Goal: Task Accomplishment & Management: Use online tool/utility

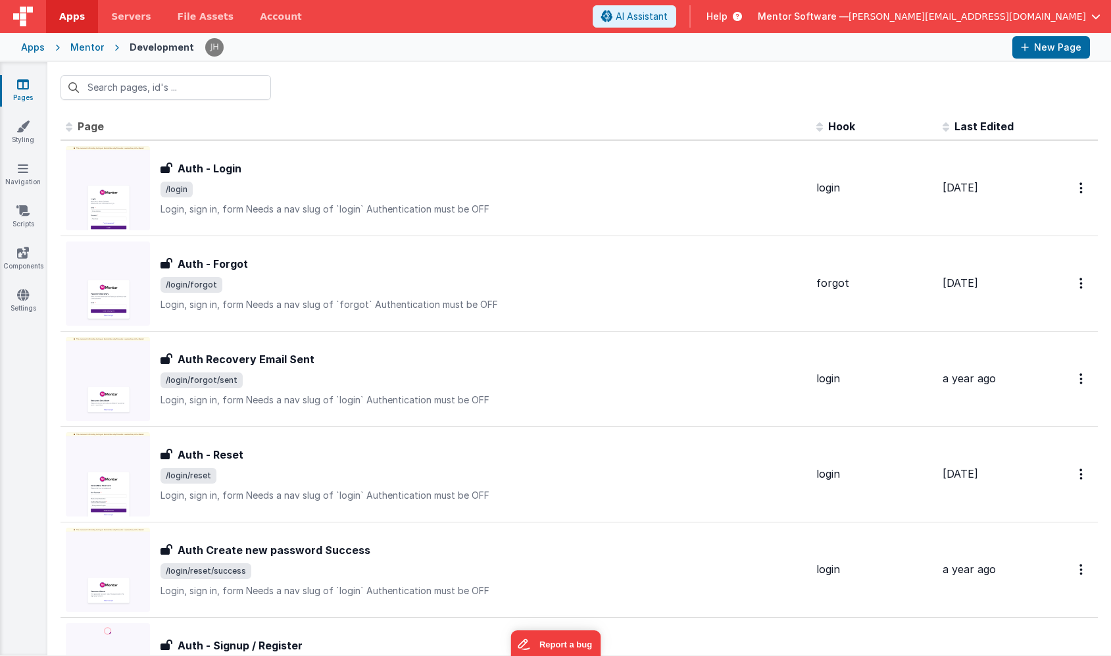
click at [159, 96] on input "text" at bounding box center [166, 87] width 211 height 25
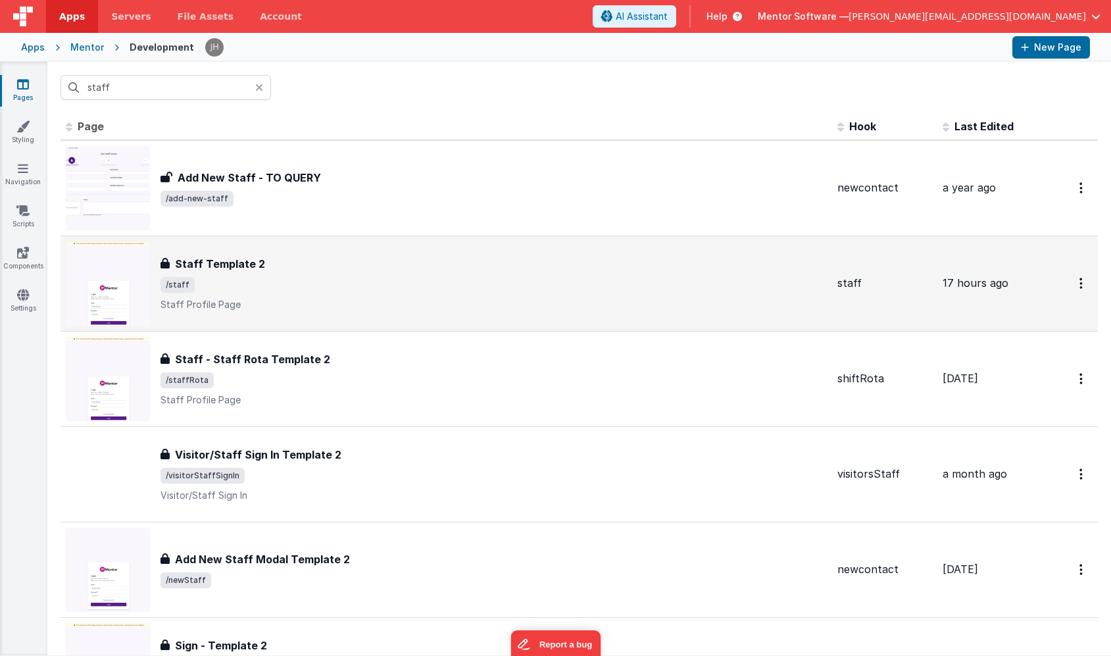
type input "staff"
click at [259, 282] on span "/staff" at bounding box center [494, 285] width 667 height 16
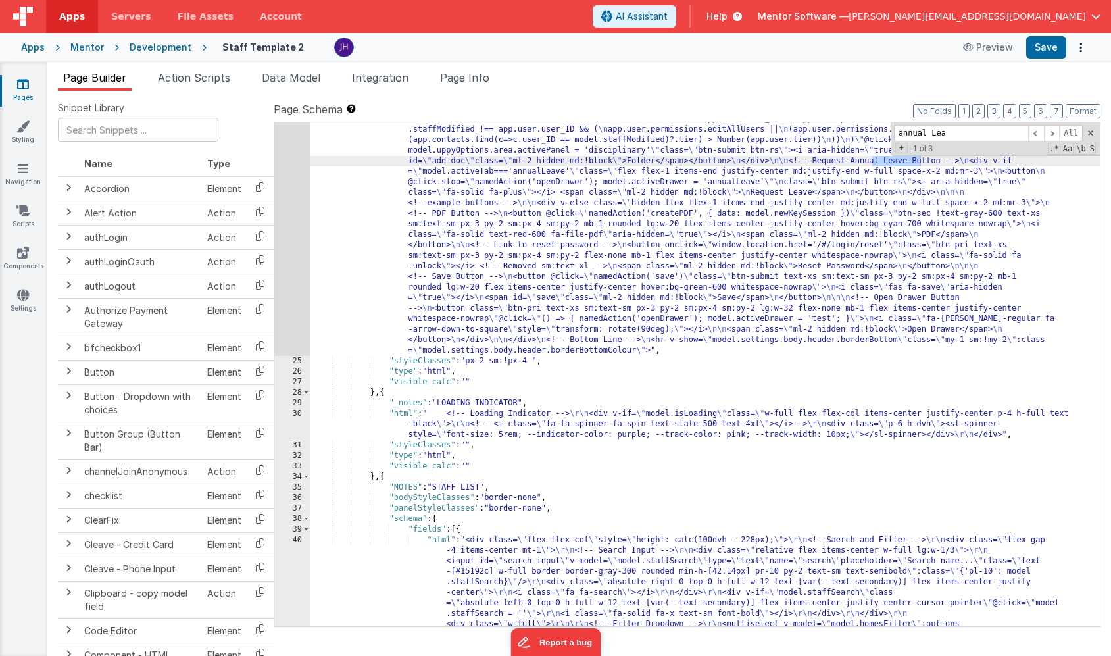
scroll to position [1174, 0]
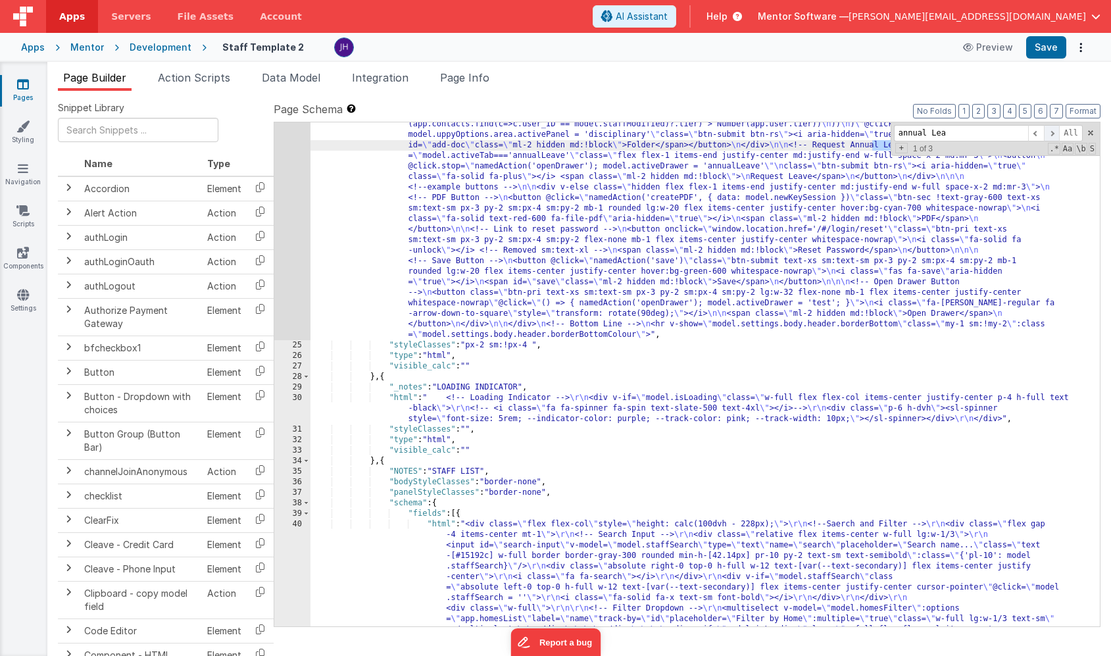
type input "annual Lea"
click at [1052, 135] on span at bounding box center [1052, 133] width 16 height 16
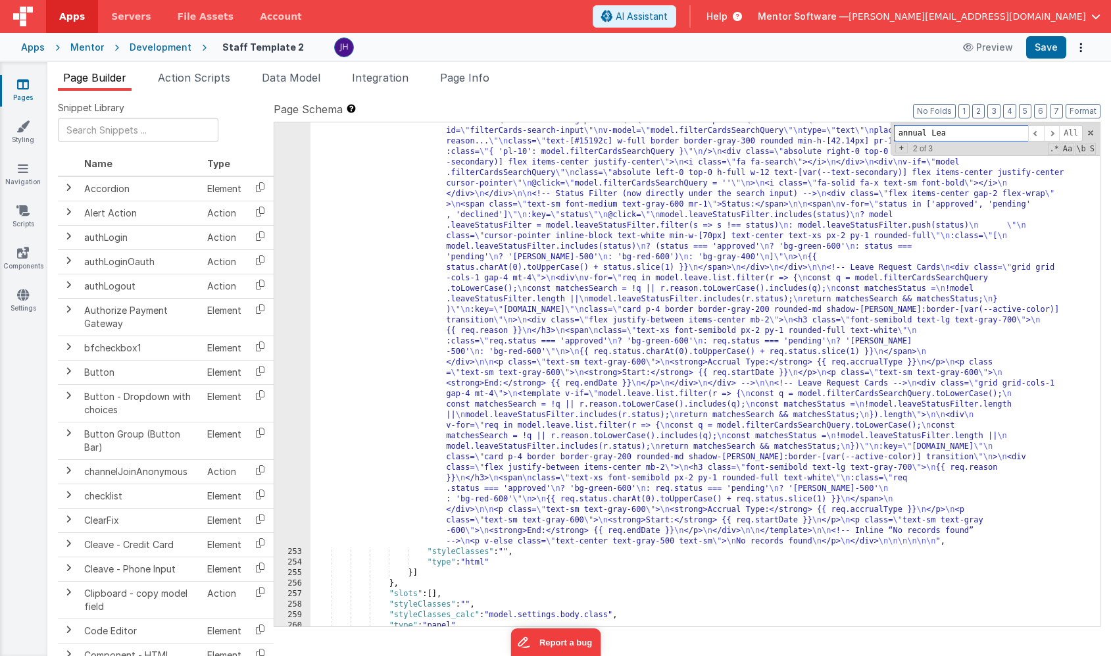
scroll to position [13653, 0]
click at [589, 310] on div ""html" : "<!-- <bfcomp name= \" placeholder \" :modelSource= \" {type:'underDev…" at bounding box center [706, 583] width 790 height 957
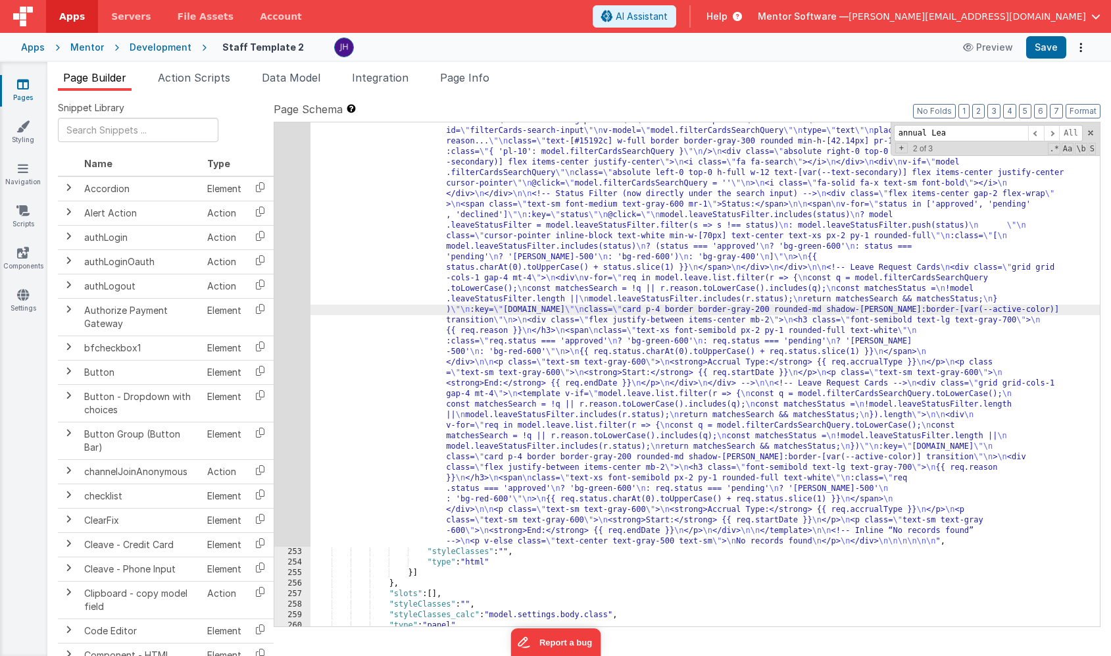
click at [295, 256] on div "252" at bounding box center [292, 326] width 36 height 442
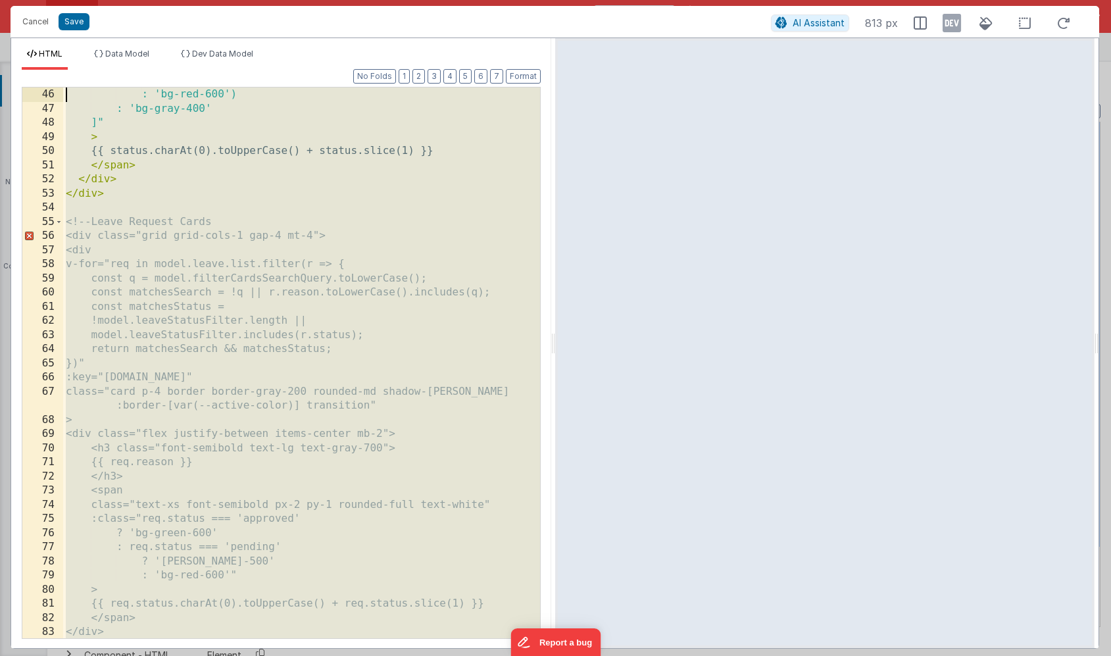
scroll to position [636, 0]
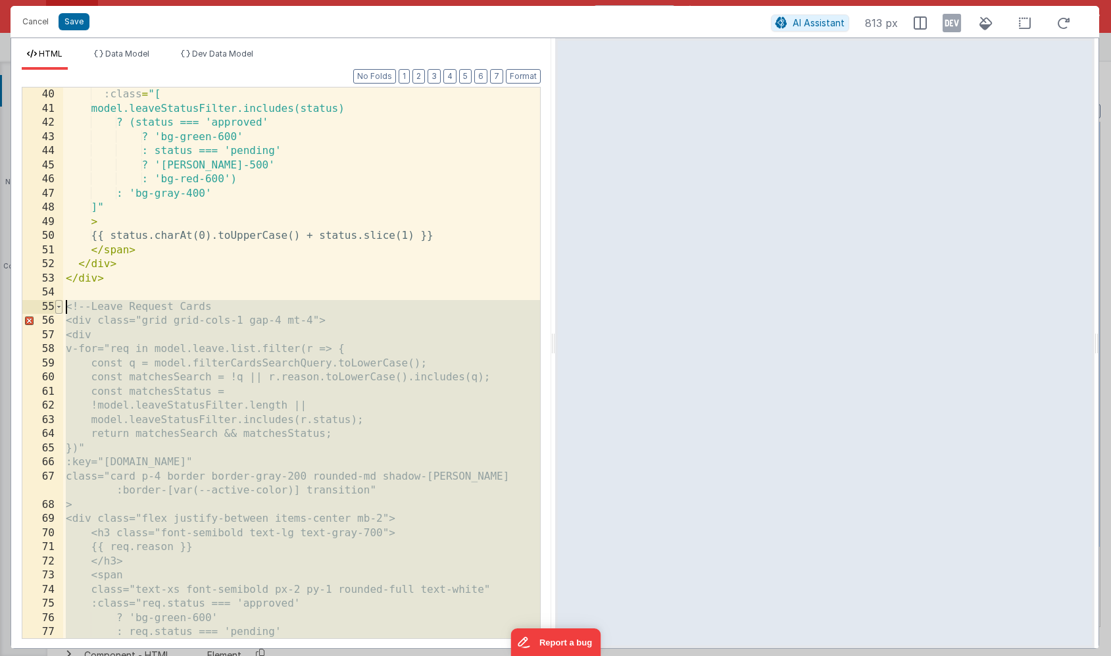
drag, startPoint x: 130, startPoint y: 240, endPoint x: 60, endPoint y: 307, distance: 97.3
click at [60, 307] on div "40 41 42 43 44 45 46 47 48 49 50 51 52 53 54 55 56 57 58 59 60 61 62 63 64 65 6…" at bounding box center [281, 363] width 519 height 552
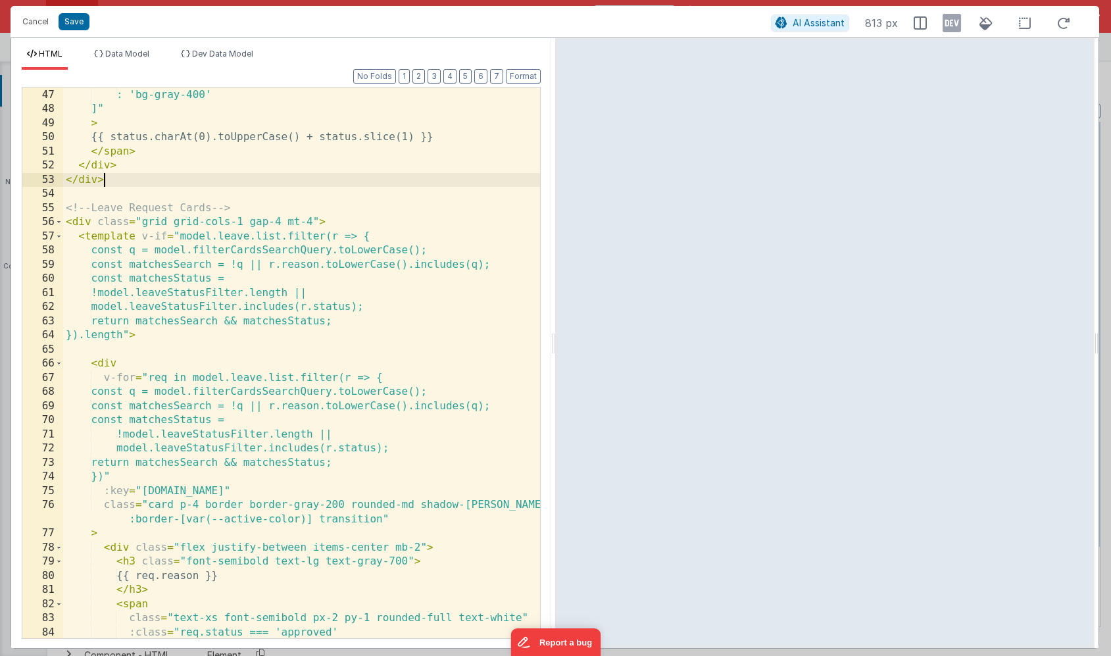
scroll to position [715, 0]
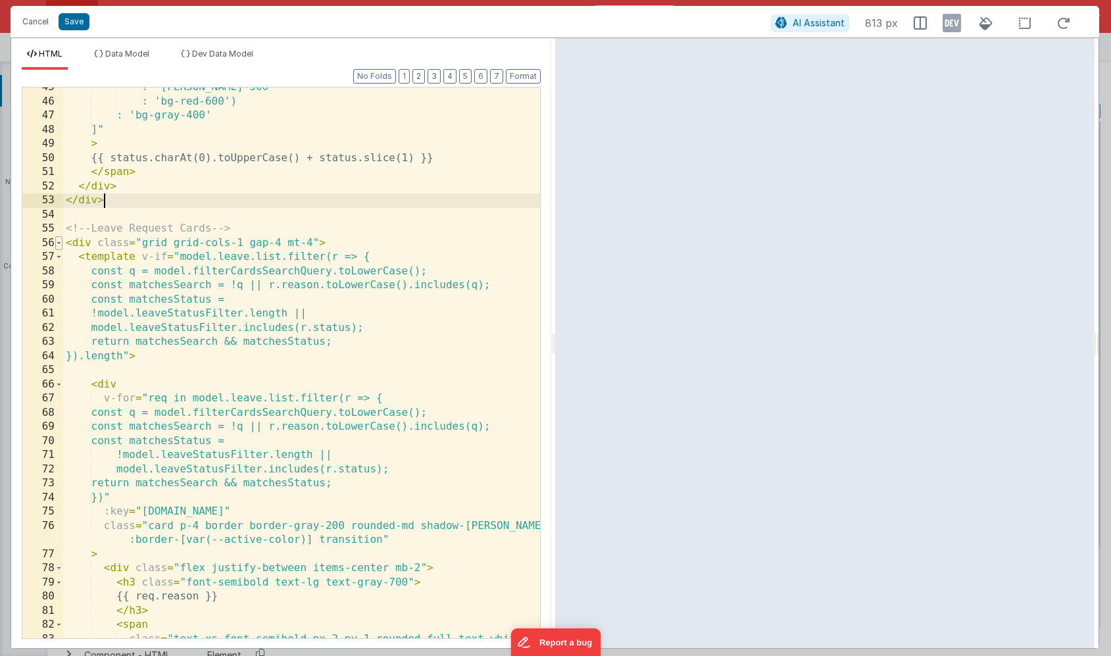
click at [59, 241] on span at bounding box center [58, 243] width 7 height 14
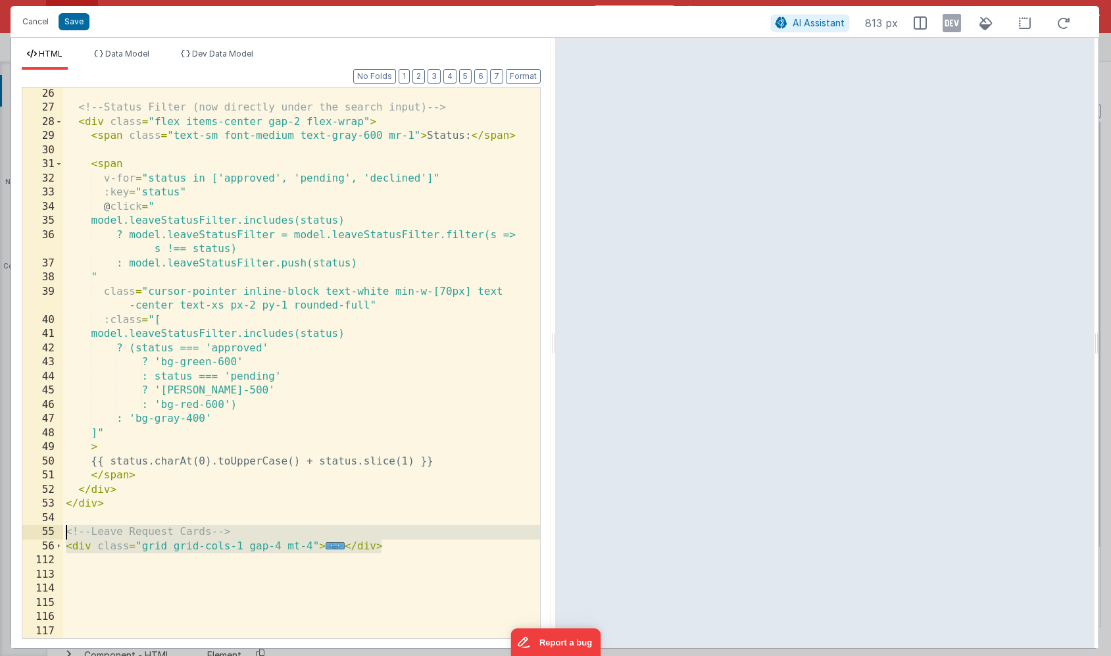
drag, startPoint x: 388, startPoint y: 546, endPoint x: 44, endPoint y: 534, distance: 343.7
click at [44, 534] on div "26 27 28 29 30 31 32 33 34 35 36 37 38 39 40 41 42 43 44 45 46 47 48 49 50 51 5…" at bounding box center [281, 363] width 519 height 552
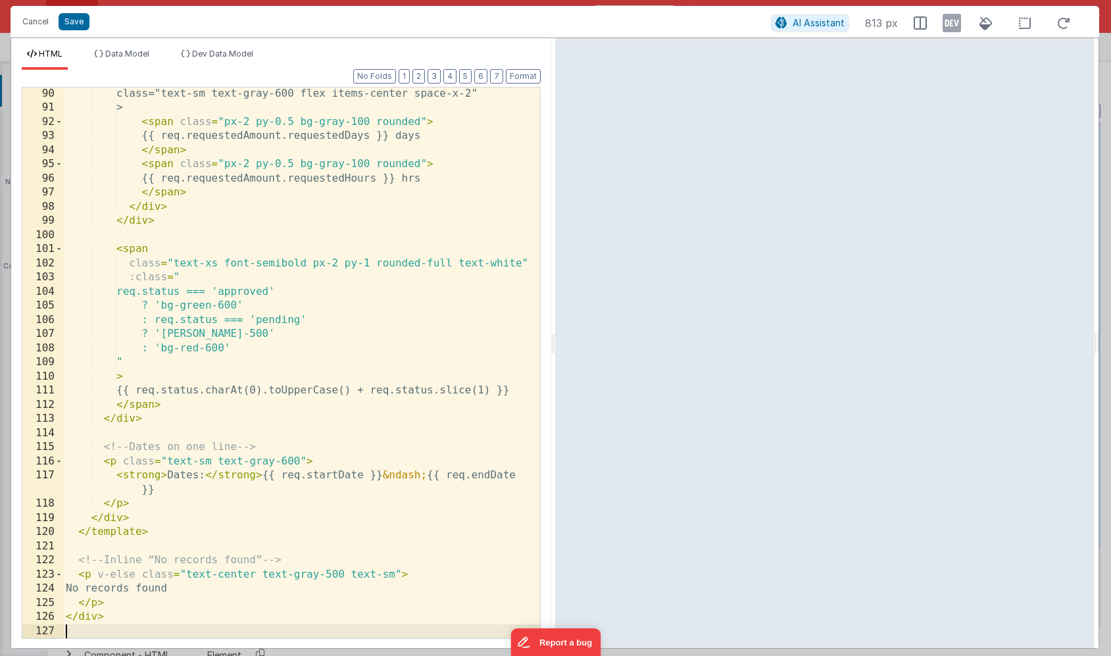
scroll to position [1359, 0]
click at [70, 22] on button "Save" at bounding box center [74, 21] width 31 height 17
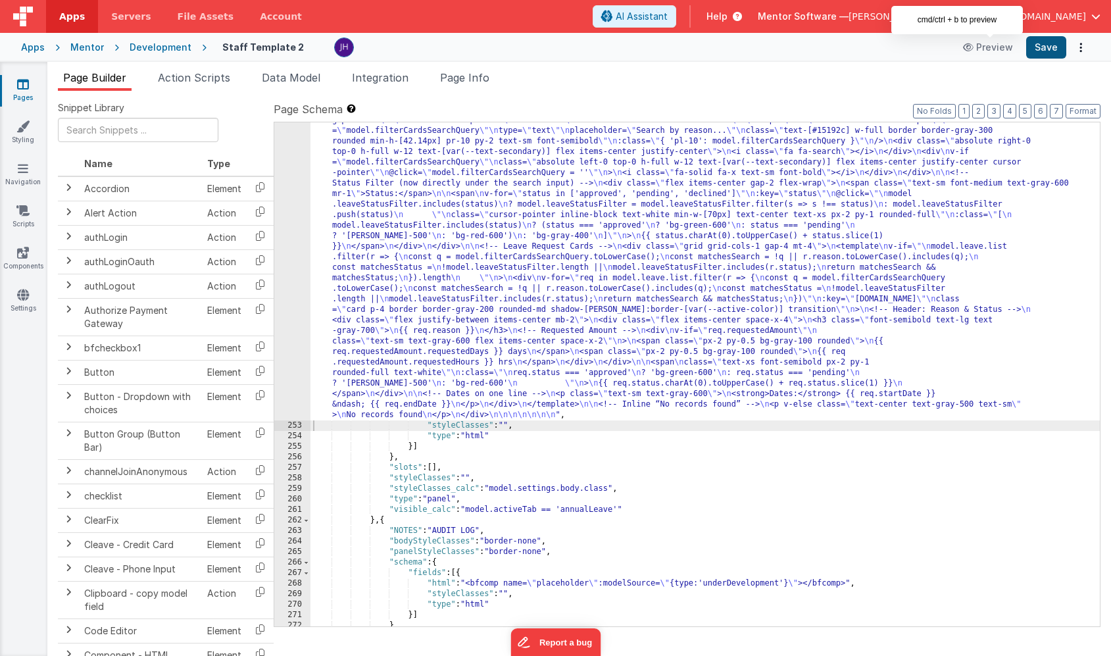
scroll to position [13716, 0]
click at [1038, 51] on button "Save" at bounding box center [1046, 47] width 40 height 22
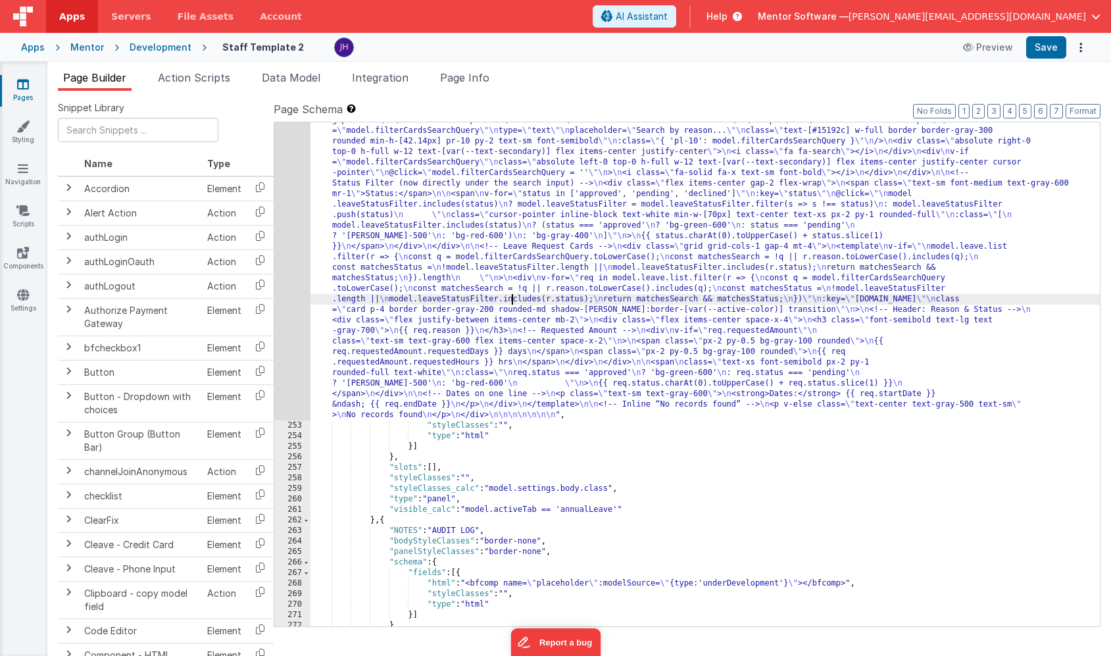
click at [510, 301] on div ""html" : "<!-- <bfcomp name= \" placeholder \" :modelSource= \" {type:'underDev…" at bounding box center [706, 520] width 790 height 830
click at [305, 218] on div "252" at bounding box center [292, 263] width 36 height 316
click at [294, 220] on div "252" at bounding box center [292, 263] width 36 height 316
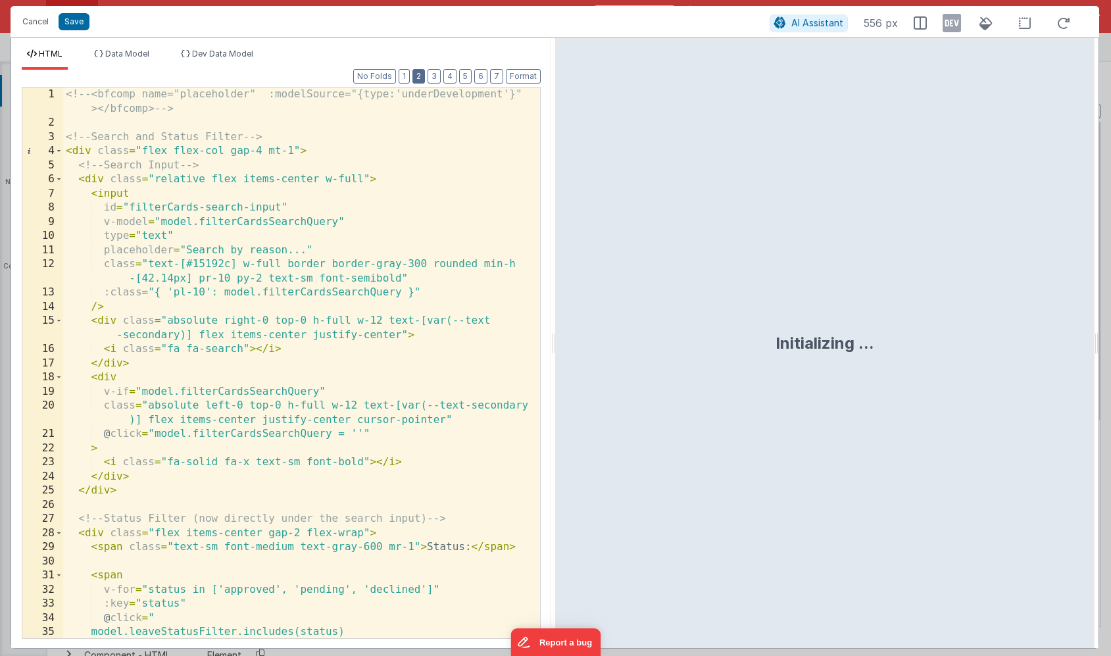
click at [417, 82] on button "2" at bounding box center [419, 76] width 13 height 14
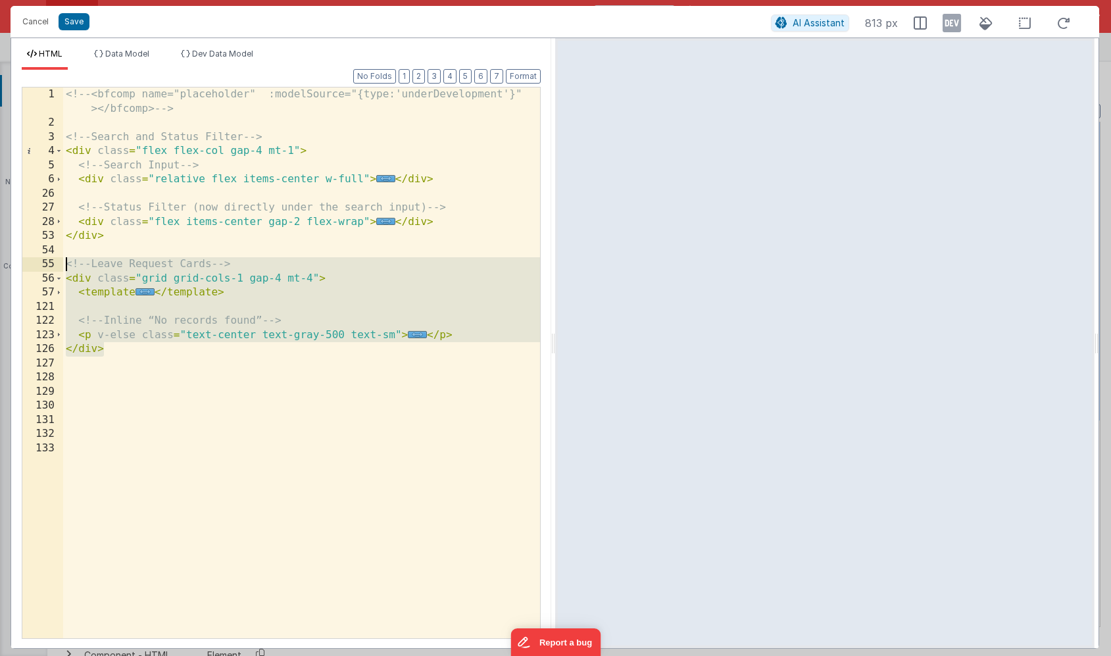
drag, startPoint x: 112, startPoint y: 351, endPoint x: 51, endPoint y: 268, distance: 102.1
click at [51, 268] on div "1 2 3 4 5 6 26 27 28 53 54 55 56 57 121 122 123 126 127 128 129 130 131 132 133…" at bounding box center [281, 363] width 519 height 552
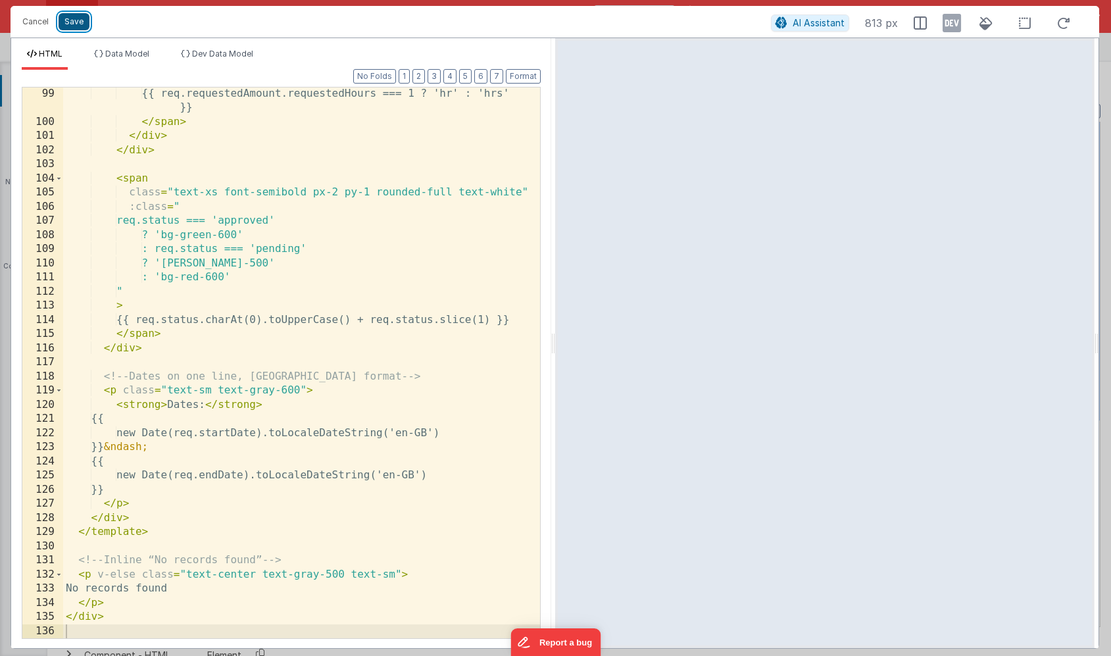
click at [78, 22] on button "Save" at bounding box center [74, 21] width 31 height 17
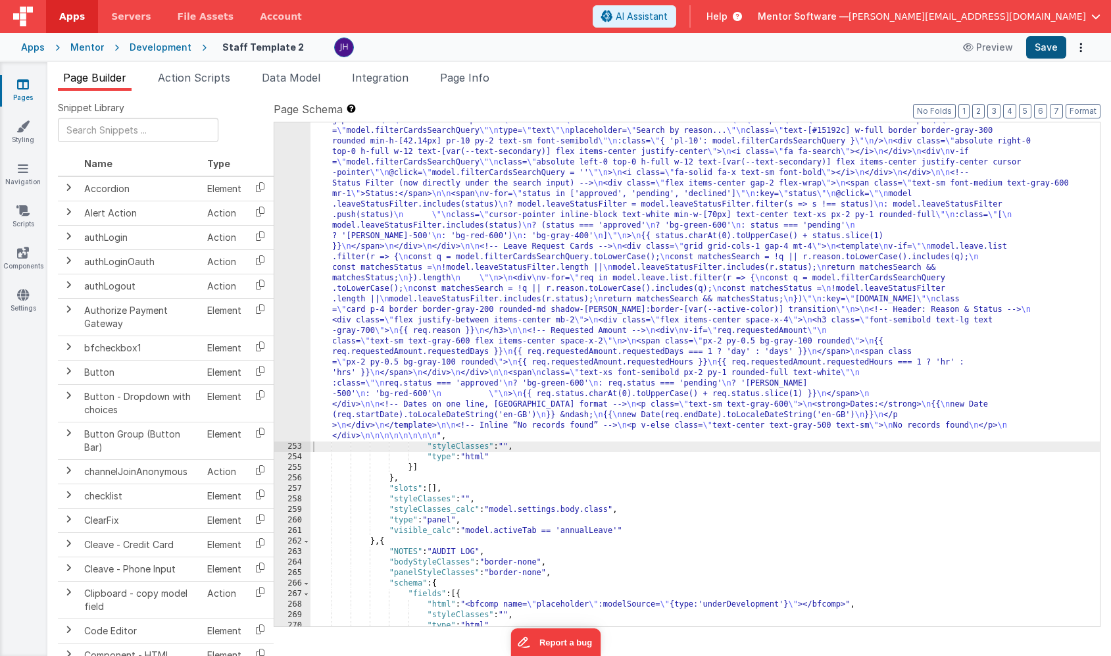
scroll to position [13706, 0]
click at [1047, 50] on button "Save" at bounding box center [1046, 47] width 40 height 22
click at [399, 278] on div ""html" : "<!-- <bfcomp name= \" placeholder \" :modelSource= \" {type:'underDev…" at bounding box center [706, 530] width 790 height 851
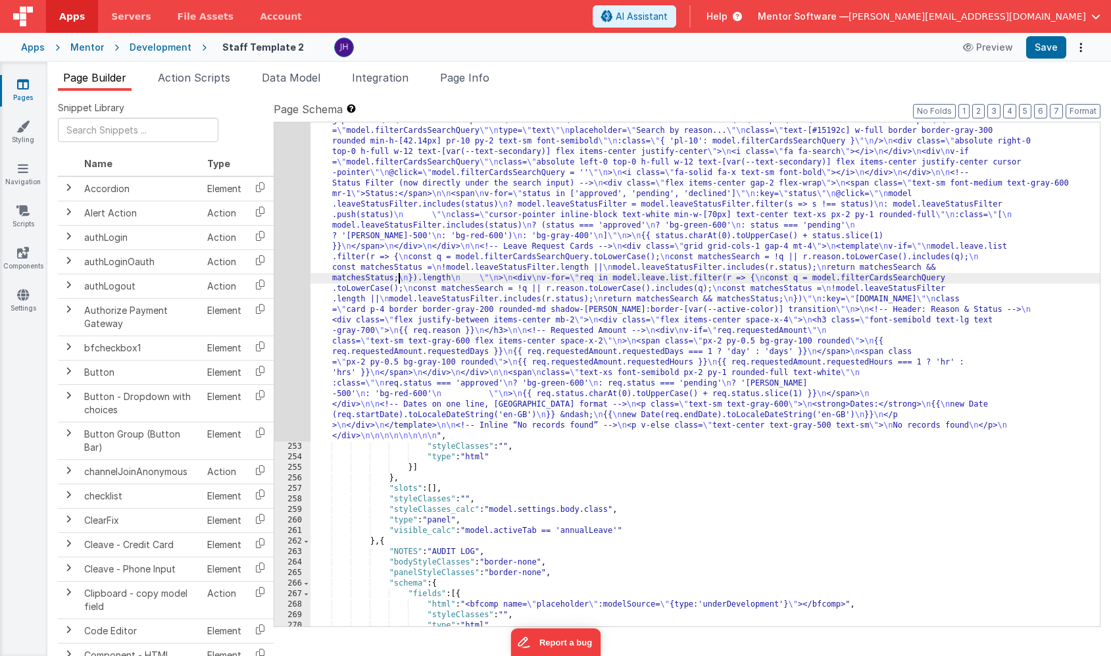
click at [288, 247] on div "252" at bounding box center [292, 273] width 36 height 337
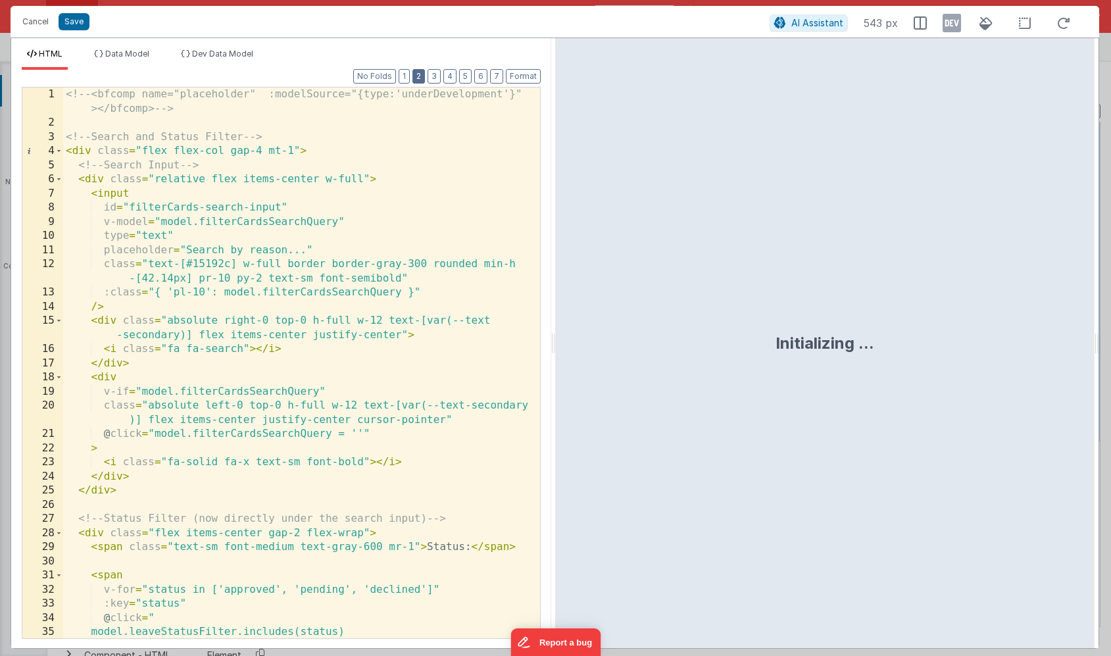
click at [419, 74] on button "2" at bounding box center [419, 76] width 13 height 14
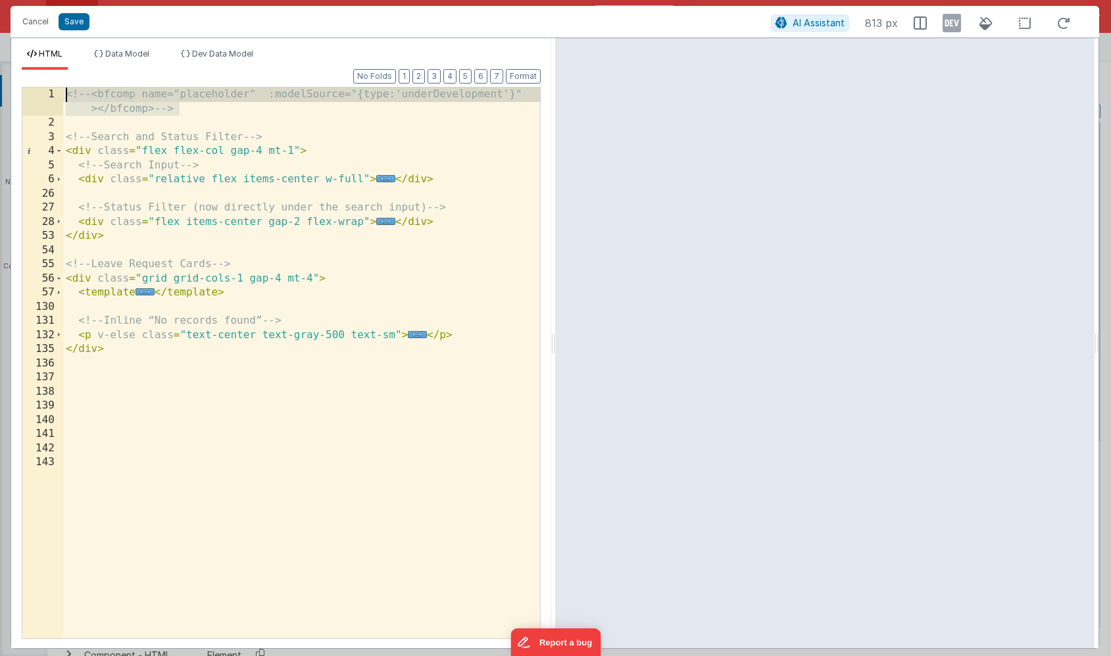
drag, startPoint x: 183, startPoint y: 110, endPoint x: 32, endPoint y: 93, distance: 151.6
click at [32, 93] on div "1 2 3 4 5 6 26 27 28 53 54 55 56 57 130 131 132 135 136 137 138 139 140 141 142…" at bounding box center [281, 363] width 519 height 552
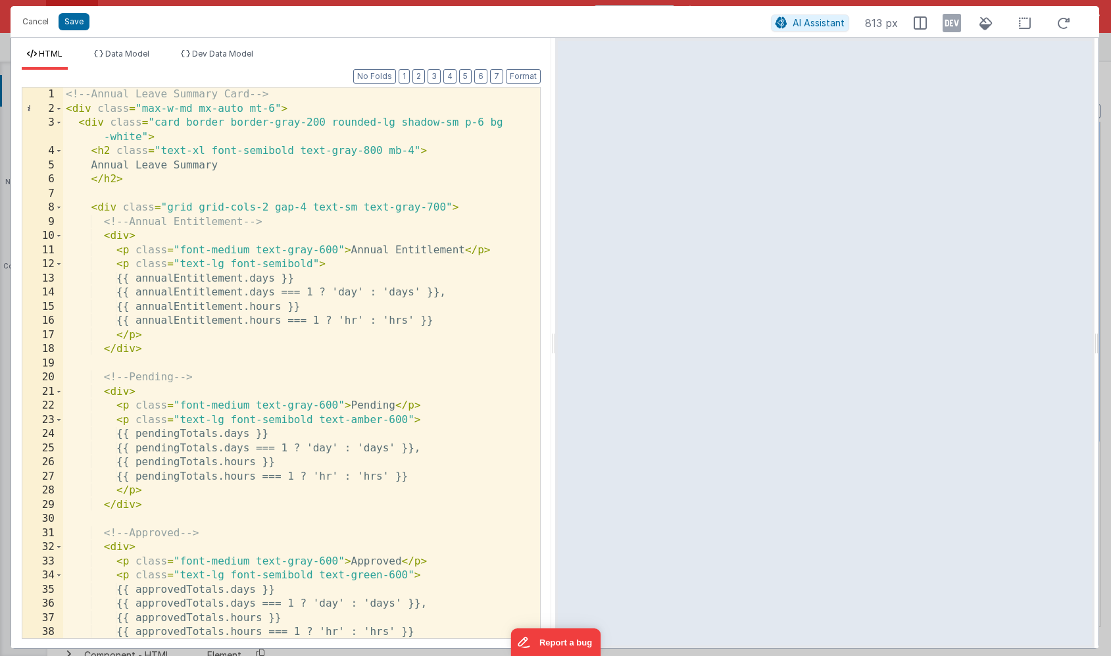
scroll to position [0, 0]
click at [57, 108] on span at bounding box center [58, 109] width 7 height 14
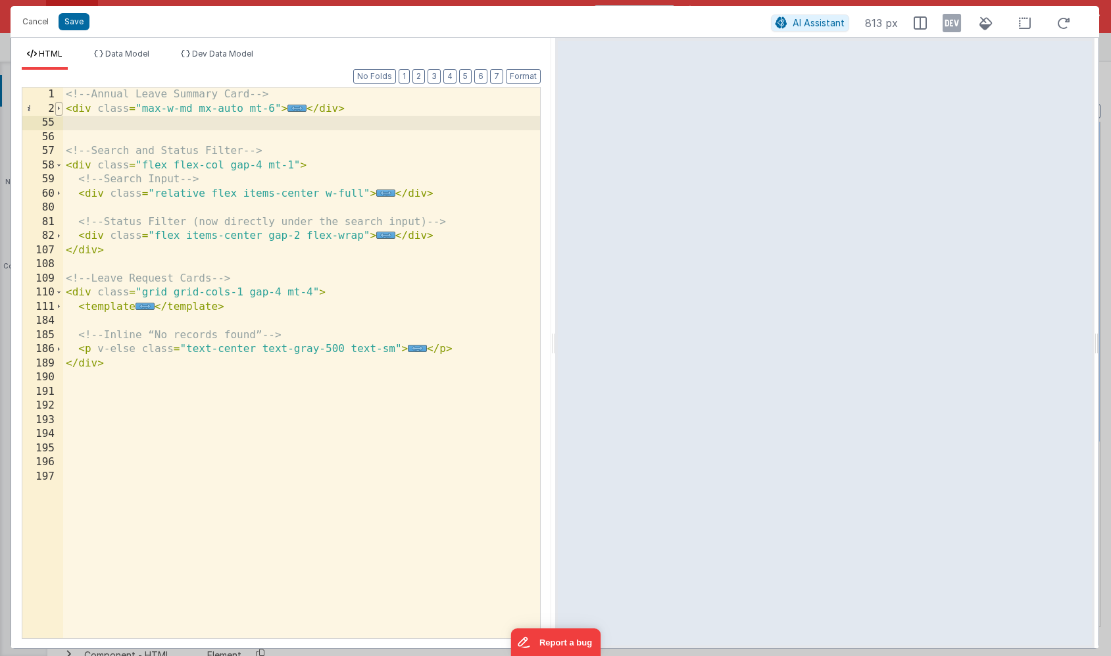
click at [58, 109] on span at bounding box center [58, 109] width 7 height 14
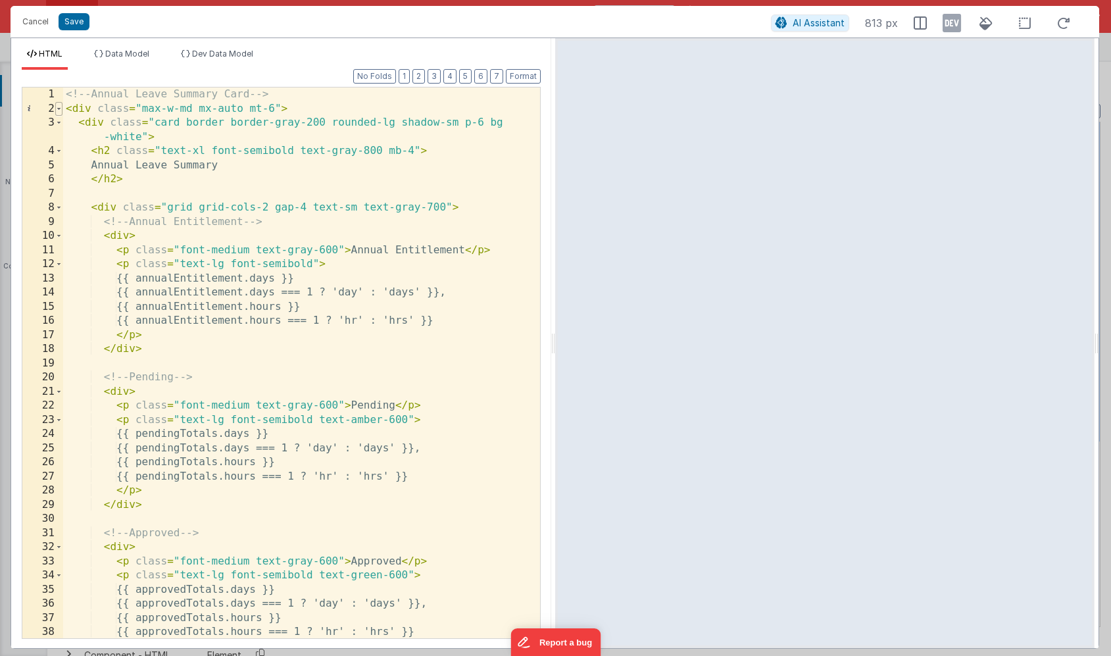
click at [58, 109] on span at bounding box center [58, 109] width 7 height 14
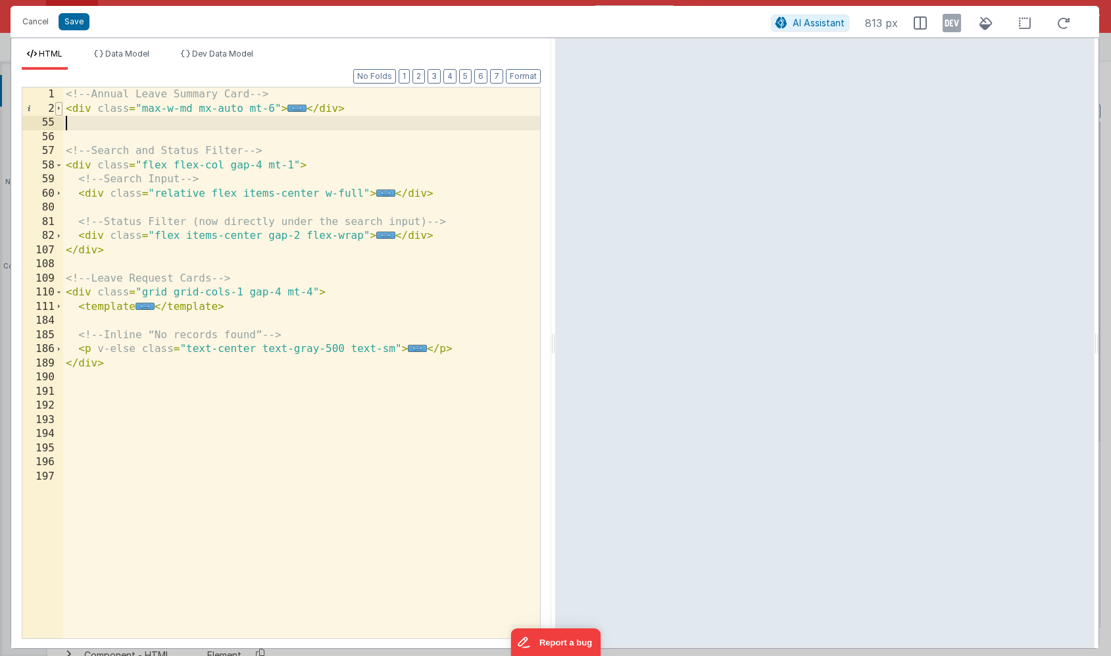
click at [60, 113] on span at bounding box center [58, 109] width 7 height 14
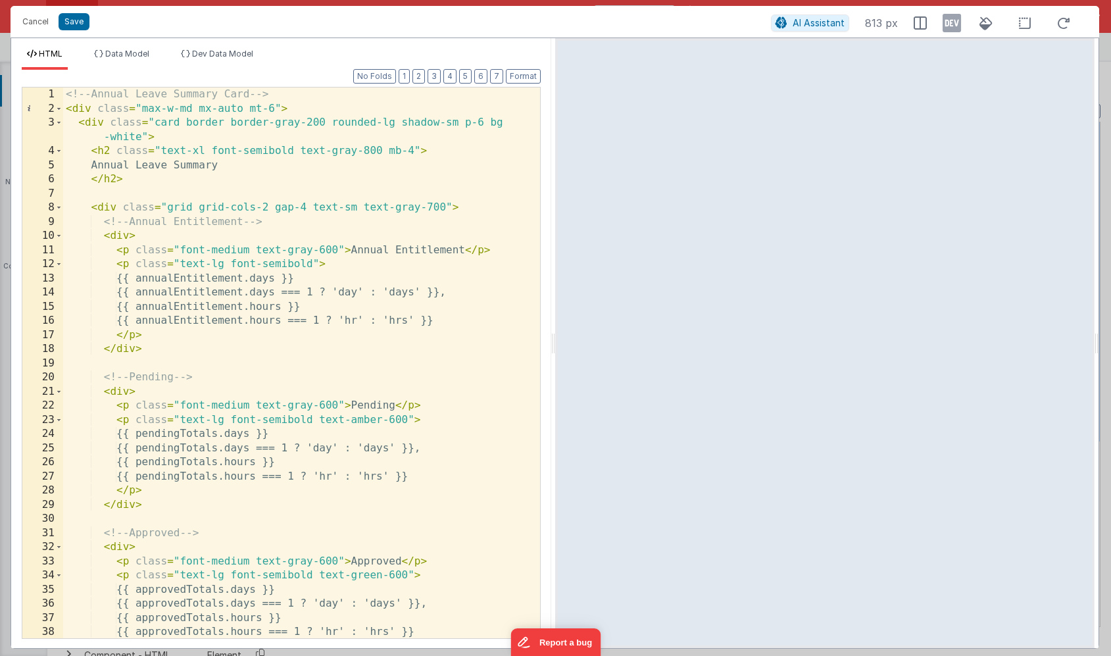
click at [148, 281] on div "<!-- Annual Leave Summary Card --> < div class = "max-w-md mx-auto mt-6" > < di…" at bounding box center [301, 377] width 477 height 579
click at [173, 278] on div "<!-- Annual Leave Summary Card --> < div class = "max-w-md mx-auto mt-6" > < di…" at bounding box center [301, 377] width 477 height 579
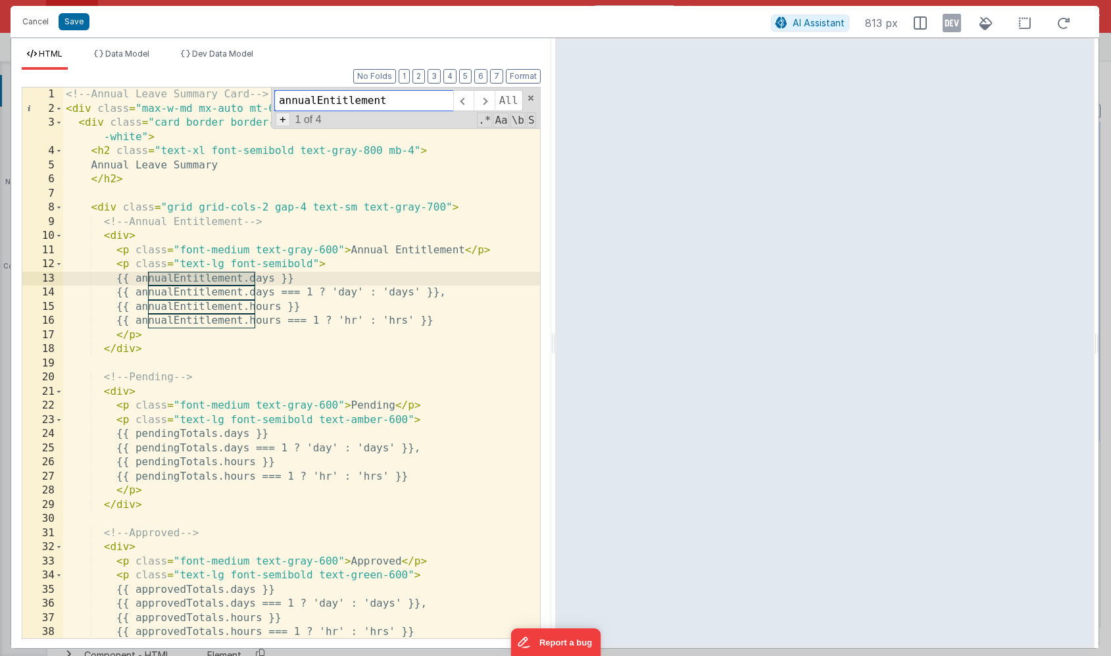
click at [280, 122] on span "+" at bounding box center [283, 120] width 14 height 14
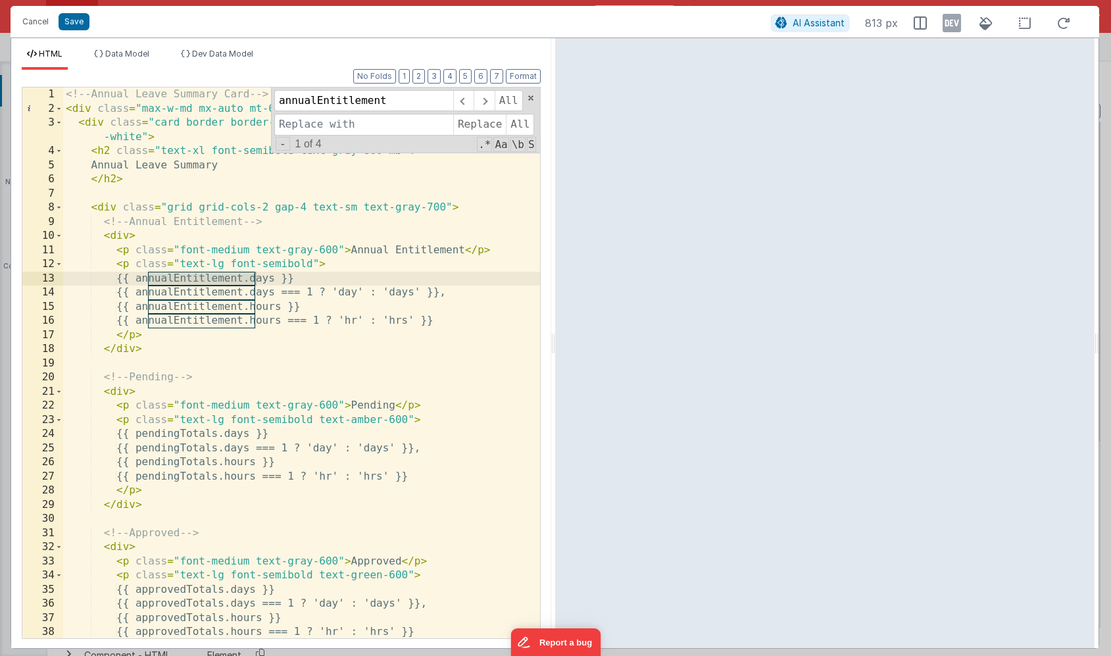
click at [148, 279] on div "<!-- Annual Leave Summary Card --> < div class = "max-w-md mx-auto mt-6" > < di…" at bounding box center [301, 377] width 477 height 579
click at [407, 103] on input "annualEntitlement" at bounding box center [363, 100] width 179 height 21
click at [390, 126] on input at bounding box center [363, 124] width 179 height 21
click at [284, 146] on span "-" at bounding box center [283, 144] width 14 height 14
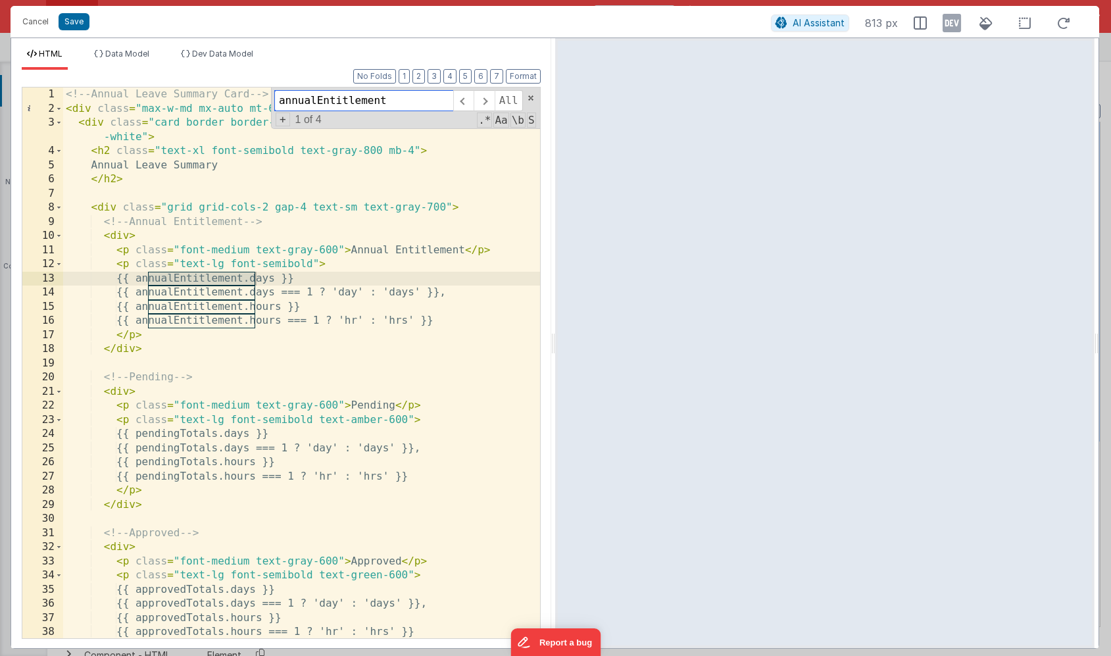
click at [409, 102] on input "annualEntitlement" at bounding box center [363, 100] width 179 height 21
click at [287, 120] on span "+" at bounding box center [283, 120] width 14 height 14
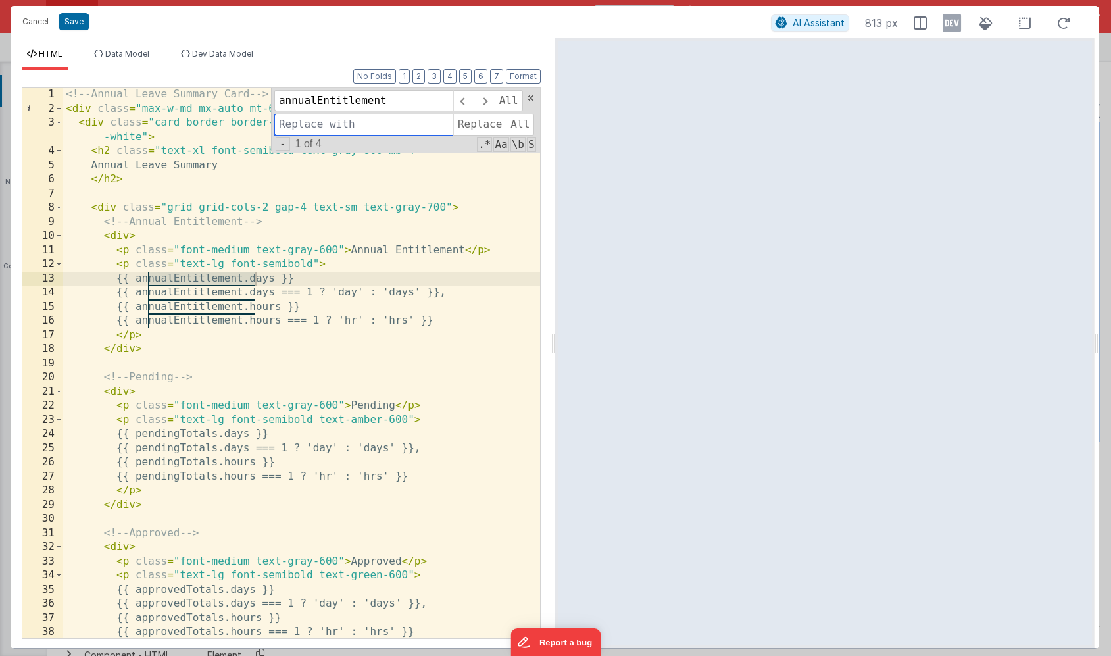
click at [363, 128] on input at bounding box center [363, 124] width 179 height 21
click at [513, 99] on span "All" at bounding box center [509, 100] width 28 height 21
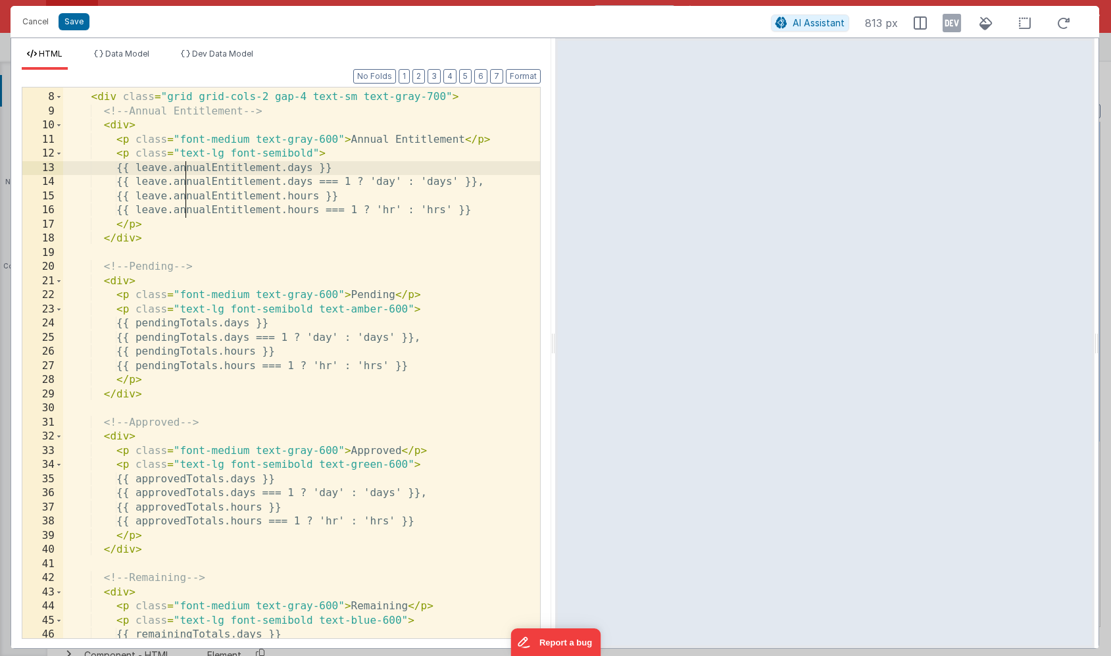
scroll to position [118, 0]
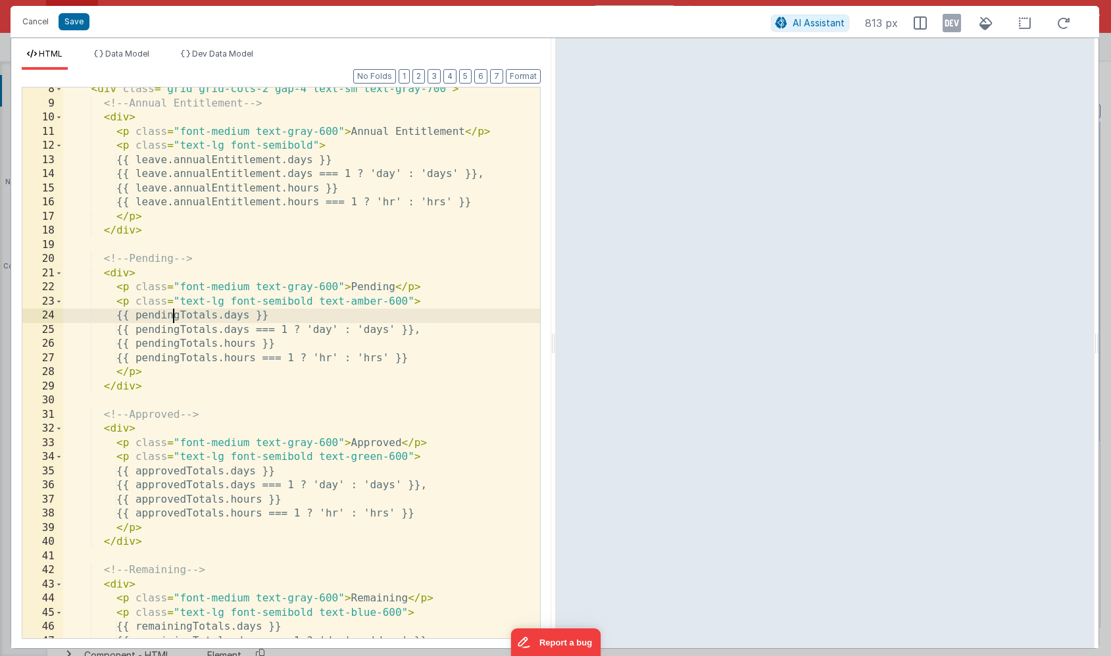
click at [176, 316] on div "< div class = "grid grid-cols-2 gap-4 text-sm text-gray-700" > <!-- Annual Enti…" at bounding box center [301, 371] width 477 height 579
type input "pendingTotals"
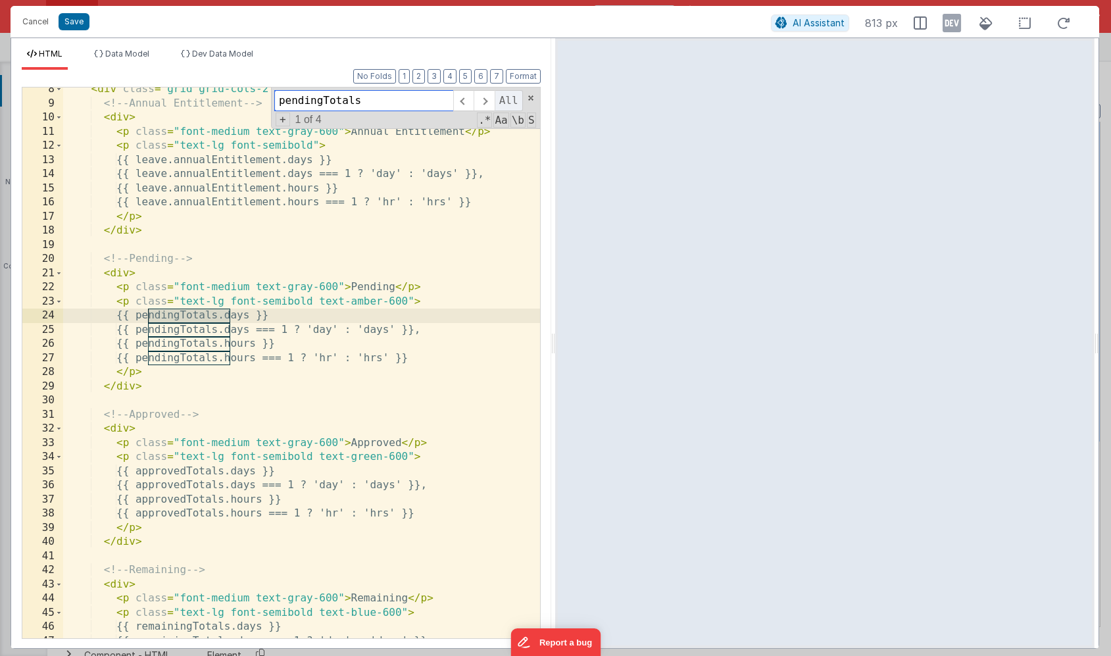
click at [513, 102] on span "All" at bounding box center [509, 100] width 28 height 21
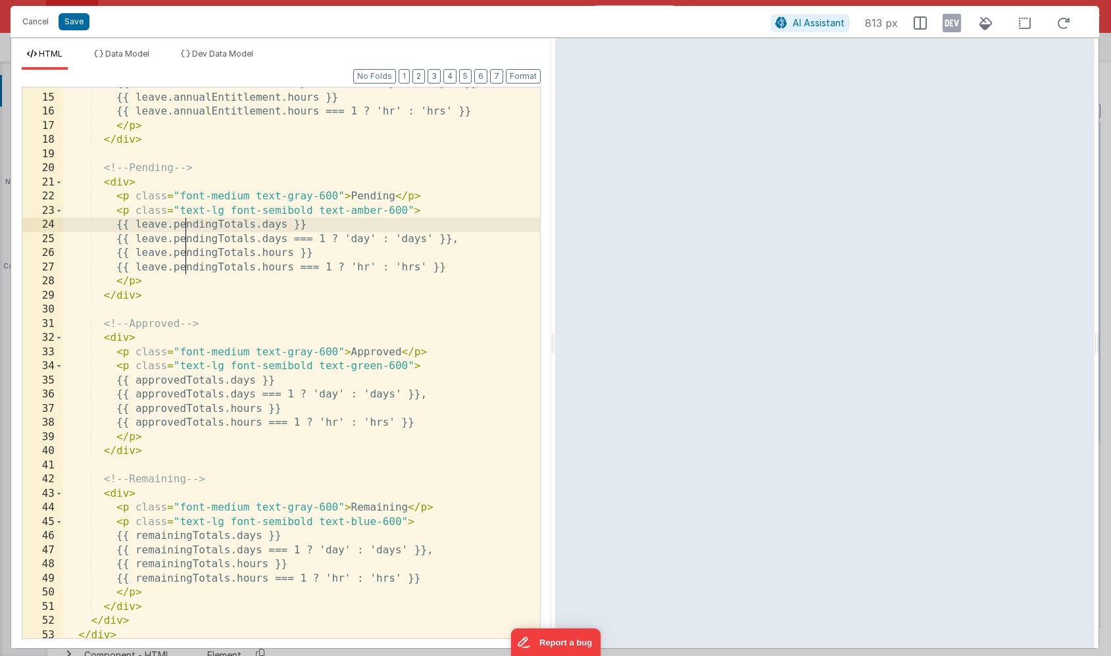
scroll to position [247, 0]
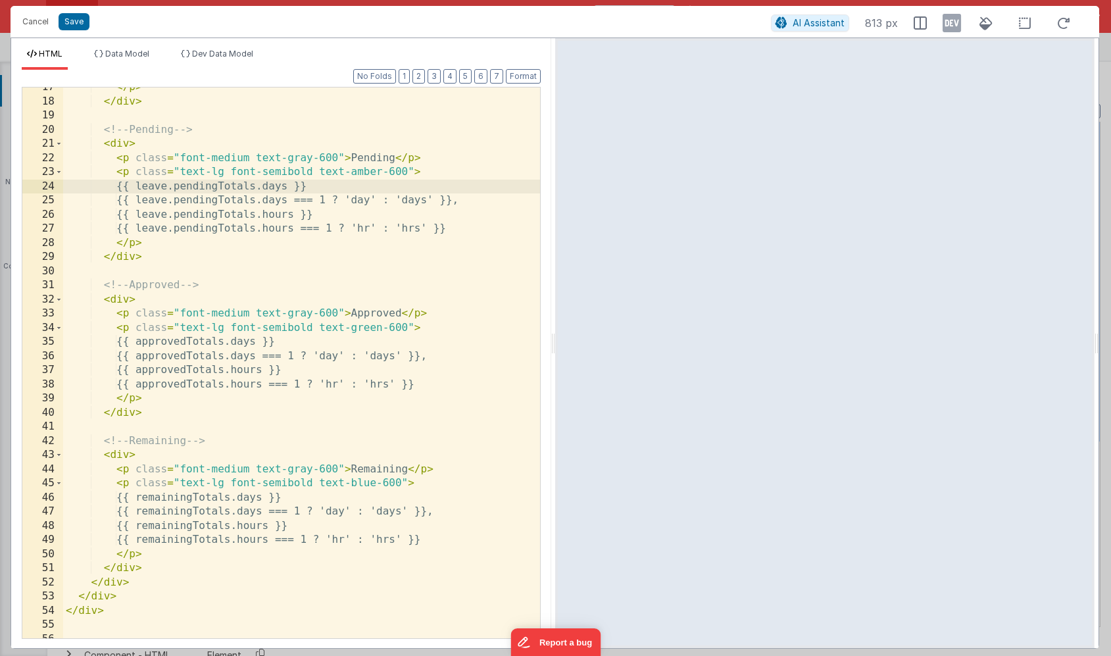
click at [184, 346] on div "</ p > </ div > <!-- Pending --> < div > < p class = "font-medium text-gray-600…" at bounding box center [301, 369] width 477 height 579
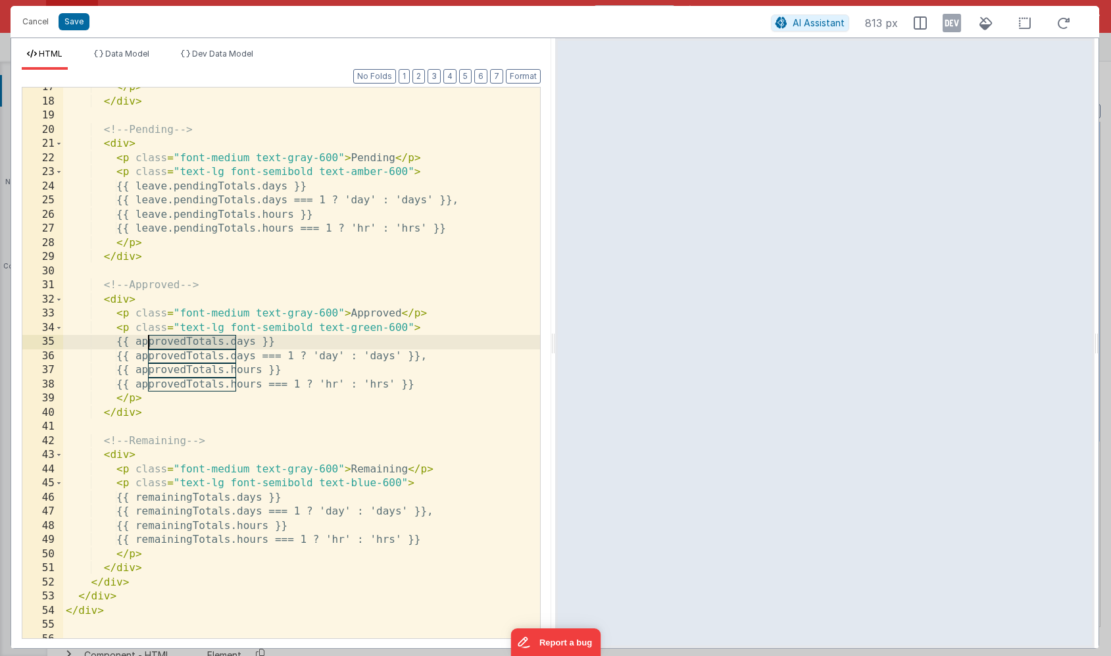
click at [184, 346] on div "</ p > </ div > <!-- Pending --> < div > < p class = "font-medium text-gray-600…" at bounding box center [301, 369] width 477 height 579
type input "approvedTotals"
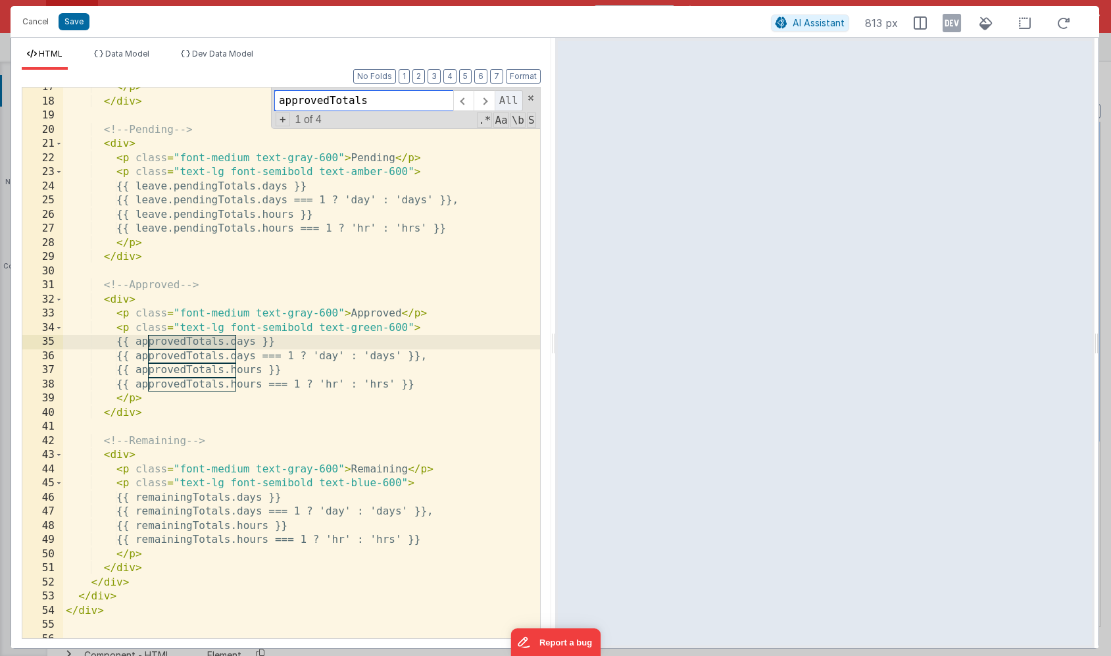
click at [509, 103] on span "All" at bounding box center [509, 100] width 28 height 21
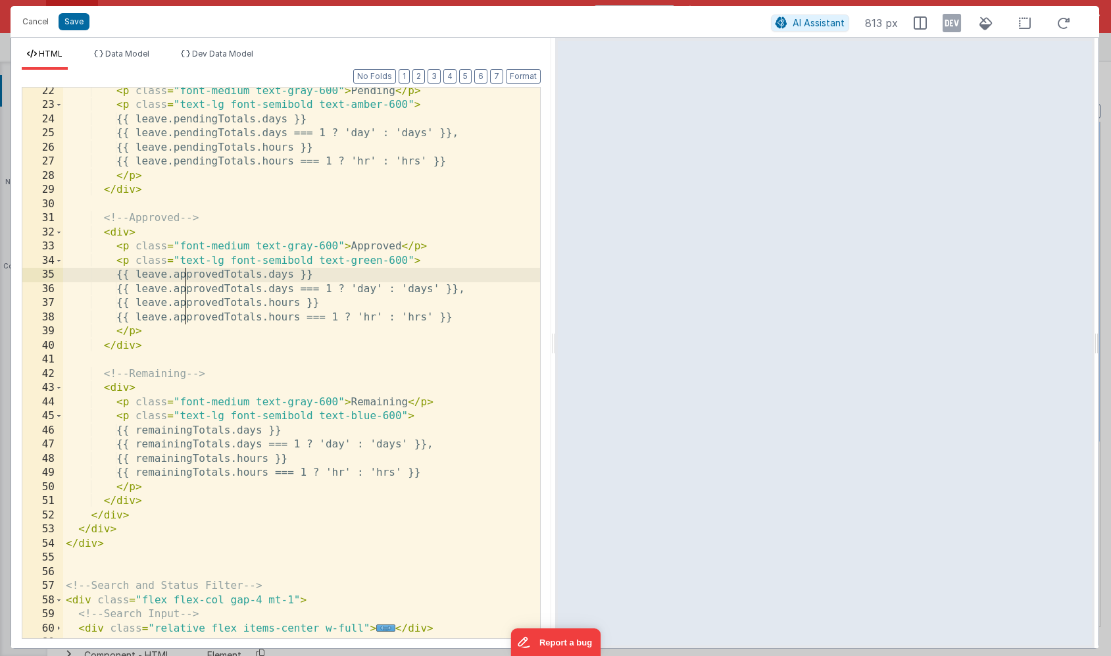
scroll to position [360, 0]
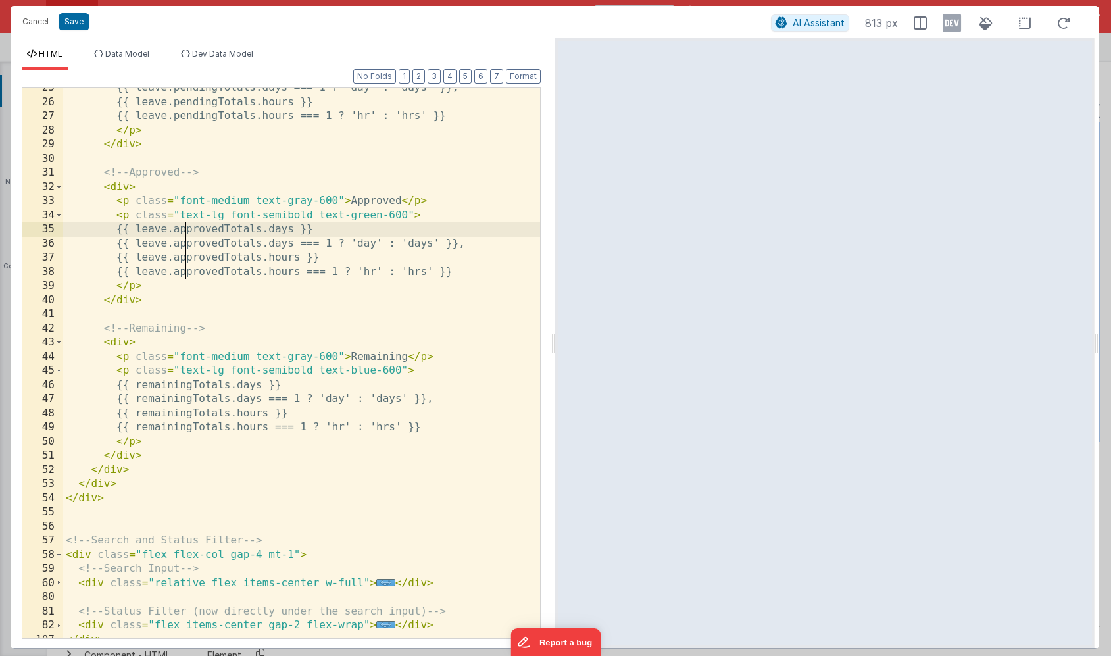
click at [189, 386] on div "{{ leave.pendingTotals.days === 1 ? 'day' : 'days' }}, {{ leave.pendingTotals.h…" at bounding box center [301, 370] width 477 height 579
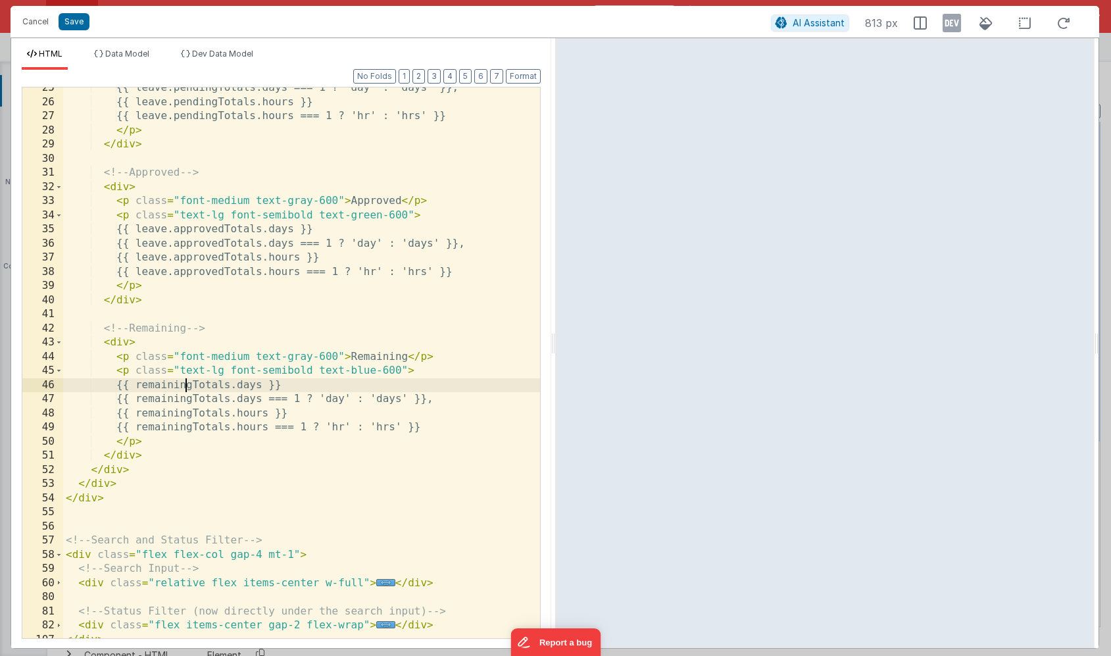
click at [189, 386] on div "{{ leave.pendingTotals.days === 1 ? 'day' : 'days' }}, {{ leave.pendingTotals.h…" at bounding box center [301, 370] width 477 height 579
type input "remainingTotals"
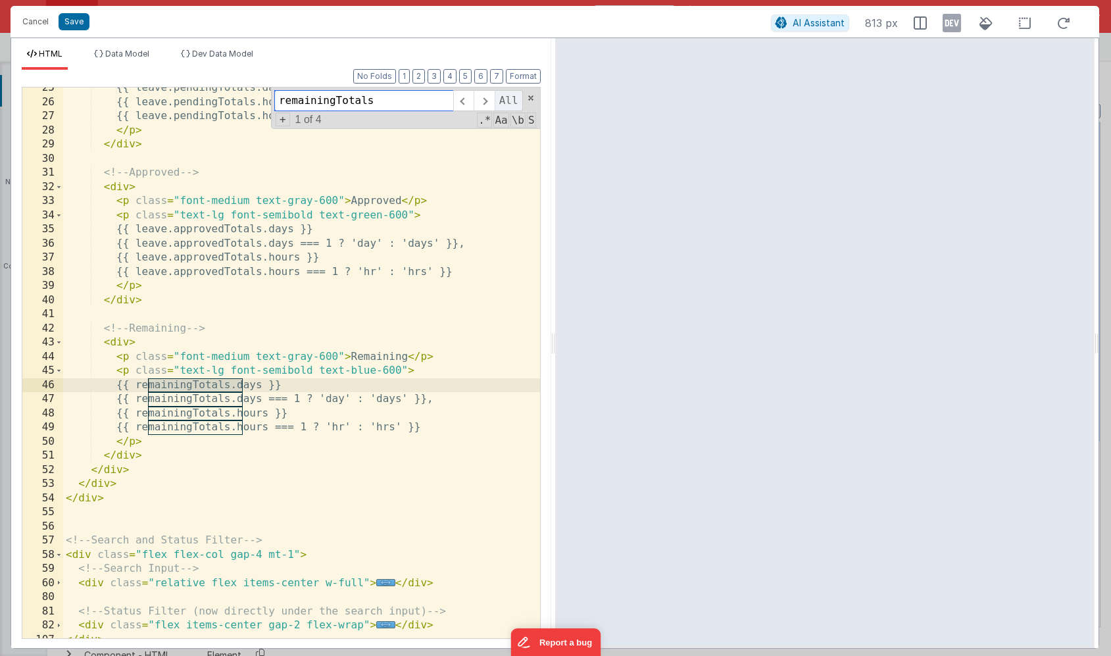
click at [510, 101] on span "All" at bounding box center [509, 100] width 28 height 21
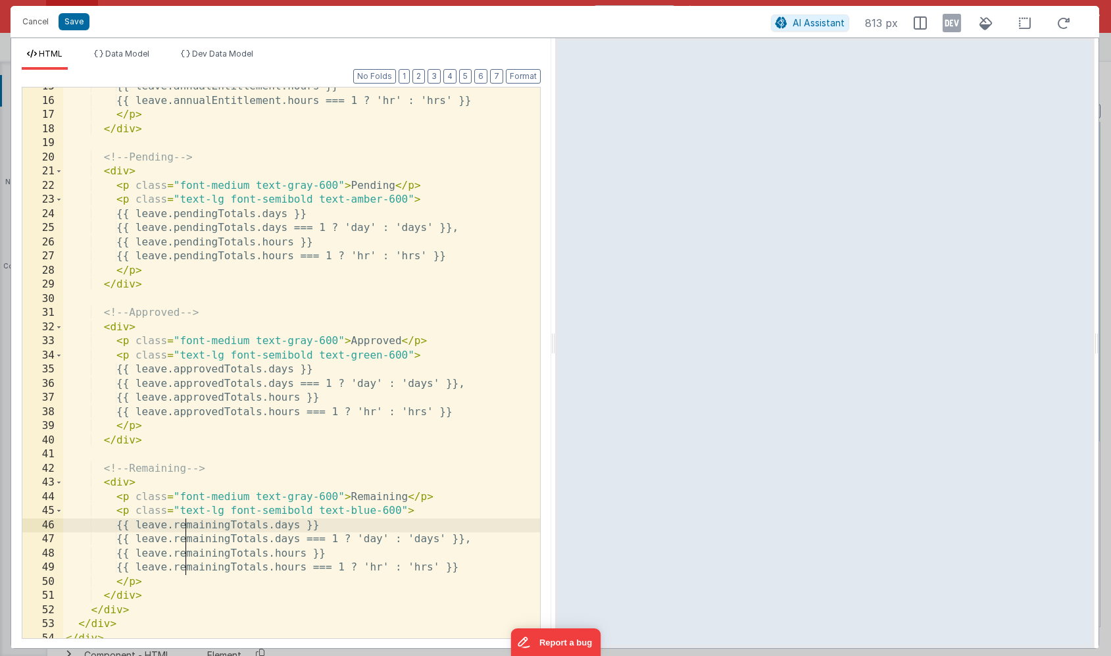
scroll to position [215, 0]
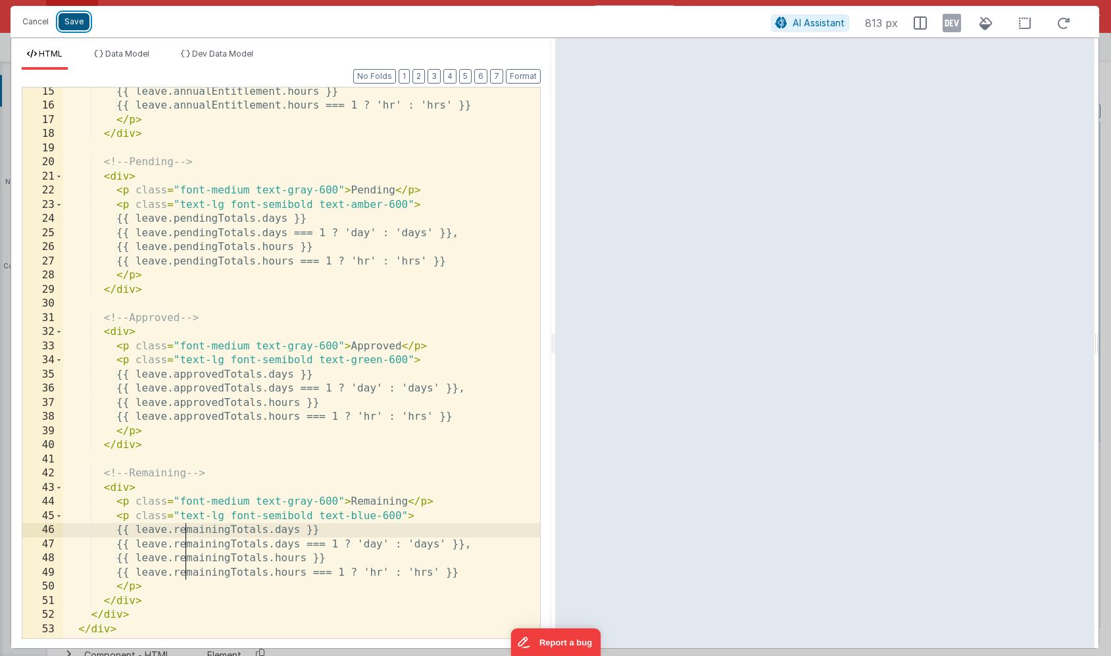
click at [72, 22] on button "Save" at bounding box center [74, 21] width 31 height 17
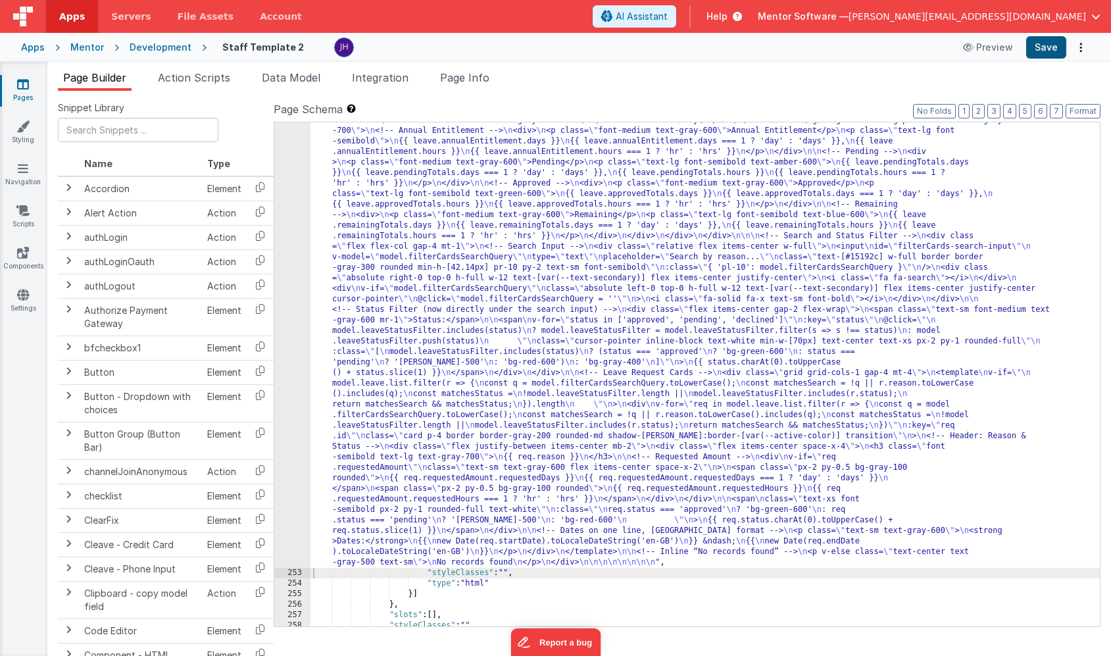
scroll to position [13642, 0]
click at [1049, 51] on button "Save" at bounding box center [1046, 47] width 40 height 22
click at [299, 84] on span "Data Model" at bounding box center [291, 77] width 59 height 13
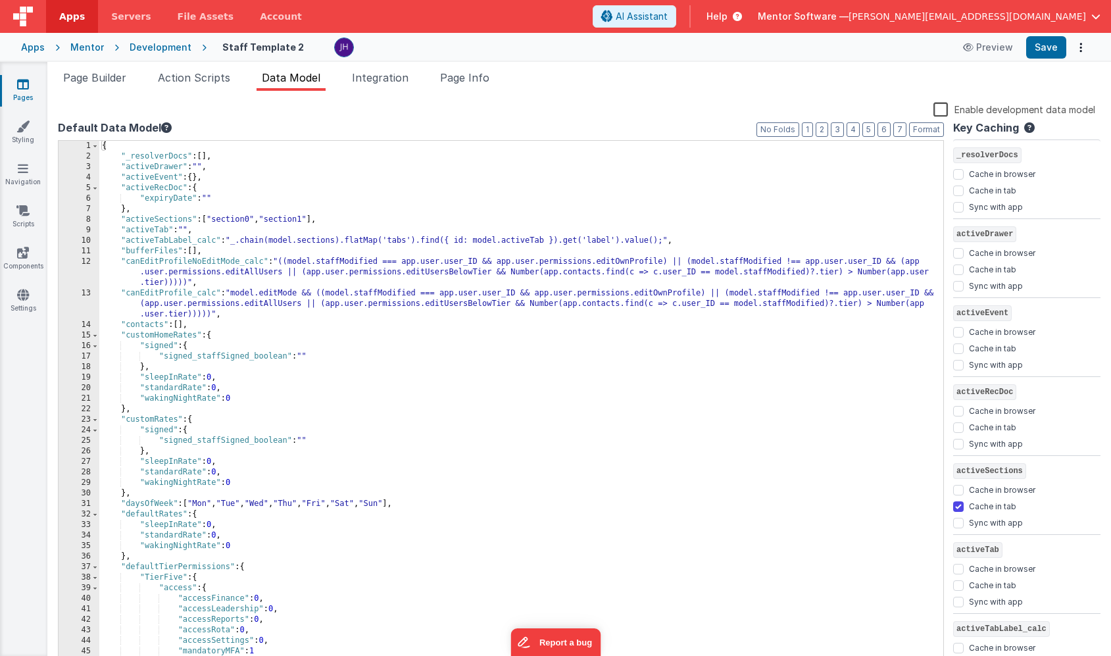
click at [945, 108] on label "Enable development data model" at bounding box center [1015, 108] width 162 height 15
click at [0, 0] on input "Enable development data model" at bounding box center [0, 0] width 0 height 0
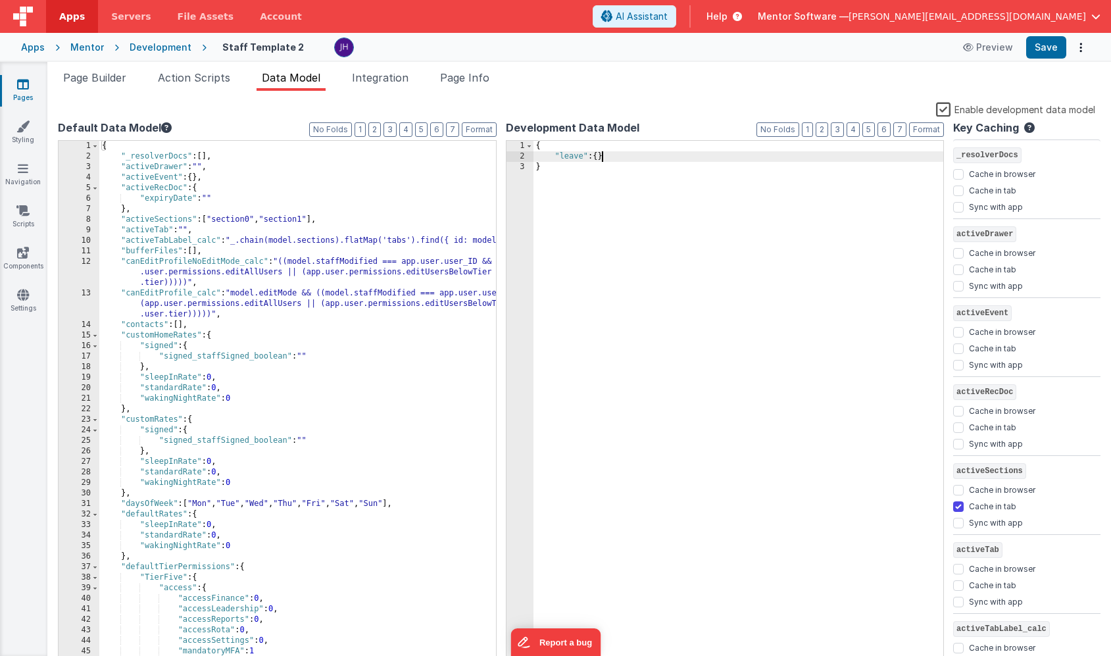
click at [603, 157] on div "{ "leave" : { } }" at bounding box center [739, 414] width 411 height 547
click at [615, 166] on div "{ "leave" : { annualEntitlement.days } }" at bounding box center [739, 414] width 411 height 547
click at [668, 164] on div "{ "leave" : { "annualEntitlement" .days } }" at bounding box center [739, 414] width 411 height 547
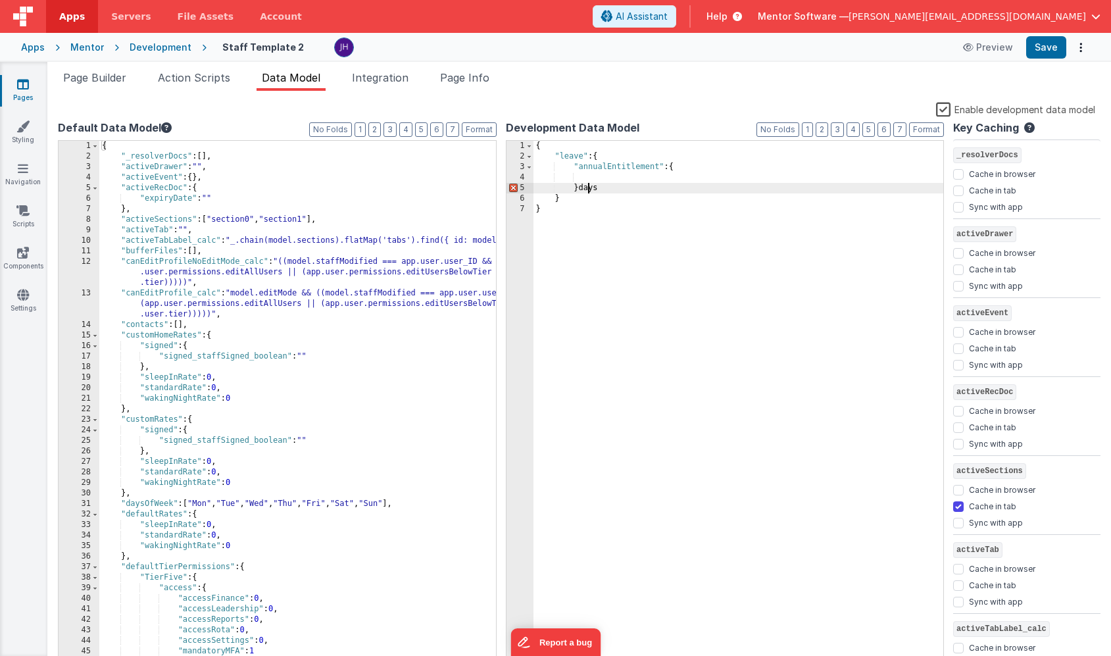
click at [587, 189] on div "{ "leave" : { "annualEntitlement" : { } days } }" at bounding box center [739, 414] width 411 height 547
click at [597, 178] on div "{ "leave" : { "annualEntitlement" : { } } }" at bounding box center [739, 414] width 411 height 547
paste textarea
click at [600, 178] on div "{ "leave" : { "annualEntitlement" : { days } } }" at bounding box center [739, 414] width 411 height 547
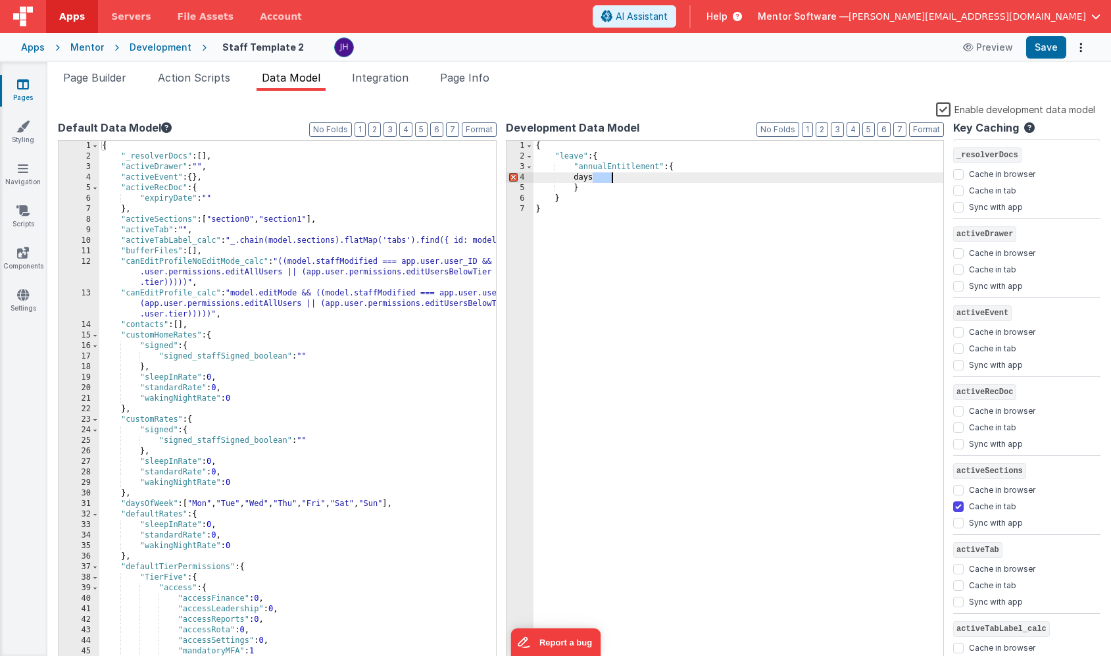
click at [600, 178] on div "{ "leave" : { "annualEntitlement" : { days } } }" at bounding box center [739, 414] width 411 height 547
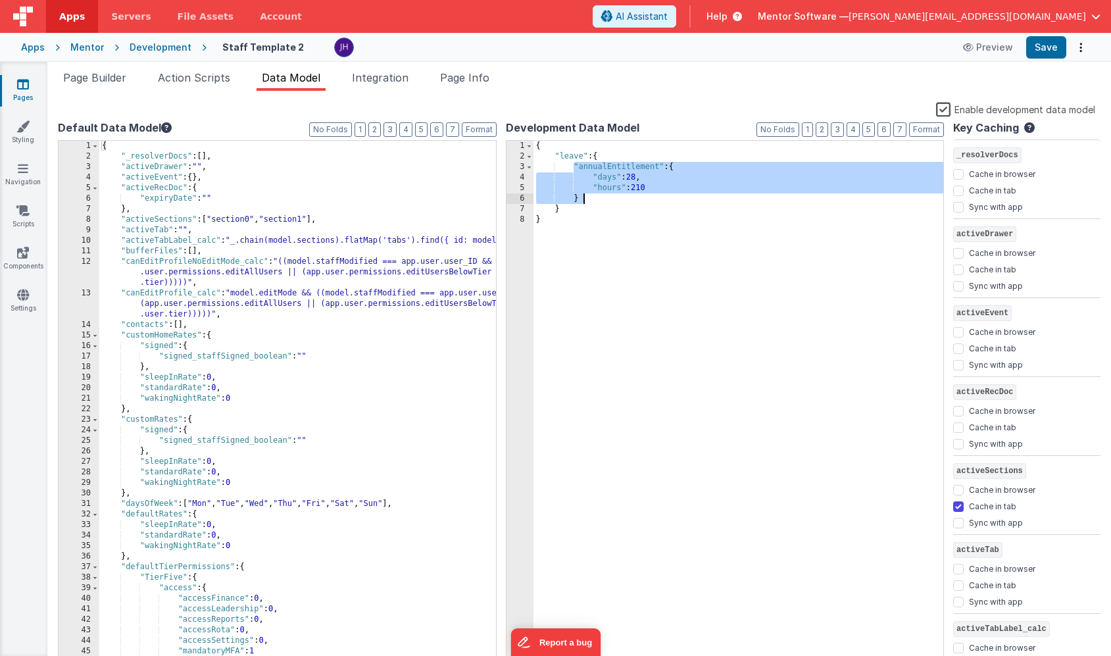
drag, startPoint x: 573, startPoint y: 167, endPoint x: 584, endPoint y: 199, distance: 33.9
click at [584, 199] on div "{ "leave" : { "annualEntitlement" : { "days" : 28 , "hours" : 210 } } }" at bounding box center [739, 414] width 411 height 547
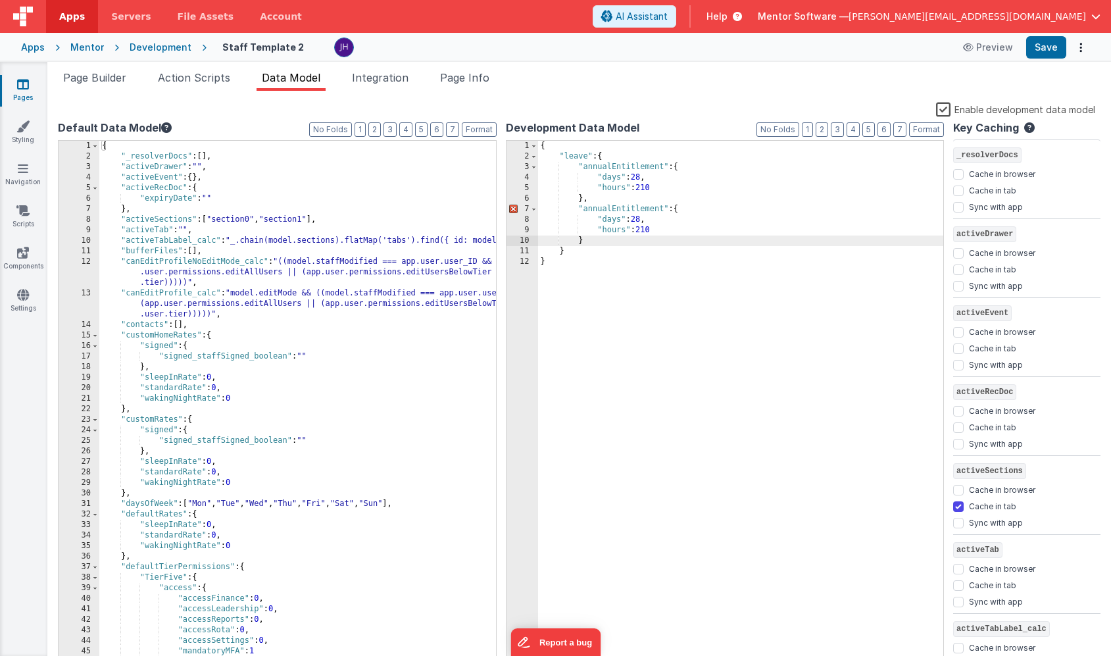
click at [617, 212] on div "{ "leave" : { "annualEntitlement" : { "days" : 28 , "hours" : 210 } , "annualEn…" at bounding box center [741, 414] width 406 height 547
click at [946, 111] on label "Enable development data model" at bounding box center [1015, 108] width 159 height 15
click at [0, 0] on input "Enable development data model" at bounding box center [0, 0] width 0 height 0
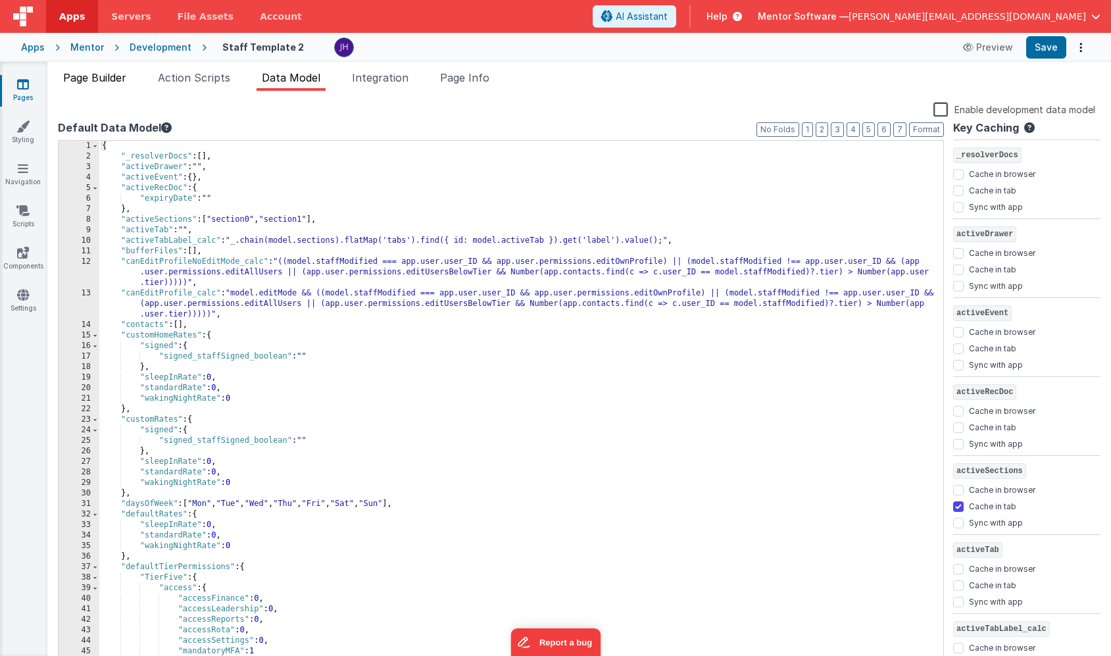
click at [103, 85] on li "Page Builder" at bounding box center [95, 80] width 74 height 21
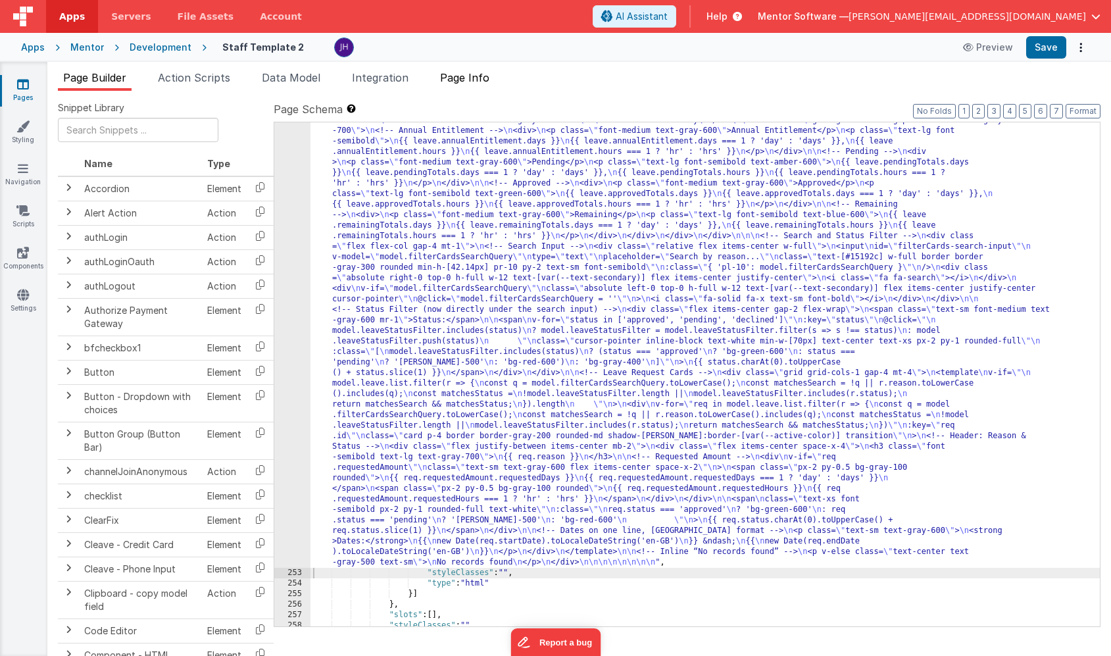
click at [474, 81] on span "Page Info" at bounding box center [464, 77] width 49 height 13
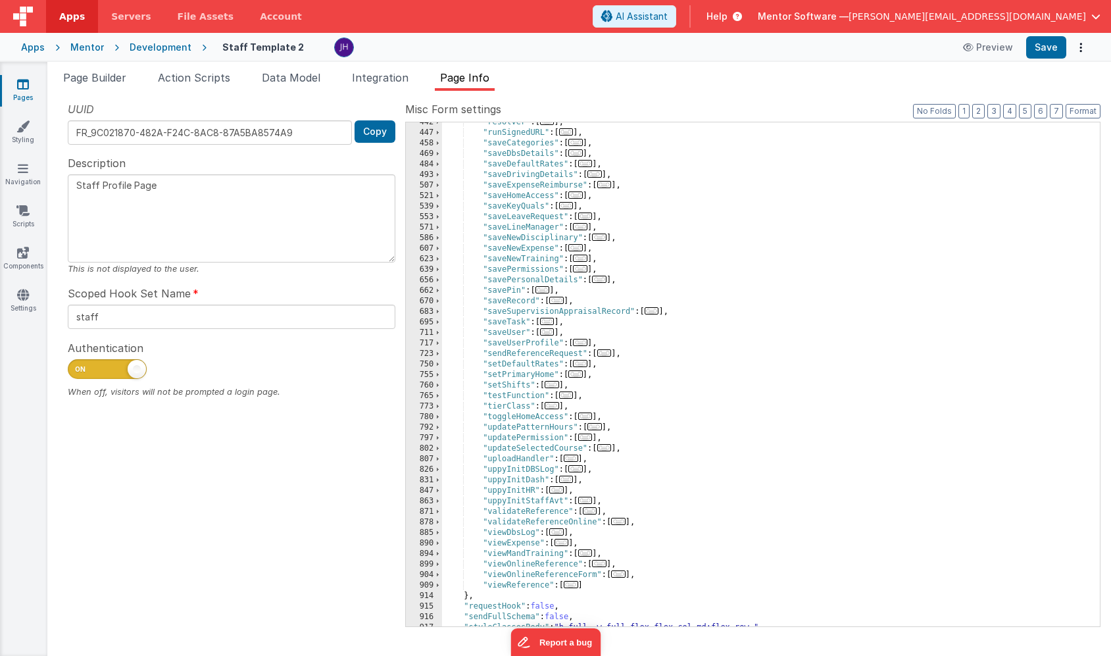
scroll to position [620, 0]
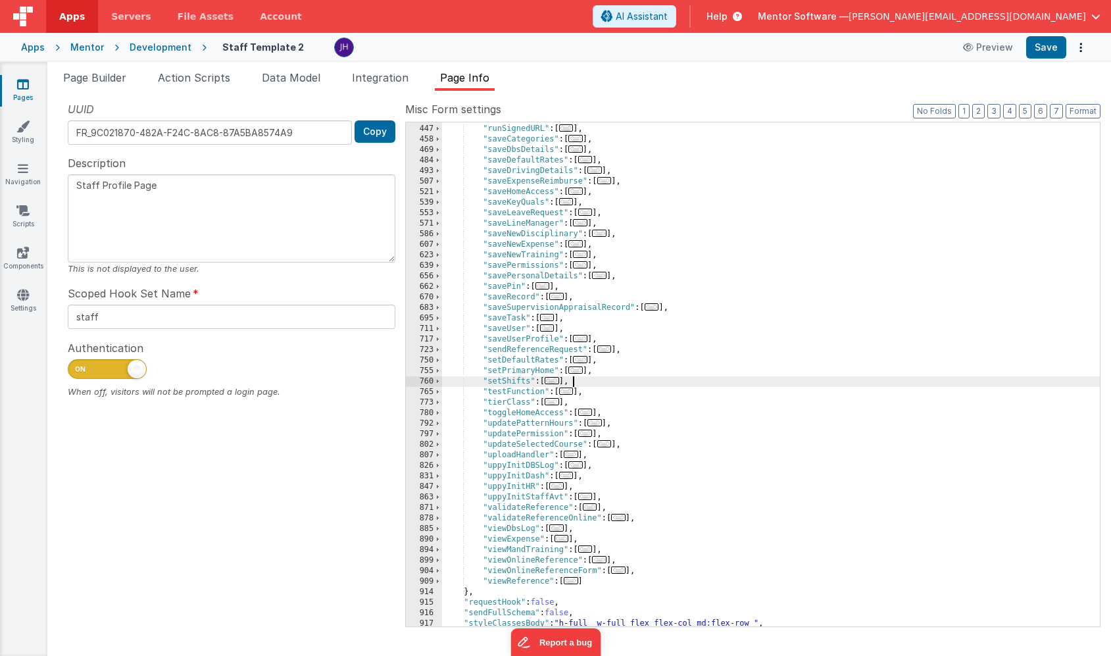
click at [604, 383] on div ""resolver" : [ ... ] , "runSignedURL" : [ ... ] , "saveCategories" : [ ... ] , …" at bounding box center [771, 375] width 658 height 525
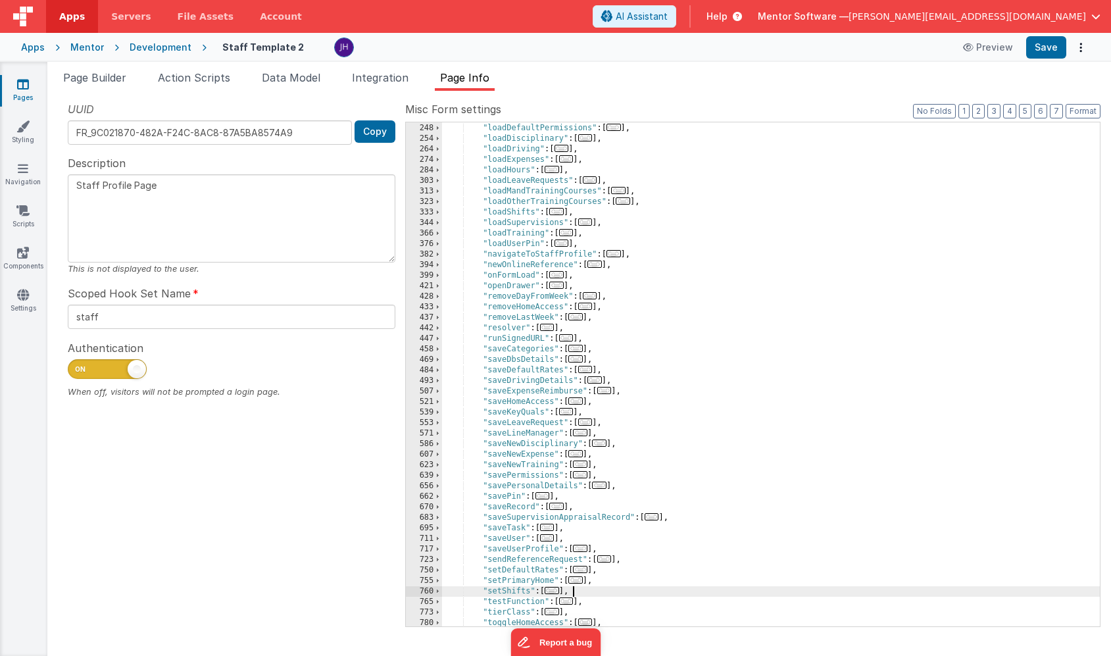
scroll to position [0, 0]
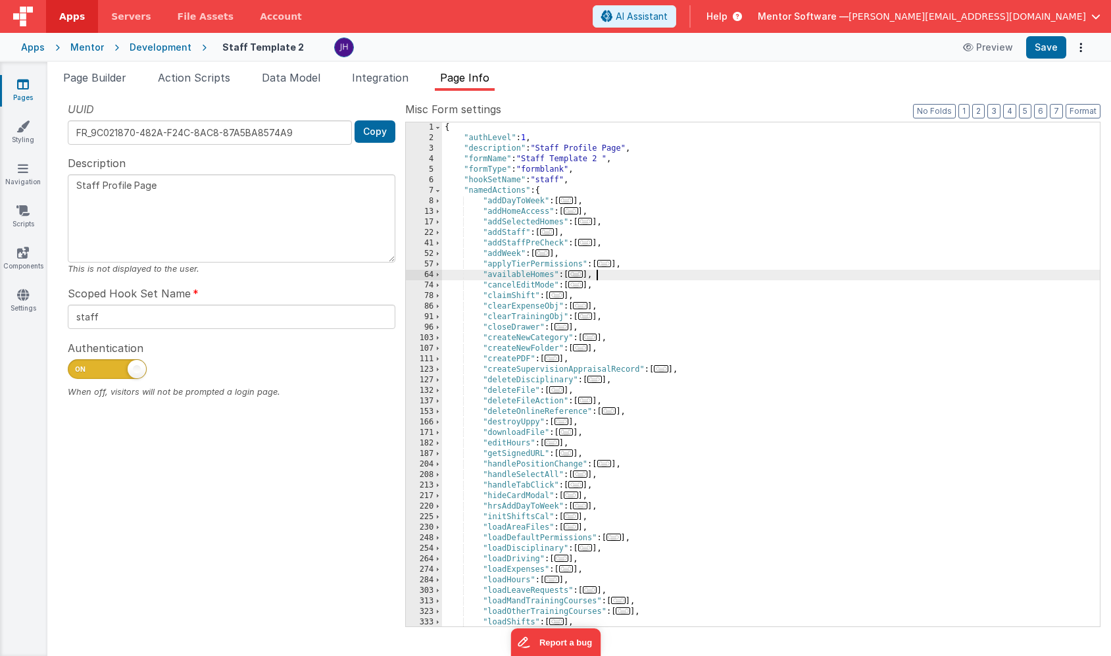
click at [644, 277] on div "{ "authLevel" : 1 , "description" : "Staff Profile Page" , "formName" : "Staff …" at bounding box center [771, 384] width 658 height 525
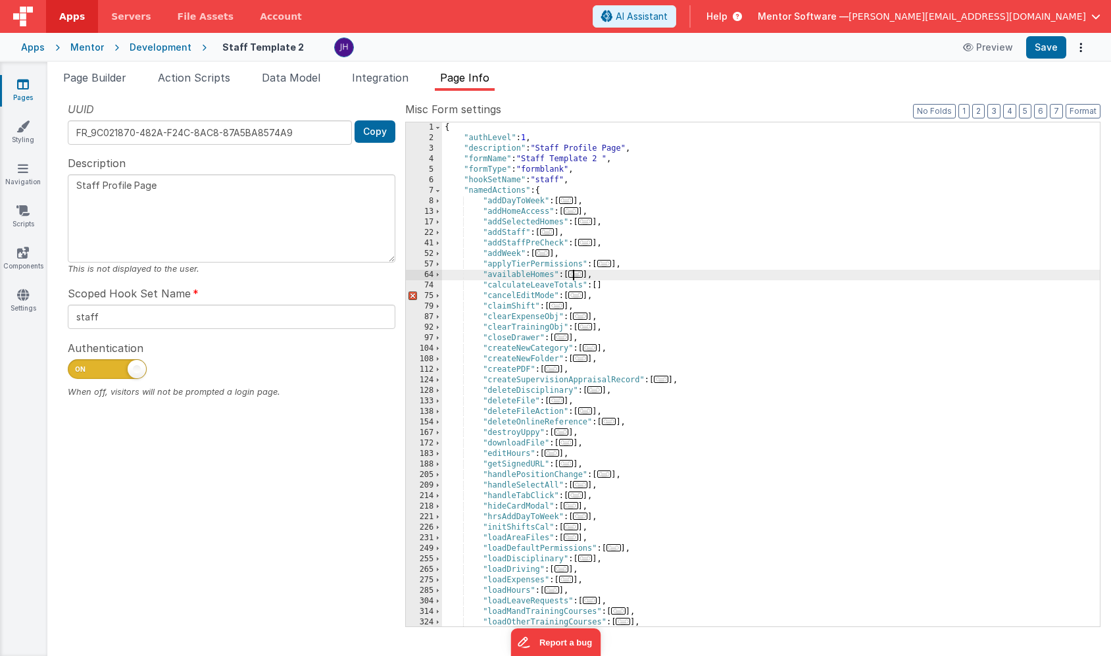
click at [583, 277] on span "..." at bounding box center [575, 273] width 14 height 7
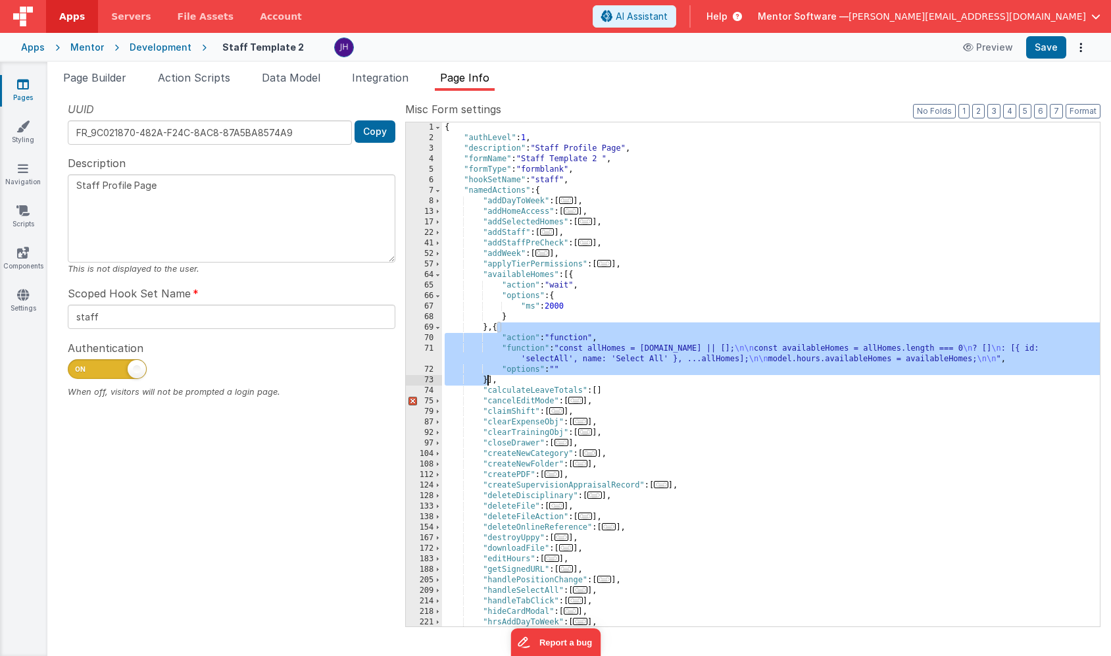
drag, startPoint x: 497, startPoint y: 329, endPoint x: 489, endPoint y: 376, distance: 48.1
click at [489, 376] on div "{ "authLevel" : 1 , "description" : "Staff Profile Page" , "formName" : "Staff …" at bounding box center [771, 384] width 658 height 525
click at [437, 276] on span at bounding box center [437, 275] width 7 height 11
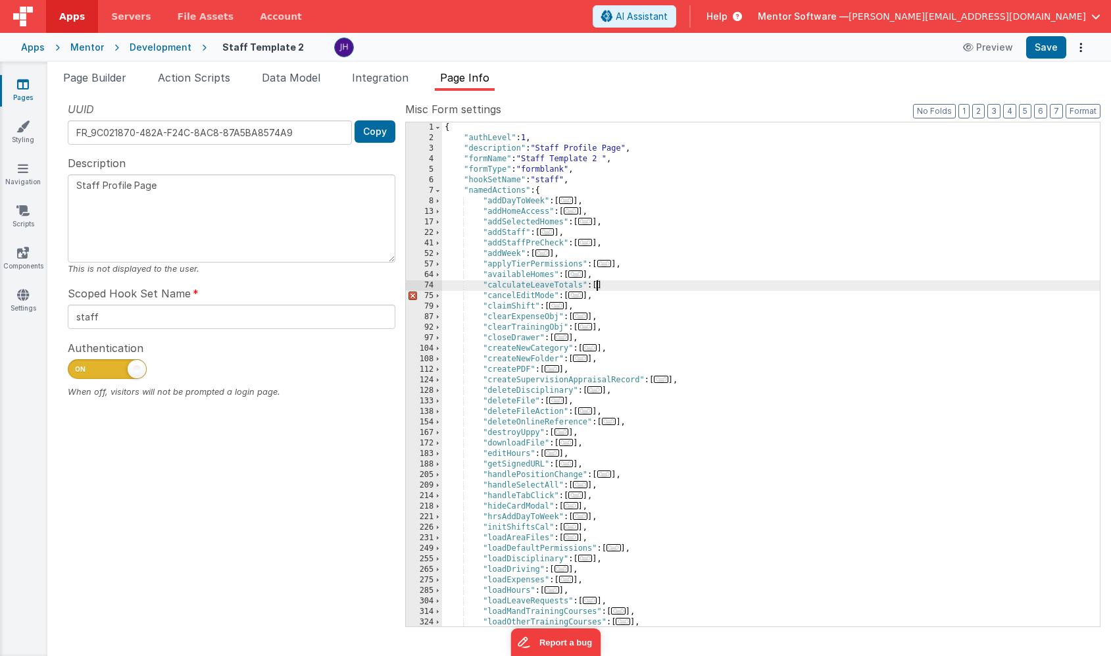
click at [596, 286] on div "{ "authLevel" : 1 , "description" : "Staff Profile Page" , "formName" : "Staff …" at bounding box center [771, 384] width 658 height 525
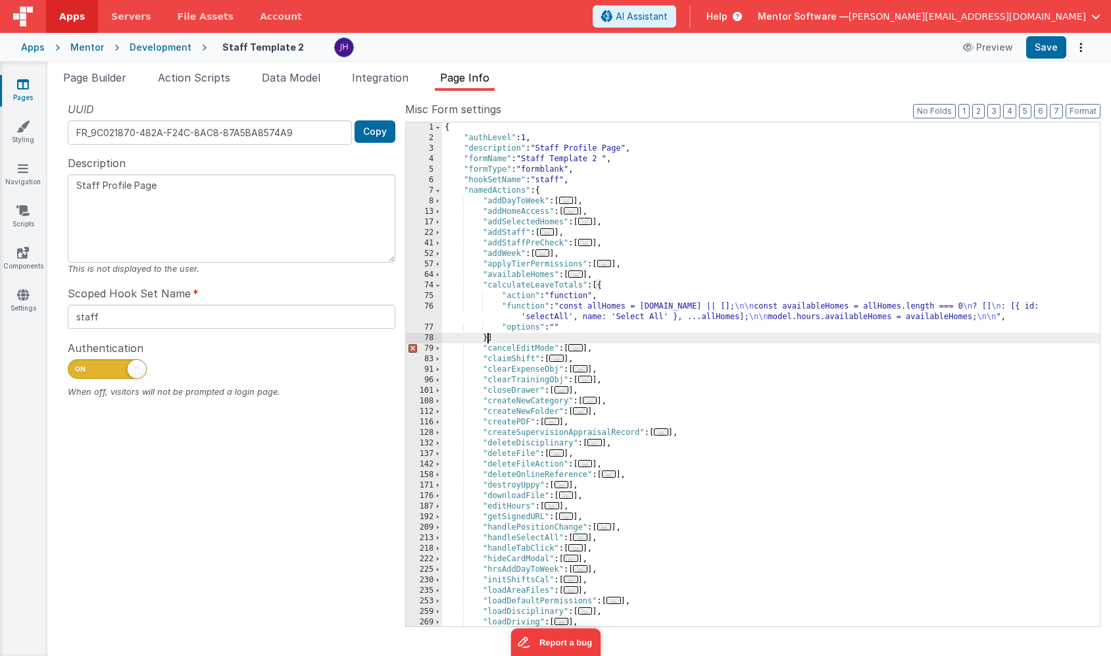
click at [523, 308] on div "{ "authLevel" : 1 , "description" : "Staff Profile Page" , "formName" : "Staff …" at bounding box center [771, 384] width 658 height 525
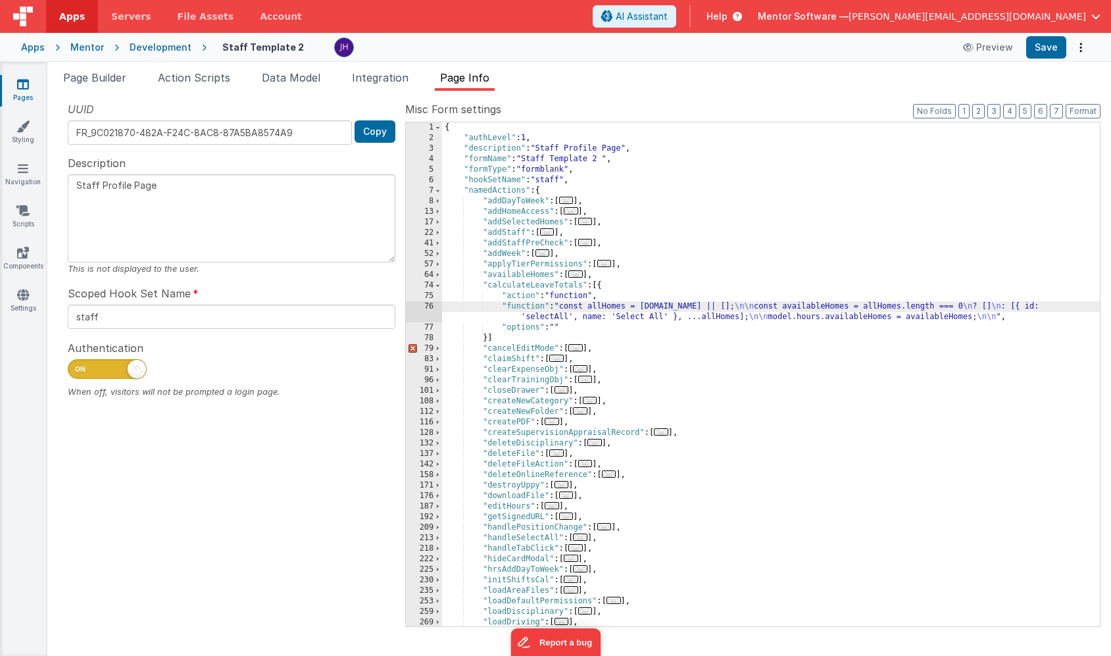
click at [427, 308] on div "76" at bounding box center [424, 311] width 36 height 21
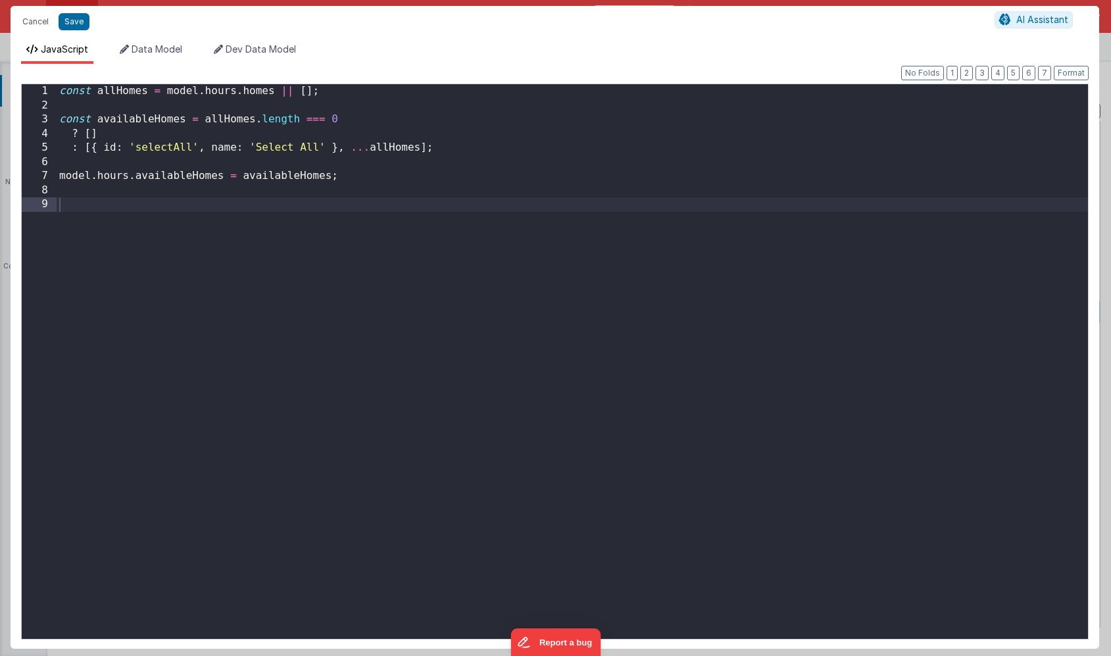
click at [441, 243] on div "const allHomes = model . hours . homes || [ ] ; const availableHomes = allHomes…" at bounding box center [573, 375] width 1032 height 583
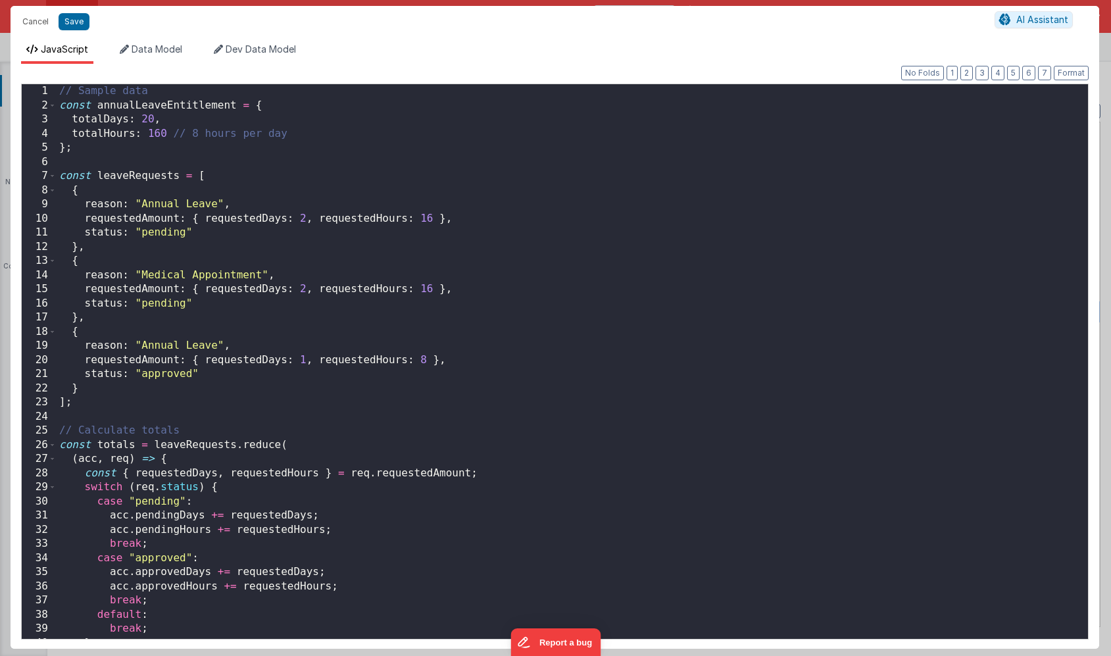
scroll to position [9, 0]
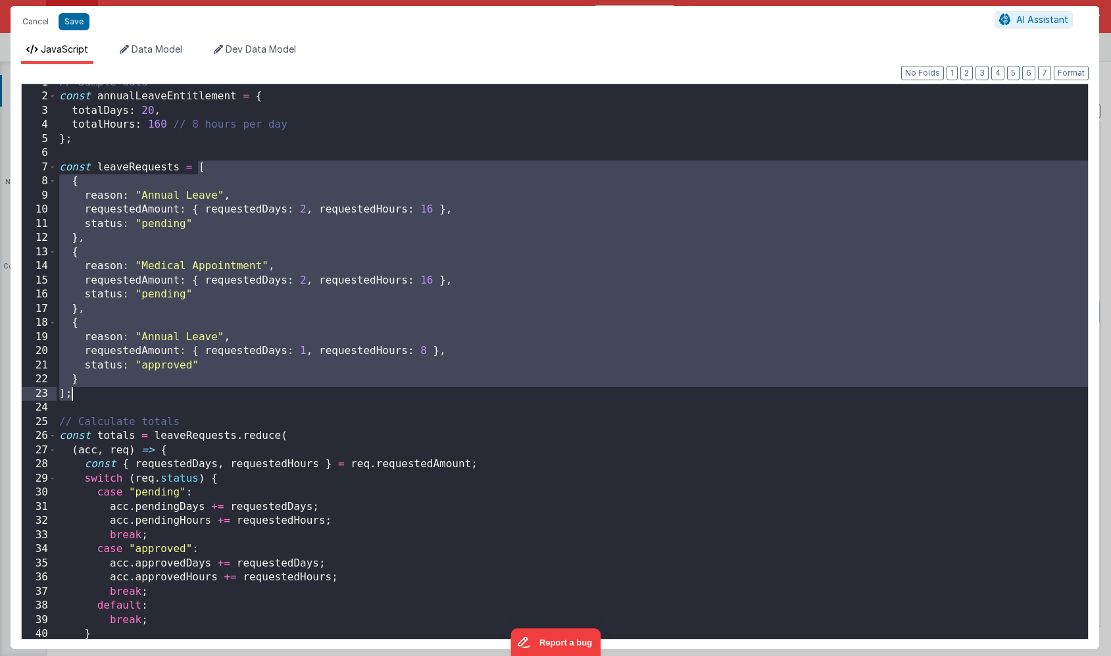
drag, startPoint x: 197, startPoint y: 167, endPoint x: 156, endPoint y: 393, distance: 230.0
click at [156, 393] on div "// Sample data const annualLeaveEntitlement = { totalDays : 20 , totalHours : 1…" at bounding box center [573, 367] width 1032 height 583
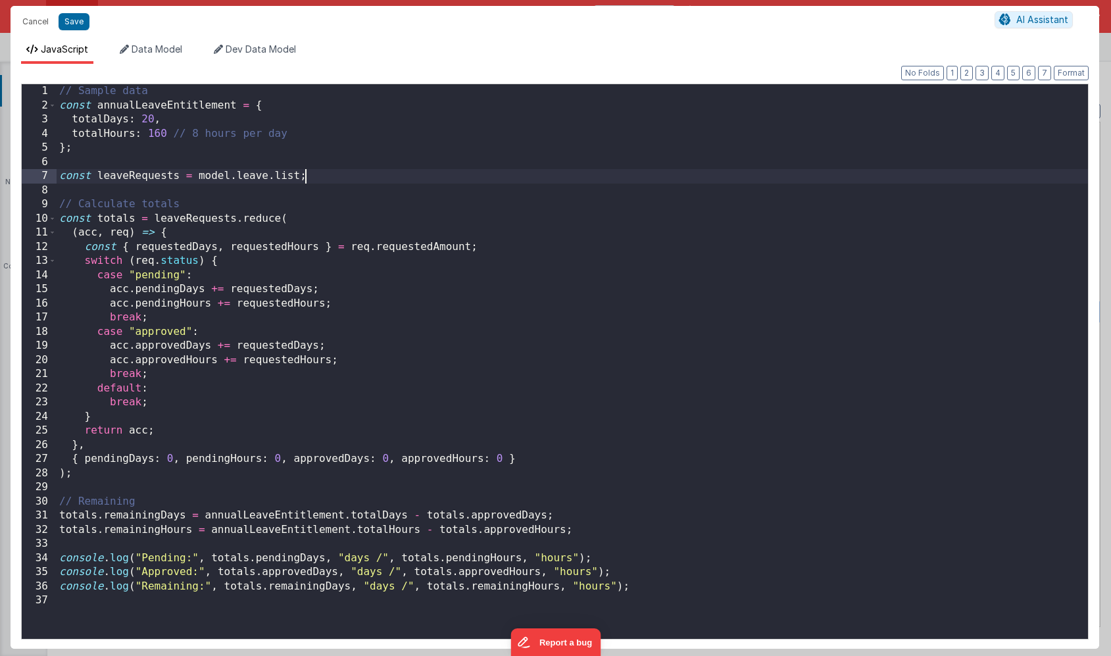
click at [66, 547] on div "// Sample data const annualLeaveEntitlement = { totalDays : 20 , totalHours : 1…" at bounding box center [573, 375] width 1032 height 583
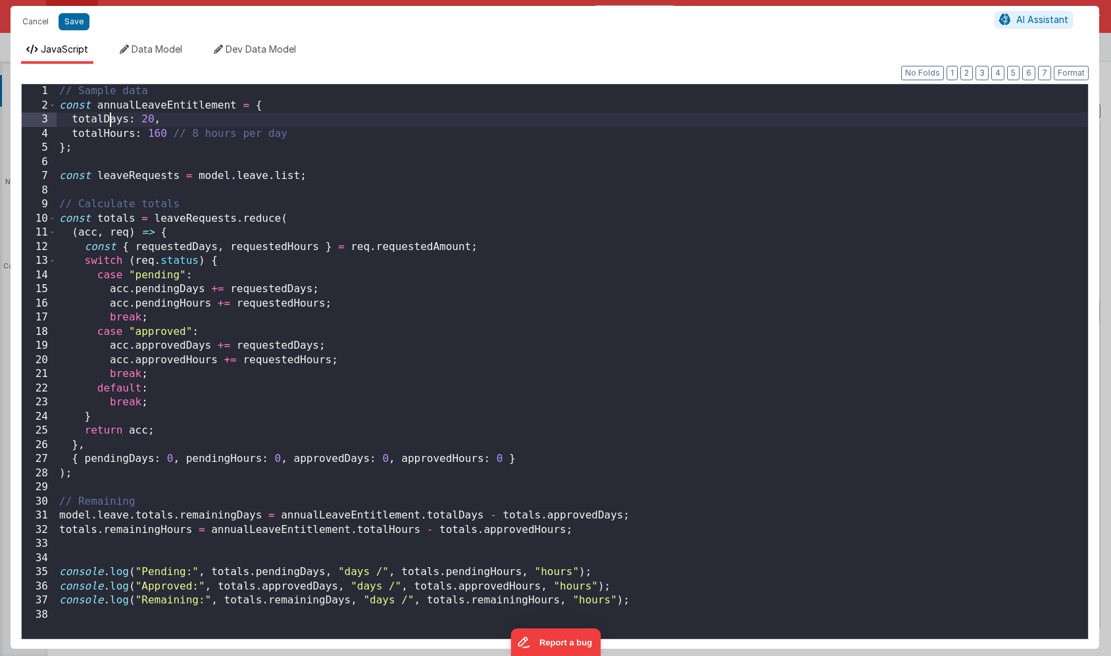
click at [108, 120] on div "// Sample data const annualLeaveEntitlement = { totalDays : 20 , totalHours : 1…" at bounding box center [573, 375] width 1032 height 583
click at [109, 132] on div "// Sample data const annualLeaveEntitlement = { days : 20 , totalHours : 160 //…" at bounding box center [573, 375] width 1032 height 583
click at [157, 515] on div "// Sample data const annualLeaveEntitlement = { days : 20 , hours : 160 // 8 ho…" at bounding box center [573, 375] width 1032 height 583
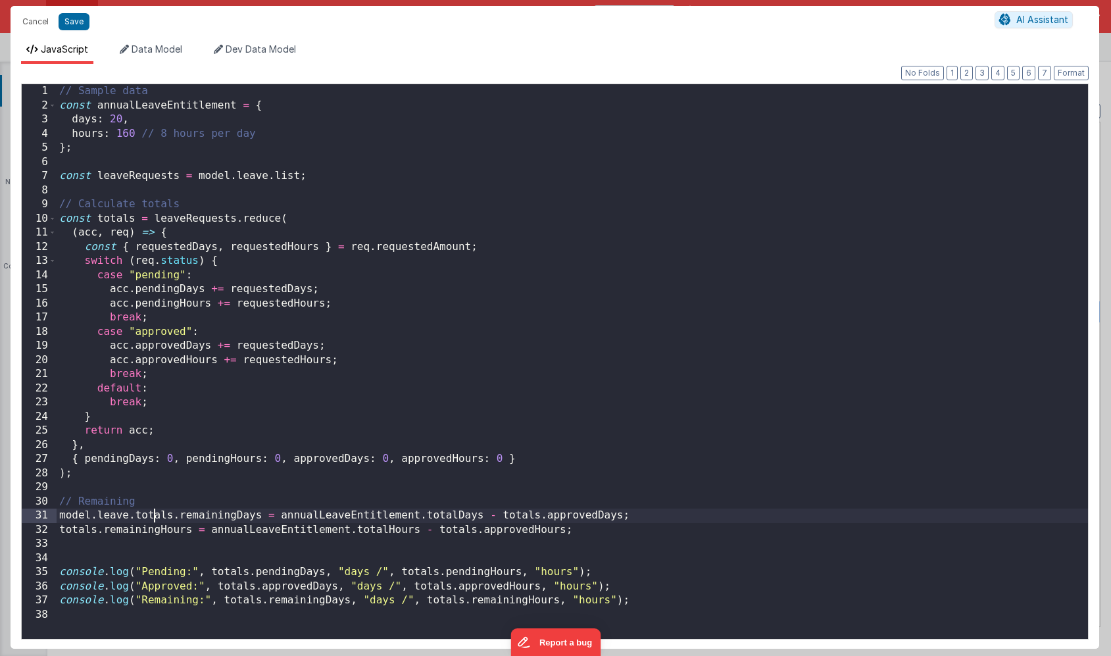
click at [157, 515] on div "// Sample data const annualLeaveEntitlement = { days : 20 , hours : 160 // 8 ho…" at bounding box center [573, 375] width 1032 height 583
drag, startPoint x: 262, startPoint y: 517, endPoint x: 53, endPoint y: 519, distance: 209.3
click at [53, 519] on div "1 2 3 4 5 6 7 8 9 10 11 12 13 14 15 16 17 18 19 20 21 22 23 24 25 26 27 28 29 3…" at bounding box center [555, 362] width 1068 height 556
drag, startPoint x: 192, startPoint y: 532, endPoint x: 55, endPoint y: 530, distance: 136.9
click at [55, 530] on div "1 2 3 4 5 6 7 8 9 10 11 12 13 14 15 16 17 18 19 20 21 22 23 24 25 26 27 28 29 3…" at bounding box center [555, 362] width 1068 height 556
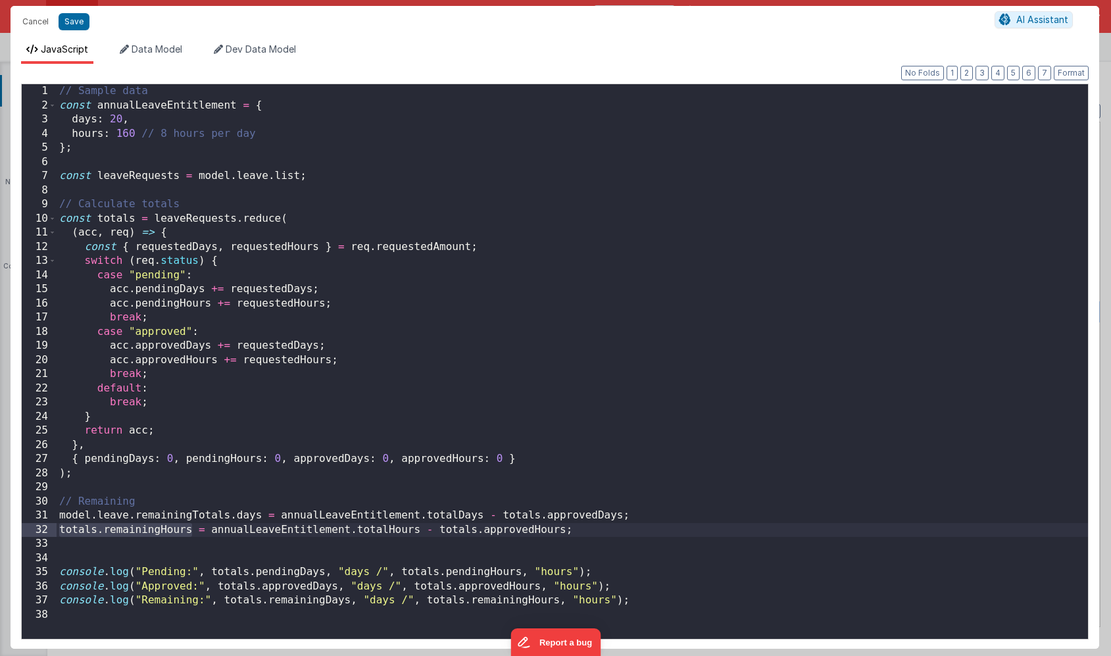
paste textarea
drag, startPoint x: 261, startPoint y: 517, endPoint x: 57, endPoint y: 518, distance: 204.6
click at [57, 518] on div "// Sample data const annualLeaveEntitlement = { days : 20 , hours : 160 // 8 ho…" at bounding box center [573, 375] width 1032 height 583
click at [65, 540] on div "// Sample data const annualLeaveEntitlement = { days : 20 , hours : 160 // 8 ho…" at bounding box center [573, 375] width 1032 height 583
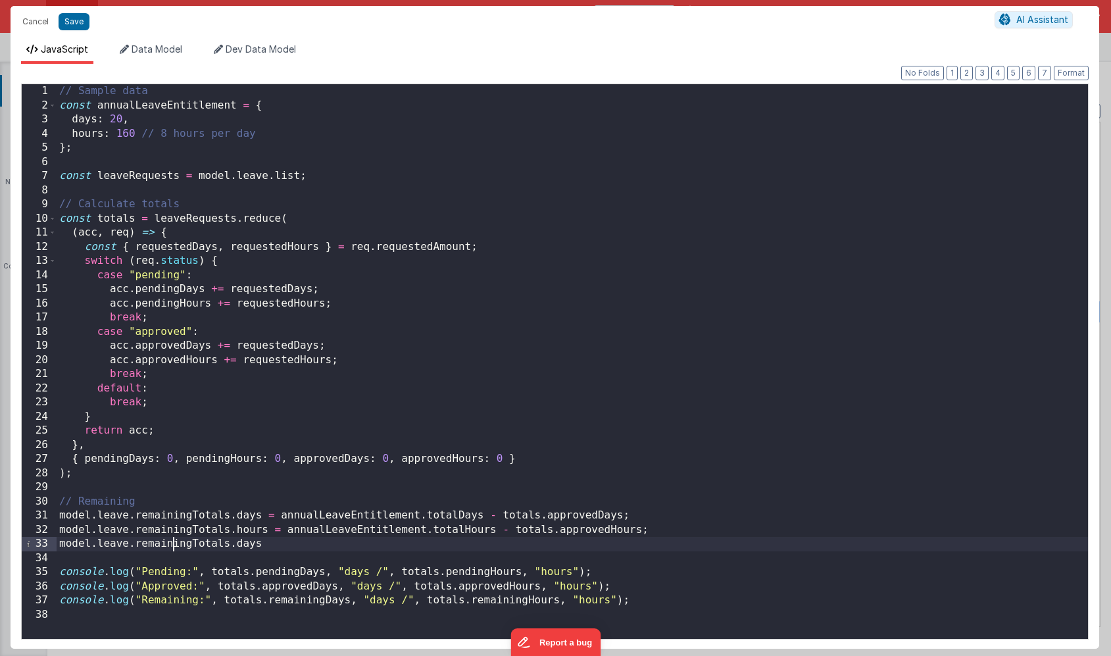
click at [172, 545] on div "// Sample data const annualLeaveEntitlement = { days : 20 , hours : 160 // 8 ho…" at bounding box center [573, 375] width 1032 height 583
drag, startPoint x: 252, startPoint y: 545, endPoint x: 34, endPoint y: 543, distance: 217.8
click at [34, 543] on div "1 2 3 4 5 6 7 8 9 10 11 12 13 14 15 16 17 18 19 20 21 22 23 24 25 26 27 28 29 3…" at bounding box center [555, 362] width 1068 height 556
click at [265, 548] on div "// Sample data const annualLeaveEntitlement = { days : 20 , hours : 160 // 8 ho…" at bounding box center [573, 375] width 1032 height 583
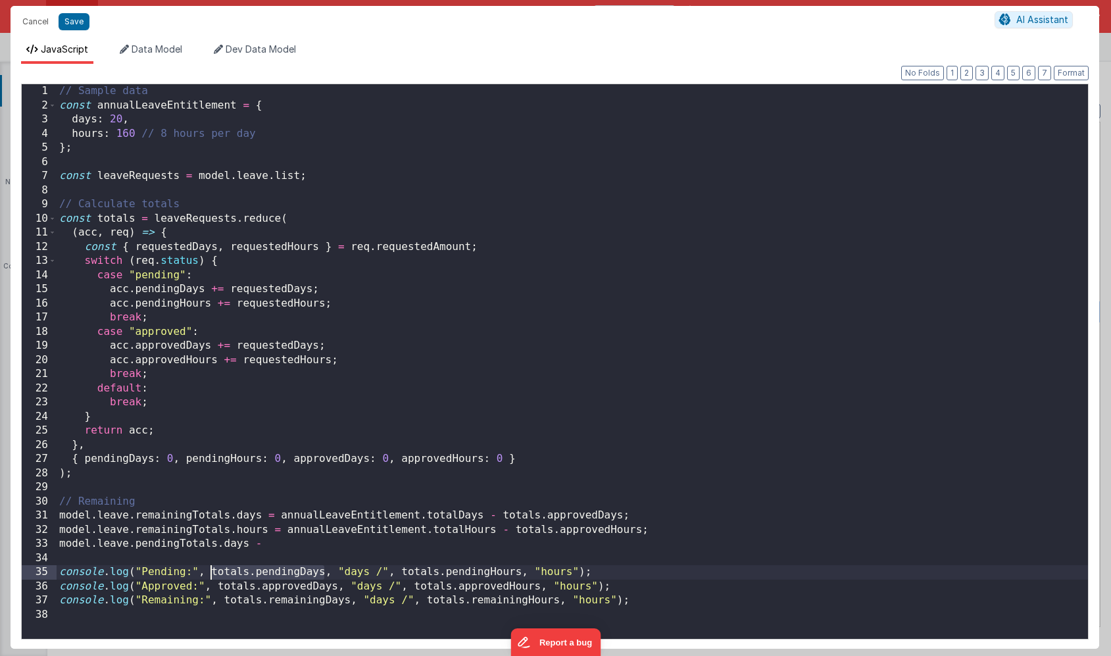
drag, startPoint x: 325, startPoint y: 572, endPoint x: 211, endPoint y: 573, distance: 114.5
click at [211, 573] on div "// Sample data const annualLeaveEntitlement = { days : 20 , hours : 160 // 8 ho…" at bounding box center [573, 375] width 1032 height 583
click at [272, 546] on div "// Sample data const annualLeaveEntitlement = { days : 20 , hours : 160 // 8 ho…" at bounding box center [573, 375] width 1032 height 583
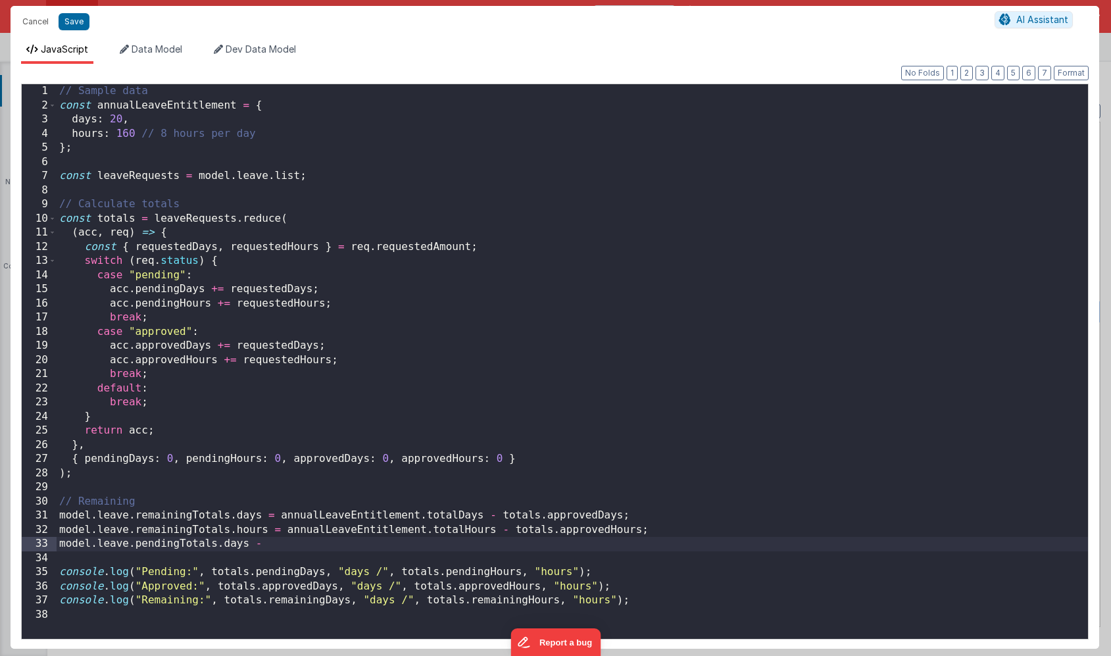
paste textarea
drag, startPoint x: 409, startPoint y: 543, endPoint x: 40, endPoint y: 549, distance: 368.5
click at [40, 549] on div "1 2 3 4 5 6 7 8 9 10 11 12 13 14 15 16 17 18 19 20 21 22 23 24 25 26 27 28 29 3…" at bounding box center [555, 362] width 1068 height 556
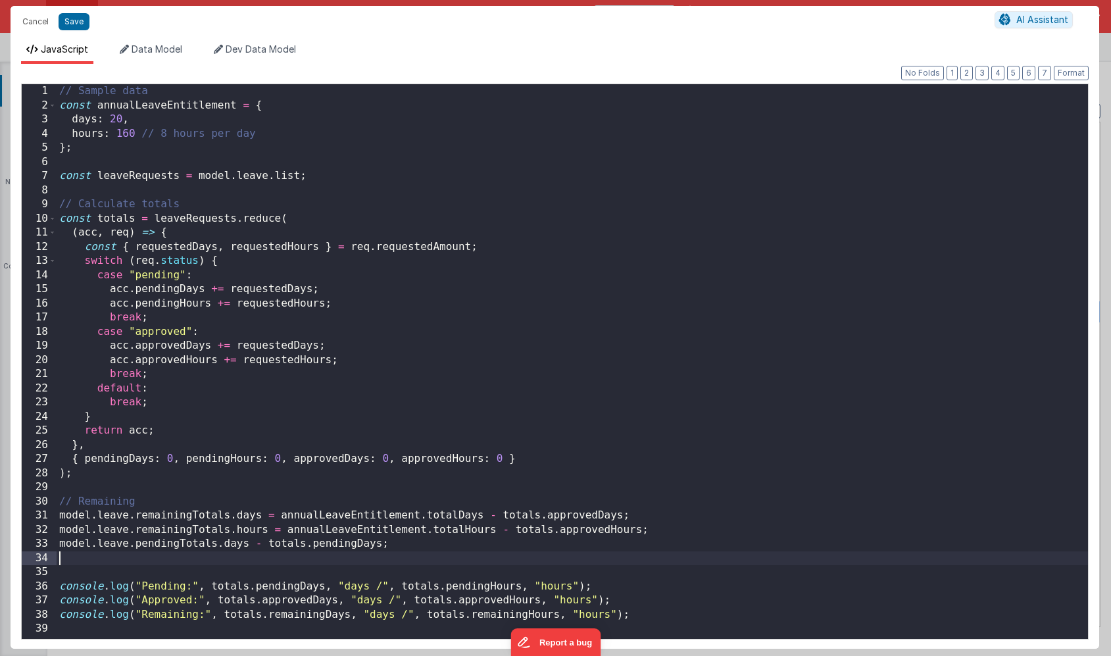
paste textarea
click at [231, 558] on div "// Sample data const annualLeaveEntitlement = { days : 20 , hours : 160 // 8 ho…" at bounding box center [573, 375] width 1032 height 583
click at [388, 561] on div "// Sample data const annualLeaveEntitlement = { days : 20 , hours : 160 // 8 ho…" at bounding box center [573, 375] width 1032 height 583
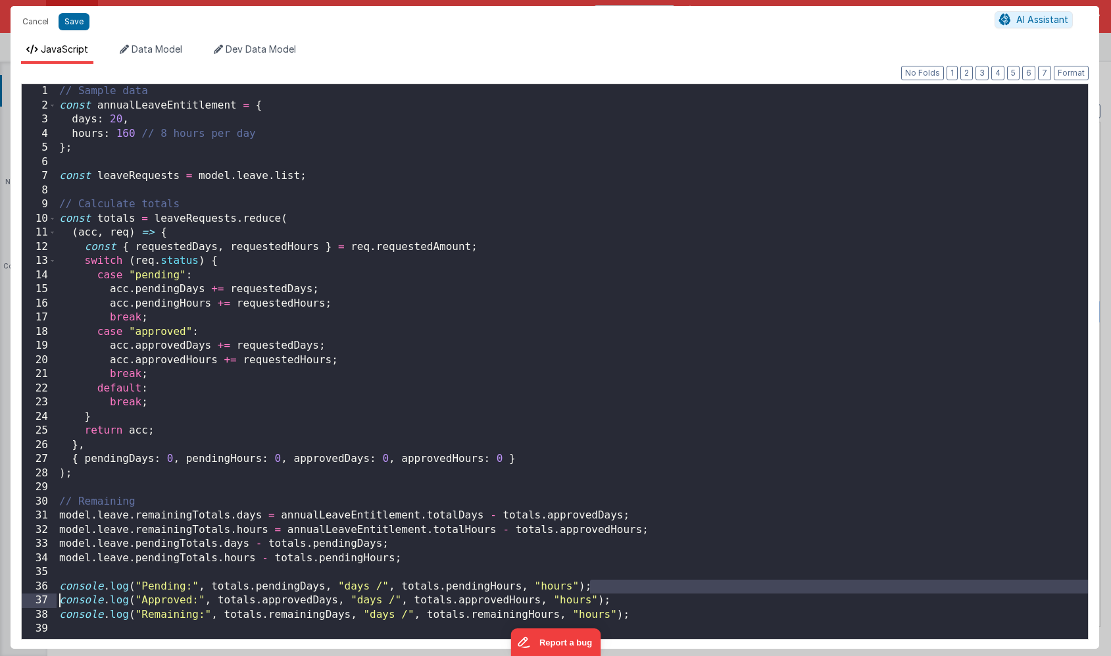
drag, startPoint x: 596, startPoint y: 587, endPoint x: 28, endPoint y: 593, distance: 567.9
click at [28, 593] on div "1 2 3 4 5 6 7 8 9 10 11 12 13 14 15 16 17 18 19 20 21 22 23 24 25 26 27 28 29 3…" at bounding box center [555, 362] width 1068 height 556
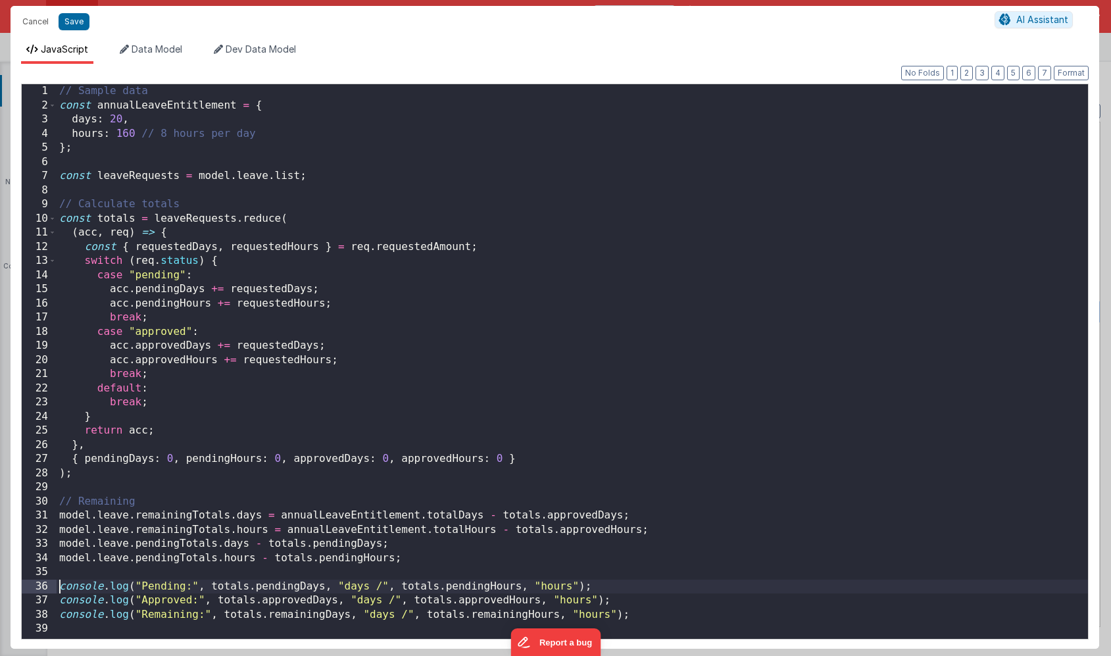
click at [59, 589] on div "// Sample data const annualLeaveEntitlement = { days : 20 , hours : 160 // 8 ho…" at bounding box center [573, 375] width 1032 height 583
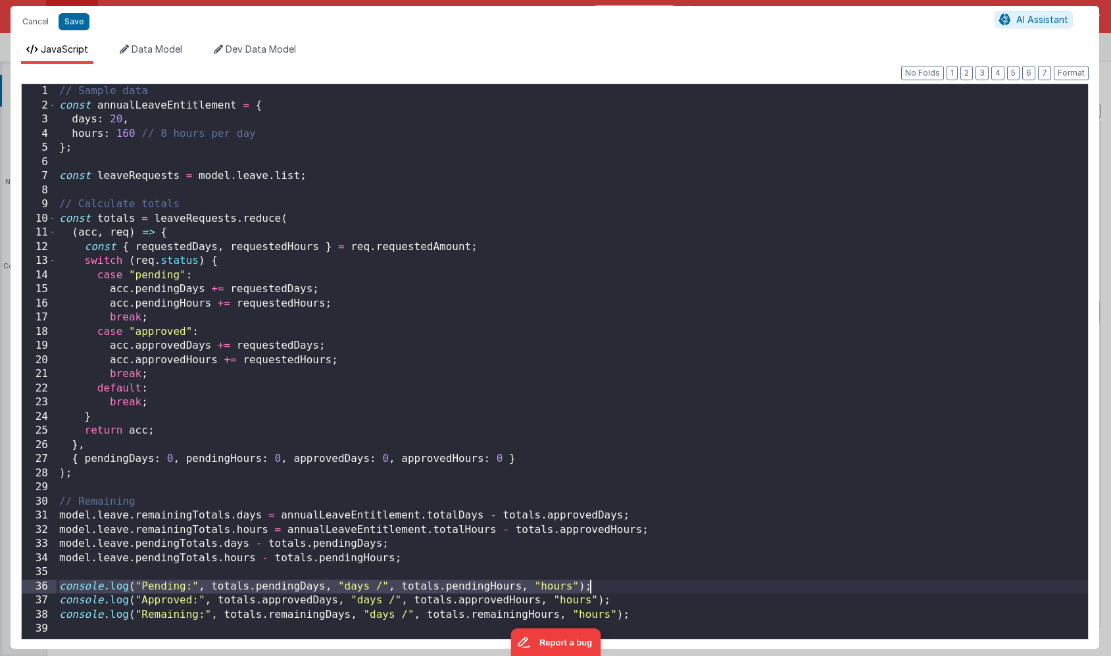
drag, startPoint x: 57, startPoint y: 589, endPoint x: 690, endPoint y: 586, distance: 632.3
click at [690, 586] on div "// Sample data const annualLeaveEntitlement = { days : 20 , hours : 160 // 8 ho…" at bounding box center [573, 375] width 1032 height 583
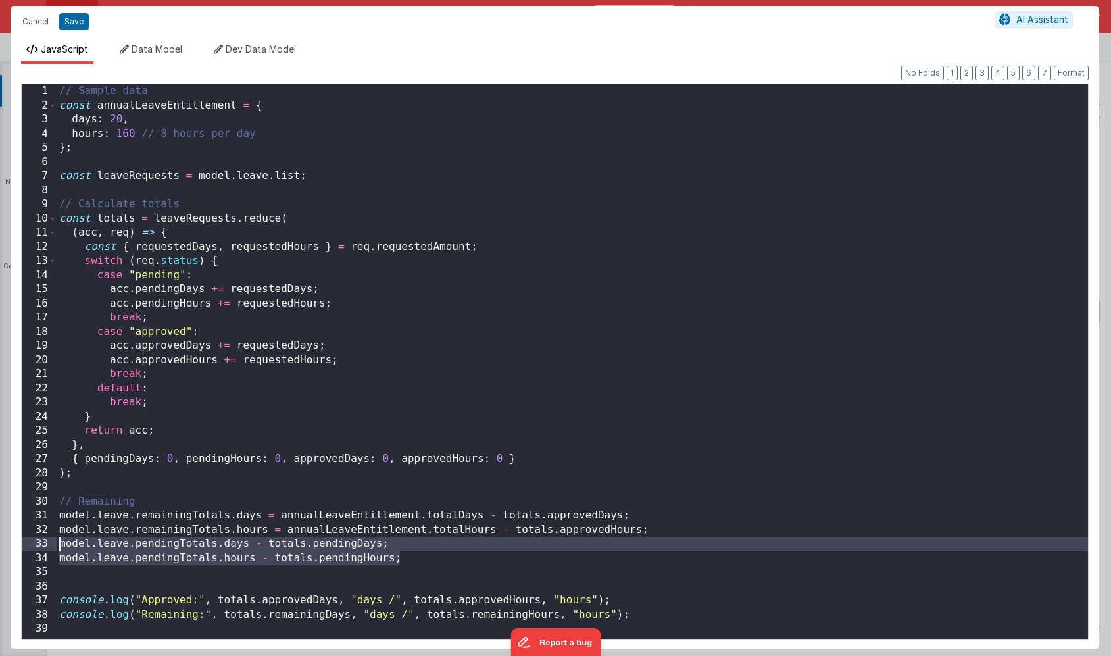
drag, startPoint x: 403, startPoint y: 559, endPoint x: 32, endPoint y: 546, distance: 372.0
click at [32, 546] on div "1 2 3 4 5 6 7 8 9 10 11 12 13 14 15 16 17 18 19 20 21 22 23 24 25 26 27 28 29 3…" at bounding box center [555, 362] width 1068 height 556
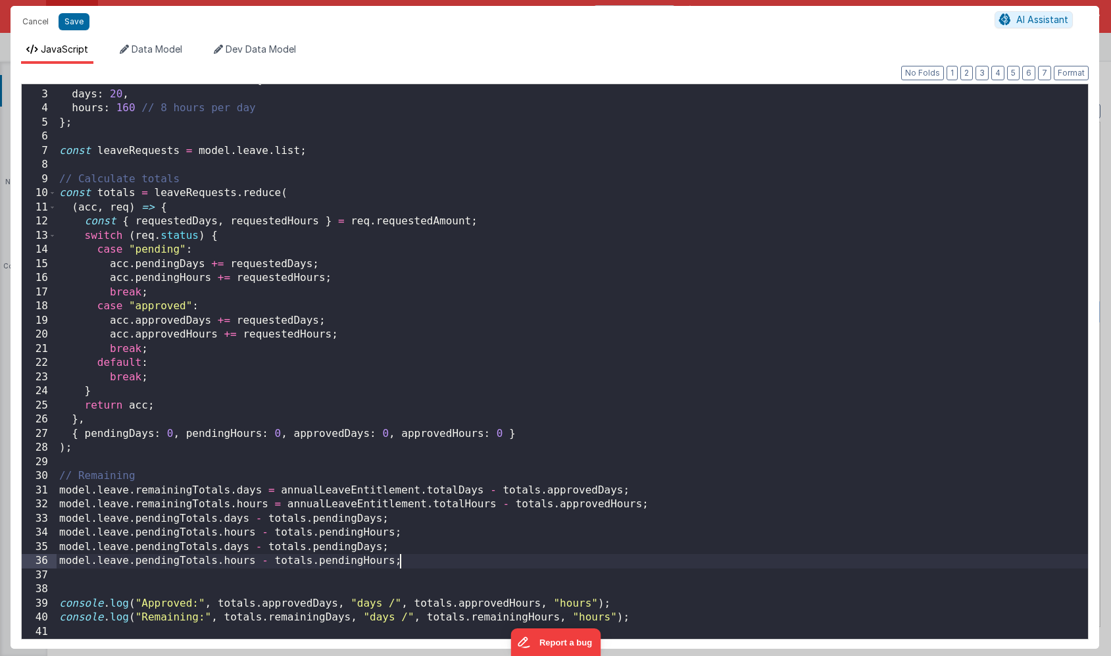
scroll to position [25, 0]
click at [178, 548] on div "const annualLeaveEntitlement = { days : 20 , hours : 160 // 8 hours per day } ;…" at bounding box center [573, 364] width 1032 height 583
click at [182, 561] on div "const annualLeaveEntitlement = { days : 20 , hours : 160 // 8 hours per day } ;…" at bounding box center [573, 364] width 1032 height 583
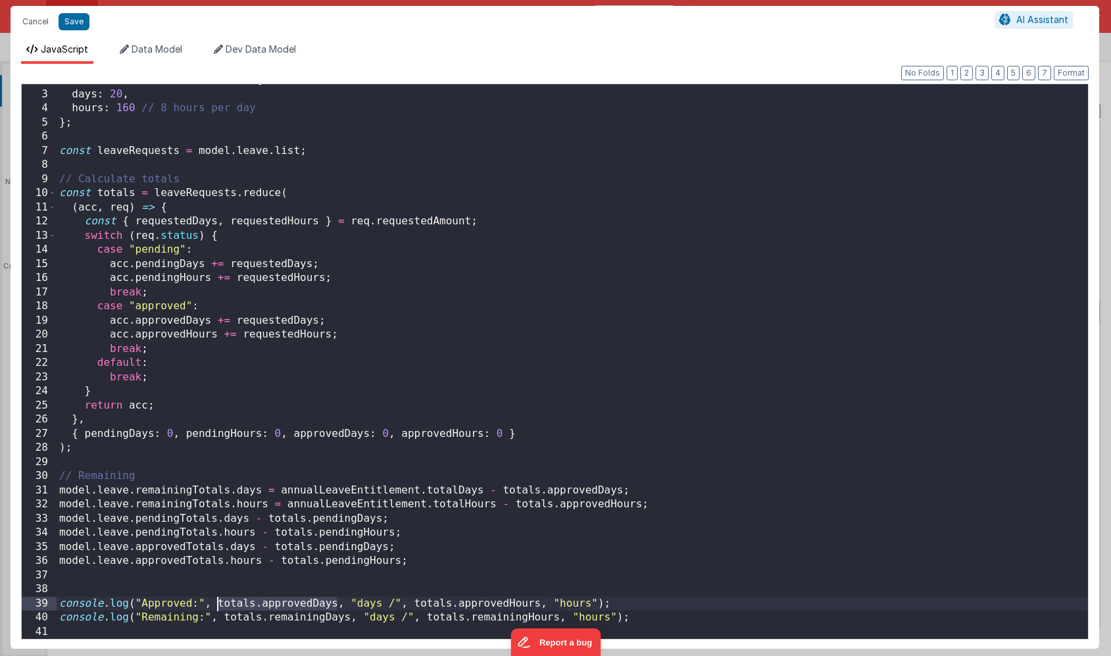
drag, startPoint x: 338, startPoint y: 604, endPoint x: 221, endPoint y: 599, distance: 117.2
click at [221, 599] on div "const annualLeaveEntitlement = { days : 20 , hours : 160 // 8 hours per day } ;…" at bounding box center [573, 364] width 1032 height 583
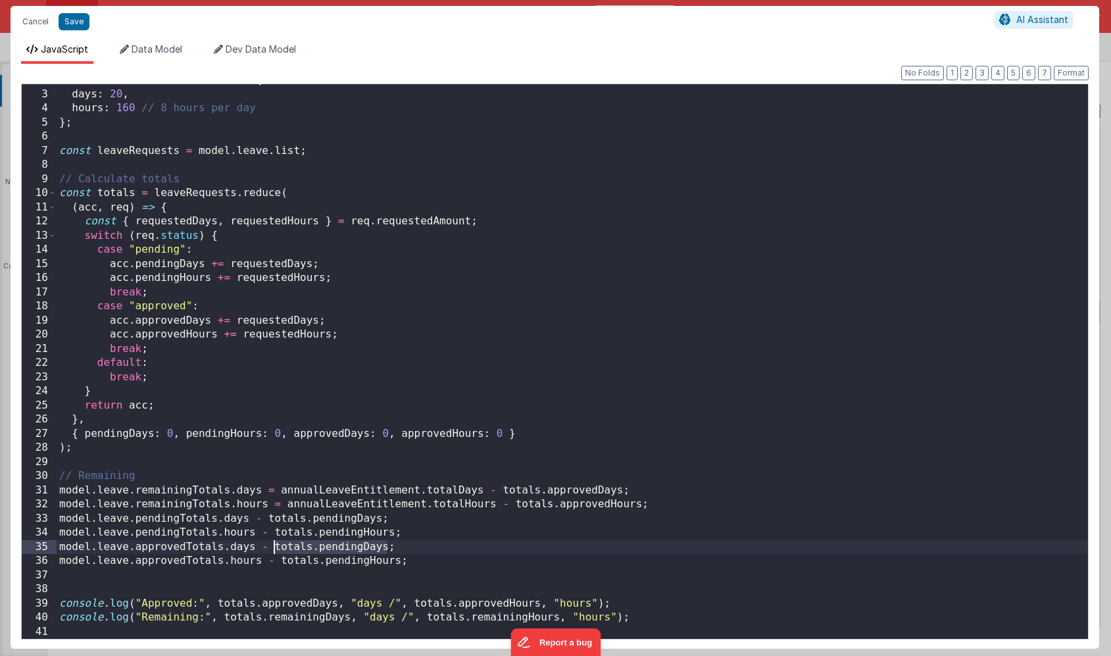
drag, startPoint x: 388, startPoint y: 548, endPoint x: 276, endPoint y: 549, distance: 112.5
click at [276, 549] on div "const annualLeaveEntitlement = { days : 20 , hours : 160 // 8 hours per day } ;…" at bounding box center [573, 364] width 1032 height 583
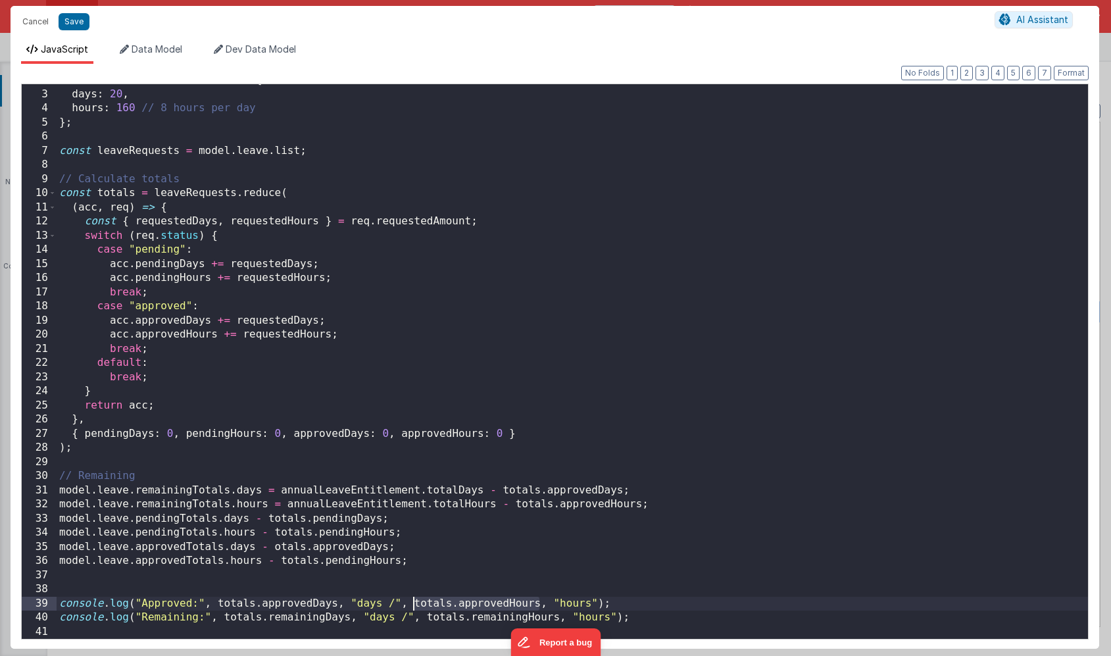
drag, startPoint x: 540, startPoint y: 603, endPoint x: 413, endPoint y: 602, distance: 126.3
click at [413, 602] on div "const annualLeaveEntitlement = { days : 20 , hours : 160 // 8 hours per day } ;…" at bounding box center [573, 364] width 1032 height 583
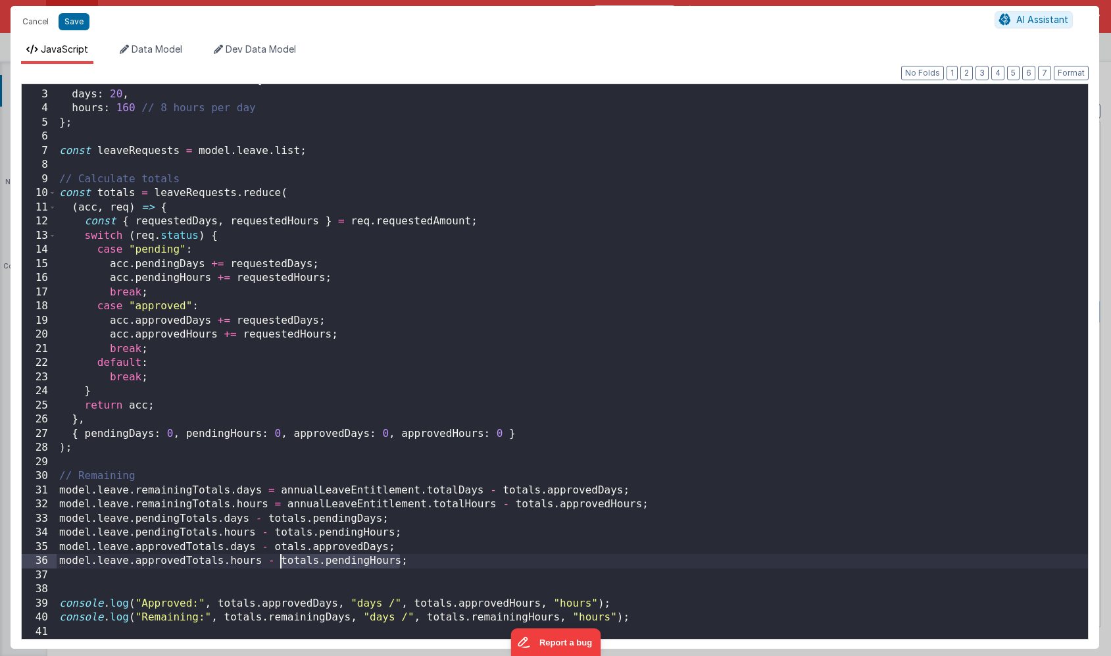
drag, startPoint x: 399, startPoint y: 561, endPoint x: 281, endPoint y: 563, distance: 118.4
click at [281, 563] on div "const annualLeaveEntitlement = { days : 20 , hours : 160 // 8 hours per day } ;…" at bounding box center [573, 364] width 1032 height 583
click at [262, 519] on div "const annualLeaveEntitlement = { days : 20 , hours : 160 // 8 hours per day } ;…" at bounding box center [573, 364] width 1032 height 583
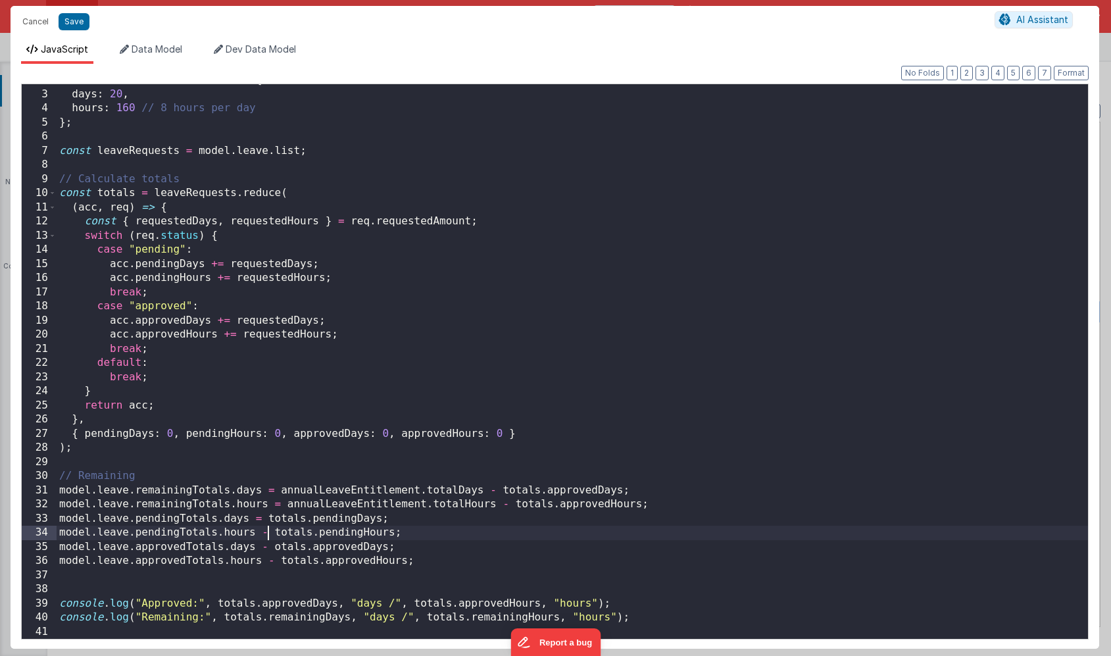
click at [268, 532] on div "const annualLeaveEntitlement = { days : 20 , hours : 160 // 8 hours per day } ;…" at bounding box center [573, 364] width 1032 height 583
click at [267, 545] on div "const annualLeaveEntitlement = { days : 20 , hours : 160 // 8 hours per day } ;…" at bounding box center [573, 364] width 1032 height 583
click at [272, 558] on div "const annualLeaveEntitlement = { days : 20 , hours : 160 // 8 hours per day } ;…" at bounding box center [573, 364] width 1032 height 583
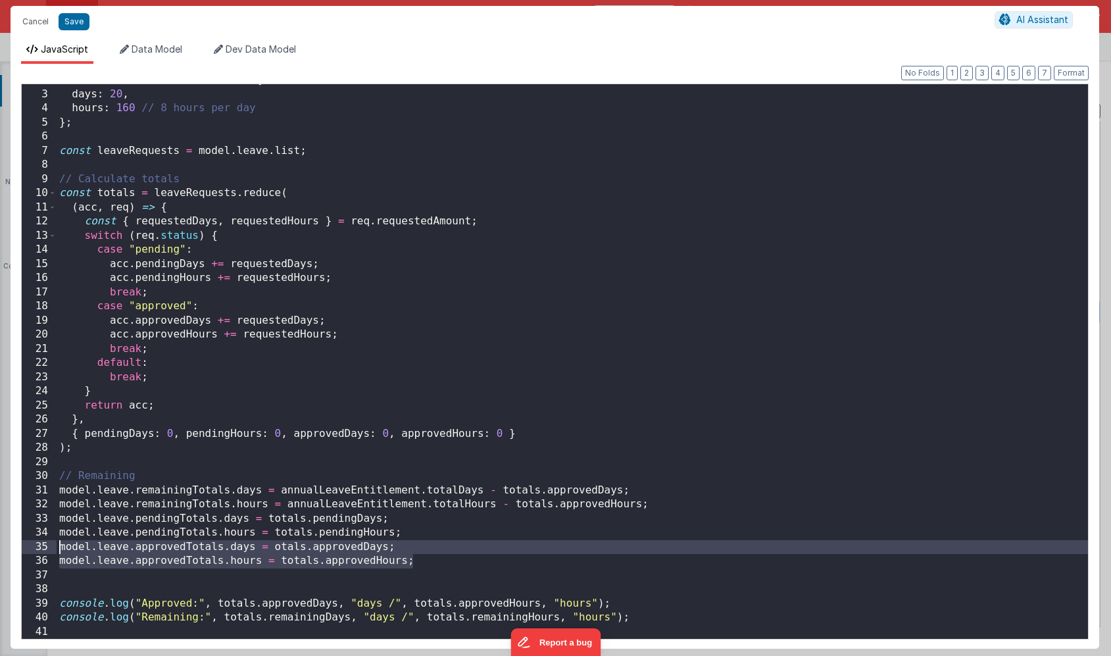
drag, startPoint x: 428, startPoint y: 561, endPoint x: 42, endPoint y: 551, distance: 385.7
click at [42, 551] on div "2 3 4 5 6 7 8 9 10 11 12 13 14 15 16 17 18 19 20 21 22 23 24 25 26 27 28 29 30 …" at bounding box center [555, 362] width 1068 height 556
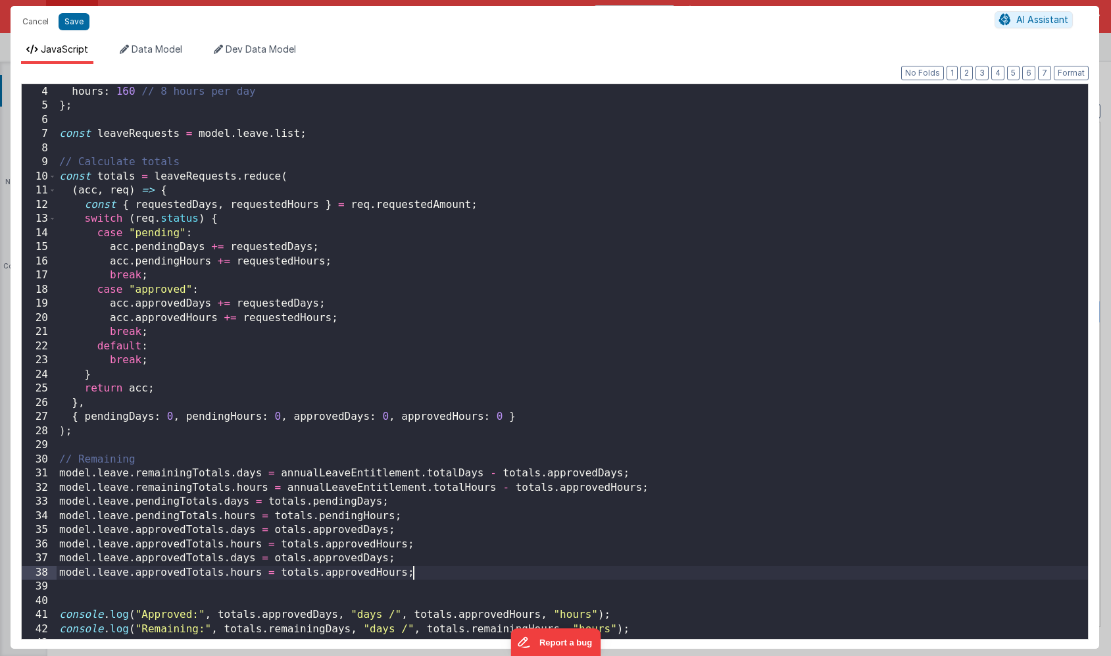
scroll to position [53, 0]
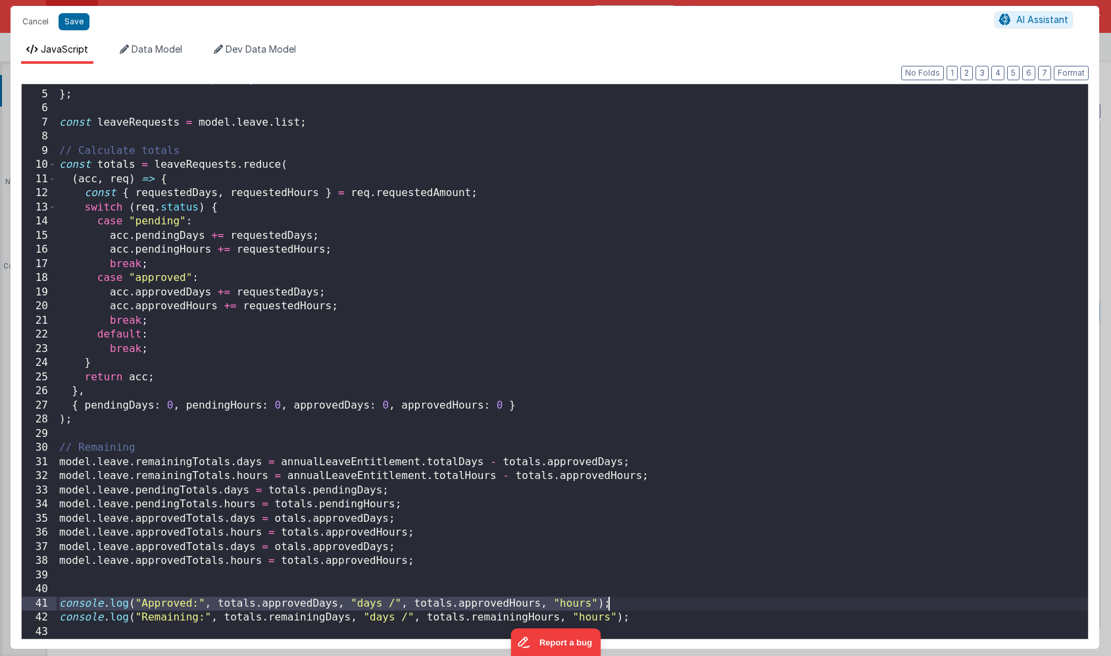
drag, startPoint x: 57, startPoint y: 601, endPoint x: 649, endPoint y: 601, distance: 592.8
click at [649, 601] on div "hours : 160 // 8 hours per day } ; const leaveRequests = model . leave . list ;…" at bounding box center [573, 364] width 1032 height 583
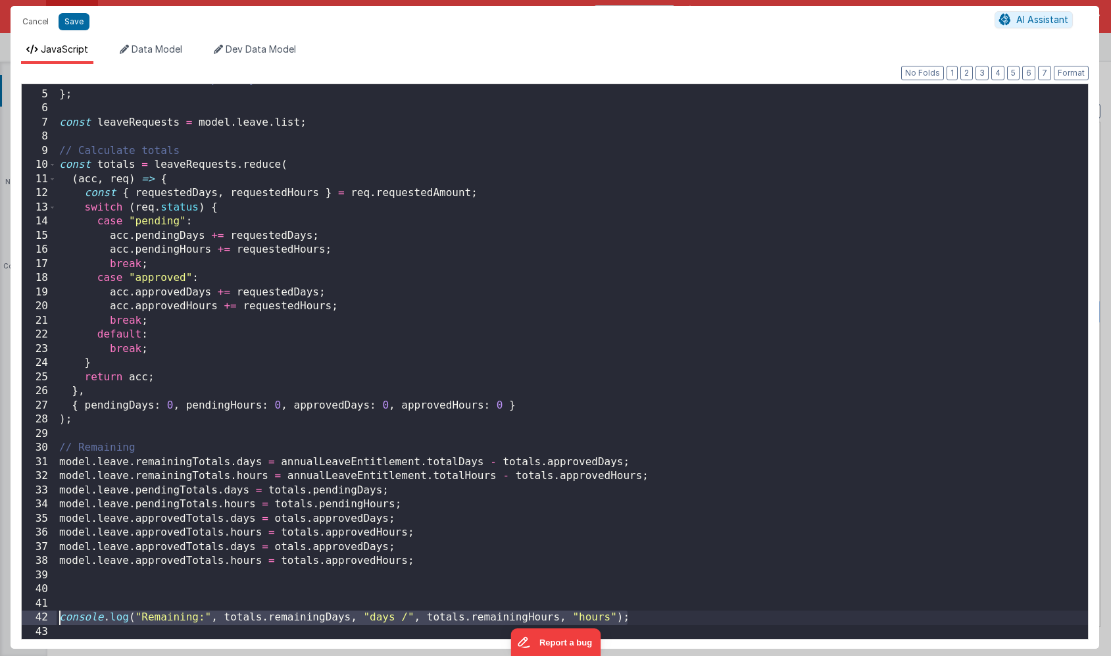
drag, startPoint x: 647, startPoint y: 617, endPoint x: 34, endPoint y: 618, distance: 613.2
click at [34, 618] on div "4 5 6 7 8 9 10 11 12 13 14 15 16 17 18 19 20 21 22 23 24 25 26 27 28 29 30 31 3…" at bounding box center [555, 362] width 1068 height 556
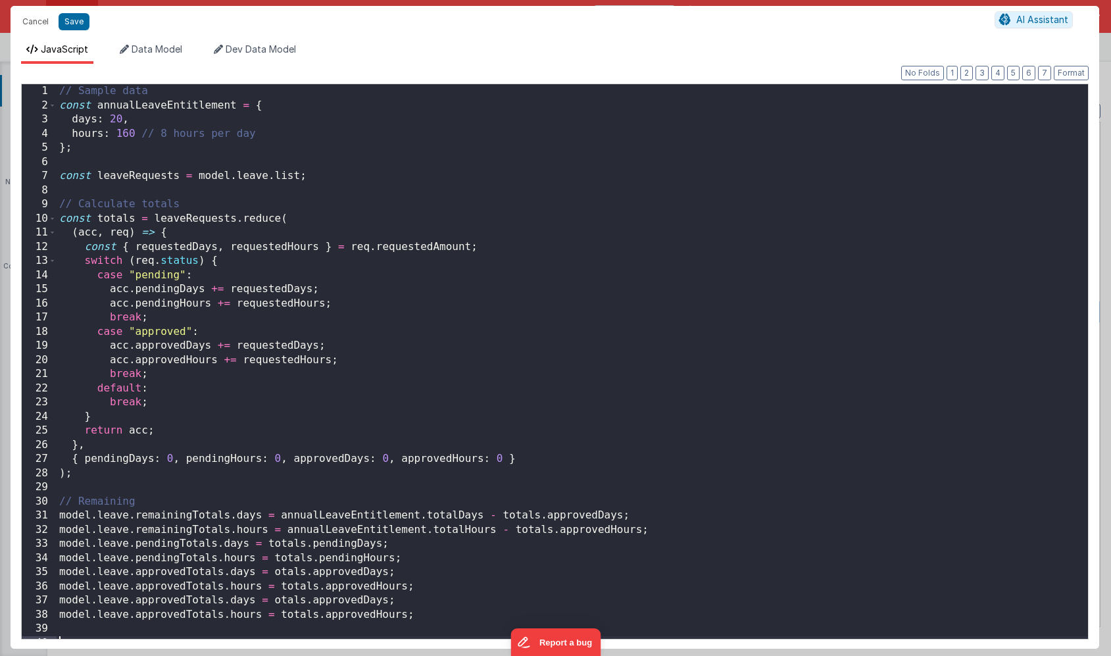
scroll to position [0, 0]
click at [76, 24] on button "Save" at bounding box center [74, 21] width 31 height 17
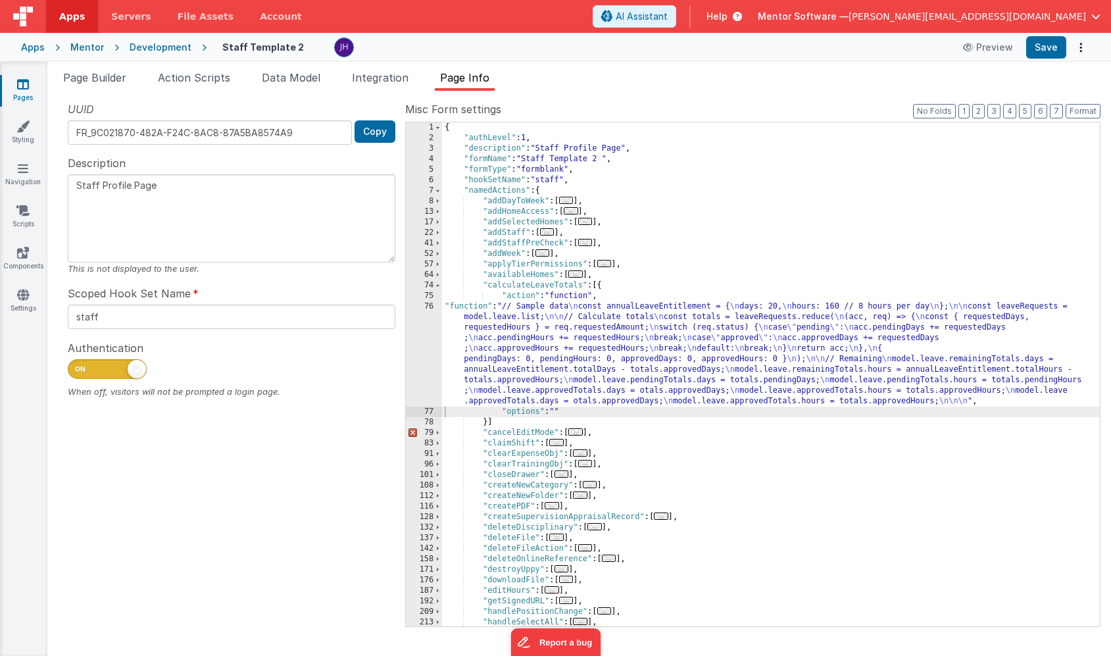
click at [507, 423] on div "{ "authLevel" : 1 , "description" : "Staff Profile Page" , "formName" : "Staff …" at bounding box center [771, 384] width 658 height 525
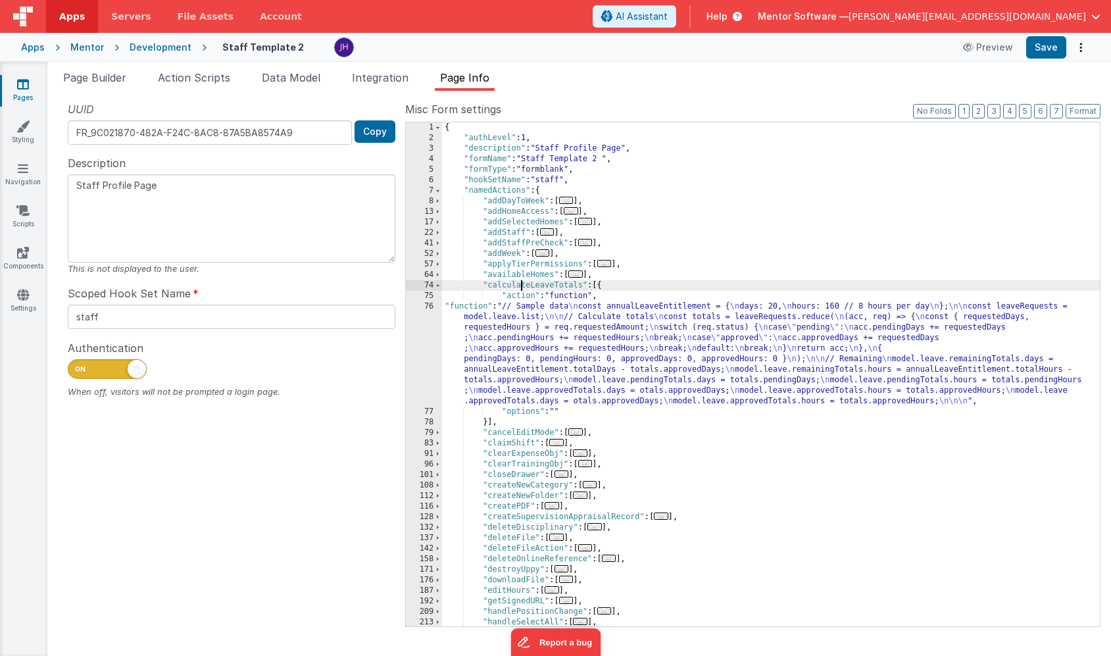
click at [522, 285] on div "{ "authLevel" : 1 , "description" : "Staff Profile Page" , "formName" : "Staff …" at bounding box center [771, 384] width 658 height 525
click at [1055, 49] on button "Save" at bounding box center [1046, 47] width 40 height 22
click at [534, 288] on div "{ "authLevel" : 1 , "description" : "Staff Profile Page" , "formName" : "Staff …" at bounding box center [771, 384] width 658 height 525
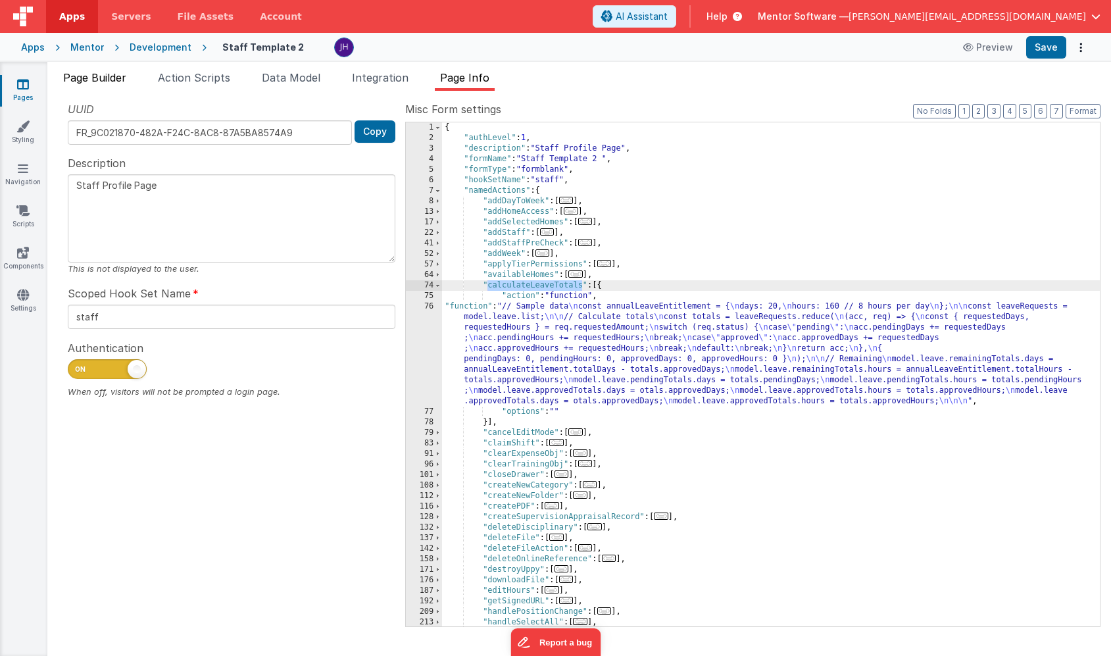
click at [90, 75] on span "Page Builder" at bounding box center [94, 77] width 63 height 13
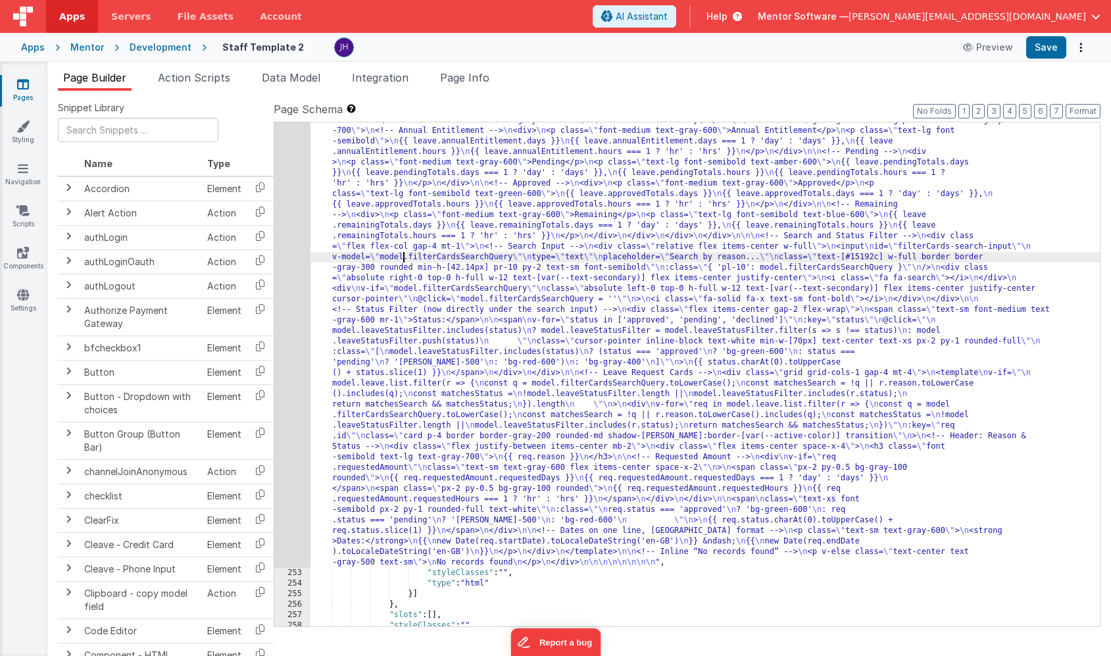
click at [403, 259] on div ""html" : "<!-- Annual Leave Summary Card --> \n <div class= \" max-w-md mx-auto…" at bounding box center [706, 594] width 790 height 978
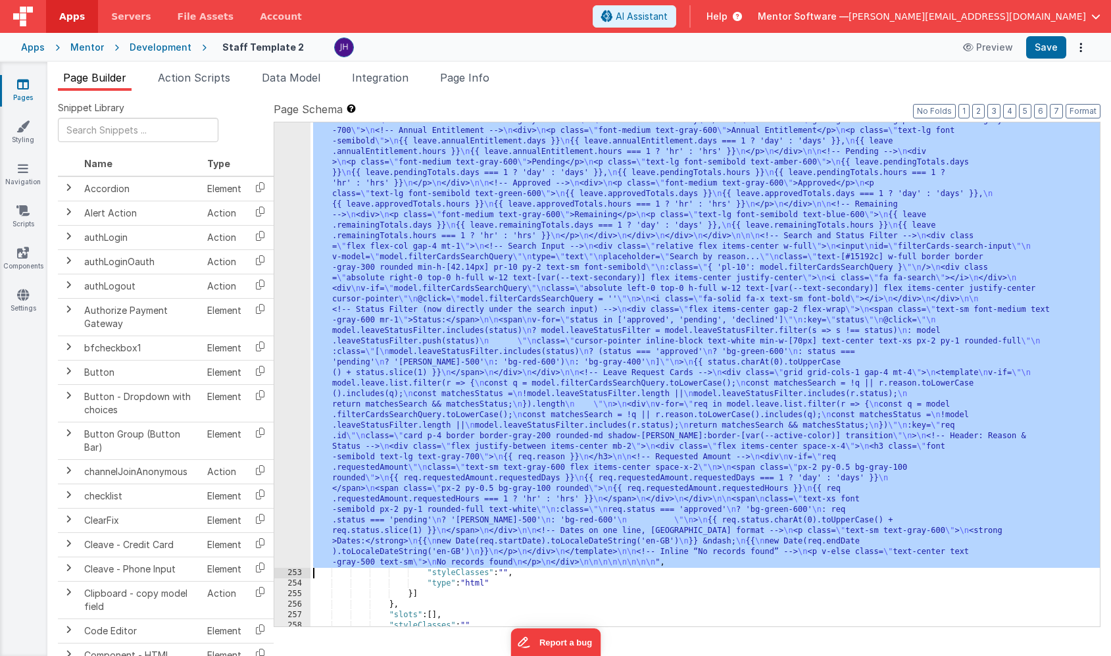
click at [288, 236] on div "252" at bounding box center [292, 336] width 36 height 463
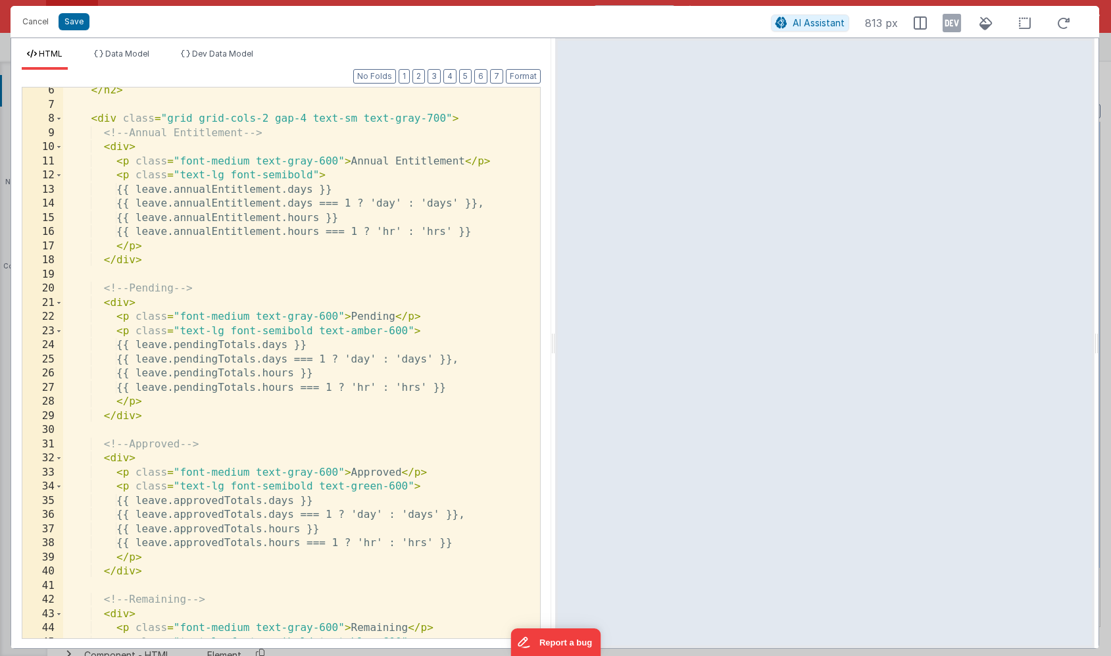
scroll to position [89, 0]
click at [70, 23] on button "Save" at bounding box center [74, 21] width 31 height 17
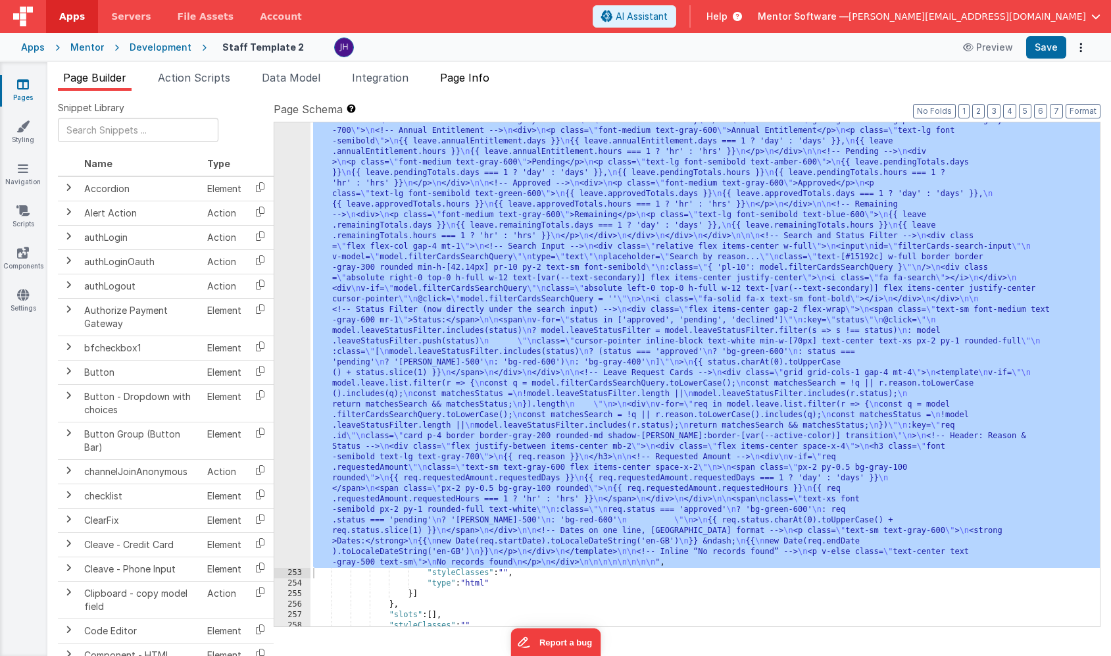
click at [462, 83] on span "Page Info" at bounding box center [464, 77] width 49 height 13
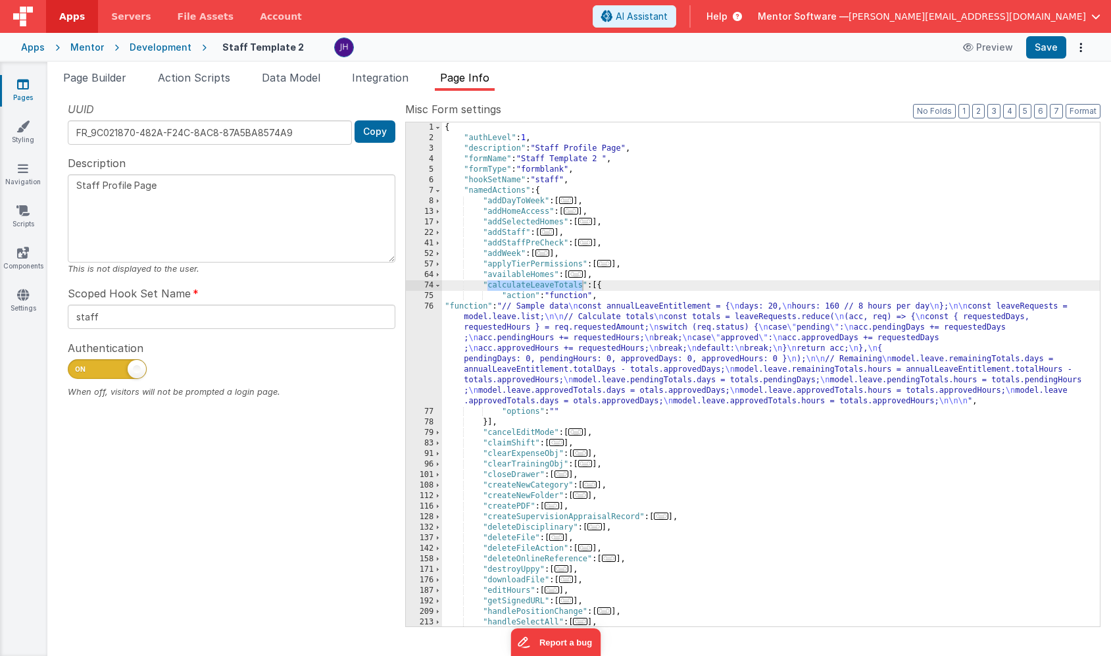
click at [544, 329] on div "{ "authLevel" : 1 , "description" : "Staff Profile Page" , "formName" : "Staff …" at bounding box center [771, 384] width 658 height 525
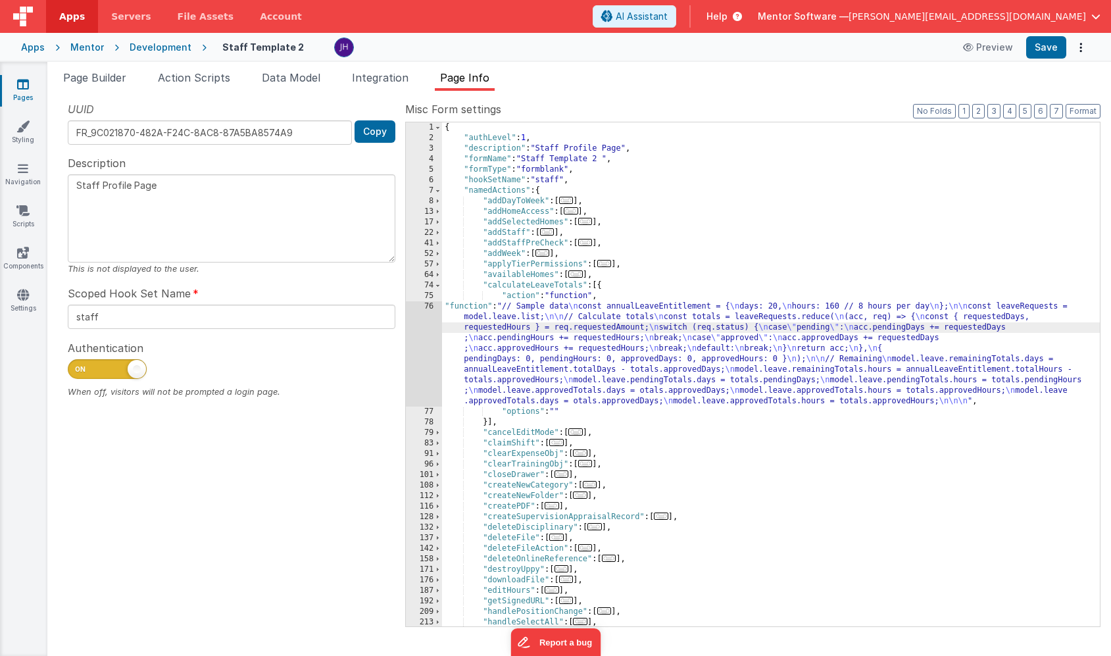
click at [428, 336] on div "76" at bounding box center [424, 353] width 36 height 105
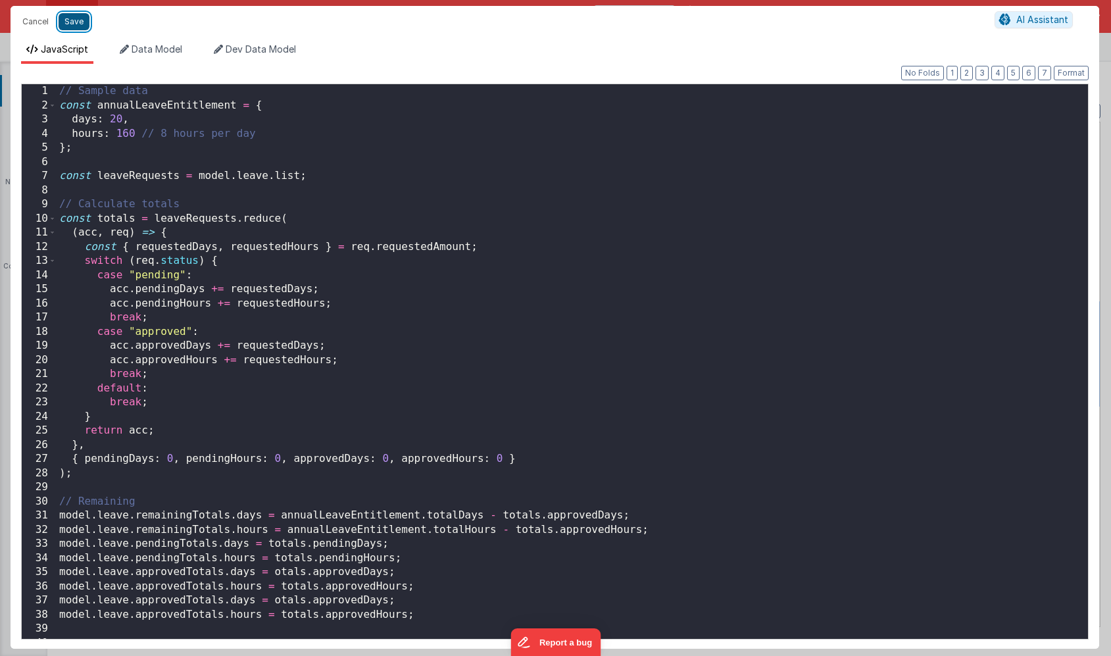
click at [74, 20] on button "Save" at bounding box center [74, 21] width 31 height 17
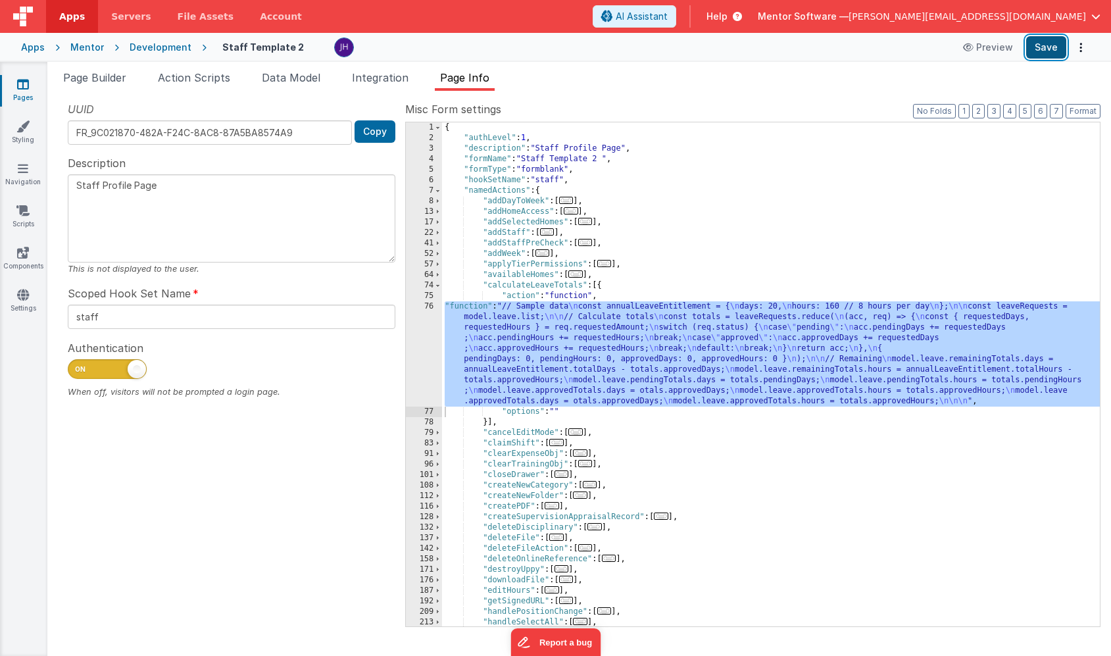
click at [1048, 49] on button "Save" at bounding box center [1046, 47] width 40 height 22
click at [511, 346] on div "{ "authLevel" : 1 , "description" : "Staff Profile Page" , "formName" : "Staff …" at bounding box center [771, 384] width 658 height 525
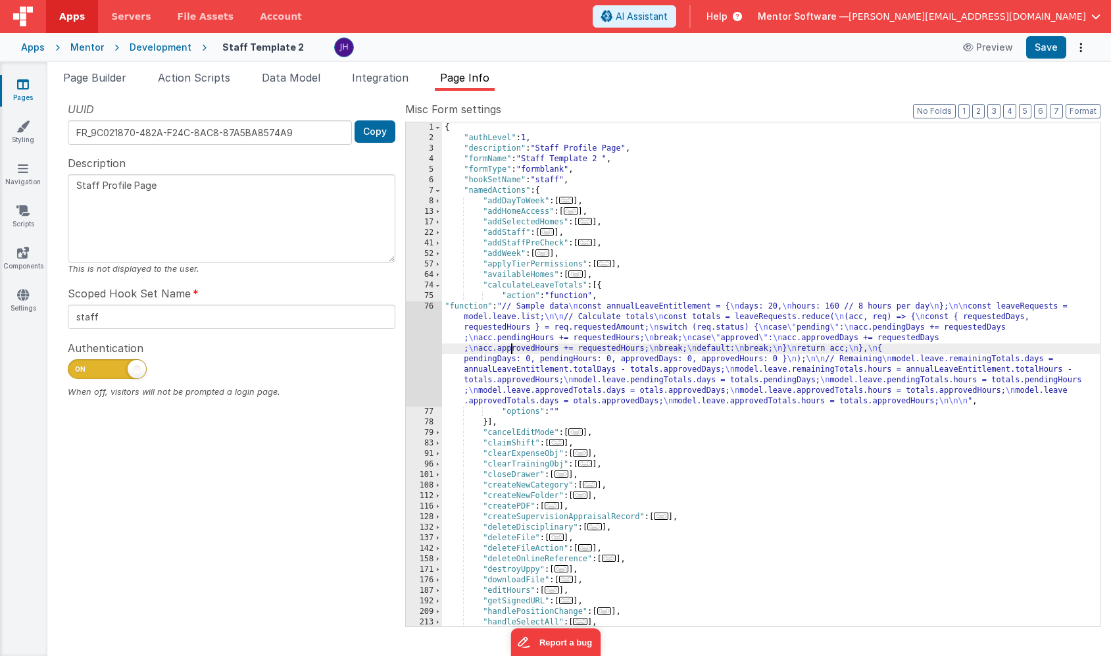
click at [425, 340] on div "76" at bounding box center [424, 353] width 36 height 105
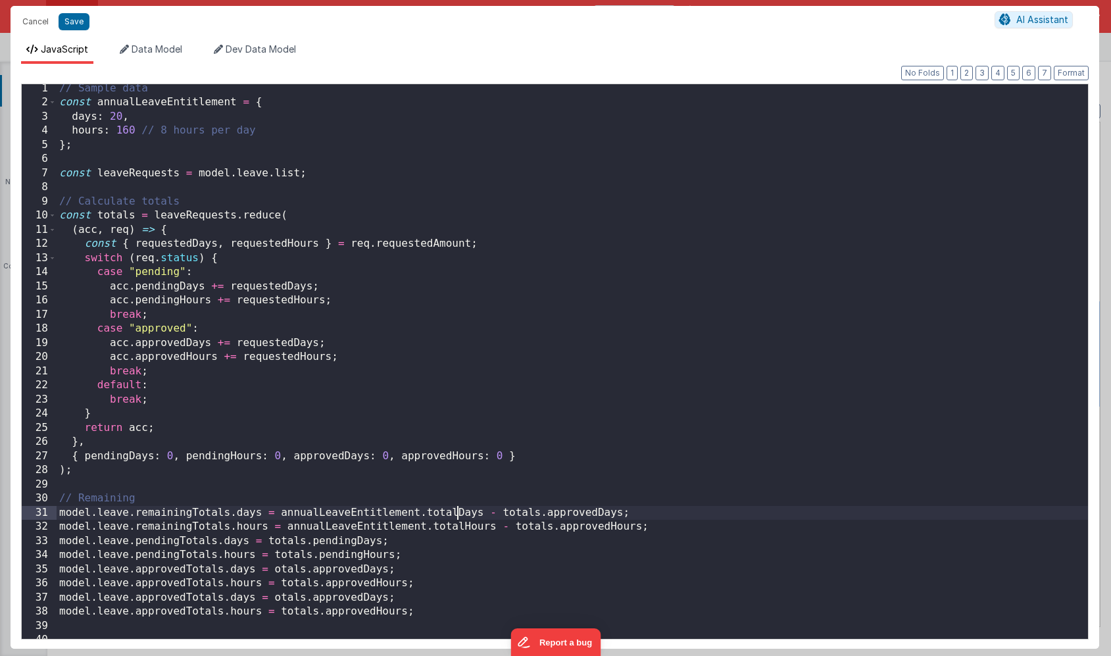
scroll to position [0, 0]
click at [455, 509] on div "// Sample data const annualLeaveEntitlement = { days : 20 , hours : 160 // 8 ho…" at bounding box center [573, 373] width 1032 height 583
click at [470, 525] on div "// Sample data const annualLeaveEntitlement = { days : 20 , hours : 160 // 8 ho…" at bounding box center [573, 373] width 1032 height 583
click at [73, 22] on button "Save" at bounding box center [74, 21] width 31 height 17
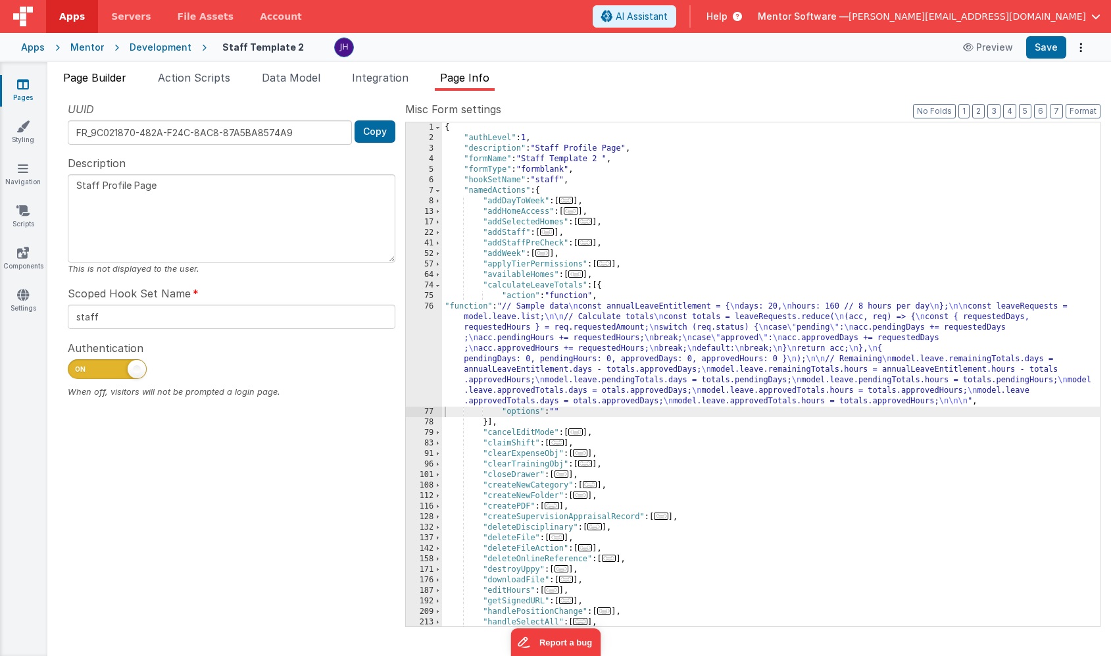
click at [95, 80] on span "Page Builder" at bounding box center [94, 77] width 63 height 13
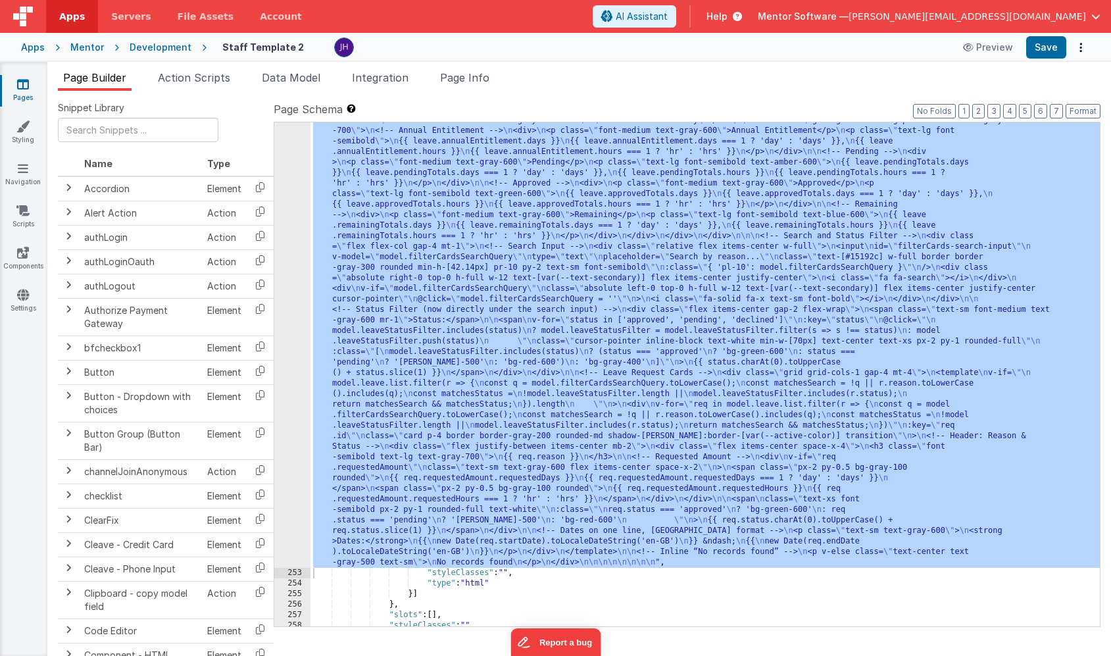
click at [505, 245] on div ""html" : "<!-- Annual Leave Summary Card --> \n <div class= \" max-w-md mx-auto…" at bounding box center [706, 594] width 790 height 978
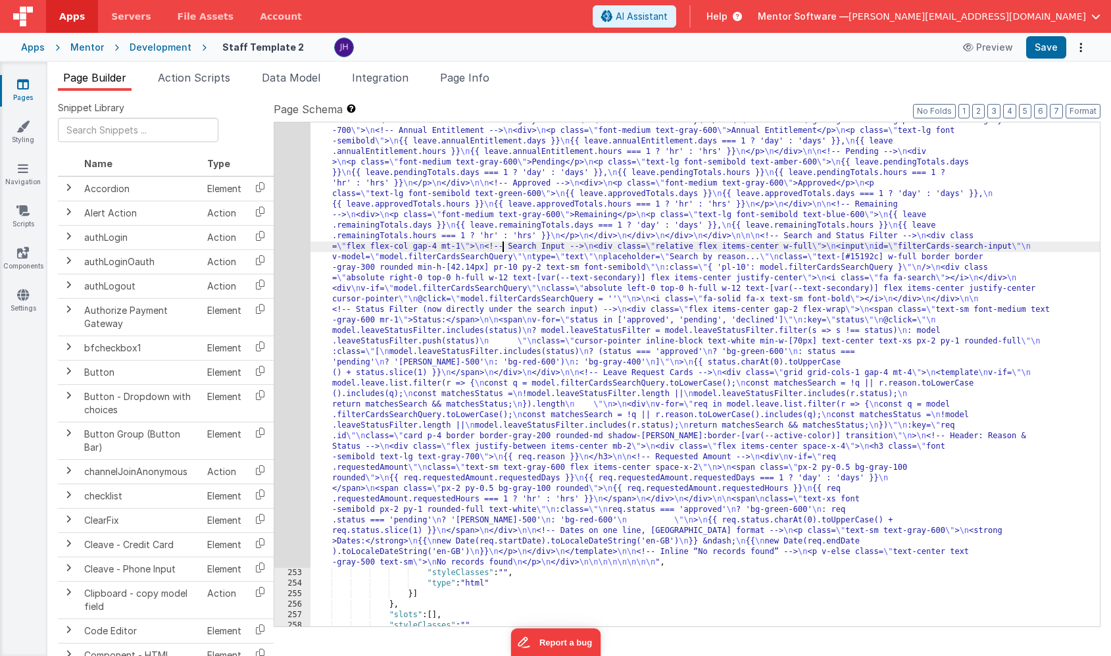
click at [298, 219] on div "252" at bounding box center [292, 336] width 36 height 463
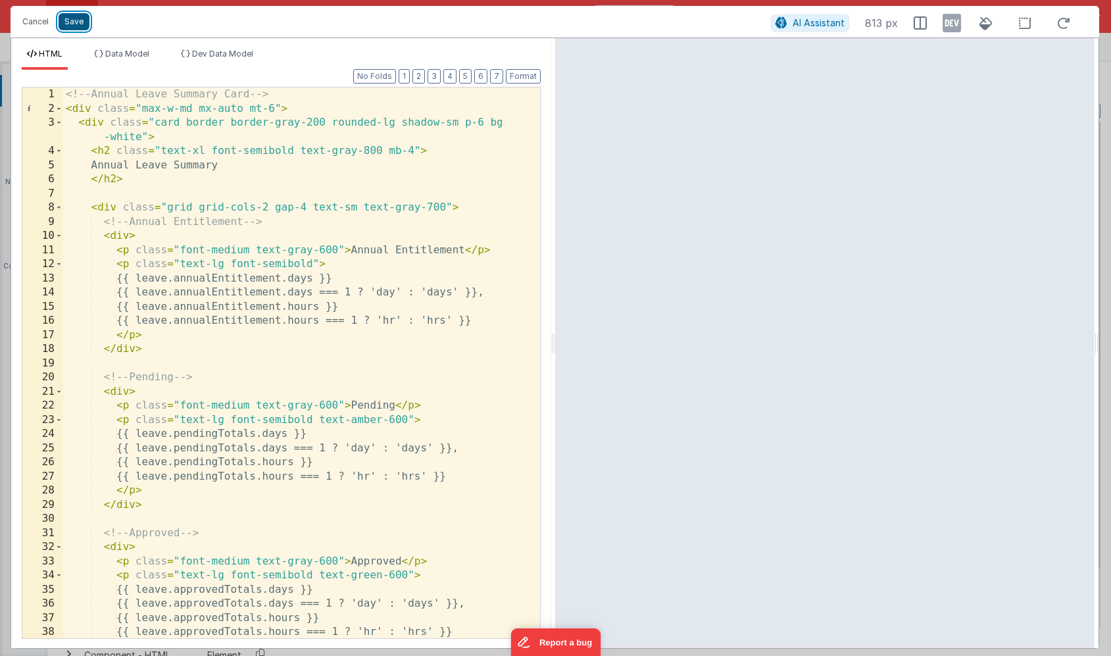
click at [70, 21] on button "Save" at bounding box center [74, 21] width 31 height 17
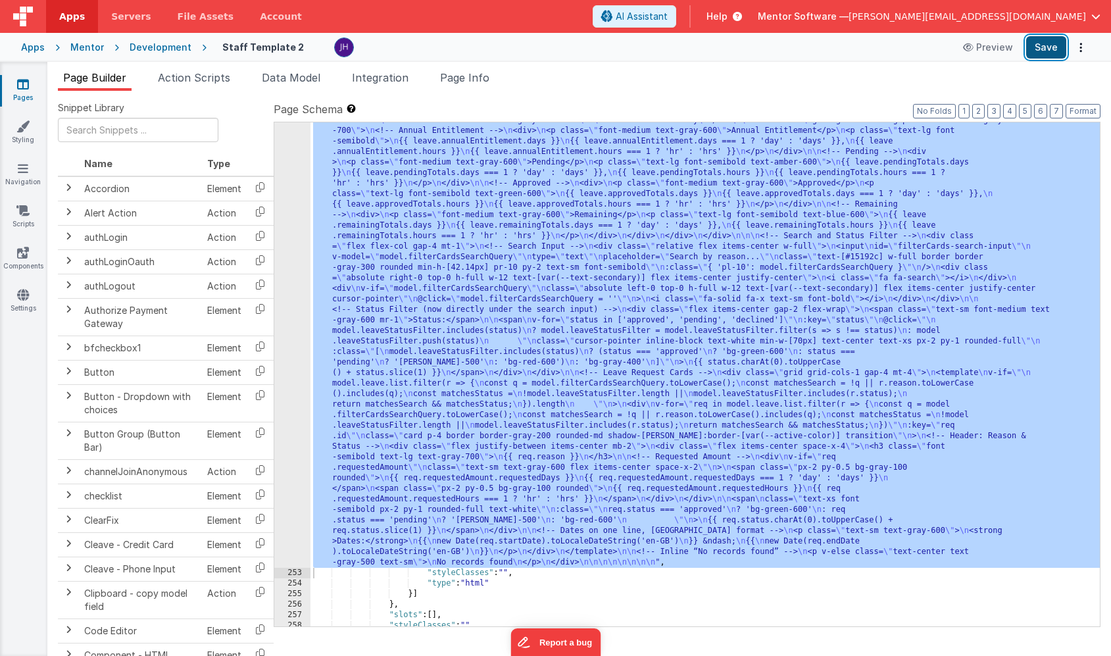
click at [1043, 51] on button "Save" at bounding box center [1046, 47] width 40 height 22
click at [294, 209] on div "252" at bounding box center [292, 336] width 36 height 463
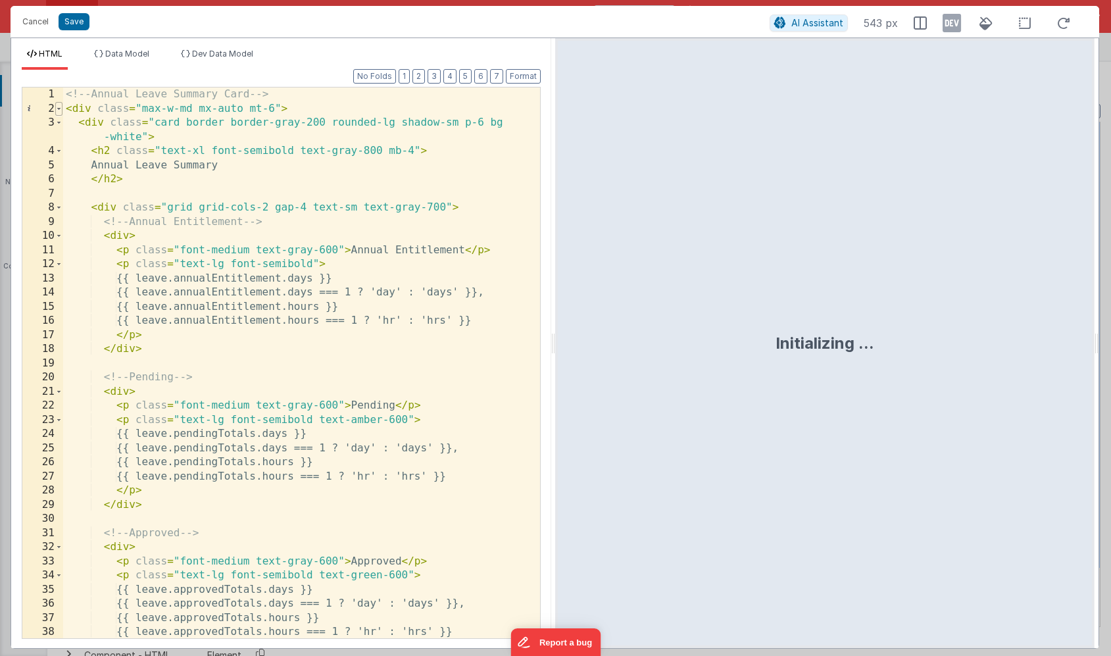
click at [59, 108] on span at bounding box center [58, 109] width 7 height 14
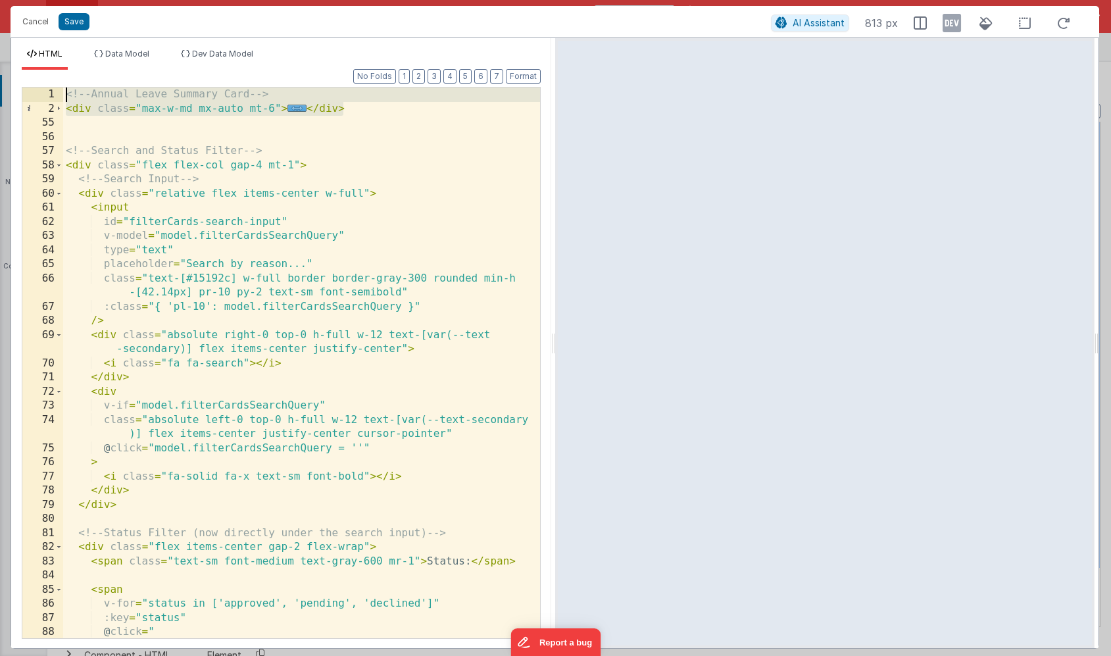
drag, startPoint x: 345, startPoint y: 109, endPoint x: -85, endPoint y: 91, distance: 430.7
click at [0, 91] on html "Cancel Save AI Assistant 813 px HTML Data Model Dev Data Model Format 7 6 5 4 3…" at bounding box center [555, 328] width 1111 height 656
click at [83, 25] on button "Save" at bounding box center [74, 21] width 31 height 17
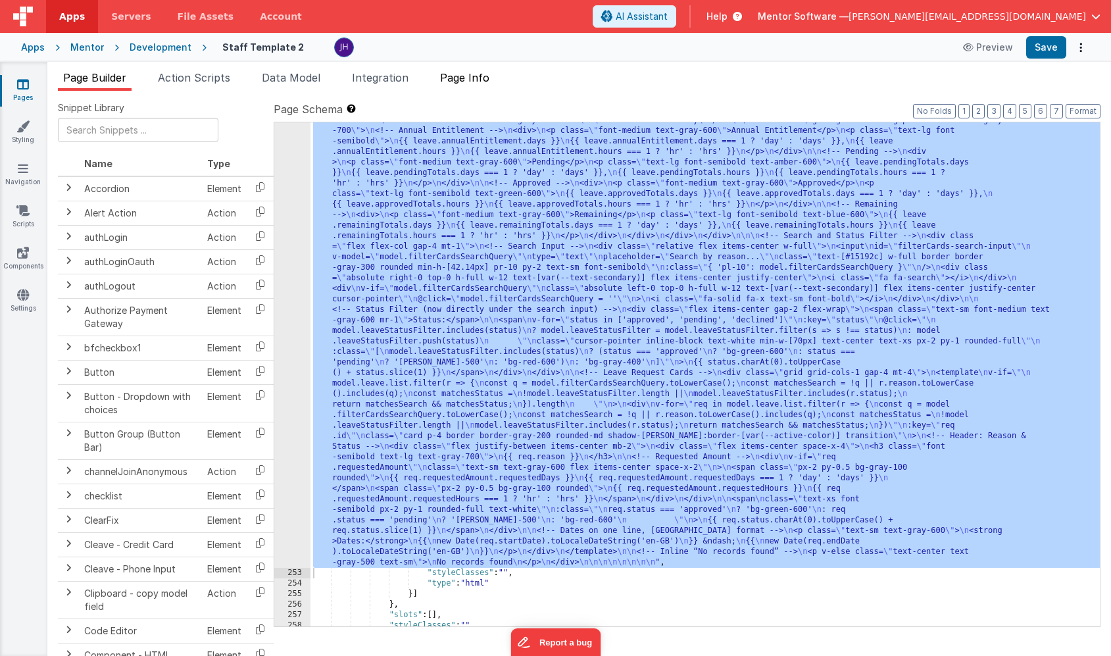
click at [488, 74] on span "Page Info" at bounding box center [464, 77] width 49 height 13
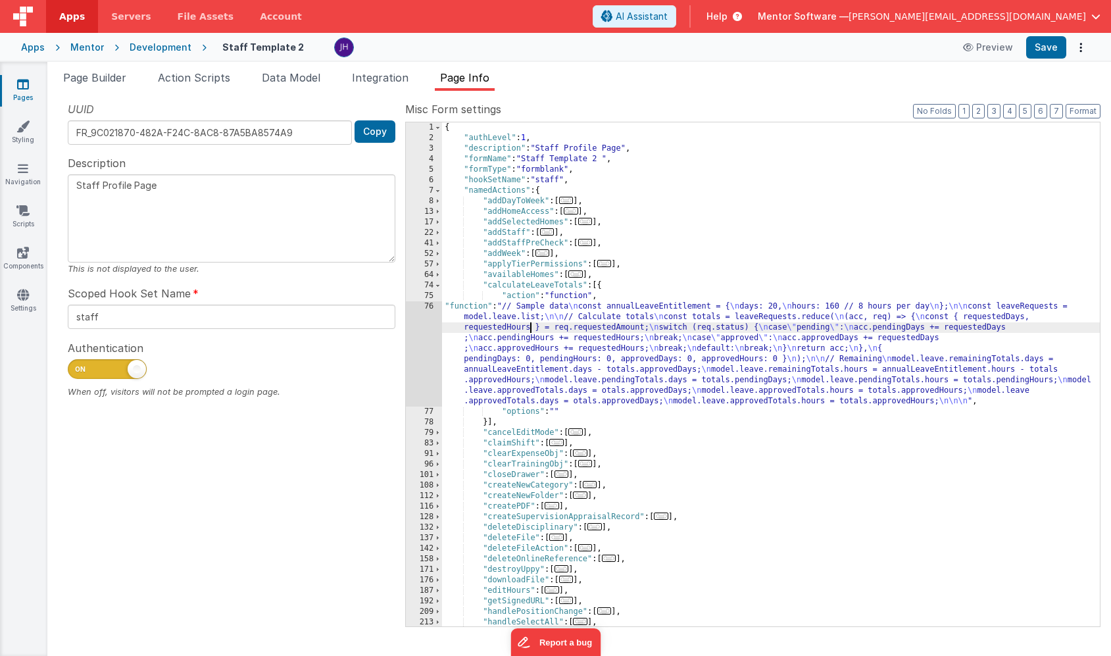
click at [529, 329] on div "{ "authLevel" : 1 , "description" : "Staff Profile Page" , "formName" : "Staff …" at bounding box center [771, 384] width 658 height 525
click at [420, 338] on div "76" at bounding box center [424, 353] width 36 height 105
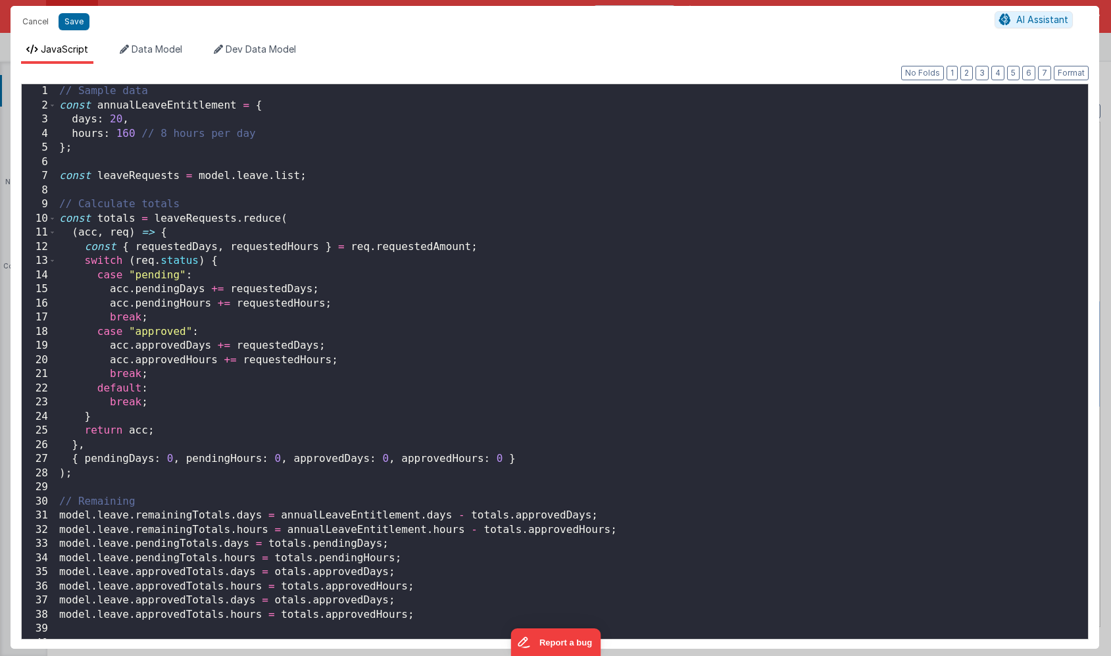
click at [468, 313] on div "// Sample data const annualLeaveEntitlement = { days : 20 , hours : 160 // 8 ho…" at bounding box center [573, 375] width 1032 height 583
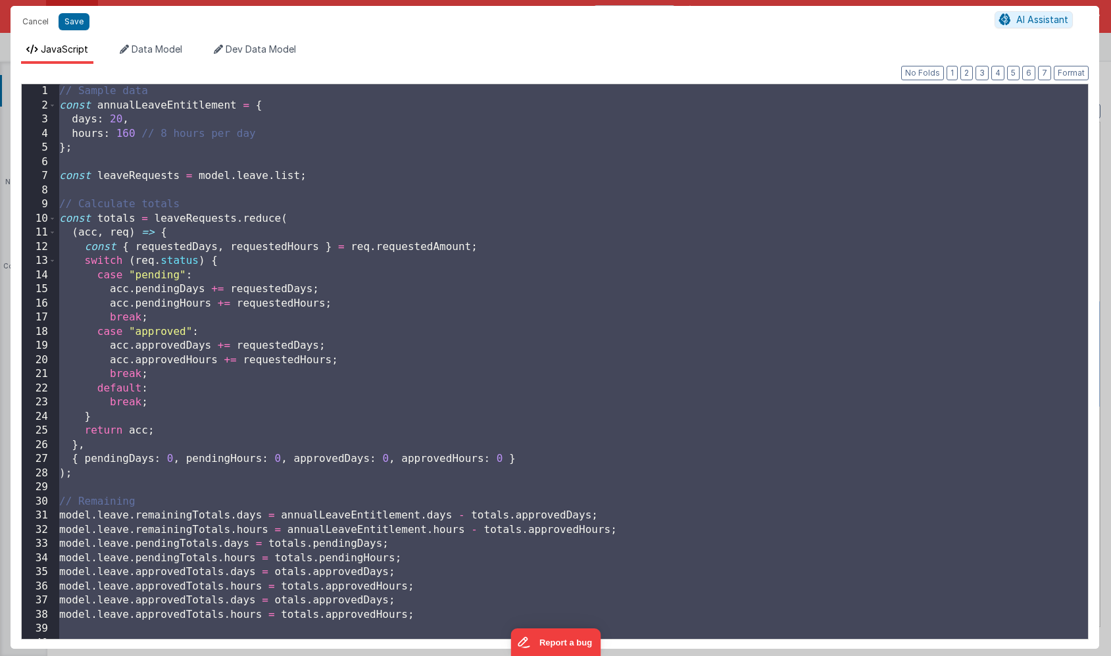
click at [176, 125] on div "// Sample data const annualLeaveEntitlement = { days : 20 , hours : 160 // 8 ho…" at bounding box center [573, 375] width 1032 height 583
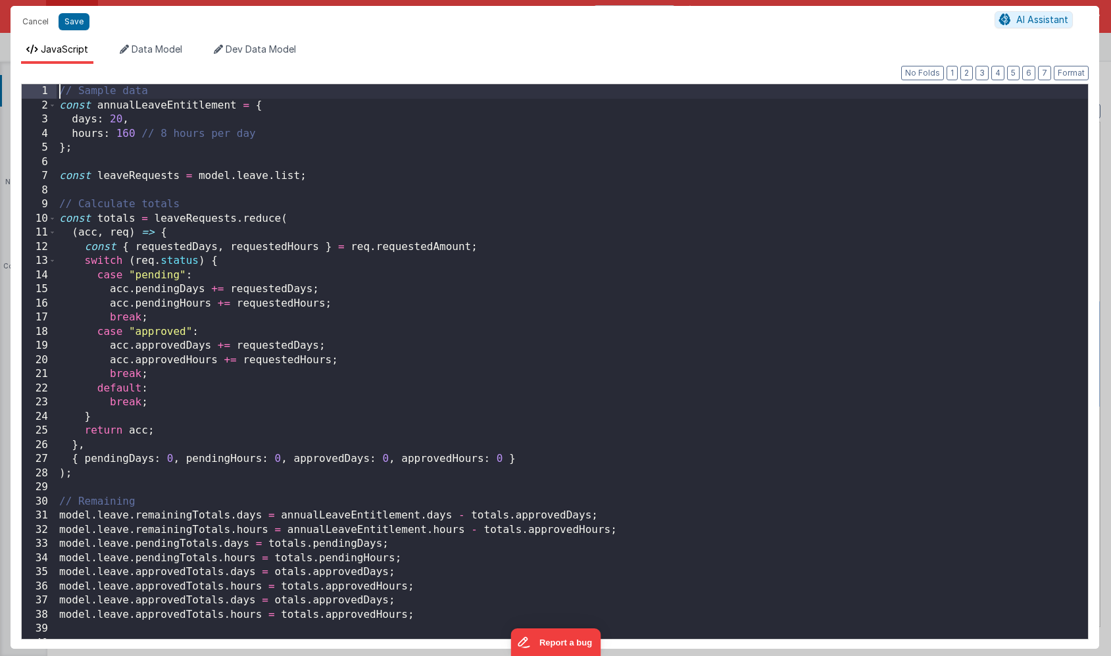
click at [60, 88] on div "// Sample data const annualLeaveEntitlement = { days : 20 , hours : 160 // 8 ho…" at bounding box center [573, 375] width 1032 height 583
drag, startPoint x: 154, startPoint y: 93, endPoint x: 28, endPoint y: 93, distance: 125.7
click at [28, 93] on div "1 2 3 4 5 6 7 8 9 10 11 12 13 14 15 16 17 18 19 20 21 22 23 24 25 26 27 28 29 3…" at bounding box center [555, 362] width 1068 height 556
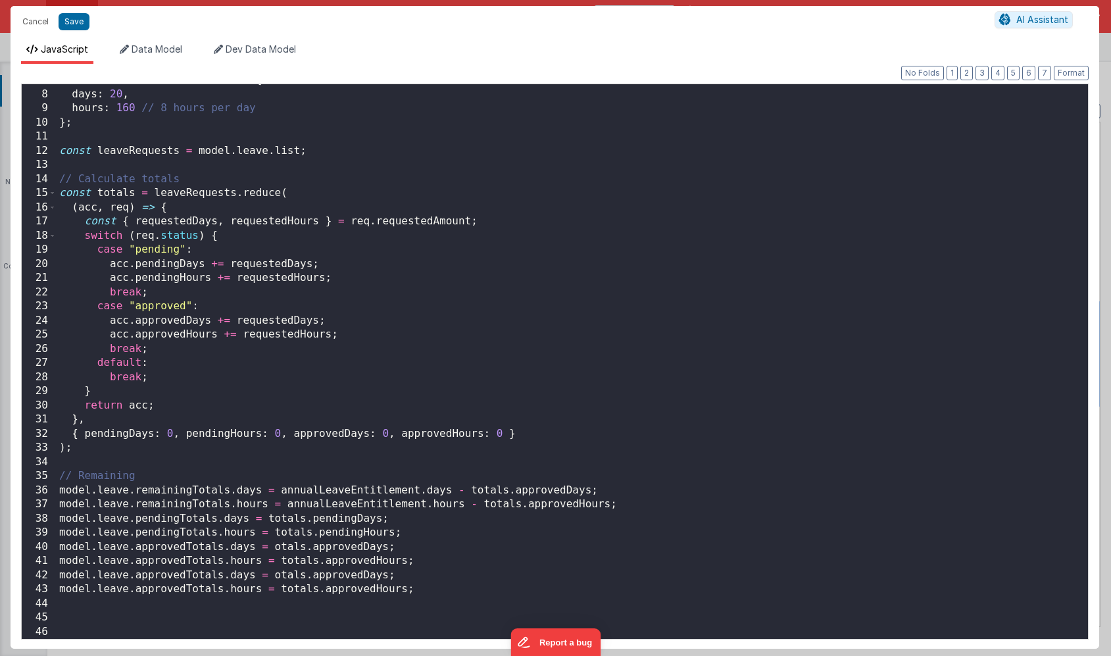
scroll to position [96, 0]
click at [273, 547] on div "const annualLeaveEntitlement = { days : 20 , hours : 160 // 8 hours per day } ;…" at bounding box center [573, 364] width 1032 height 583
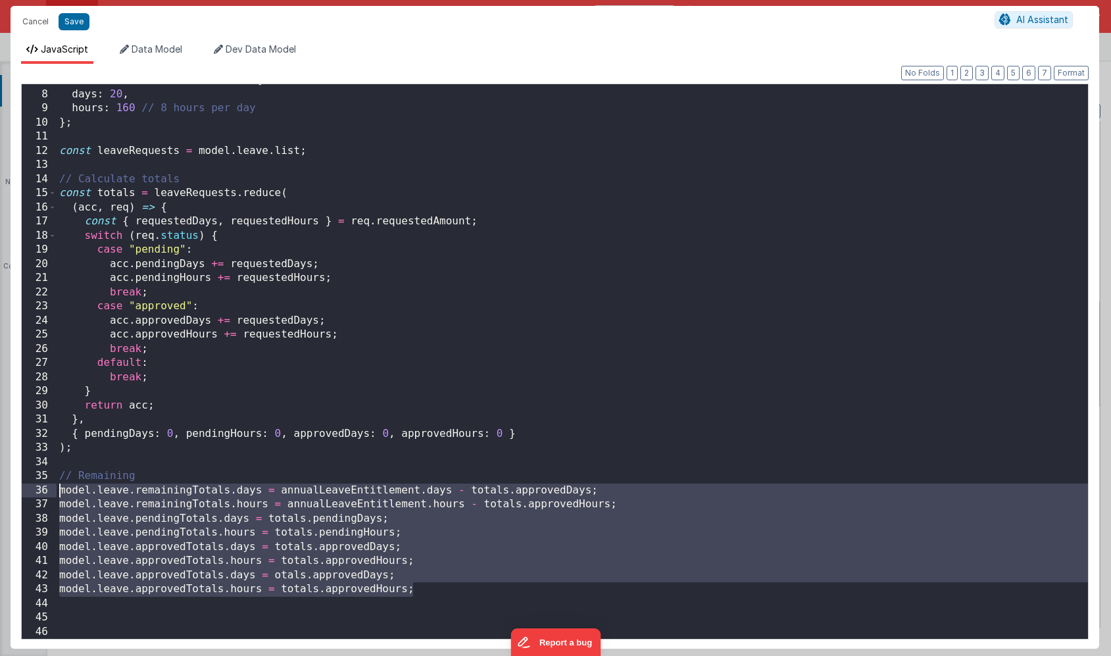
drag, startPoint x: 430, startPoint y: 593, endPoint x: 10, endPoint y: 492, distance: 431.8
click at [10, 492] on div "Cancel Save AI Assistant JavaScript Data Model Dev Data Model Format 7 6 5 4 3 …" at bounding box center [555, 328] width 1111 height 656
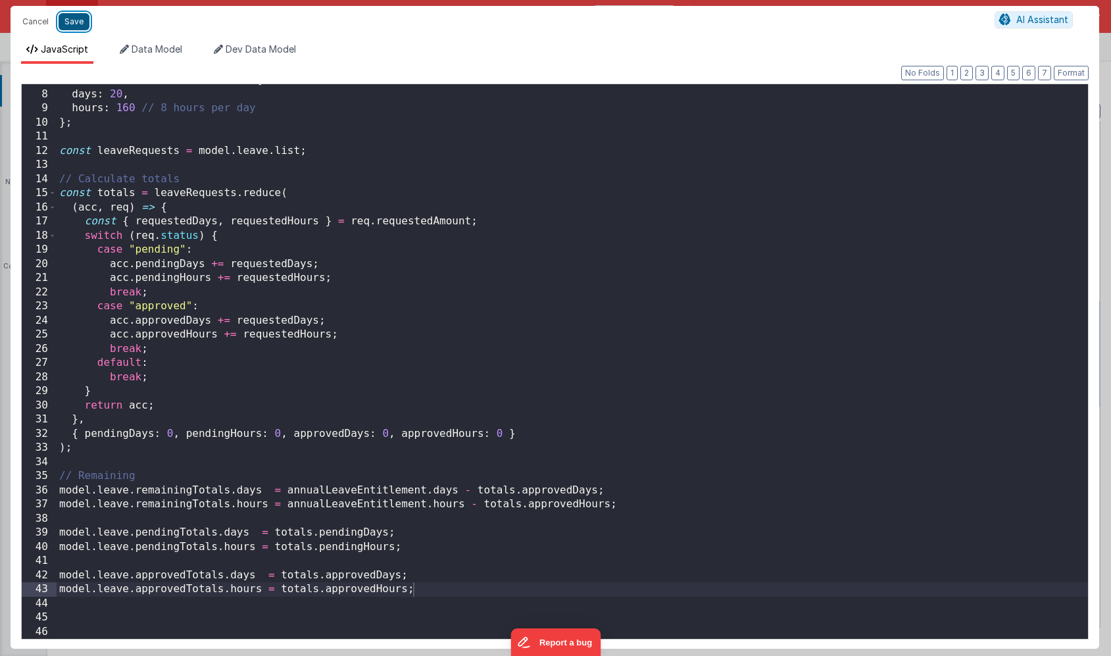
click at [71, 22] on button "Save" at bounding box center [74, 21] width 31 height 17
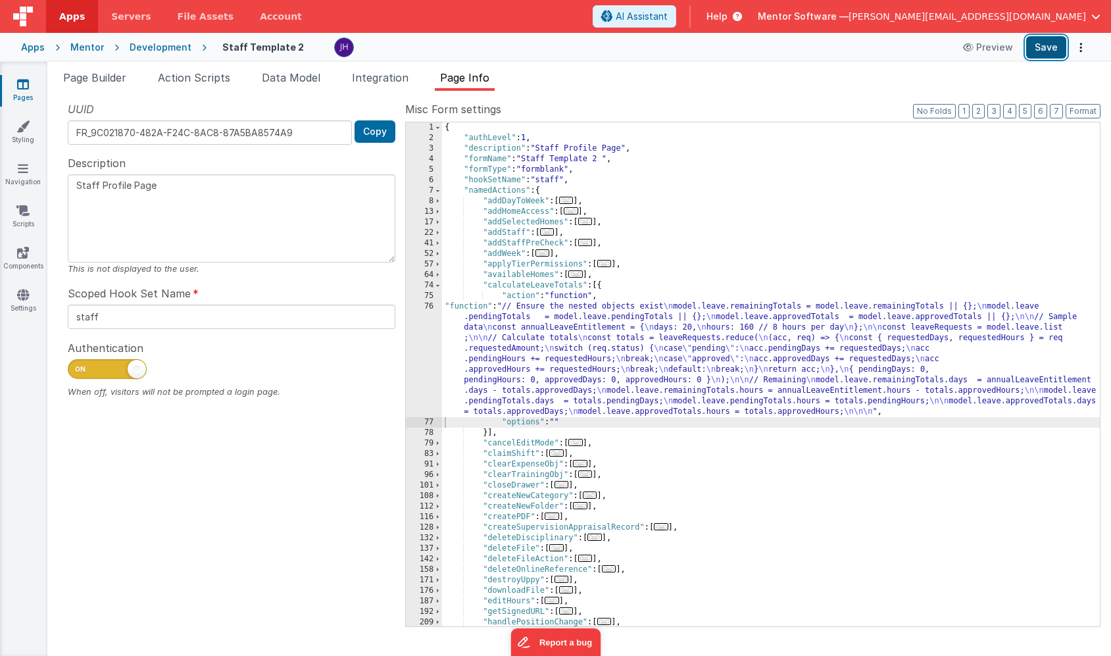
click at [1040, 49] on button "Save" at bounding box center [1046, 47] width 40 height 22
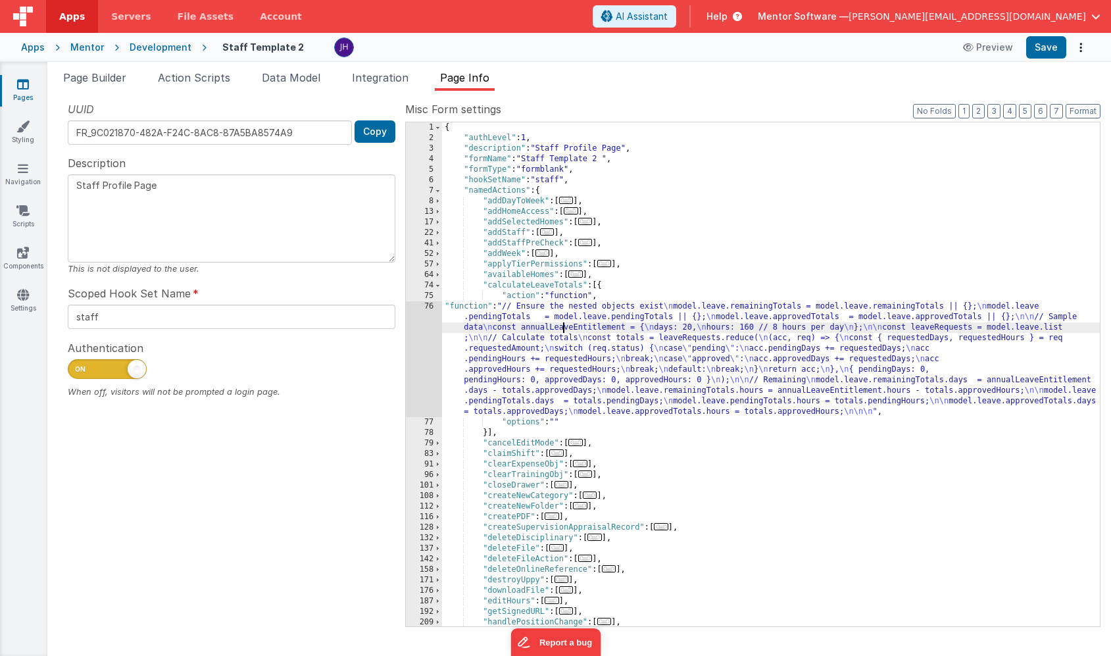
click at [565, 327] on div "{ "authLevel" : 1 , "description" : "Staff Profile Page" , "formName" : "Staff …" at bounding box center [771, 384] width 658 height 525
click at [503, 359] on div "{ "authLevel" : 1 , "description" : "Staff Profile Page" , "formName" : "Staff …" at bounding box center [771, 384] width 658 height 525
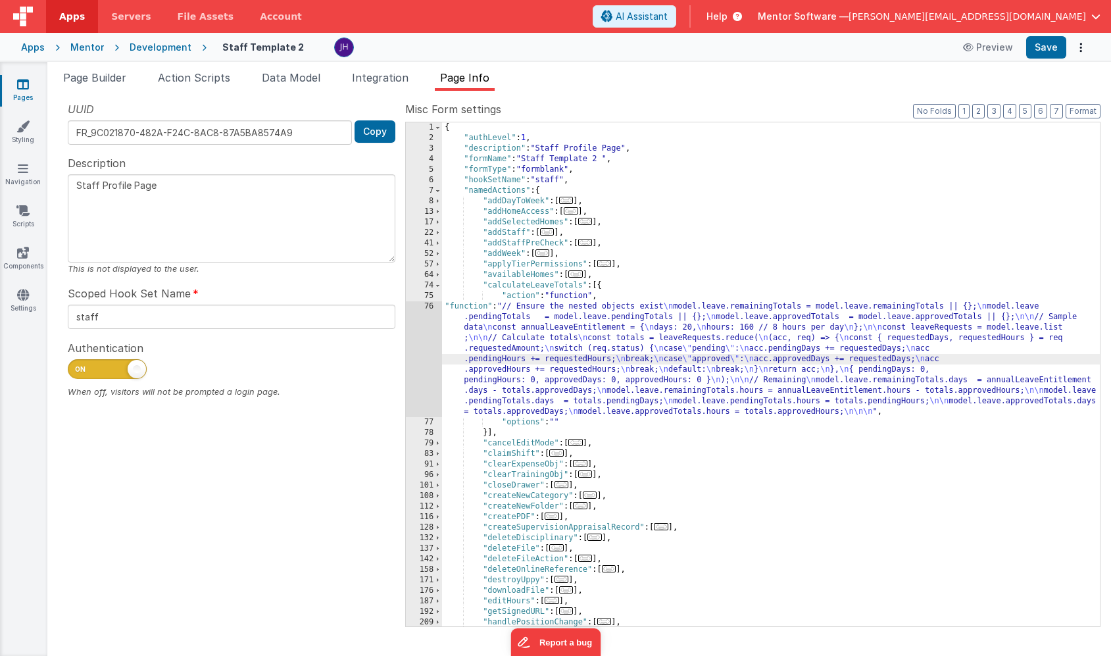
click at [424, 345] on div "76" at bounding box center [424, 359] width 36 height 116
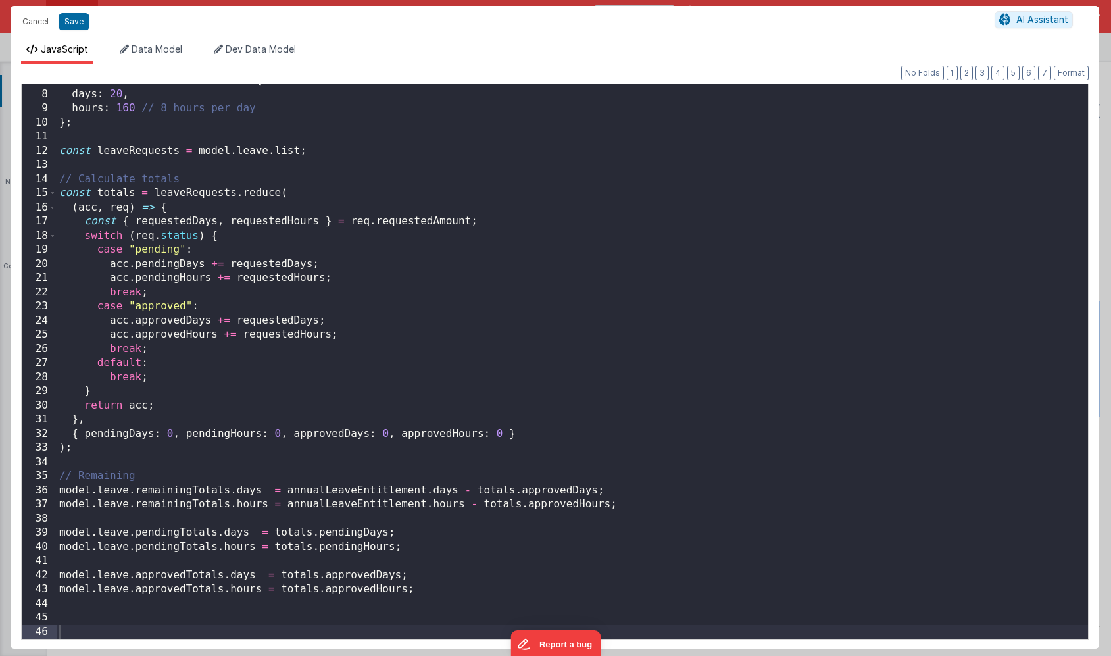
click at [447, 595] on div "const annualLeaveEntitlement = { days : 20 , hours : 160 // 8 hours per day } ;…" at bounding box center [573, 364] width 1032 height 583
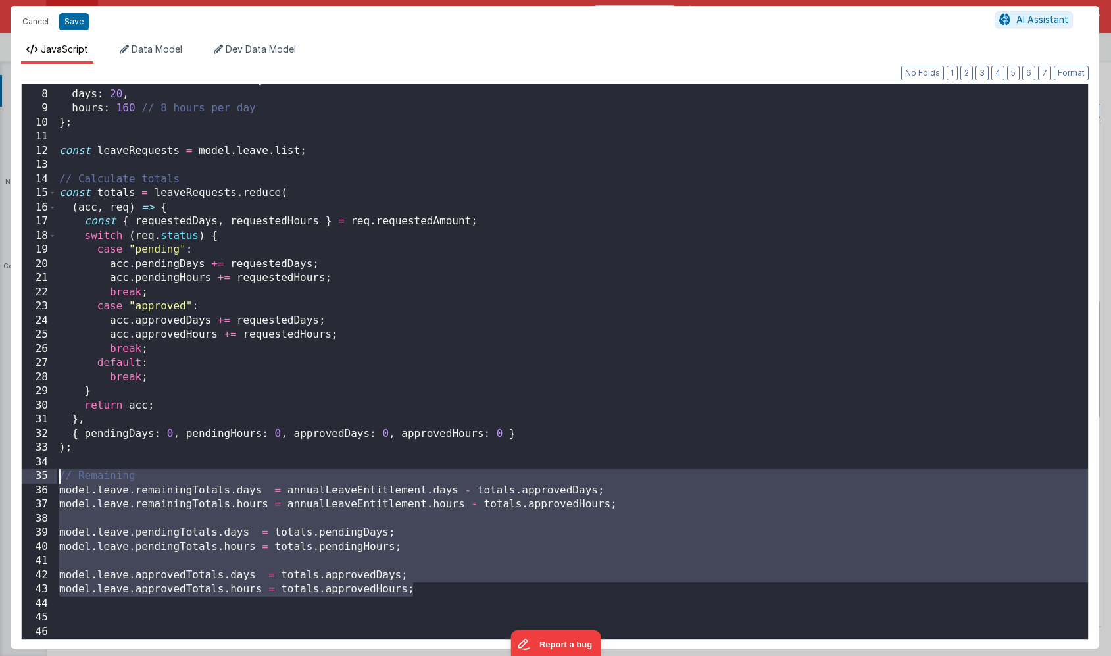
drag, startPoint x: 447, startPoint y: 595, endPoint x: 37, endPoint y: 479, distance: 426.0
click at [37, 479] on div "7 8 9 10 11 12 13 14 15 16 17 18 19 20 21 22 23 24 25 26 27 28 29 30 31 32 33 3…" at bounding box center [555, 362] width 1068 height 556
click at [434, 571] on div "const annualLeaveEntitlement = { days : 20 , hours : 160 // 8 hours per day } ;…" at bounding box center [573, 364] width 1032 height 583
drag, startPoint x: 429, startPoint y: 592, endPoint x: 20, endPoint y: 475, distance: 425.1
click at [20, 475] on div "Format 7 6 5 4 3 2 1 No Folds 7 8 9 10 11 12 13 14 15 16 17 18 19 20 21 22 23 2…" at bounding box center [555, 356] width 1089 height 585
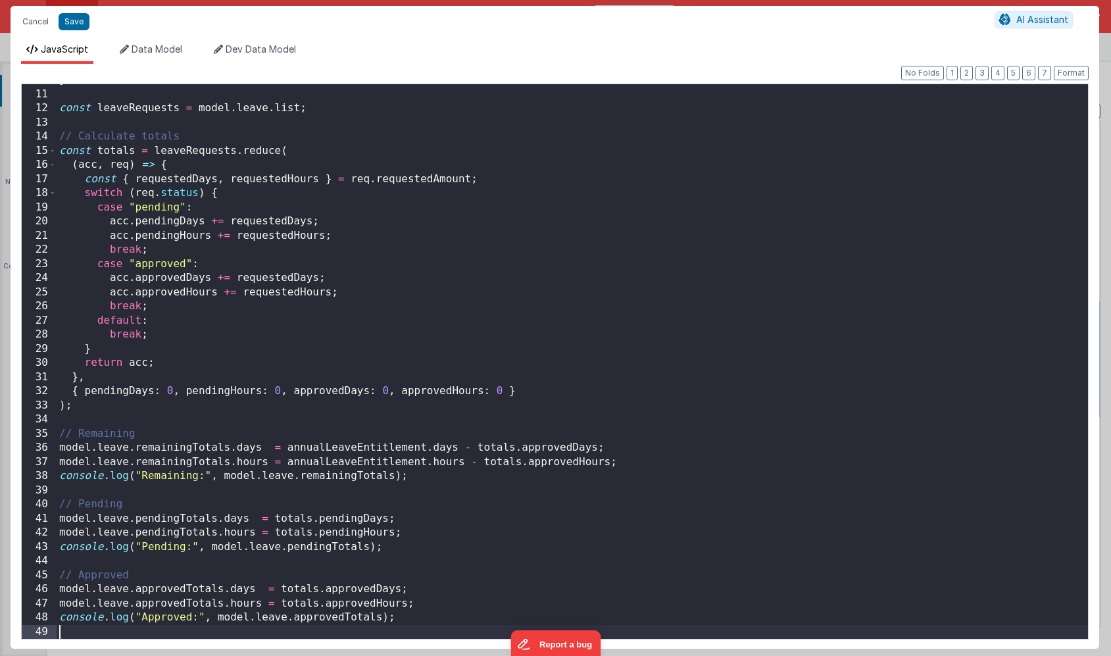
scroll to position [138, 0]
drag, startPoint x: 77, startPoint y: 22, endPoint x: 84, endPoint y: 22, distance: 7.2
click at [77, 22] on button "Save" at bounding box center [74, 21] width 31 height 17
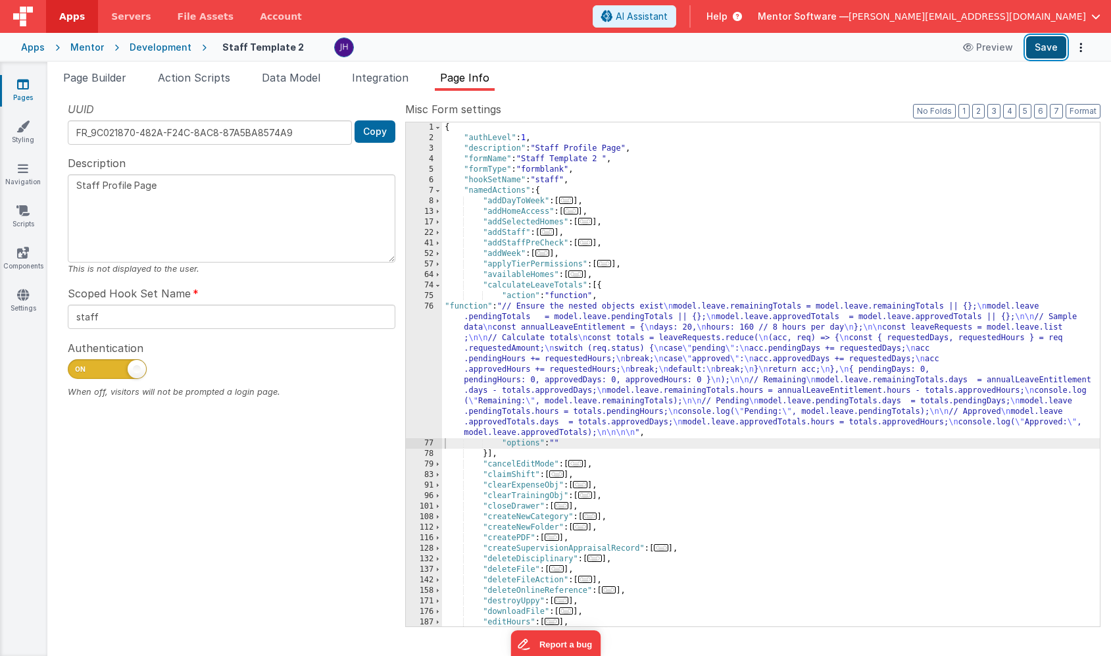
click at [1050, 47] on button "Save" at bounding box center [1046, 47] width 40 height 22
click at [106, 81] on span "Page Builder" at bounding box center [94, 77] width 63 height 13
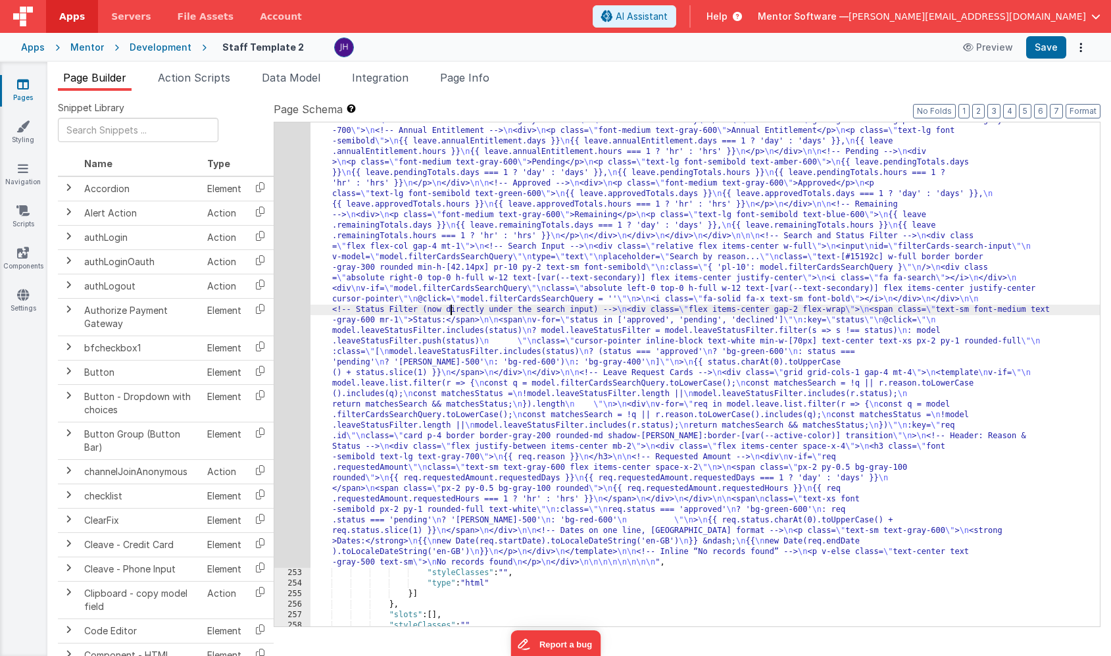
click at [449, 305] on div ""html" : "<!-- Annual Leave Summary Card --> \n <div class= \" max-w-md mx-auto…" at bounding box center [706, 594] width 790 height 978
click at [293, 243] on div "252" at bounding box center [292, 336] width 36 height 463
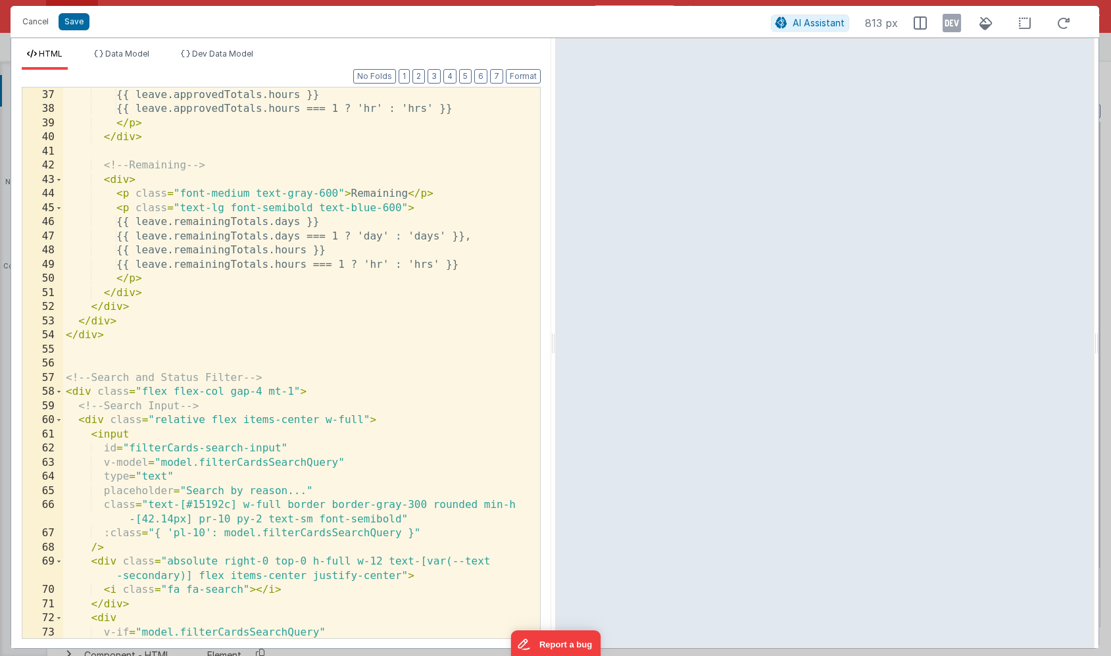
scroll to position [524, 0]
click at [107, 334] on div "{{ leave.approvedTotals.hours }} {{ leave.approvedTotals.hours === 1 ? 'hr' : '…" at bounding box center [301, 383] width 477 height 593
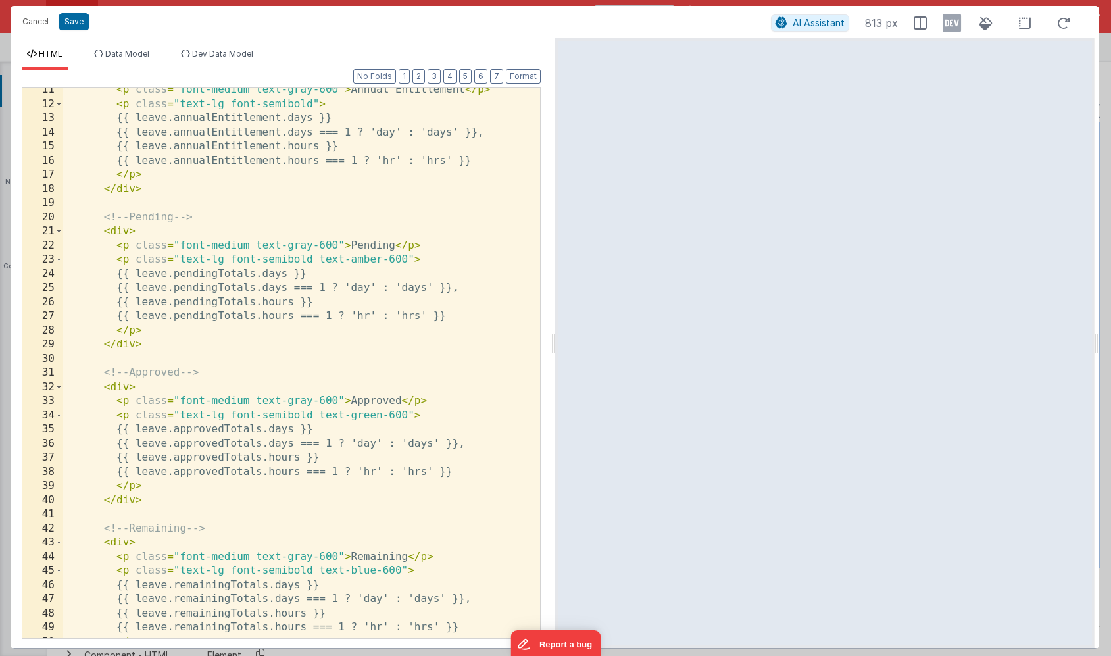
scroll to position [0, 0]
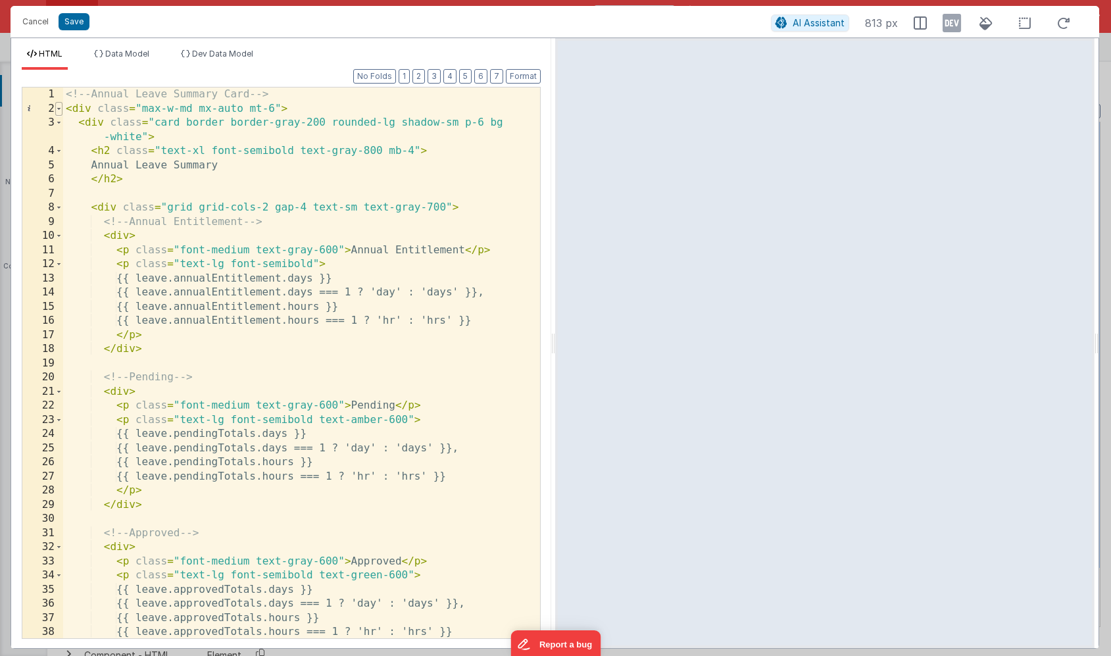
click at [61, 110] on span at bounding box center [58, 109] width 7 height 14
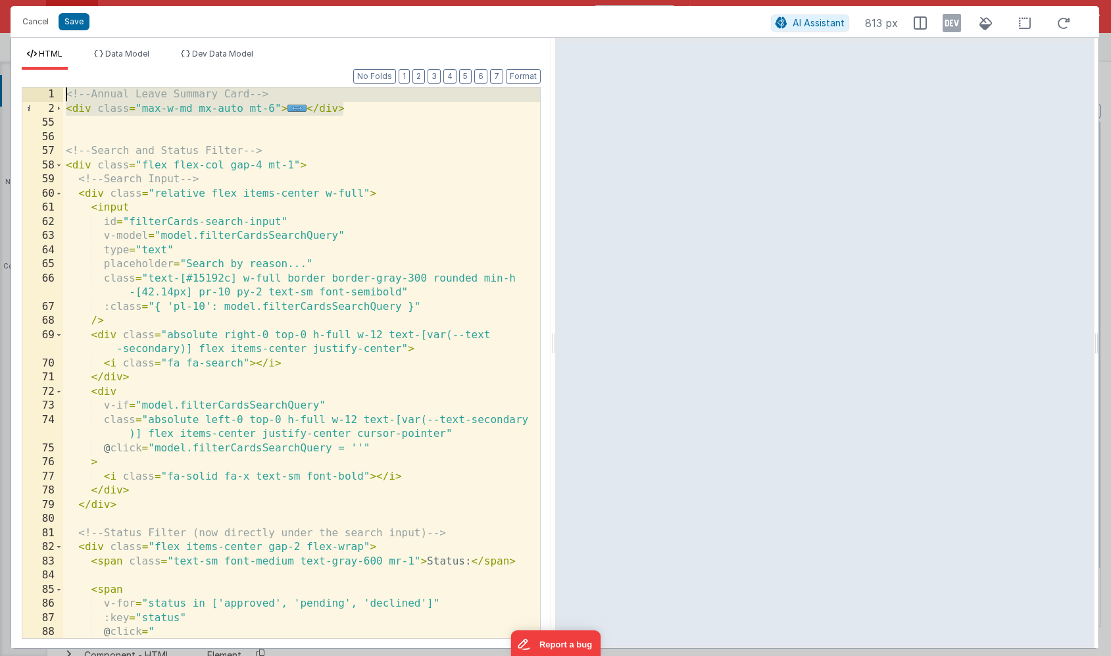
drag, startPoint x: 347, startPoint y: 110, endPoint x: 11, endPoint y: 96, distance: 336.5
click at [11, 96] on div "Format 7 6 5 4 3 2 1 No Folds 1 2 55 56 57 58 59 60 61 62 63 64 65 66 67 68 69 …" at bounding box center [281, 359] width 540 height 578
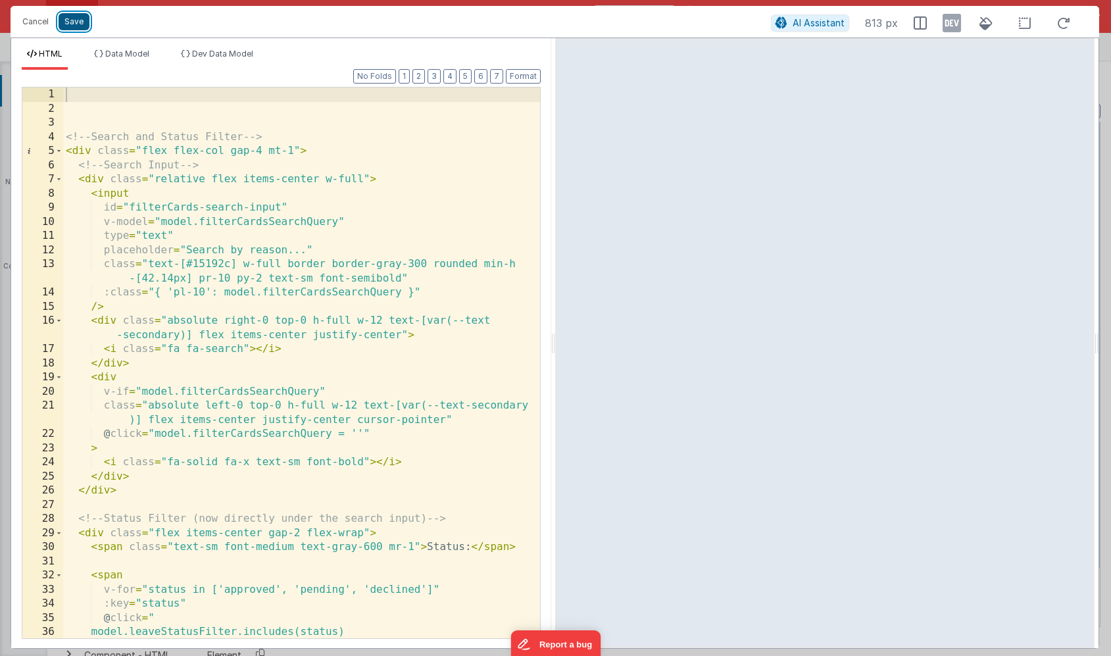
click at [67, 24] on button "Save" at bounding box center [74, 21] width 31 height 17
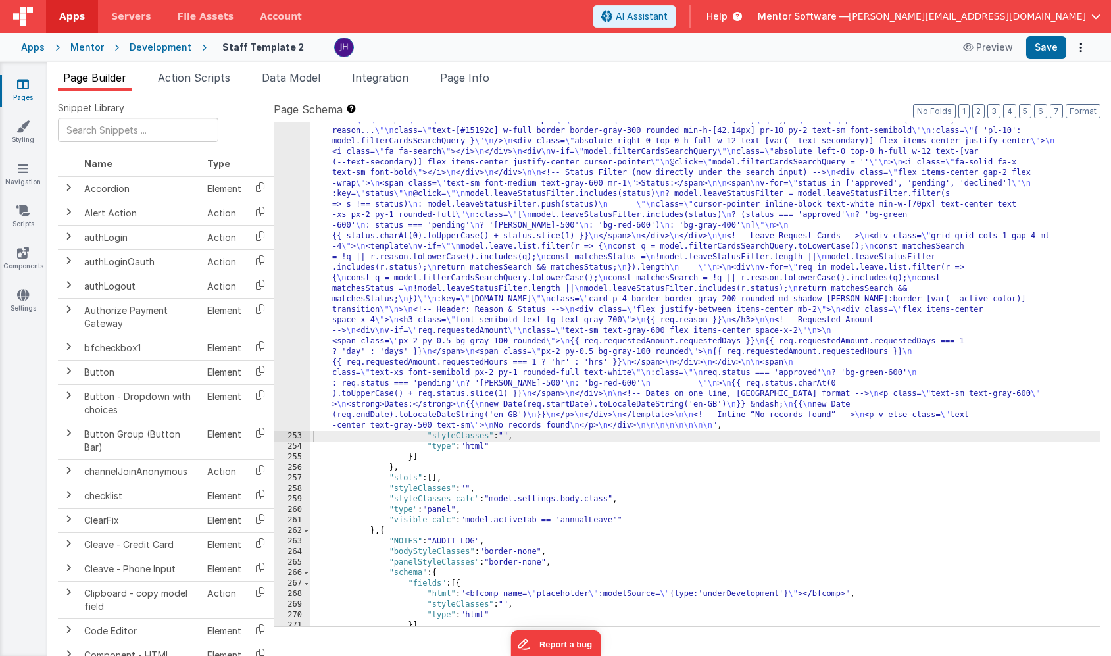
scroll to position [13711, 0]
click at [1052, 47] on button "Save" at bounding box center [1046, 47] width 40 height 22
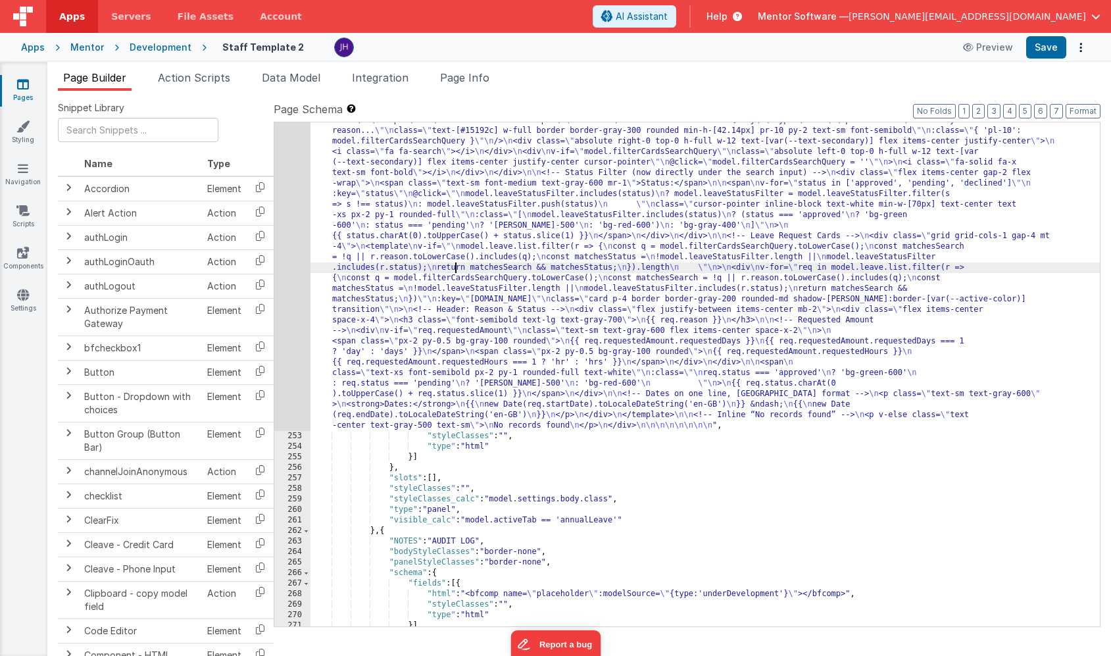
click at [453, 268] on div ""html" : " \n\n\n <!-- Search and Status Filter --> \n <div class= \" flex flex…" at bounding box center [706, 525] width 790 height 841
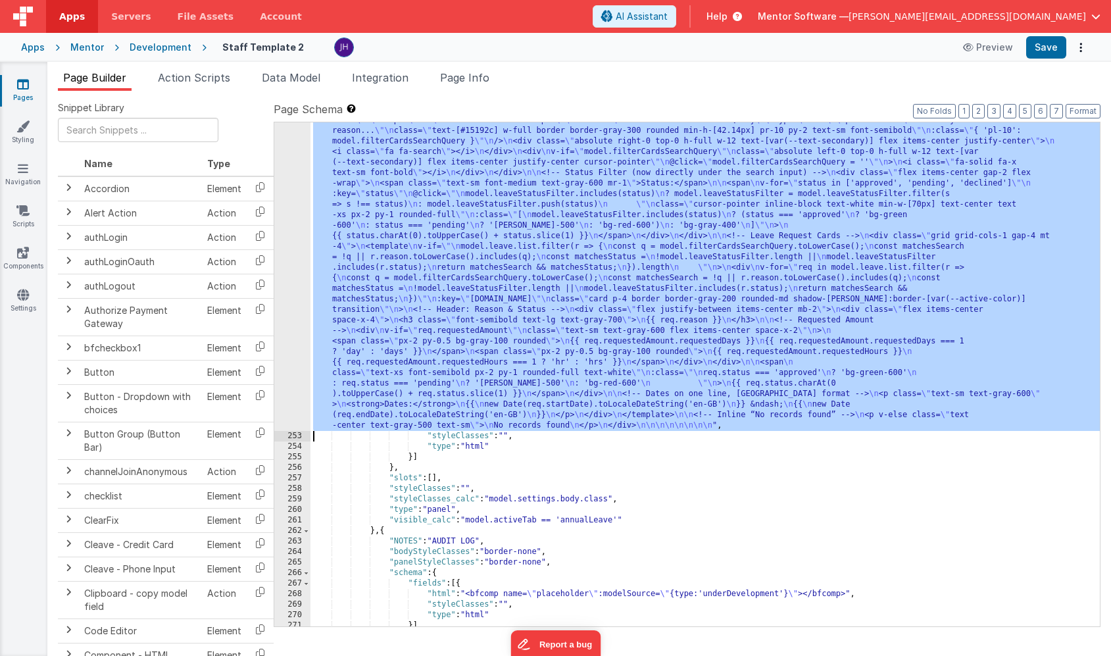
click at [295, 220] on div "252" at bounding box center [292, 268] width 36 height 326
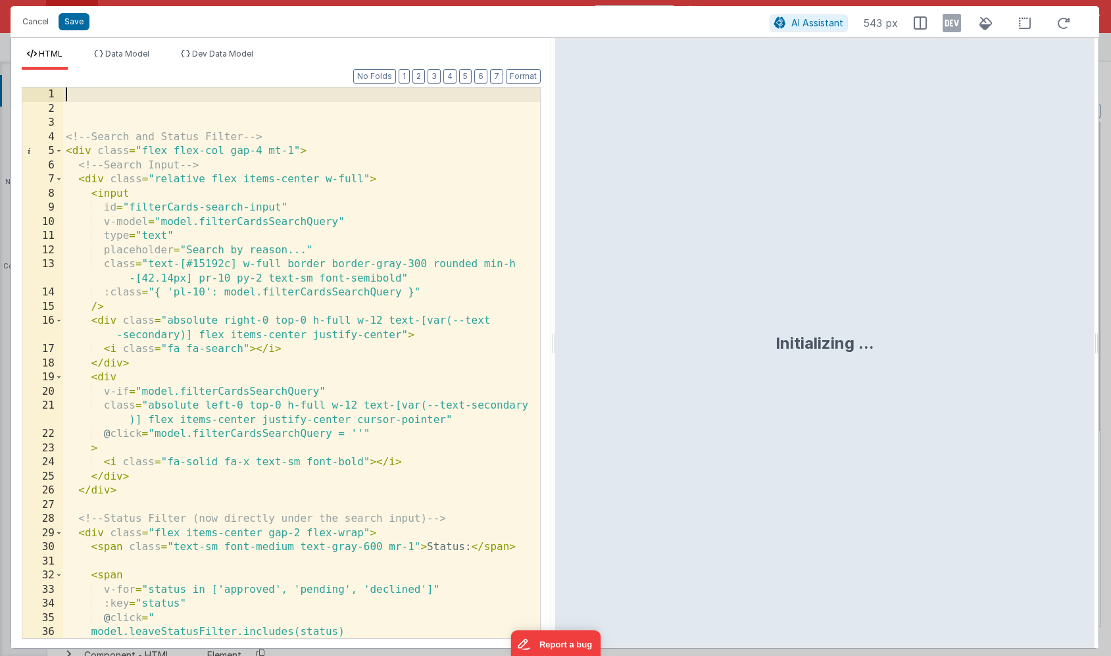
click at [190, 98] on div "<!-- Search and Status Filter --> < div class = "flex flex-col gap-4 mt-1" > <!…" at bounding box center [301, 384] width 477 height 593
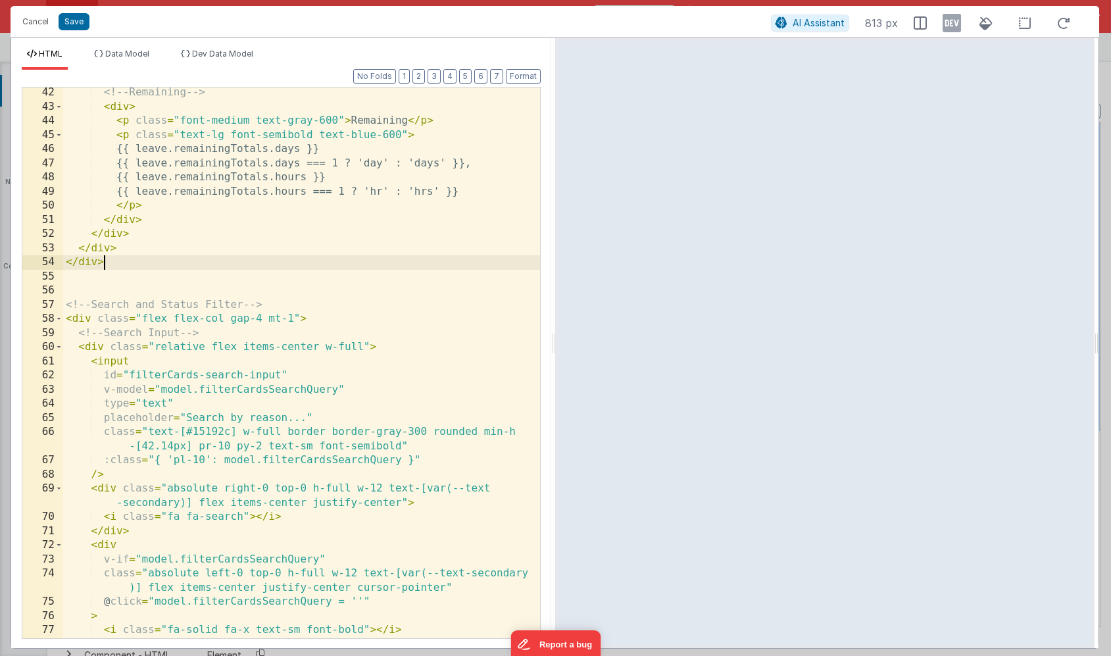
scroll to position [0, 0]
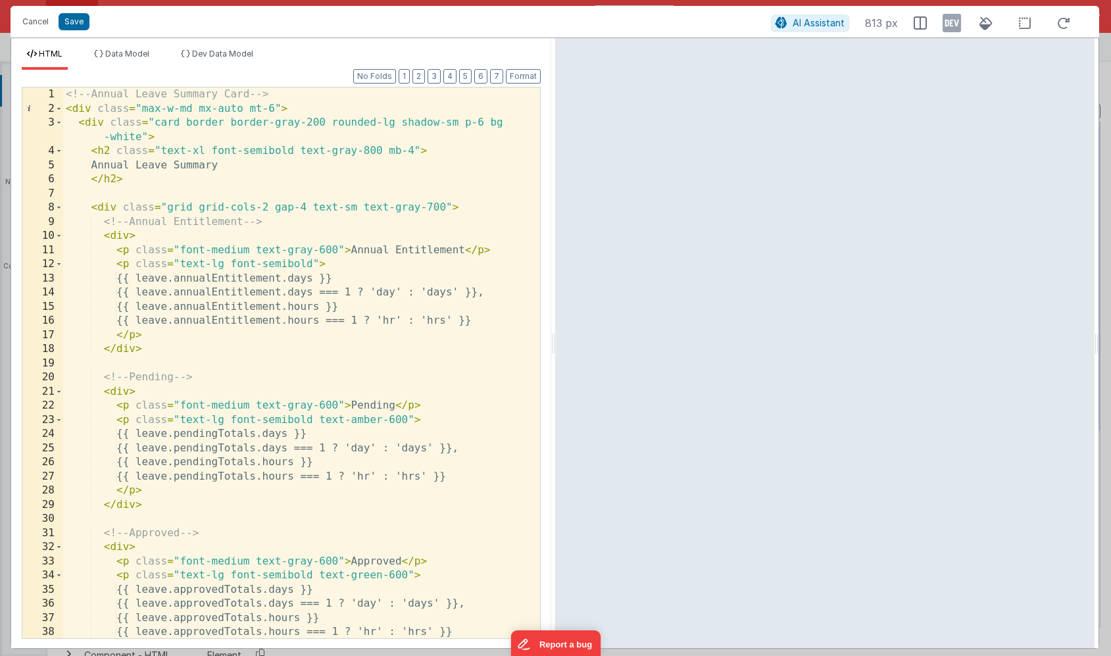
click at [161, 279] on div "<!-- Annual Leave Summary Card --> < div class = "max-w-md mx-auto mt-6" > < di…" at bounding box center [301, 377] width 477 height 579
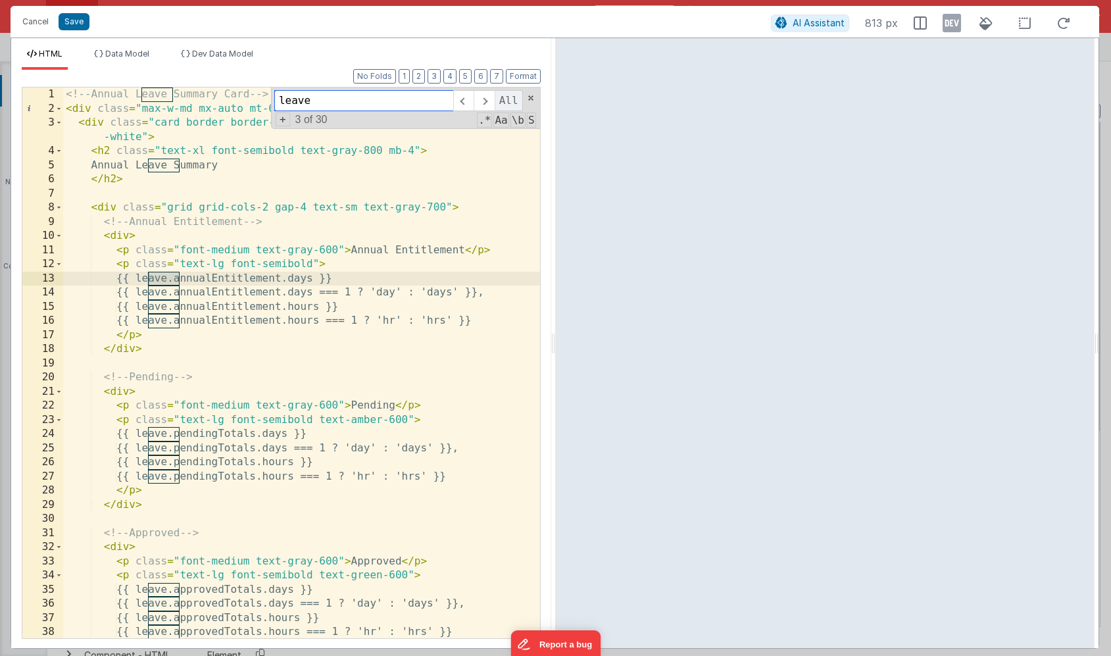
click at [510, 103] on span "All" at bounding box center [509, 100] width 28 height 21
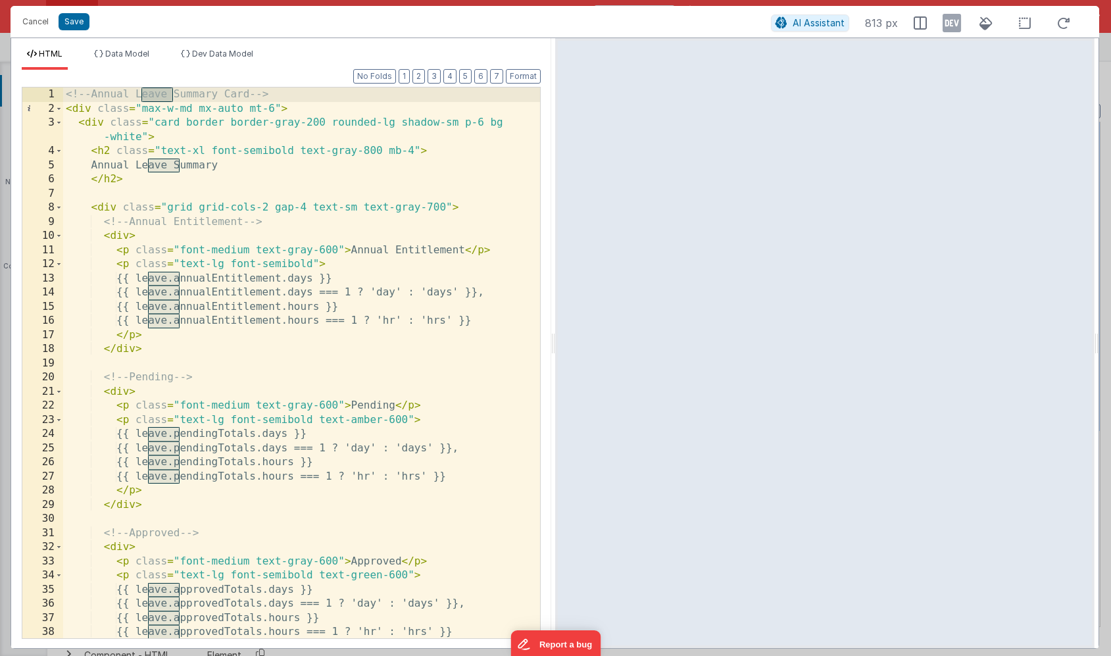
click at [192, 276] on div "<!-- Annual Leave Summary Card --> < div class = "max-w-md mx-auto mt-6" > < di…" at bounding box center [301, 377] width 477 height 579
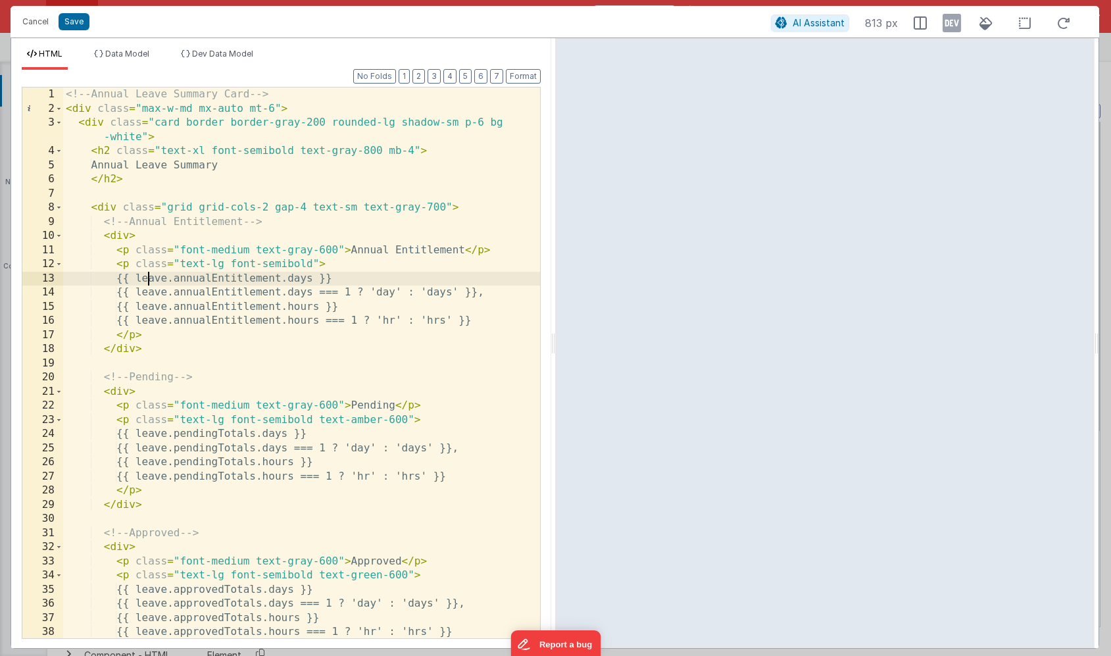
click at [148, 279] on div "<!-- Annual Leave Summary Card --> < div class = "max-w-md mx-auto mt-6" > < di…" at bounding box center [301, 377] width 477 height 579
drag, startPoint x: 148, startPoint y: 278, endPoint x: 186, endPoint y: 280, distance: 37.5
click at [186, 280] on div "<!-- Annual Leave Summary Card --> < div class = "max-w-md mx-auto mt-6" > < di…" at bounding box center [301, 377] width 477 height 579
click at [147, 292] on div "<!-- Annual Leave Summary Card --> < div class = "max-w-md mx-auto mt-6" > < di…" at bounding box center [301, 377] width 477 height 579
click at [149, 307] on div "<!-- Annual Leave Summary Card --> < div class = "max-w-md mx-auto mt-6" > < di…" at bounding box center [301, 377] width 477 height 579
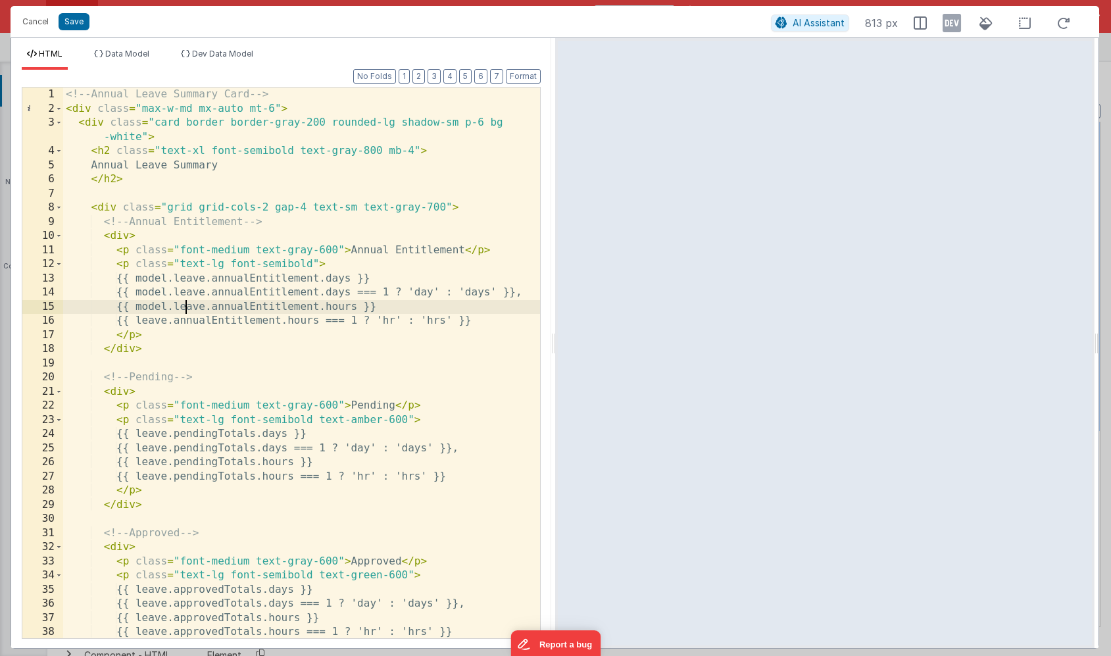
click at [147, 318] on div "<!-- Annual Leave Summary Card --> < div class = "max-w-md mx-auto mt-6" > < di…" at bounding box center [301, 377] width 477 height 579
click at [148, 433] on div "<!-- Annual Leave Summary Card --> < div class = "max-w-md mx-auto mt-6" > < di…" at bounding box center [301, 377] width 477 height 579
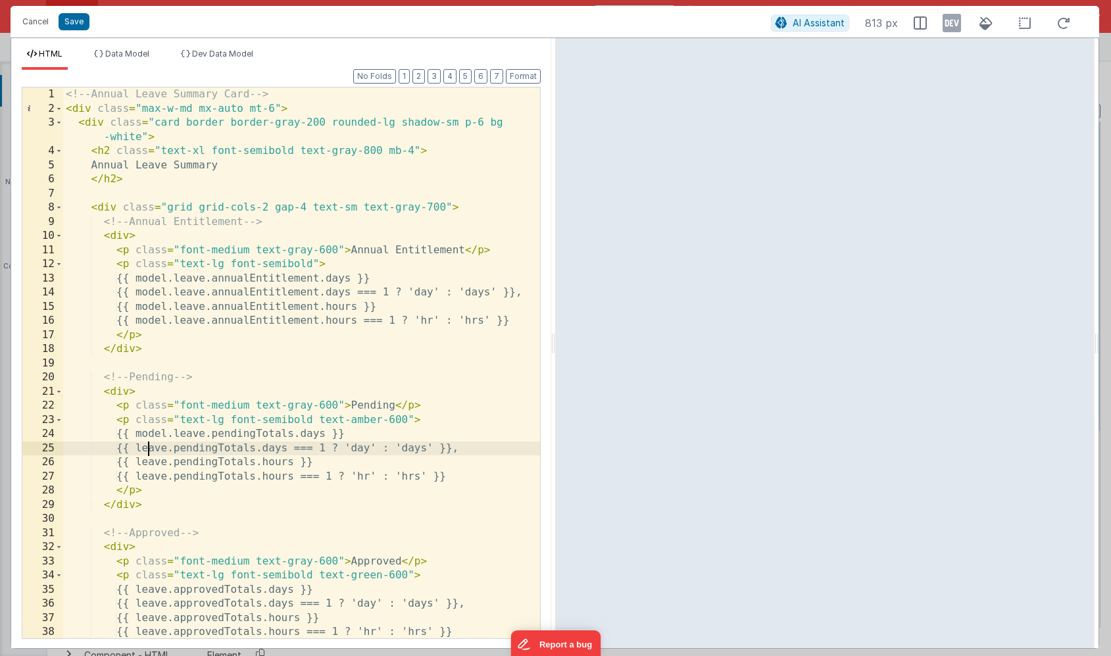
click at [149, 445] on div "<!-- Annual Leave Summary Card --> < div class = "max-w-md mx-auto mt-6" > < di…" at bounding box center [301, 377] width 477 height 579
click at [149, 467] on div "<!-- Annual Leave Summary Card --> < div class = "max-w-md mx-auto mt-6" > < di…" at bounding box center [301, 377] width 477 height 579
click at [150, 480] on div "<!-- Annual Leave Summary Card --> < div class = "max-w-md mx-auto mt-6" > < di…" at bounding box center [301, 377] width 477 height 579
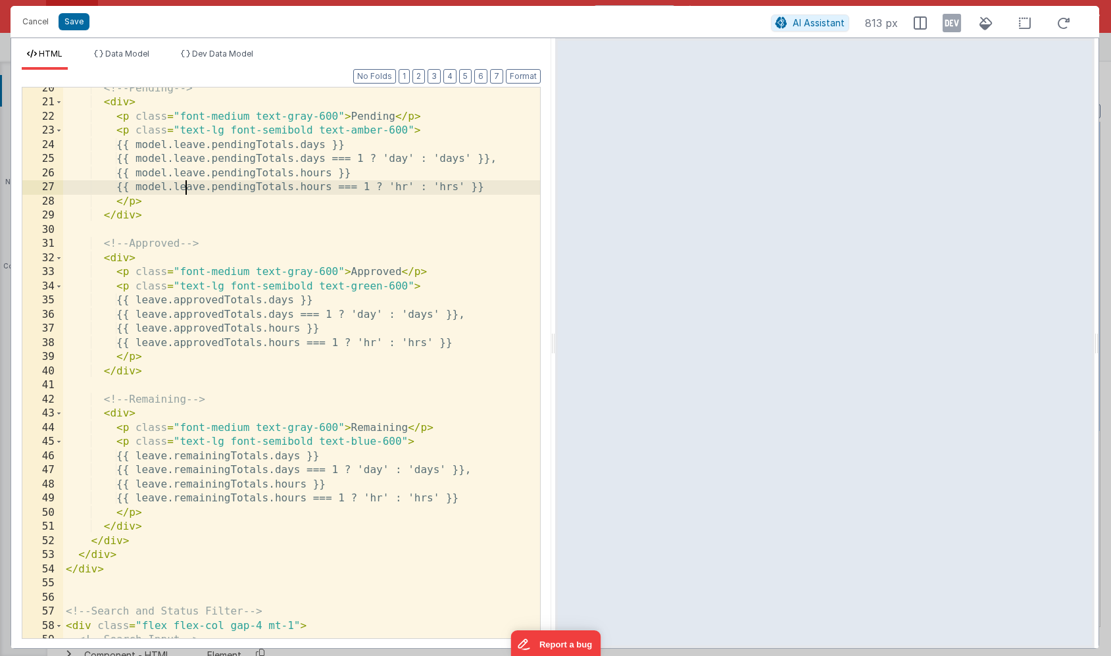
scroll to position [289, 0]
click at [145, 299] on div "<!-- Pending --> < div > < p class = "font-medium text-gray-600" > Pending </ p…" at bounding box center [301, 371] width 477 height 579
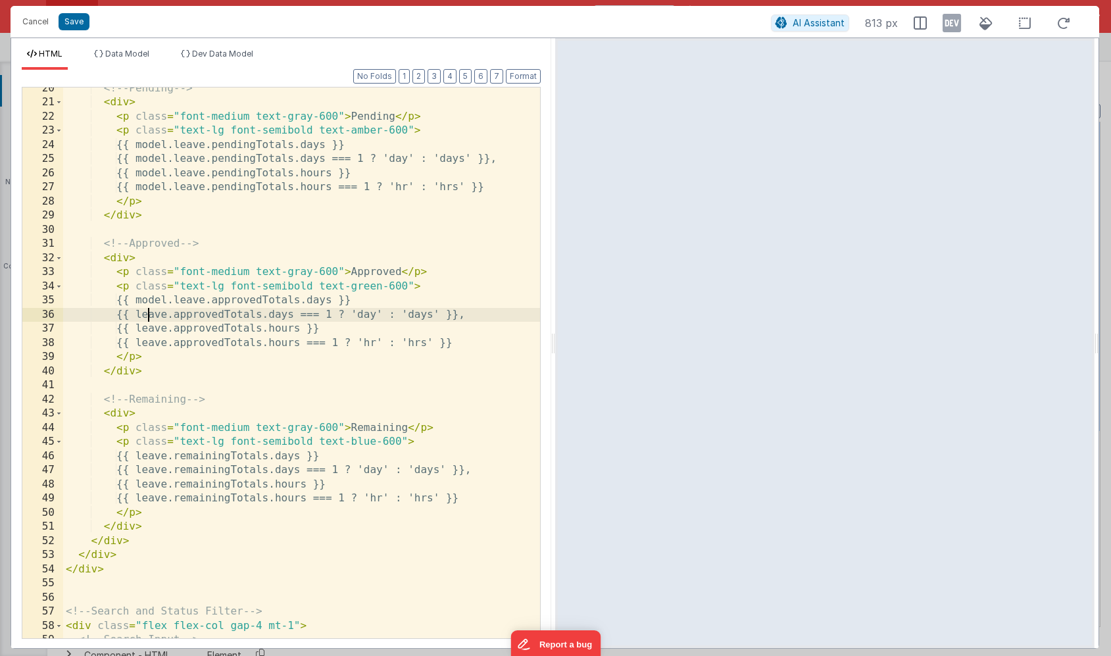
click at [148, 311] on div "<!-- Pending --> < div > < p class = "font-medium text-gray-600" > Pending </ p…" at bounding box center [301, 371] width 477 height 579
click at [149, 325] on div "<!-- Pending --> < div > < p class = "font-medium text-gray-600" > Pending </ p…" at bounding box center [301, 371] width 477 height 579
click at [149, 340] on div "<!-- Pending --> < div > < p class = "font-medium text-gray-600" > Pending </ p…" at bounding box center [301, 371] width 477 height 579
click at [147, 454] on div "<!-- Pending --> < div > < p class = "font-medium text-gray-600" > Pending </ p…" at bounding box center [301, 371] width 477 height 579
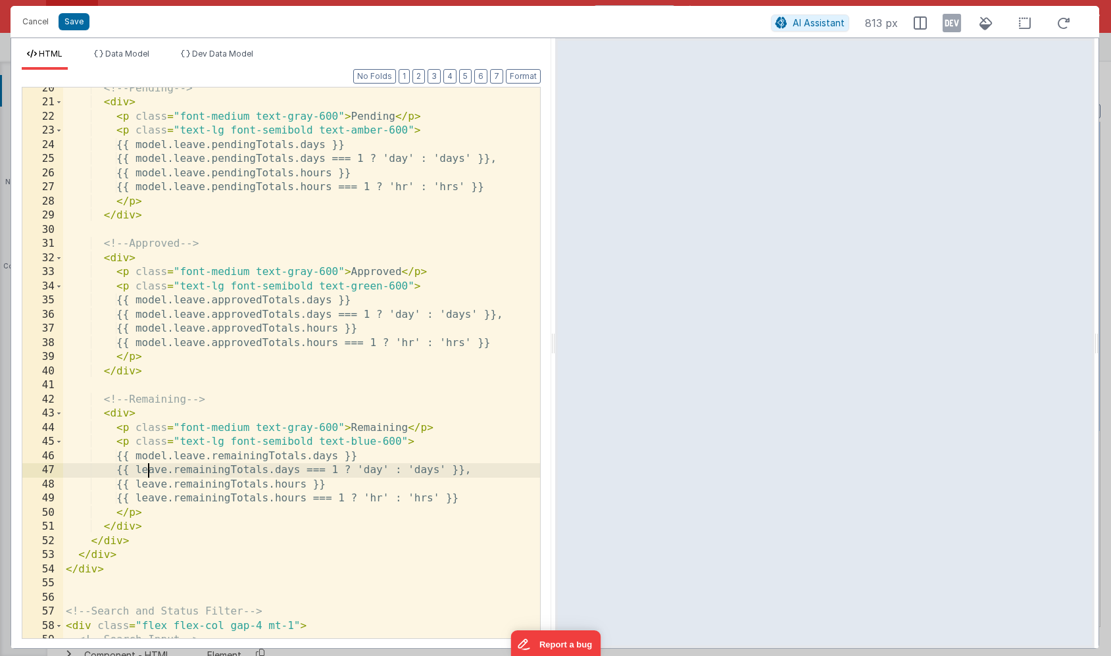
click at [146, 472] on div "<!-- Pending --> < div > < p class = "font-medium text-gray-600" > Pending </ p…" at bounding box center [301, 371] width 477 height 579
click at [146, 484] on div "<!-- Pending --> < div > < p class = "font-medium text-gray-600" > Pending </ p…" at bounding box center [301, 371] width 477 height 579
click at [149, 497] on div "<!-- Pending --> < div > < p class = "font-medium text-gray-600" > Pending </ p…" at bounding box center [301, 371] width 477 height 579
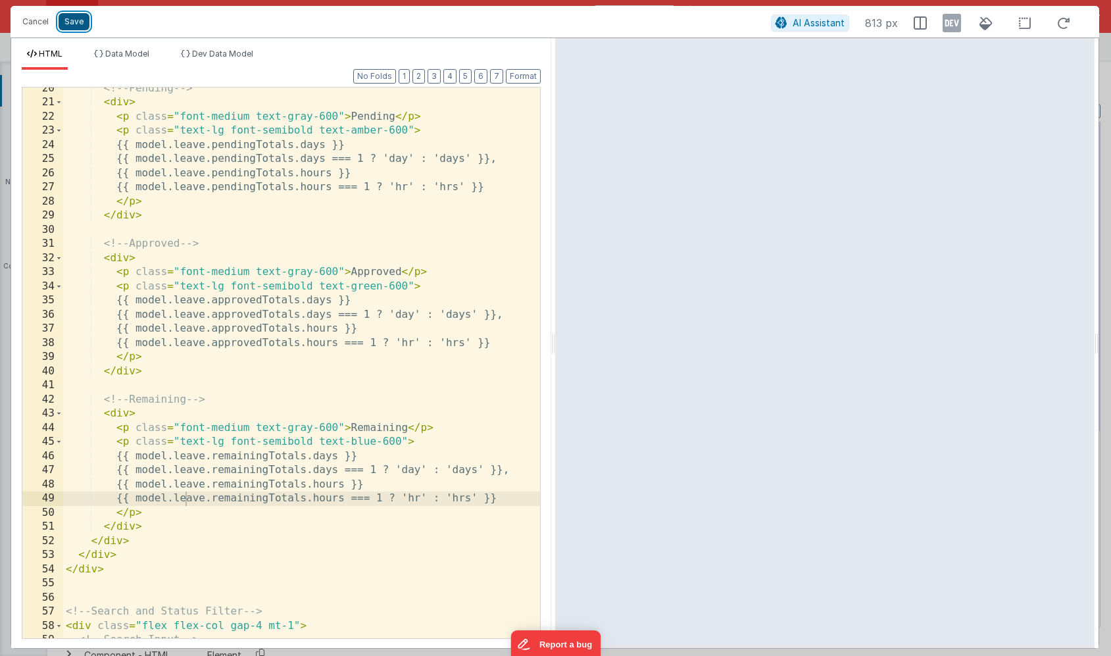
click at [80, 28] on button "Save" at bounding box center [74, 21] width 31 height 17
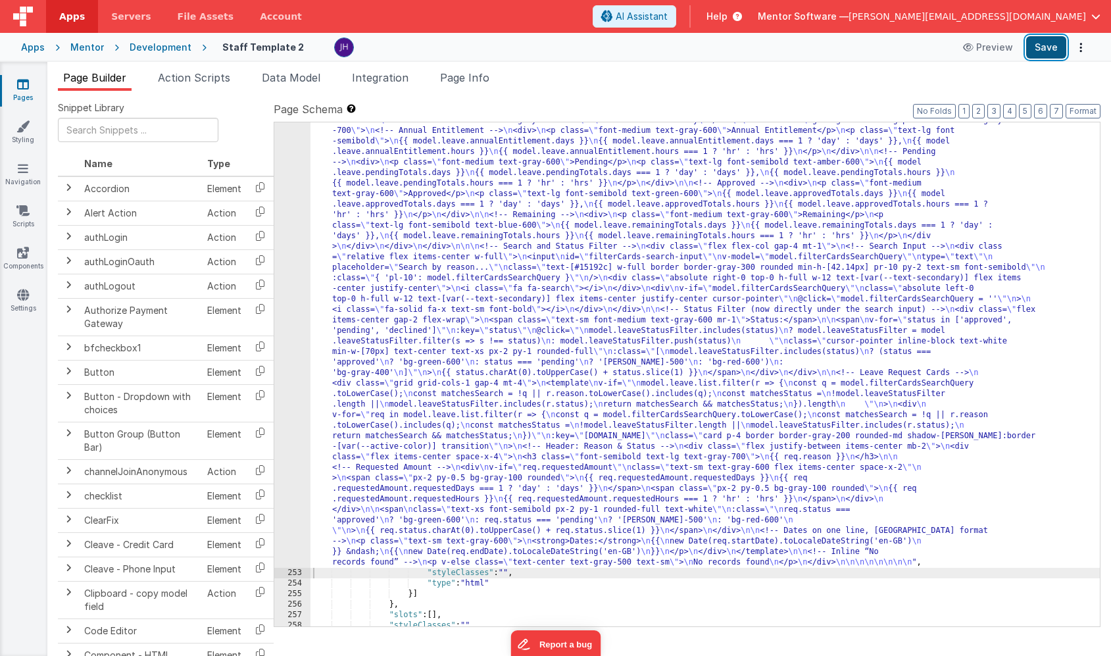
scroll to position [13642, 0]
click at [1044, 38] on button "Save" at bounding box center [1046, 47] width 40 height 22
click at [400, 296] on div ""html" : "<!-- Annual Leave Summary Card --> \n <div class= \" max-w-md mx-auto…" at bounding box center [706, 594] width 790 height 978
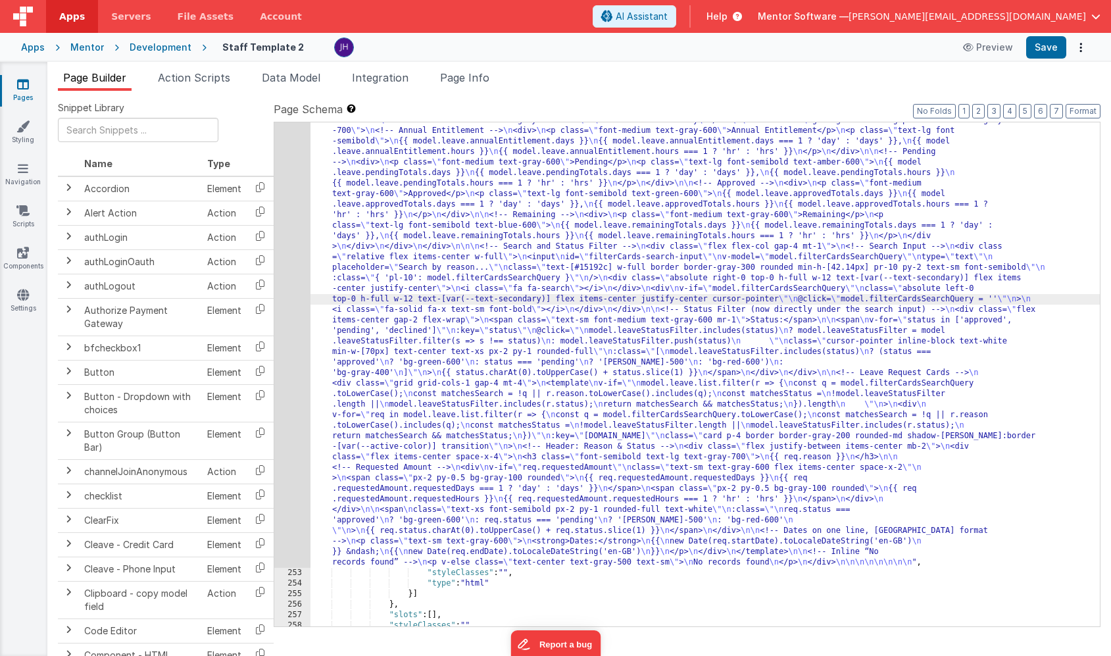
click at [293, 228] on div "252" at bounding box center [292, 336] width 36 height 463
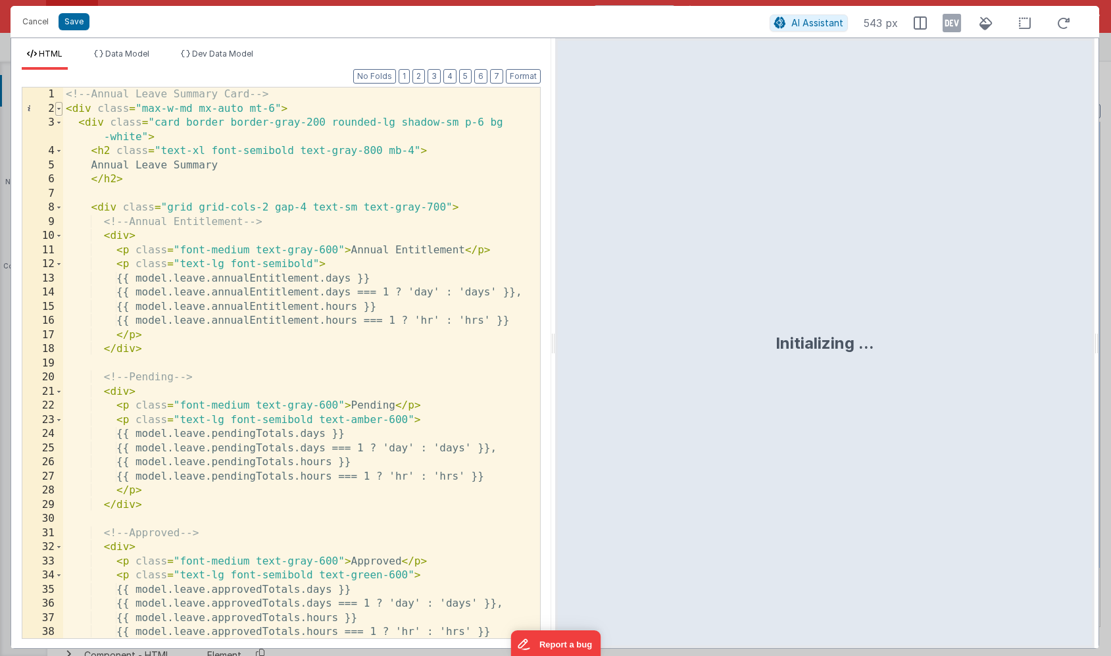
click at [58, 108] on span at bounding box center [58, 109] width 7 height 14
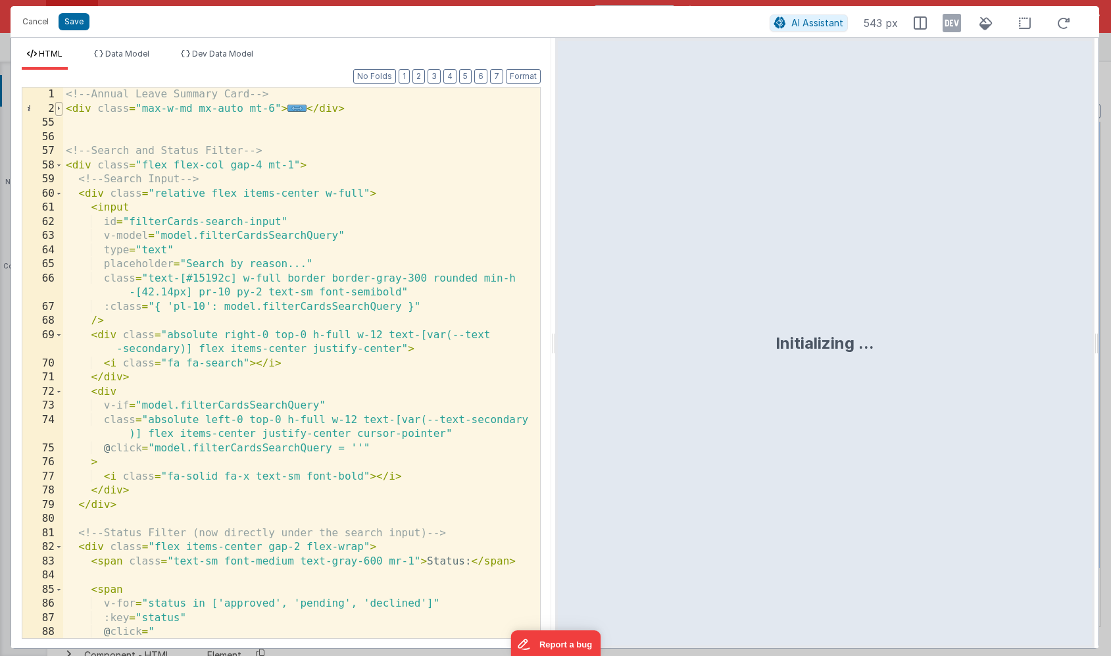
scroll to position [0, 0]
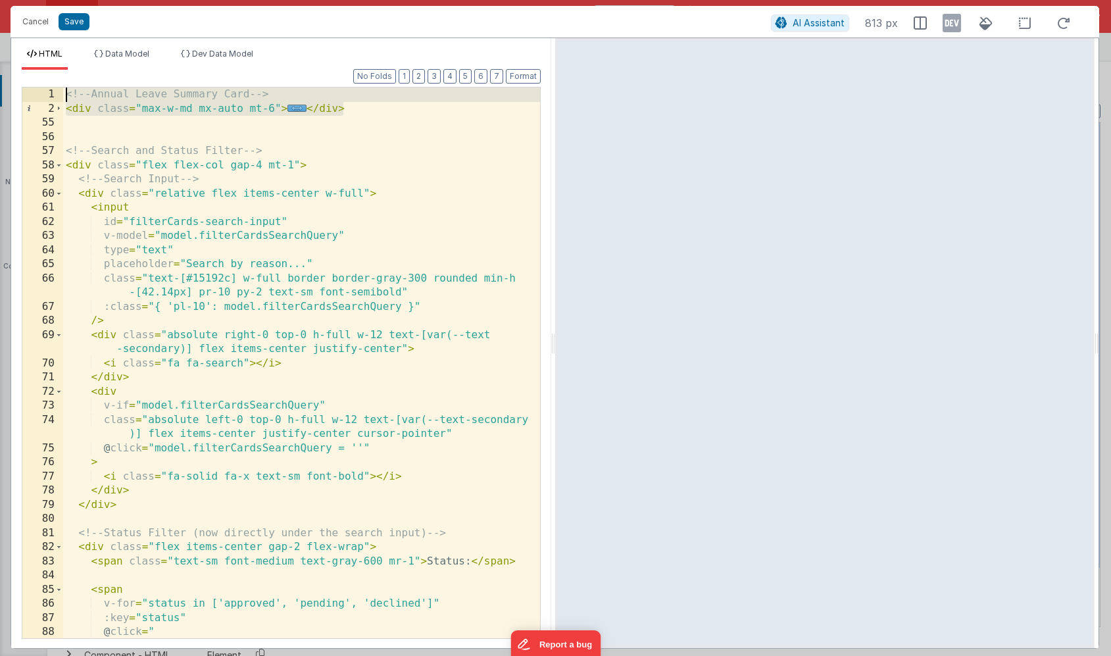
drag, startPoint x: 349, startPoint y: 109, endPoint x: 42, endPoint y: 89, distance: 307.3
click at [42, 89] on div "1 2 55 56 57 58 59 60 61 62 63 64 65 66 67 68 69 70 71 72 73 74 75 76 77 78 79 …" at bounding box center [281, 363] width 519 height 552
click at [349, 109] on div "<!-- Annual Leave Summary Card --> < div class = "max-w-md mx-auto mt-6" > ... …" at bounding box center [301, 377] width 477 height 579
drag, startPoint x: 353, startPoint y: 110, endPoint x: 36, endPoint y: 99, distance: 316.7
click at [36, 99] on div "1 2 55 56 57 58 59 60 61 62 63 64 65 66 67 68 69 70 71 72 73 74 75 76 77 78 79 …" at bounding box center [281, 363] width 519 height 552
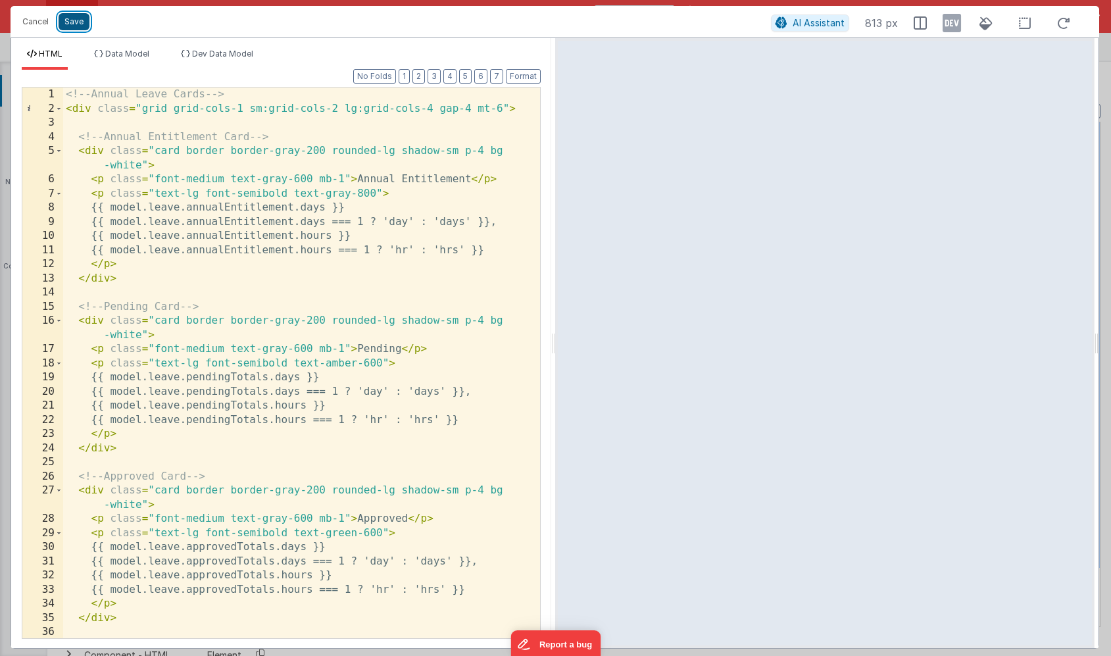
click at [72, 27] on button "Save" at bounding box center [74, 21] width 31 height 17
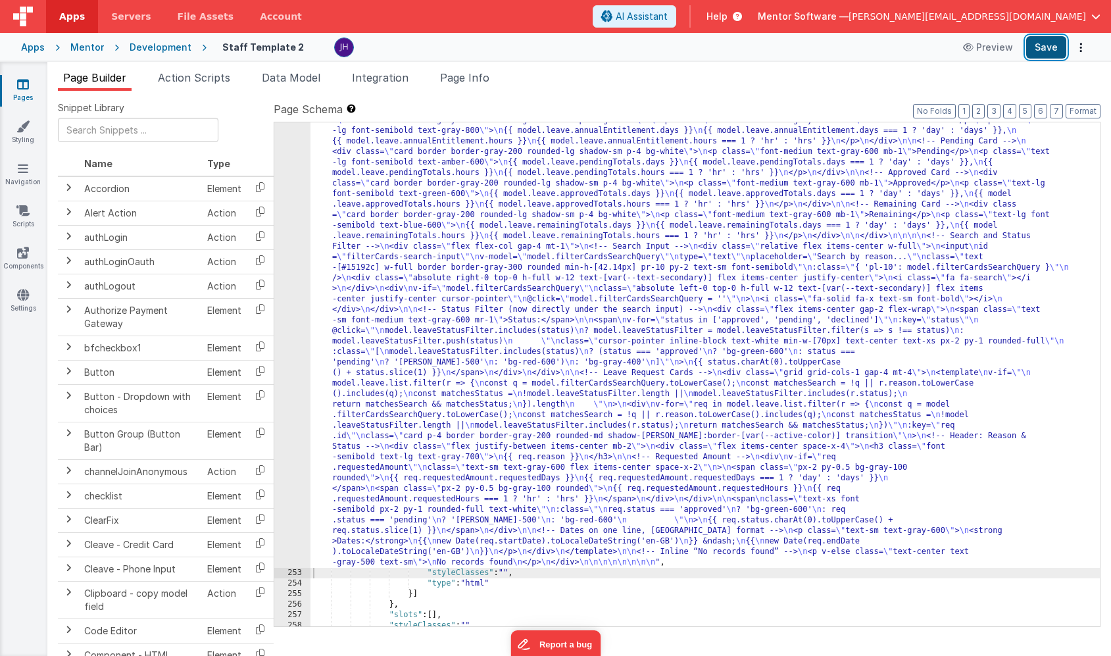
click at [1043, 46] on button "Save" at bounding box center [1046, 47] width 40 height 22
click at [423, 224] on div ""html" : "<!-- Annual Leave Cards --> \n <div class= \" grid grid-cols-1 sm:gri…" at bounding box center [706, 594] width 790 height 978
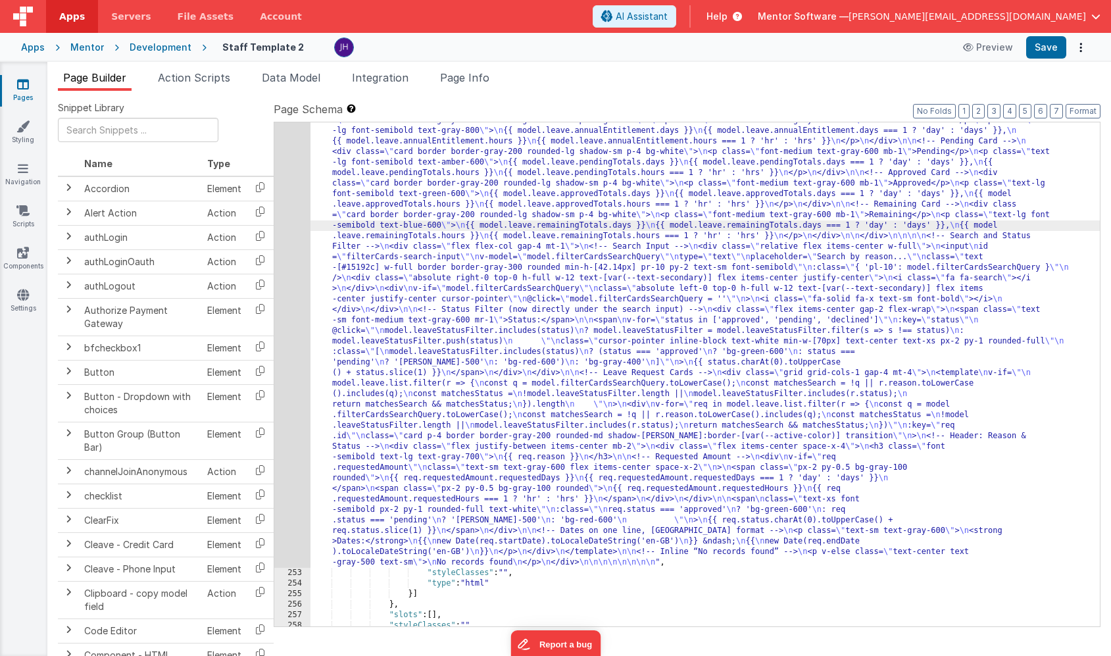
click at [296, 198] on div "252" at bounding box center [292, 336] width 36 height 463
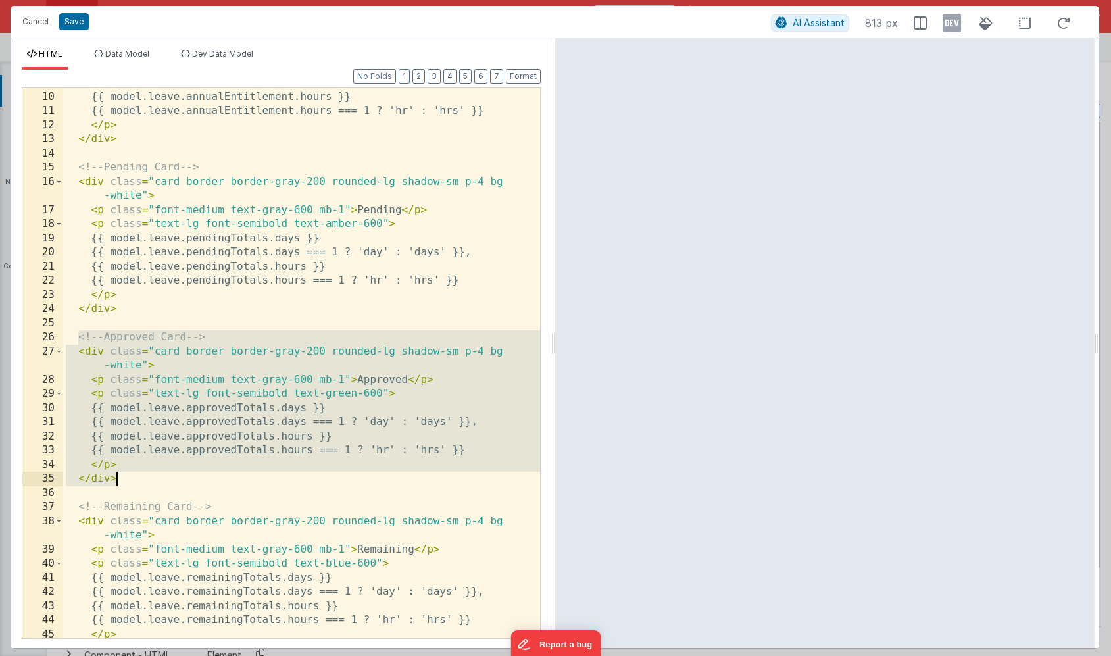
drag, startPoint x: 78, startPoint y: 339, endPoint x: 141, endPoint y: 474, distance: 149.2
click at [141, 474] on div "{{ model.leave.annualEntitlement.days === 1 ? 'day' : 'days' }}, {{ model.leave…" at bounding box center [301, 365] width 477 height 579
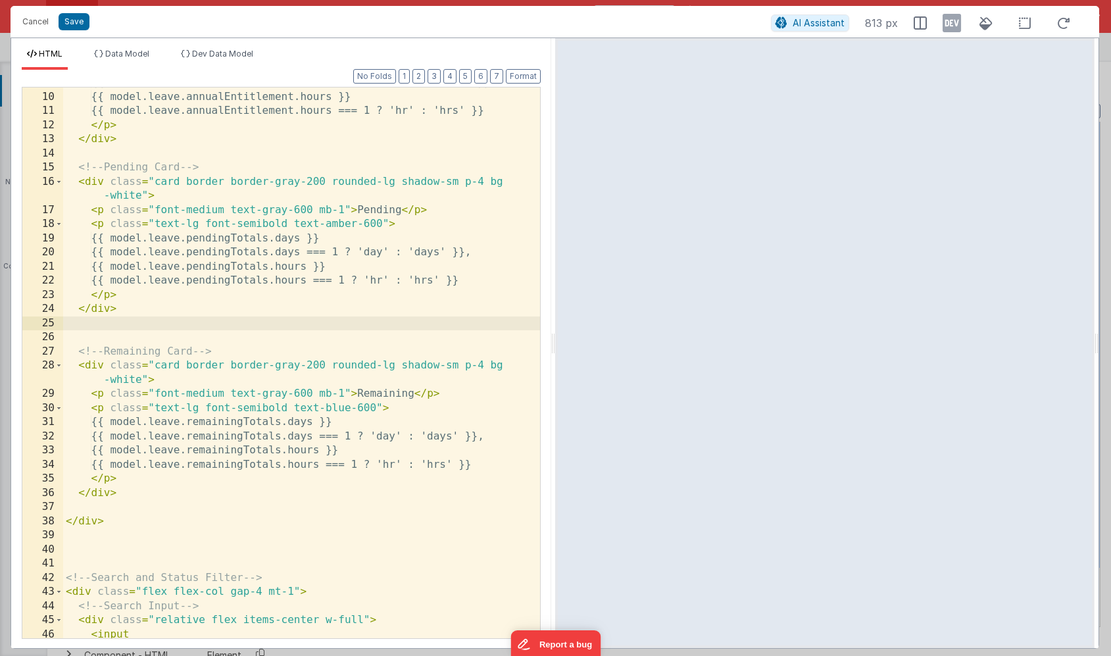
click at [157, 157] on div "{{ model.leave.annualEntitlement.days === 1 ? 'day' : 'days' }}, {{ model.leave…" at bounding box center [301, 365] width 477 height 579
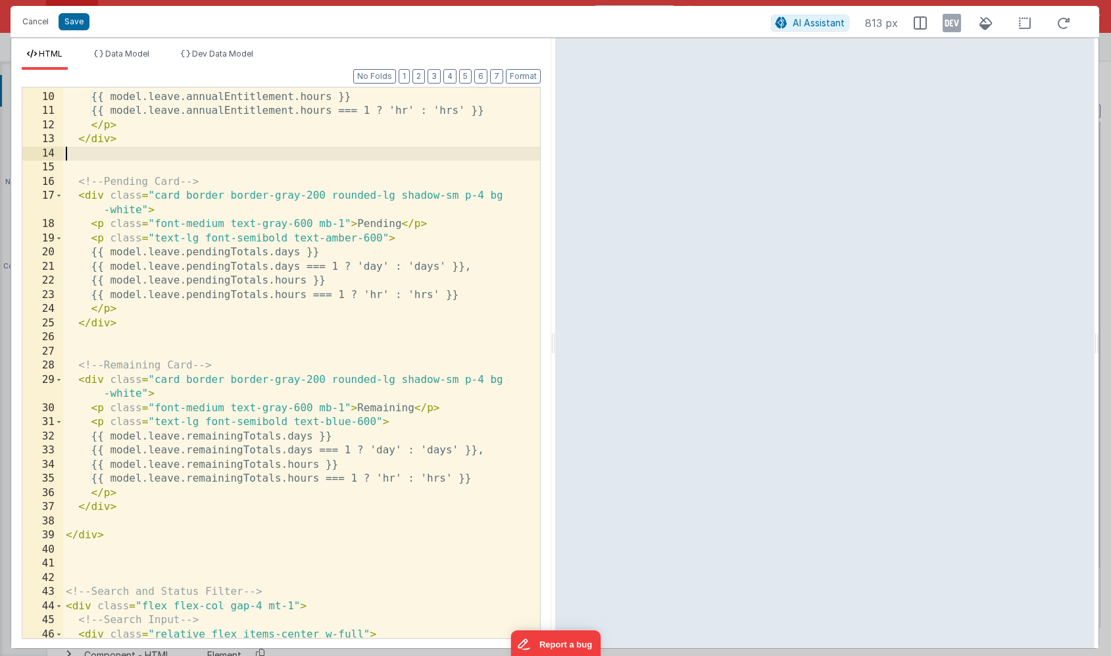
paste textarea
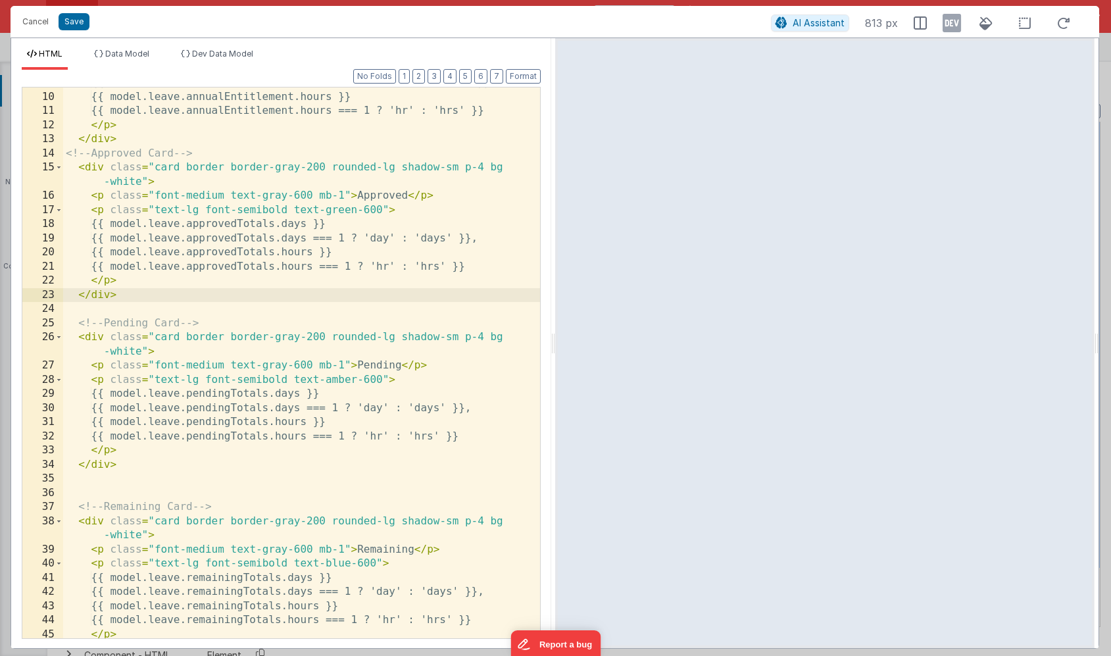
click at [157, 143] on div "{{ model.leave.annualEntitlement.days === 1 ? 'day' : 'days' }}, {{ model.leave…" at bounding box center [301, 365] width 477 height 579
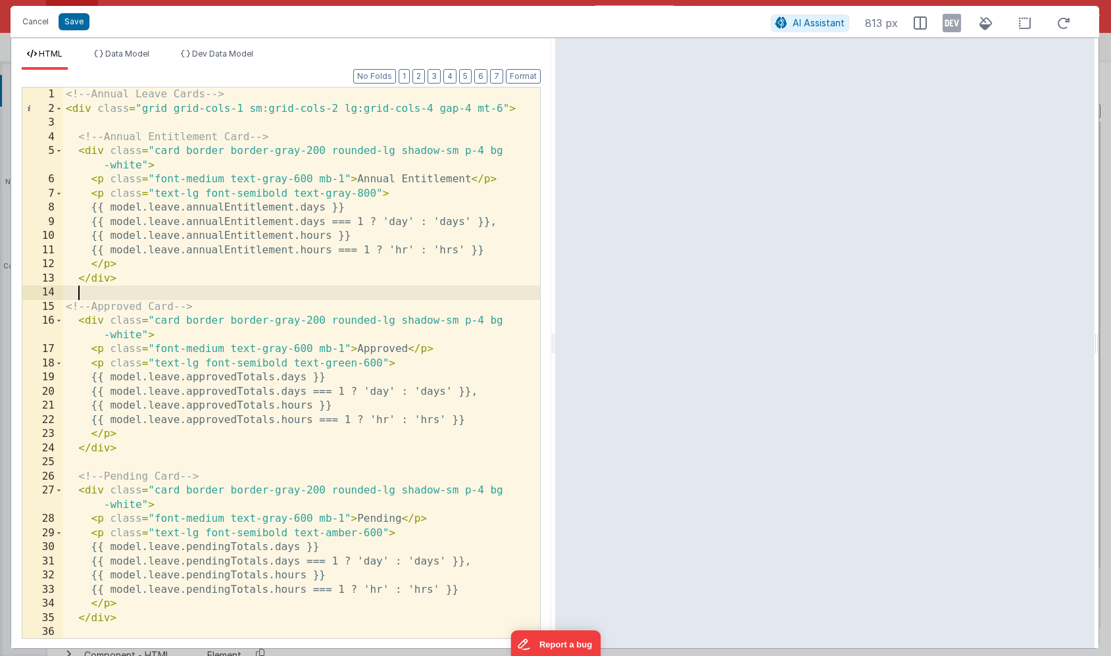
click at [507, 224] on div "<!-- Annual Leave Cards --> < div class = "grid grid-cols-1 sm:grid-cols-2 lg:g…" at bounding box center [301, 377] width 477 height 579
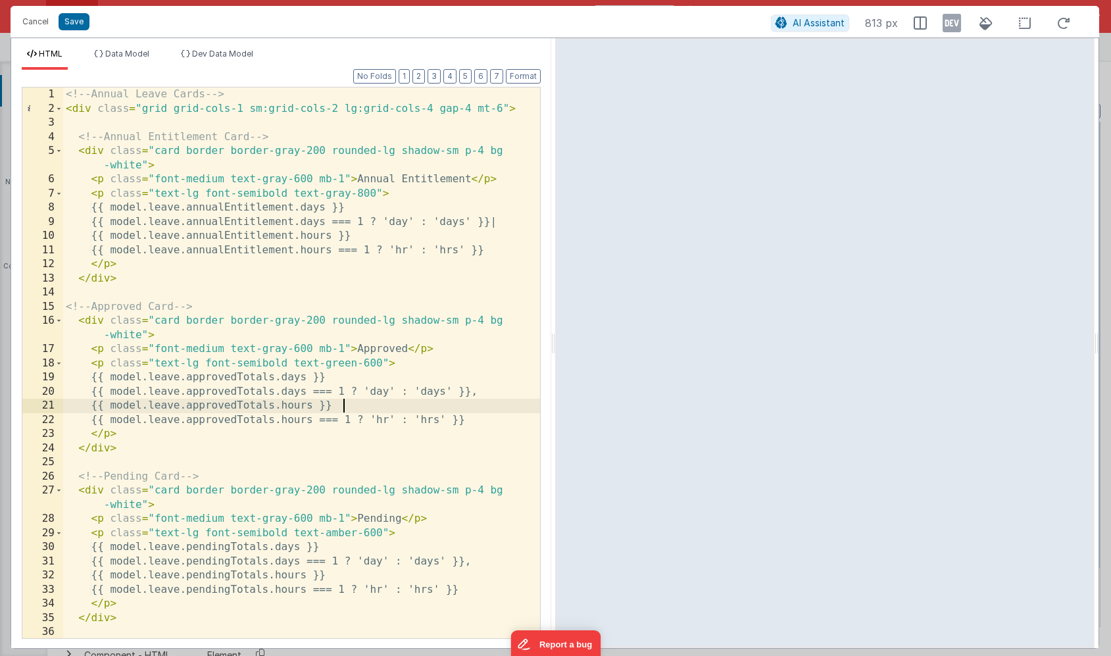
click at [490, 400] on div "<!-- Annual Leave Cards --> < div class = "grid grid-cols-1 sm:grid-cols-2 lg:g…" at bounding box center [301, 377] width 477 height 579
click at [492, 395] on div "<!-- Annual Leave Cards --> < div class = "grid grid-cols-1 sm:grid-cols-2 lg:g…" at bounding box center [301, 377] width 477 height 579
click at [488, 562] on div "<!-- Annual Leave Cards --> < div class = "grid grid-cols-1 sm:grid-cols-2 lg:g…" at bounding box center [301, 377] width 477 height 579
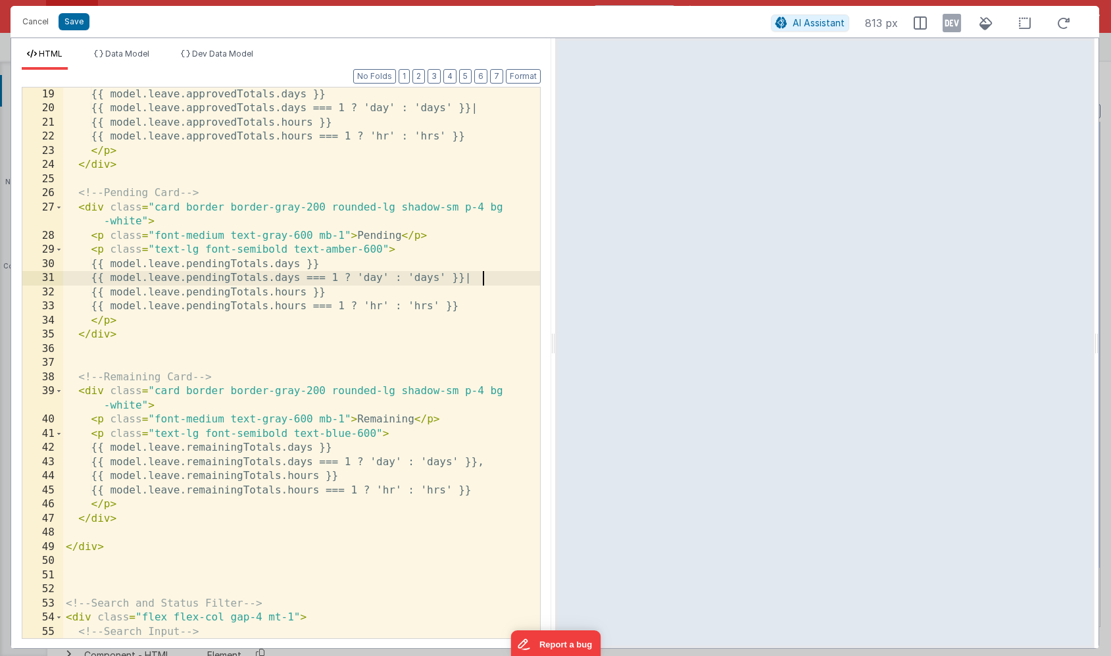
scroll to position [283, 0]
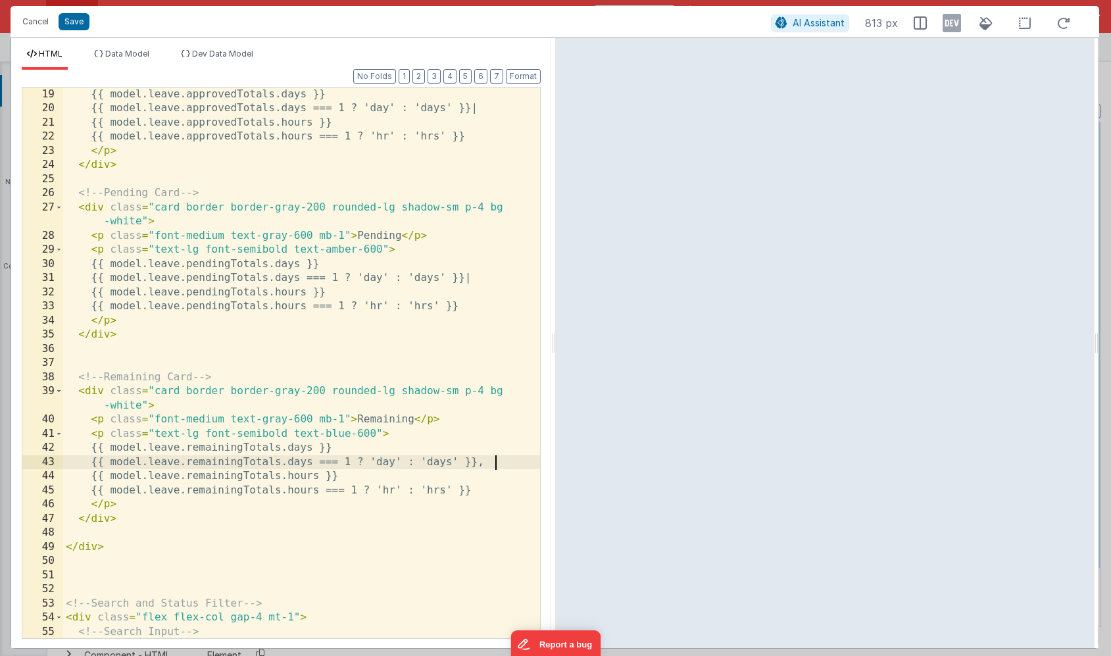
click at [501, 465] on div "{{ model.leave.approvedTotals.days }} {{ model.leave.approvedTotals.days === 1 …" at bounding box center [301, 377] width 477 height 579
click at [77, 20] on button "Save" at bounding box center [74, 21] width 31 height 17
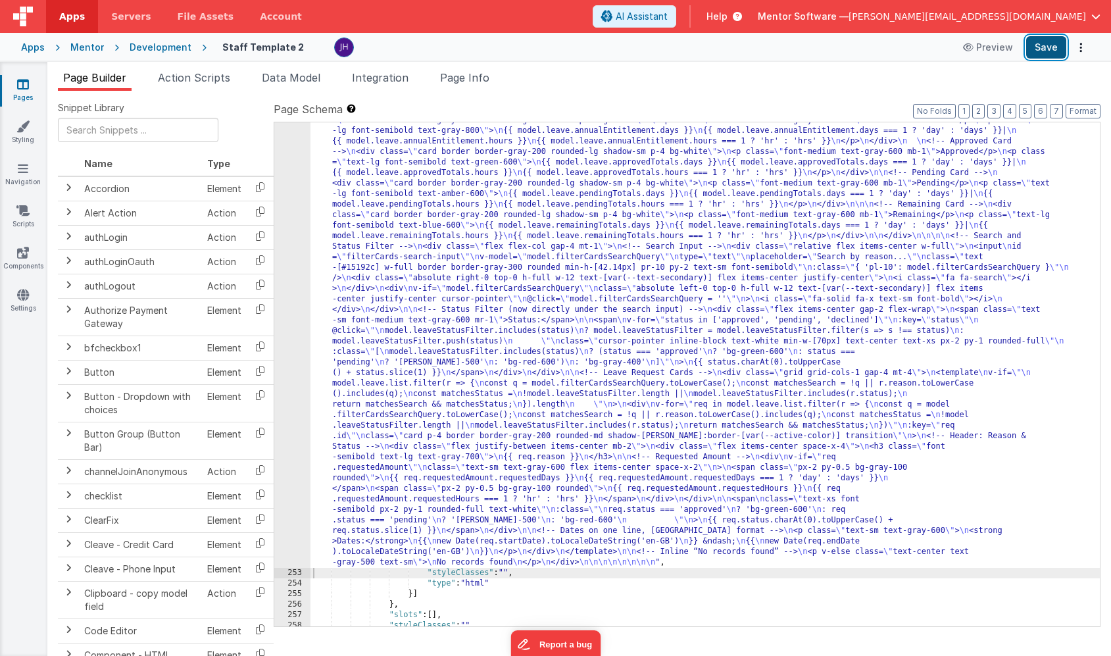
click at [1046, 48] on button "Save" at bounding box center [1046, 47] width 40 height 22
click at [461, 252] on div ""html" : "<!-- Annual Leave Cards --> \n <div class= \" grid grid-cols-1 sm:gri…" at bounding box center [706, 594] width 790 height 978
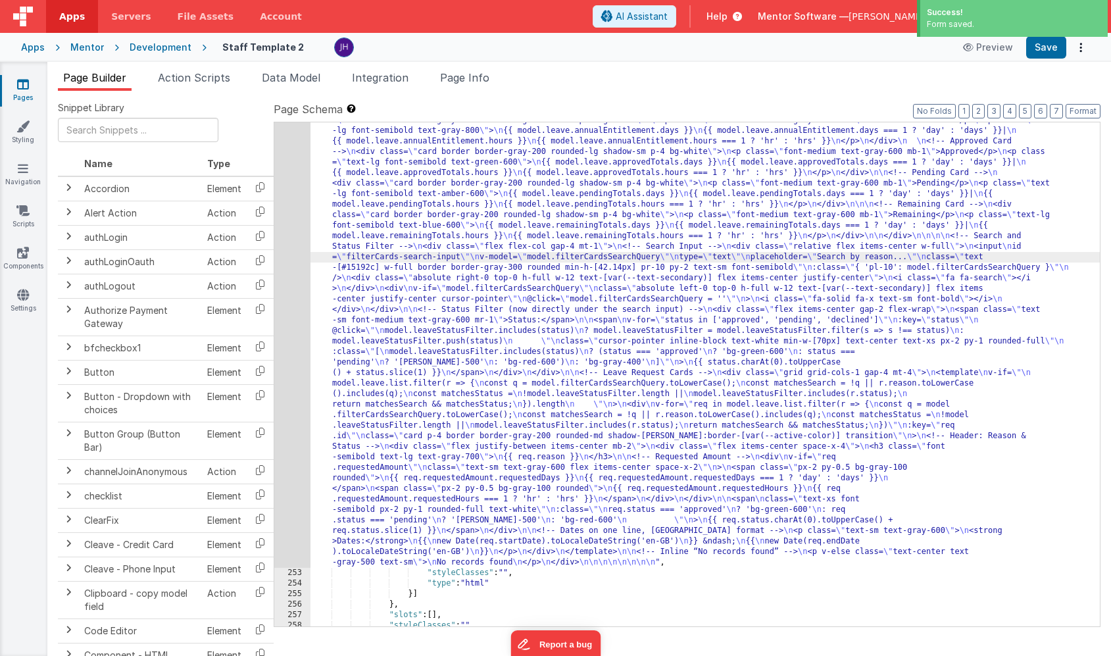
click at [291, 234] on div "252" at bounding box center [292, 336] width 36 height 463
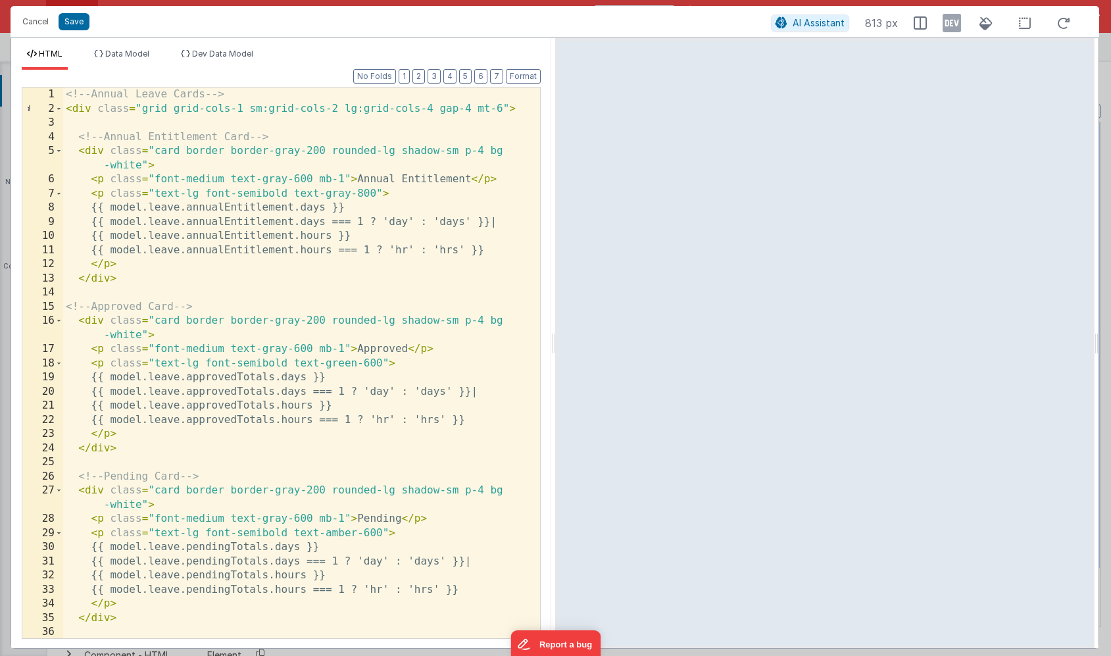
click at [501, 107] on div "<!-- Annual Leave Cards --> < div class = "grid grid-cols-1 sm:grid-cols-2 lg:g…" at bounding box center [301, 377] width 477 height 579
click at [67, 22] on button "Save" at bounding box center [74, 21] width 31 height 17
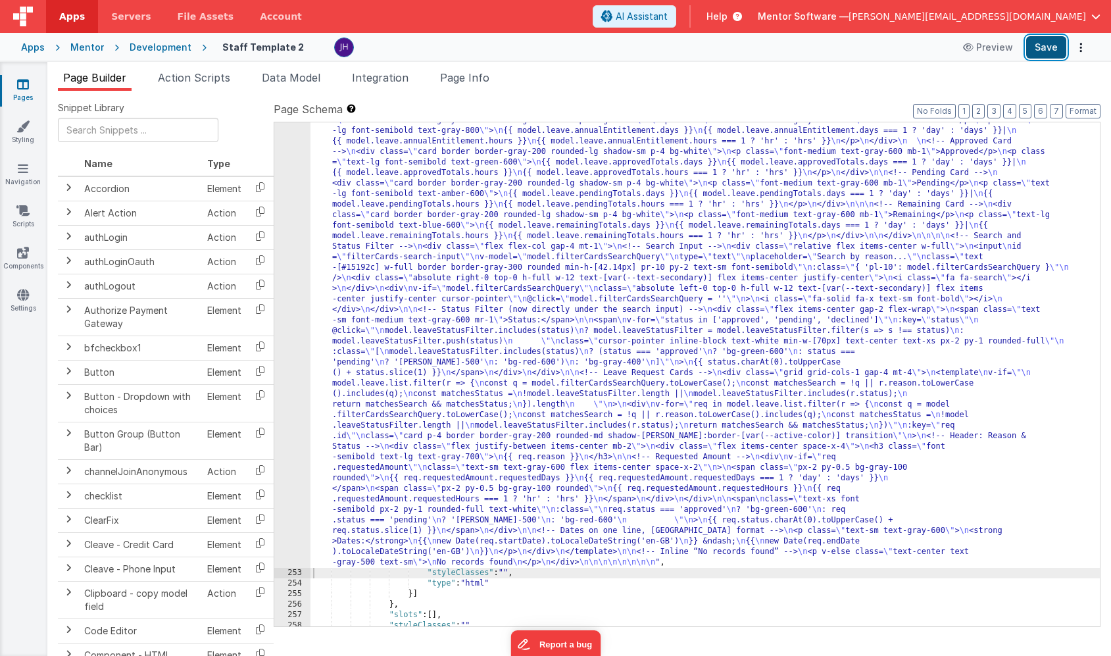
click at [1044, 50] on button "Save" at bounding box center [1046, 47] width 40 height 22
click at [522, 253] on div ""html" : "<!-- Annual Leave Cards --> \n <div class= \" grid grid-cols-1 sm:gri…" at bounding box center [706, 594] width 790 height 978
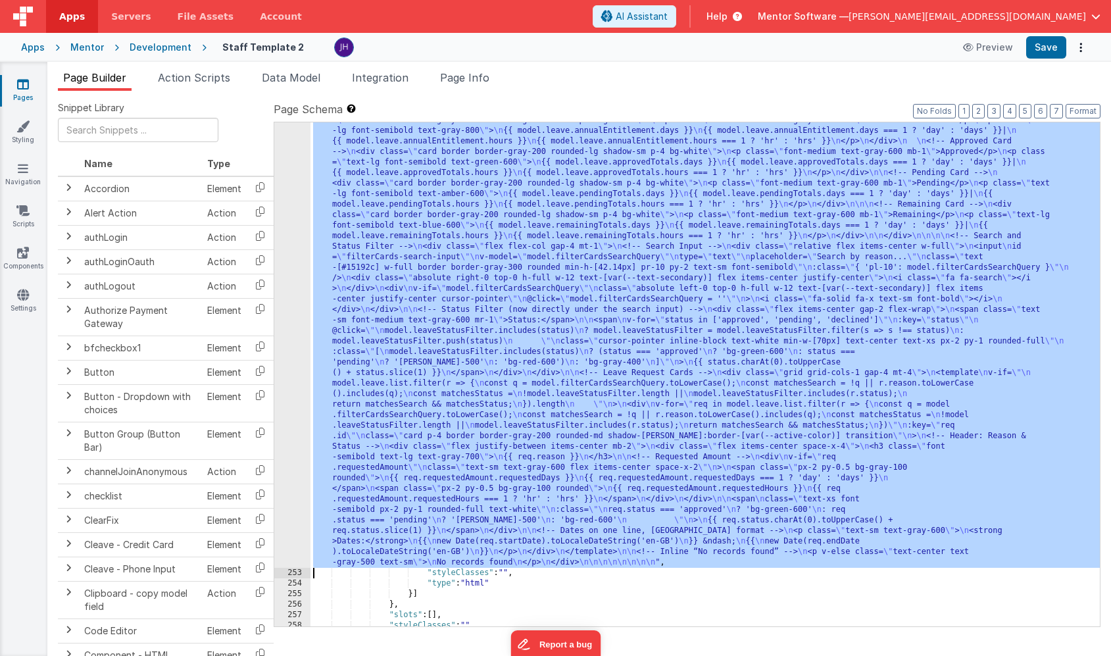
click at [292, 245] on div "252" at bounding box center [292, 336] width 36 height 463
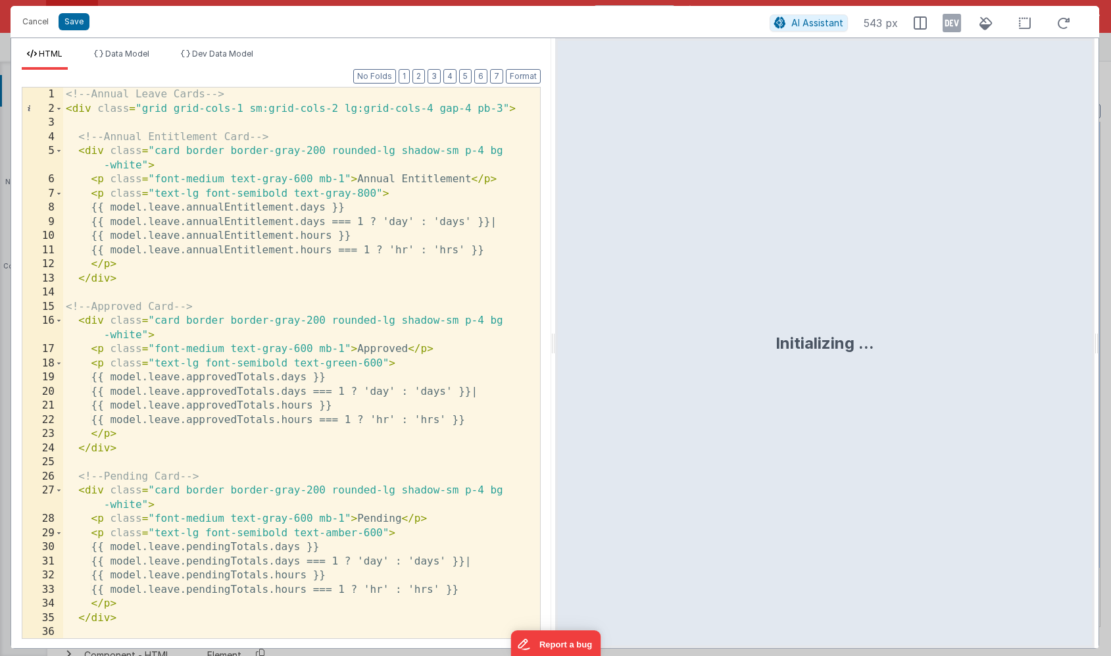
click at [501, 219] on div "<!-- Annual Leave Cards --> < div class = "grid grid-cols-1 sm:grid-cols-2 lg:g…" at bounding box center [301, 377] width 477 height 579
click at [483, 388] on div "<!-- Annual Leave Cards --> < div class = "grid grid-cols-1 sm:grid-cols-2 lg:g…" at bounding box center [301, 377] width 477 height 579
click at [473, 561] on div "<!-- Annual Leave Cards --> < div class = "grid grid-cols-1 sm:grid-cols-2 lg:g…" at bounding box center [301, 377] width 477 height 579
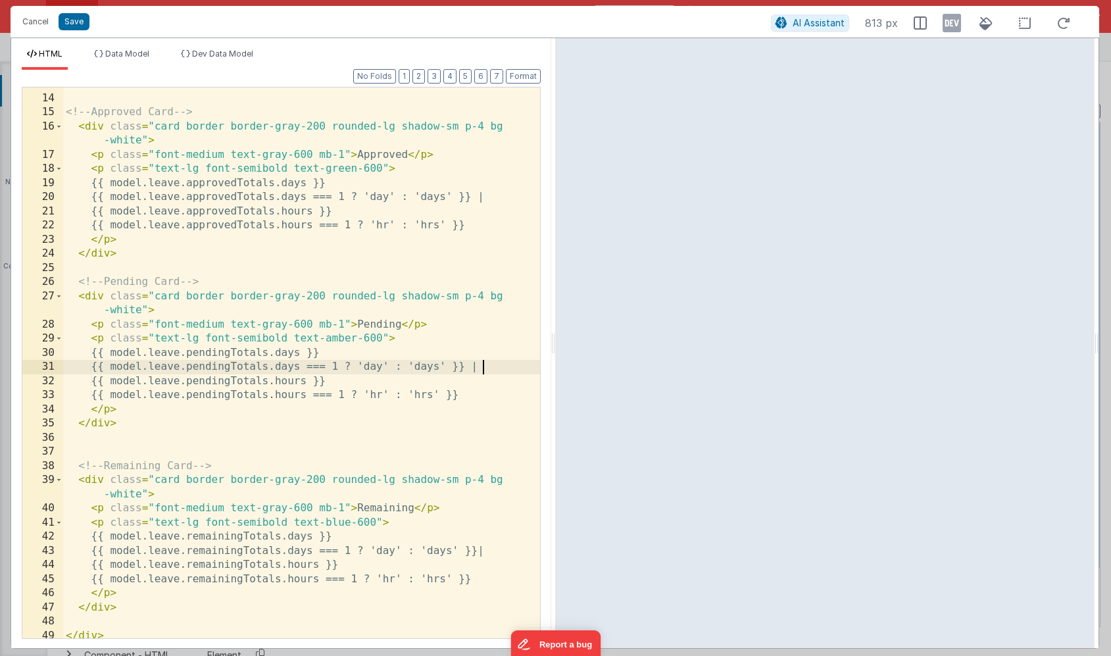
scroll to position [221, 0]
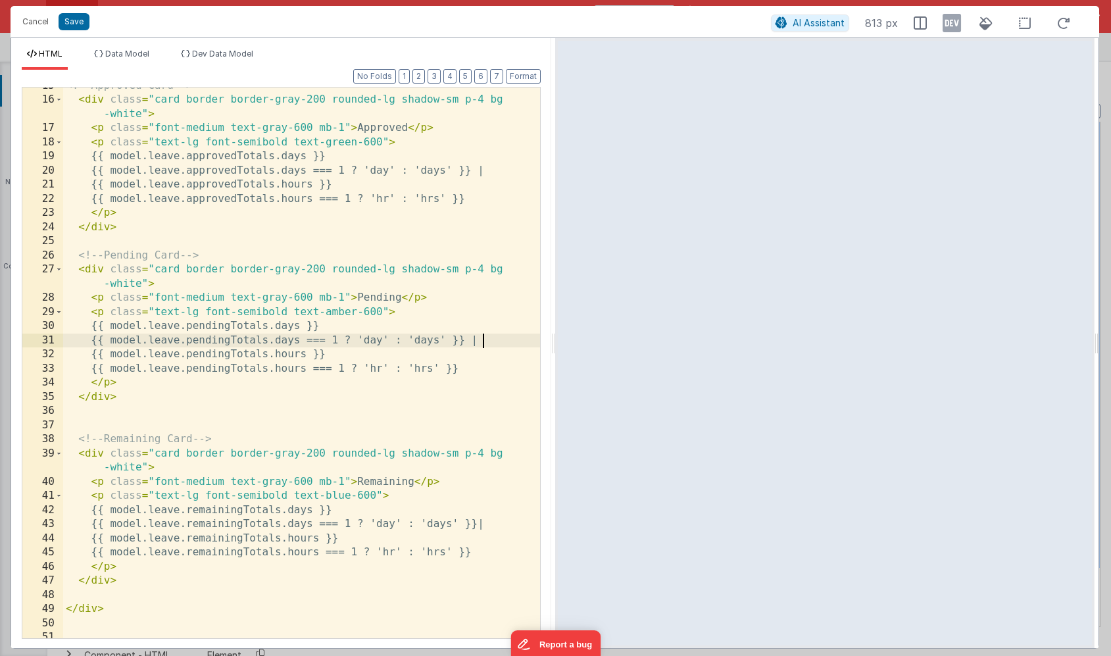
click at [490, 522] on div "<!-- Approved Card --> < div class = "card border border-gray-200 rounded-lg sh…" at bounding box center [301, 368] width 477 height 579
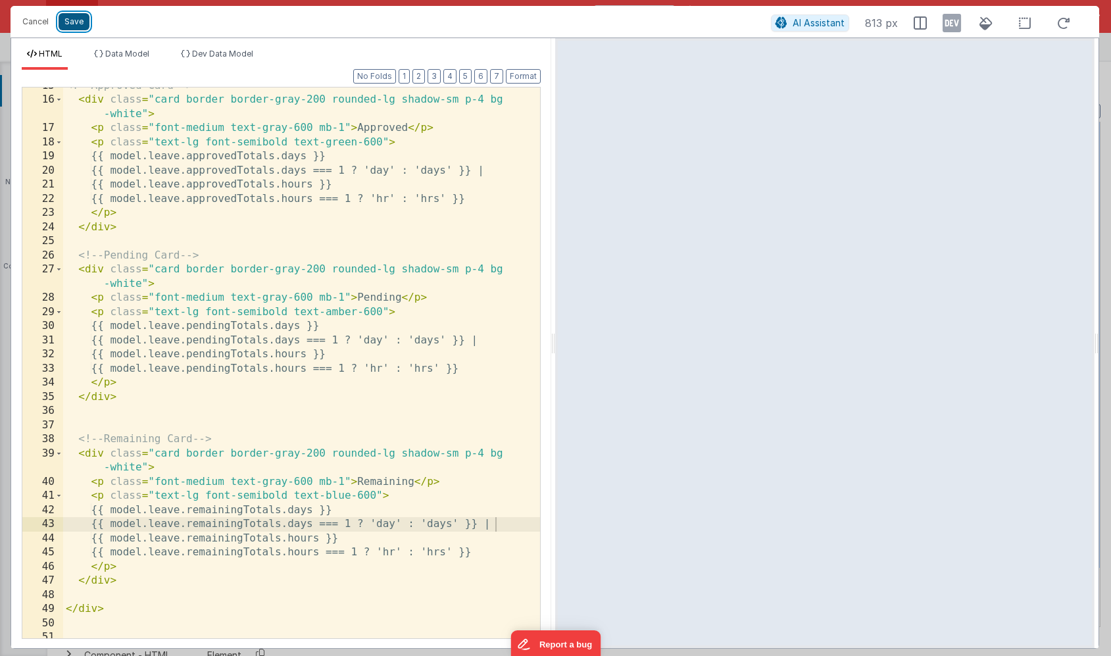
click at [76, 20] on button "Save" at bounding box center [74, 21] width 31 height 17
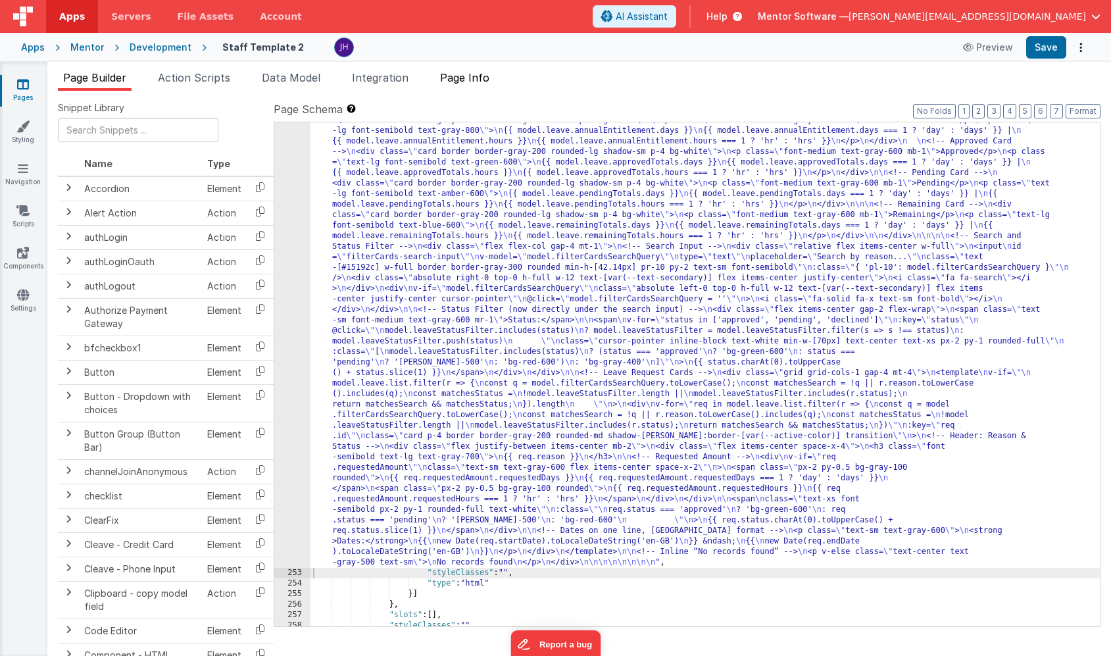
click at [488, 77] on span "Page Info" at bounding box center [464, 77] width 49 height 13
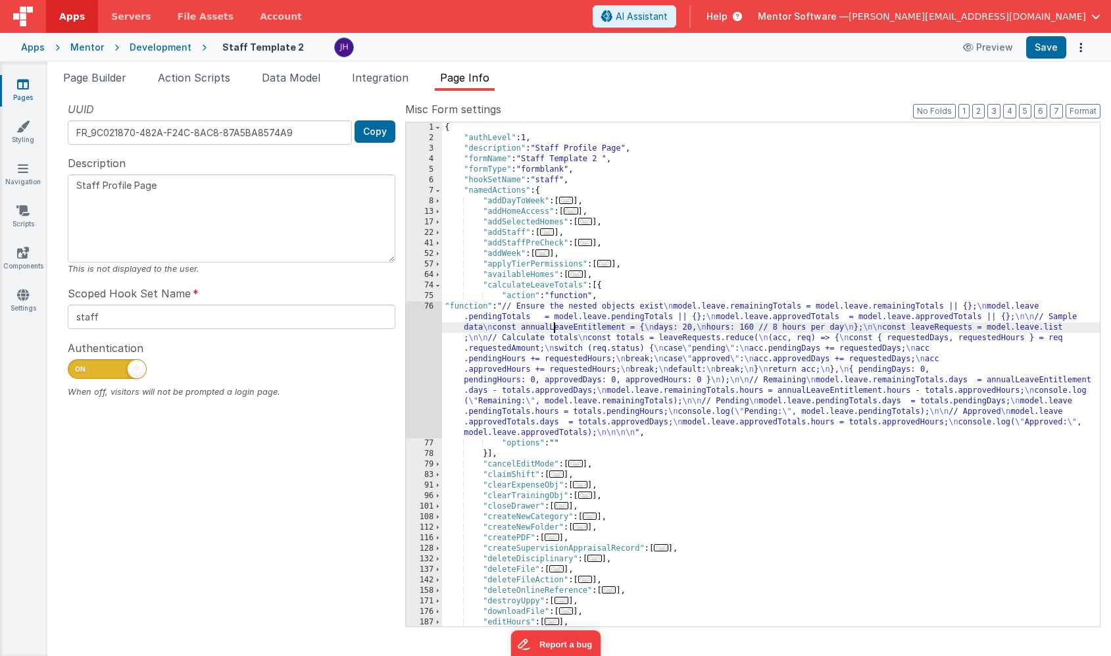
click at [553, 328] on div "{ "authLevel" : 1 , "description" : "Staff Profile Page" , "formName" : "Staff …" at bounding box center [771, 384] width 658 height 525
click at [426, 349] on div "76" at bounding box center [424, 369] width 36 height 137
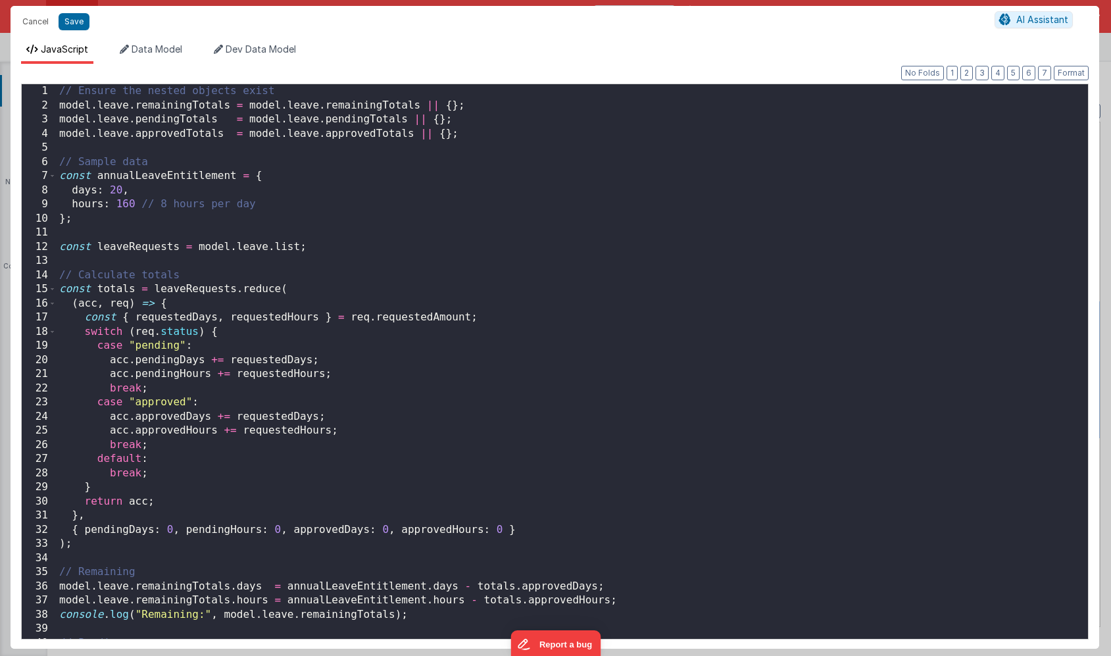
scroll to position [0, 0]
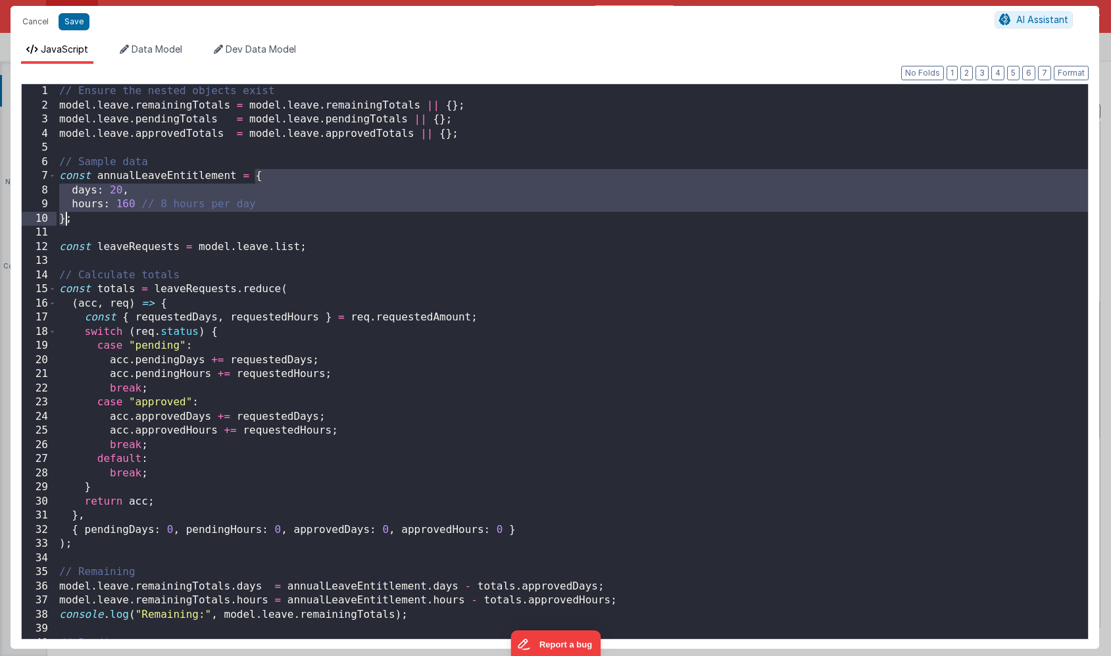
drag, startPoint x: 257, startPoint y: 176, endPoint x: 64, endPoint y: 225, distance: 198.2
click at [64, 225] on div "// Ensure the nested objects exist model . leave . remainingTotals = model . le…" at bounding box center [573, 375] width 1032 height 583
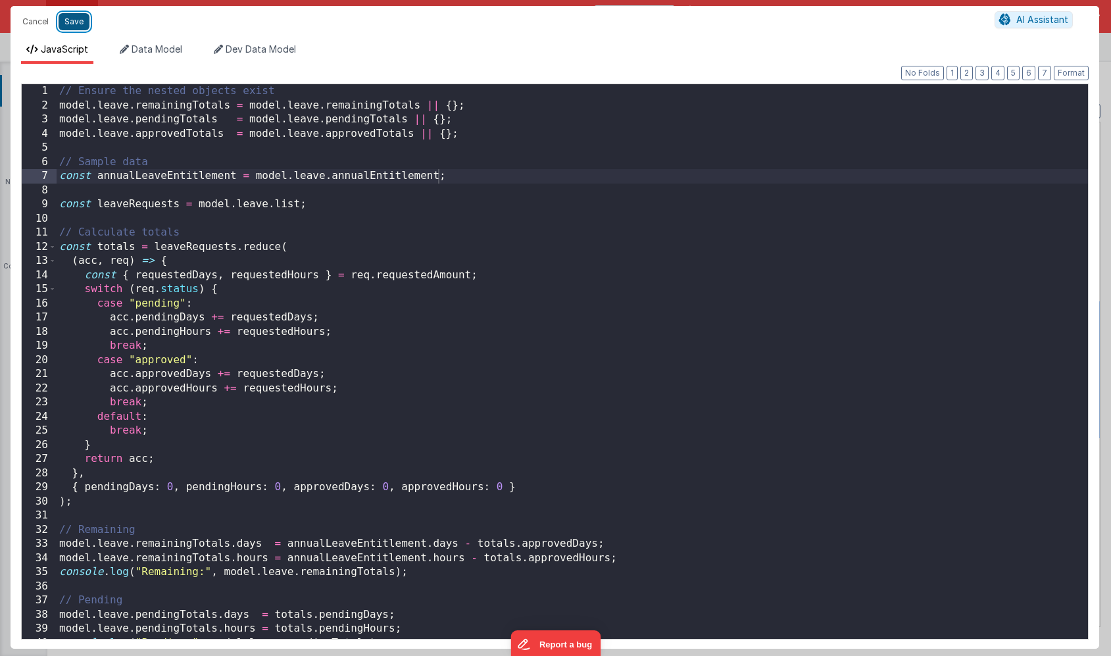
click at [73, 23] on button "Save" at bounding box center [74, 21] width 31 height 17
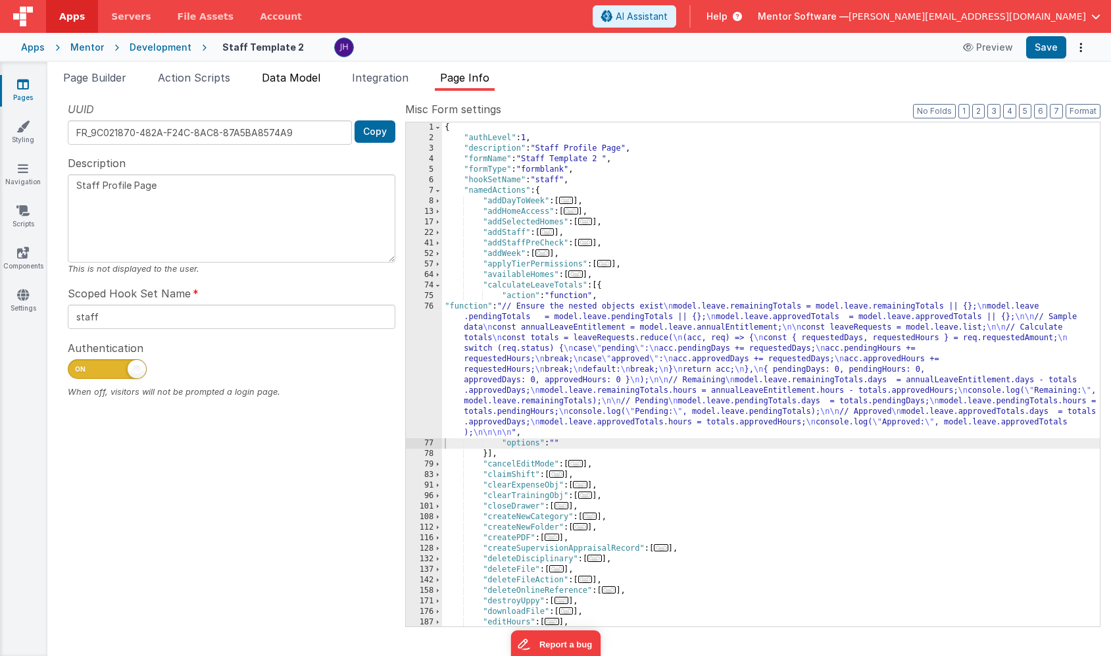
click at [288, 82] on span "Data Model" at bounding box center [291, 77] width 59 height 13
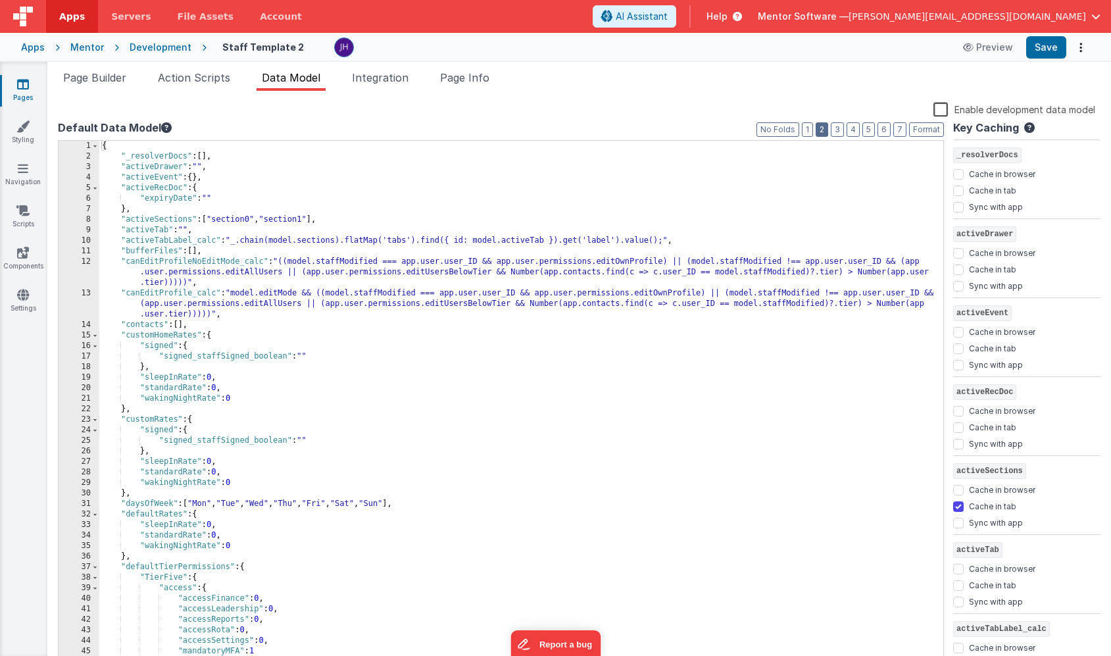
click at [826, 133] on button "2" at bounding box center [822, 129] width 13 height 14
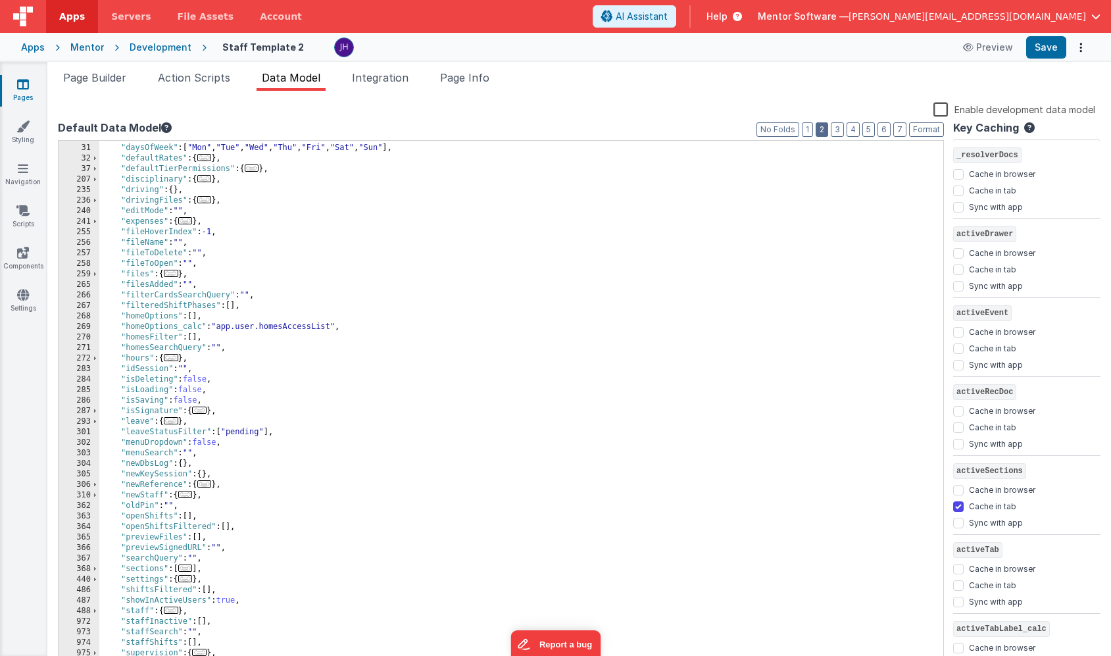
scroll to position [188, 0]
click at [174, 422] on span "..." at bounding box center [171, 420] width 14 height 7
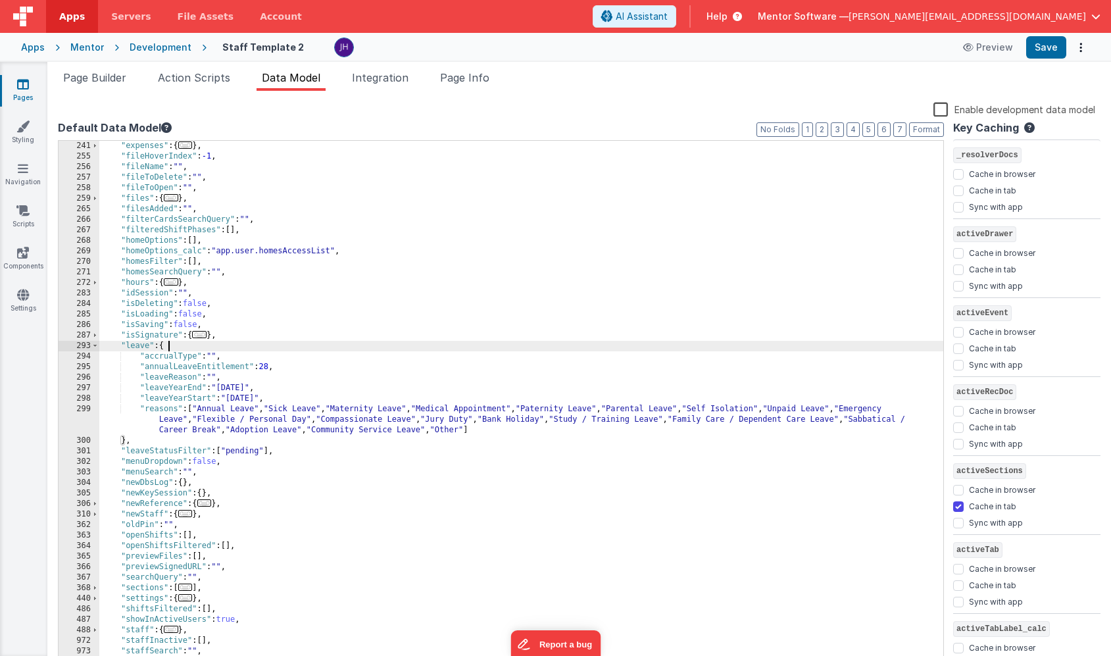
scroll to position [284, 0]
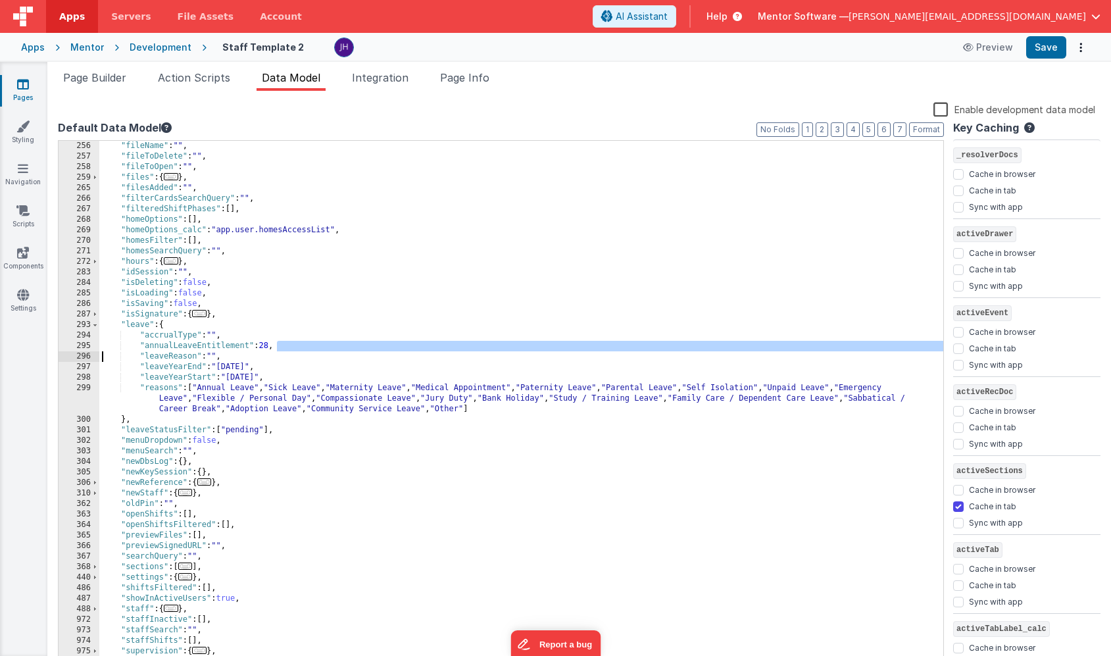
drag, startPoint x: 284, startPoint y: 346, endPoint x: 57, endPoint y: 353, distance: 226.5
click at [57, 353] on div "Snippet Library Name Type Accordion Element Alert Action Action authLogin Actio…" at bounding box center [579, 384] width 1064 height 586
click at [272, 347] on div ""fileName" : "" , "fileToDelete" : "" , "fileToOpen" : "" , "files" : { ... } ,…" at bounding box center [521, 414] width 844 height 547
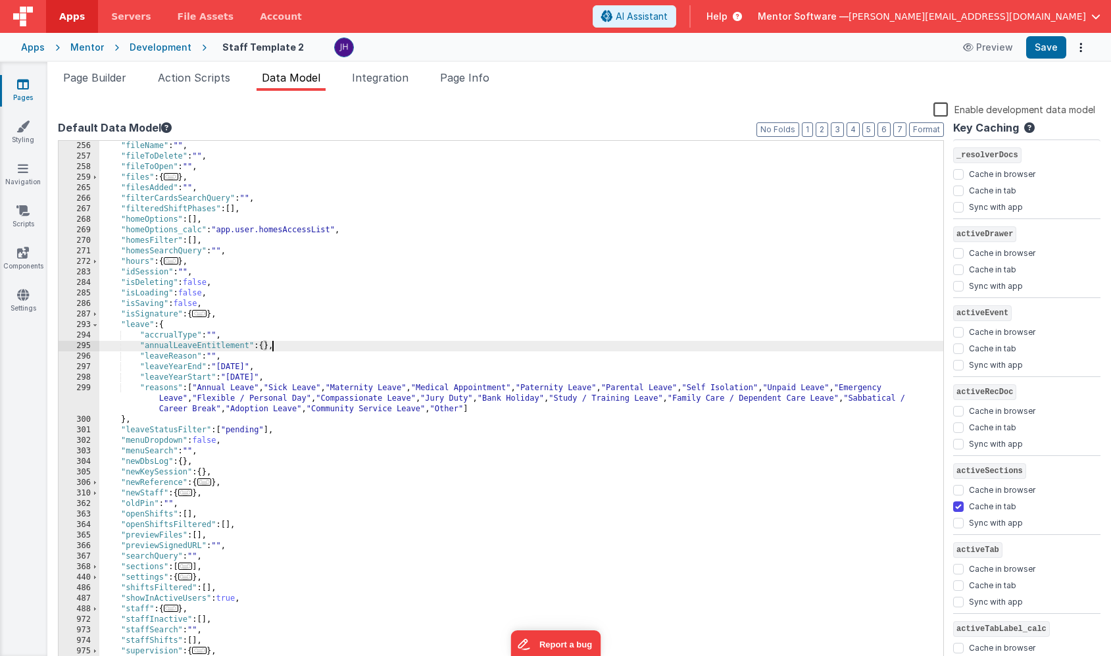
click at [197, 345] on div ""fileName" : "" , "fileToDelete" : "" , "fileToOpen" : "" , "files" : { ... } ,…" at bounding box center [521, 414] width 844 height 547
click at [1050, 45] on button "Save" at bounding box center [1046, 47] width 40 height 22
click at [90, 82] on span "Page Builder" at bounding box center [94, 77] width 63 height 13
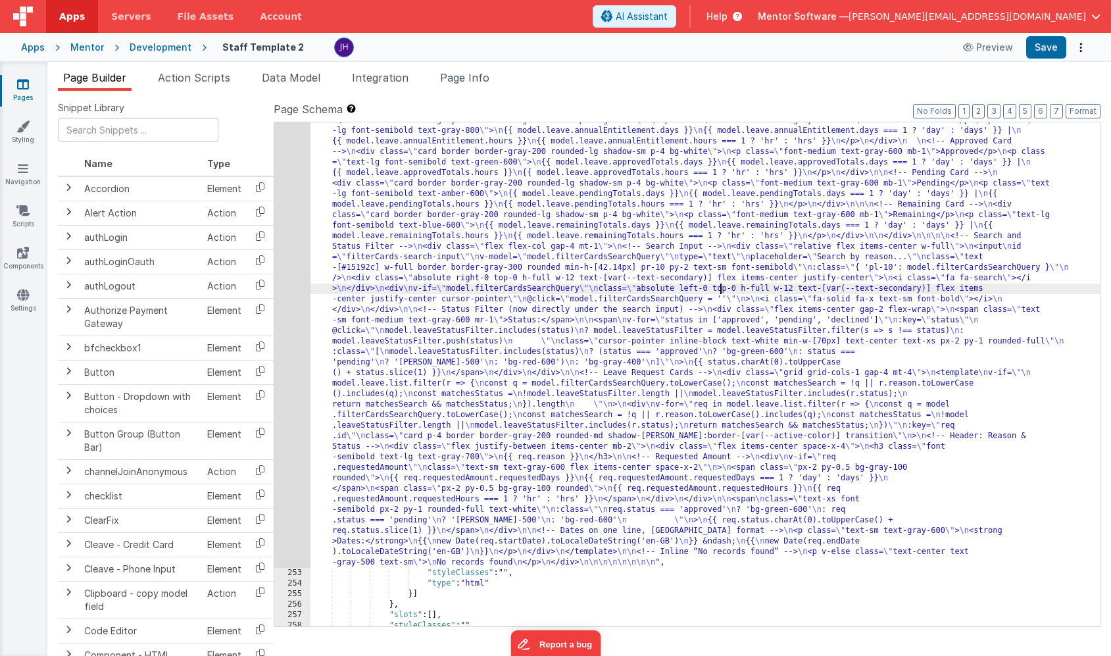
click at [719, 288] on div ""html" : "<!-- Annual Leave Cards --> \n <div class= \" grid grid-cols-1 sm:gri…" at bounding box center [706, 594] width 790 height 978
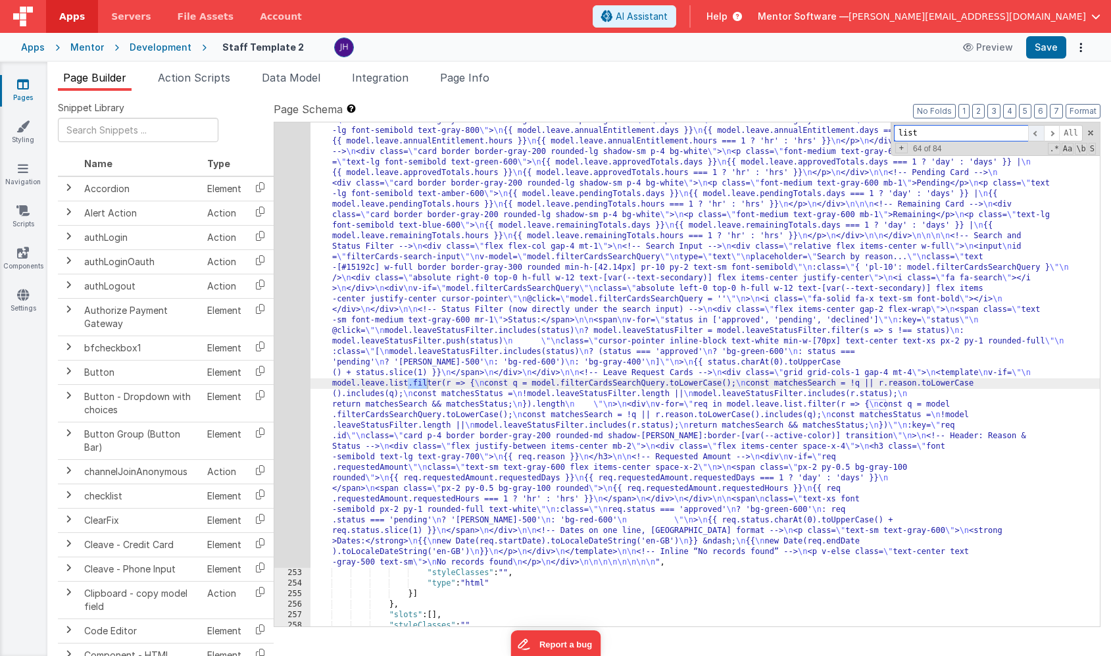
click at [1040, 131] on span at bounding box center [1036, 133] width 16 height 16
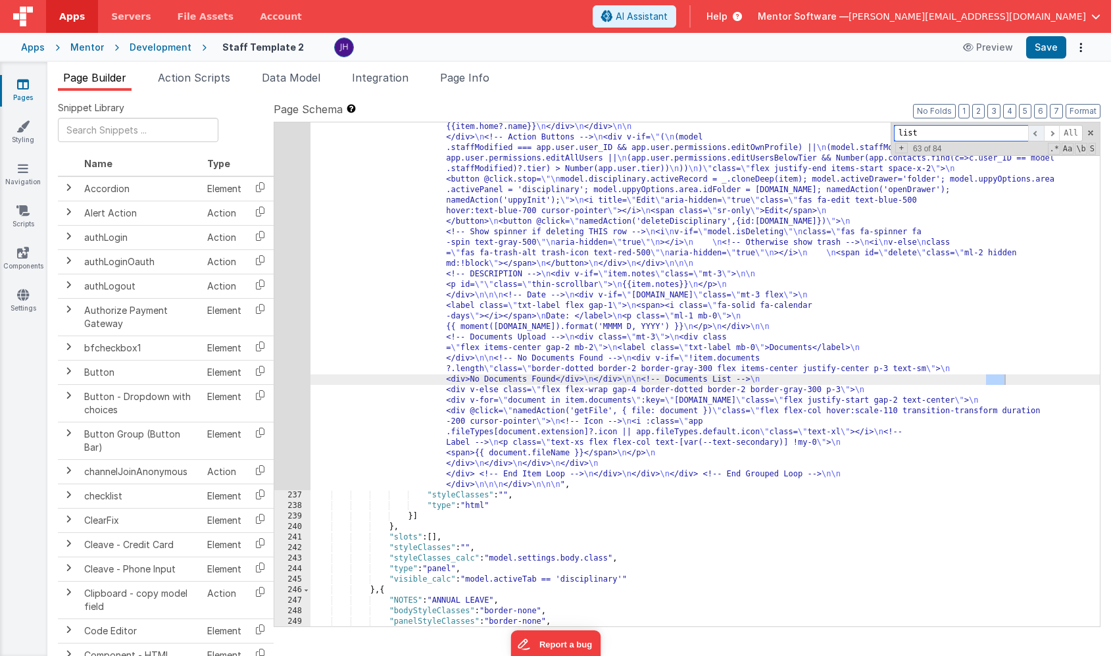
click at [1040, 131] on span at bounding box center [1036, 133] width 16 height 16
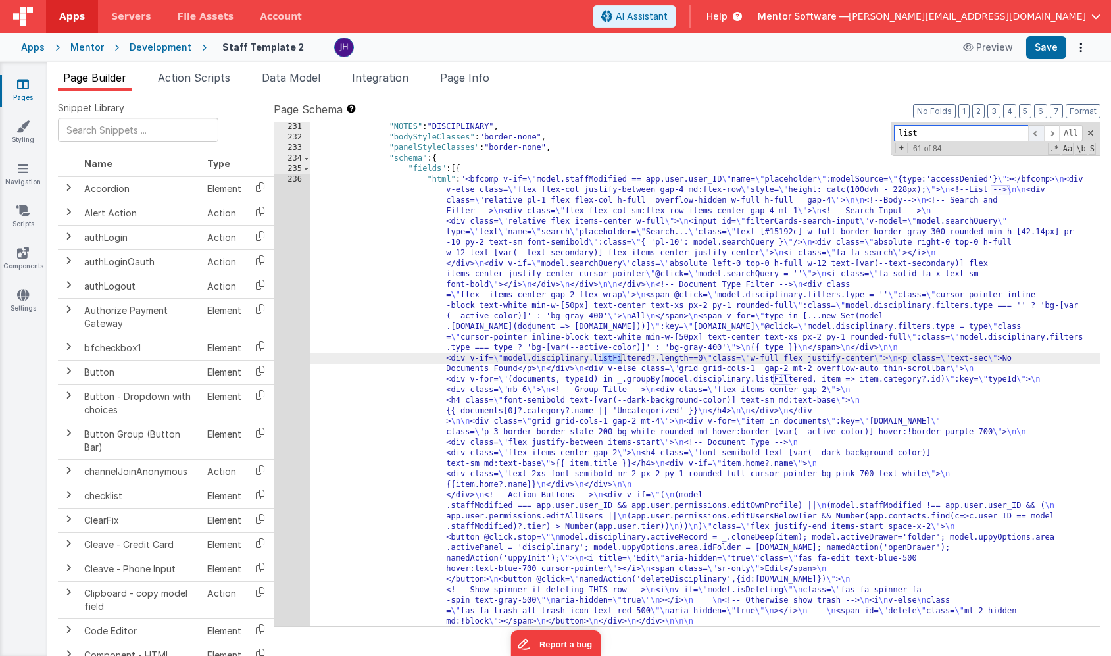
click at [1040, 131] on span at bounding box center [1036, 133] width 16 height 16
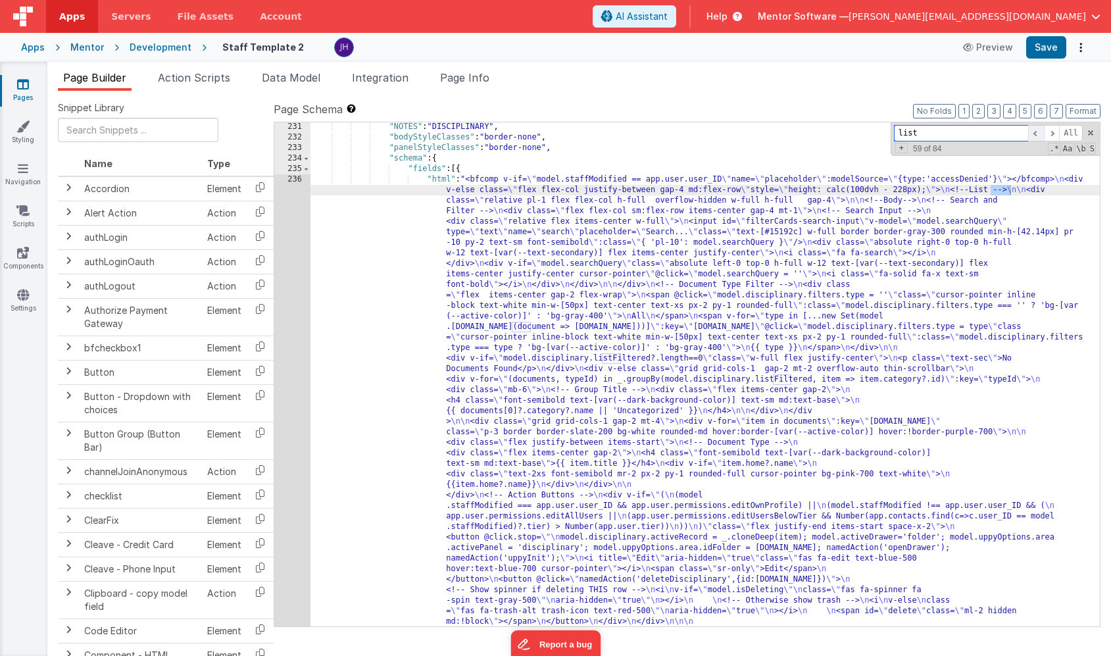
click at [1040, 131] on span at bounding box center [1036, 133] width 16 height 16
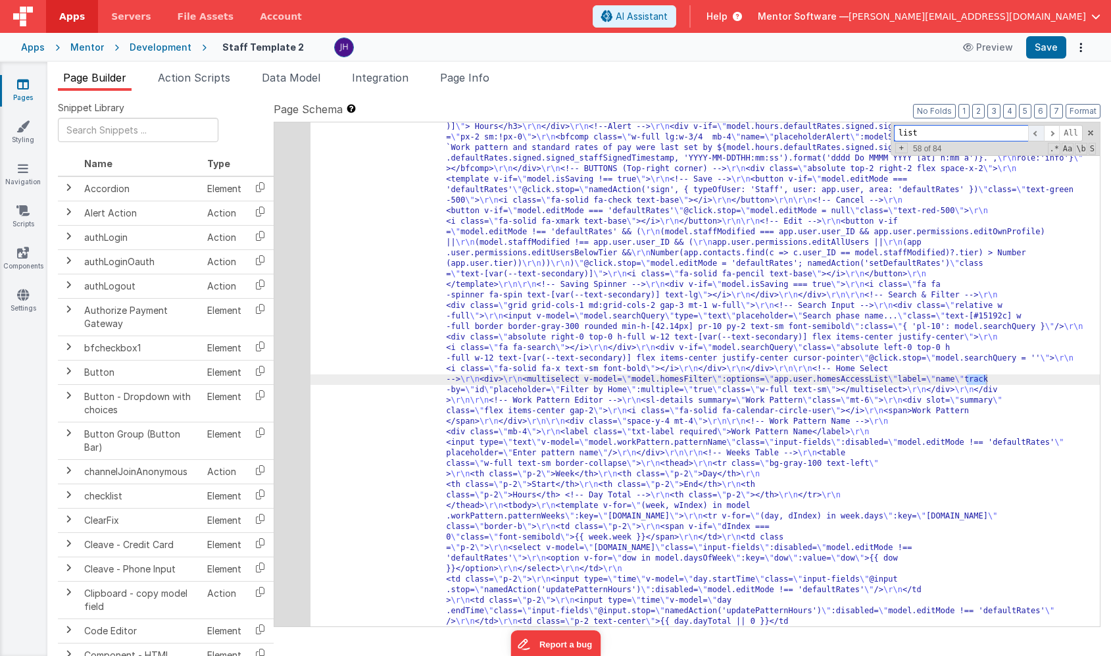
scroll to position [4758, 0]
click at [1040, 131] on span at bounding box center [1036, 133] width 16 height 16
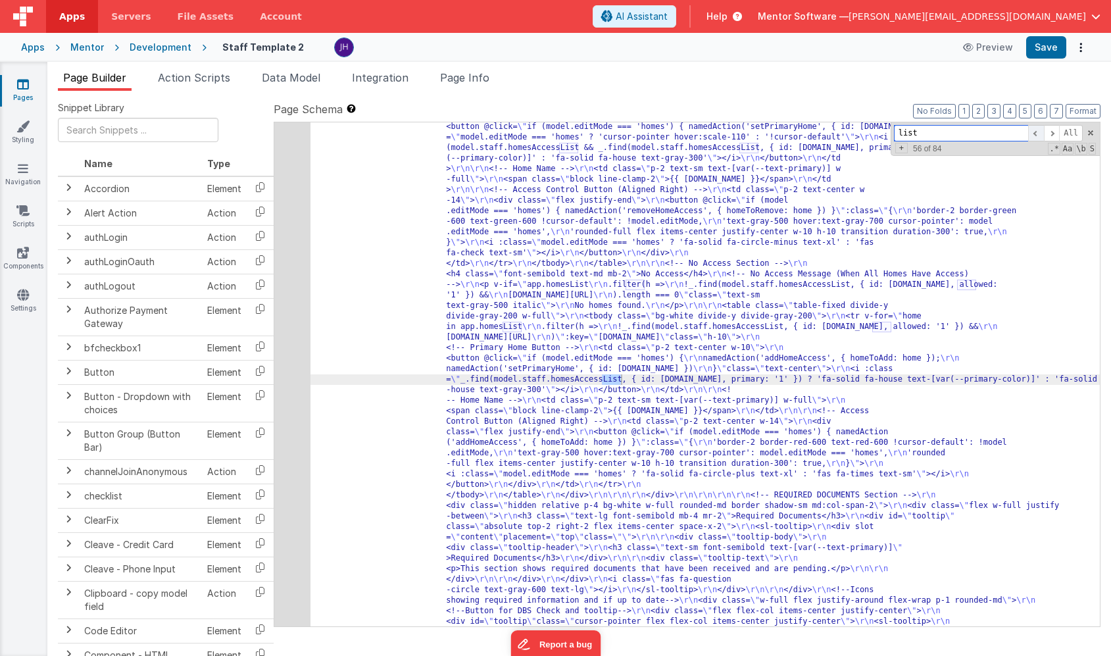
click at [1040, 131] on span at bounding box center [1036, 133] width 16 height 16
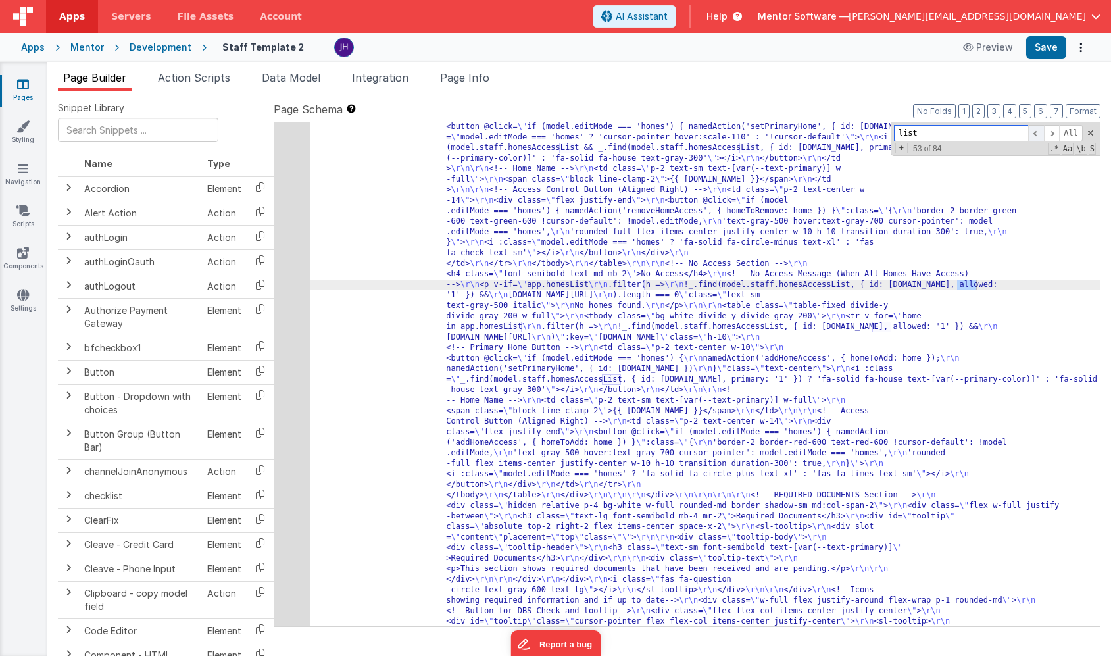
click at [1040, 131] on span at bounding box center [1036, 133] width 16 height 16
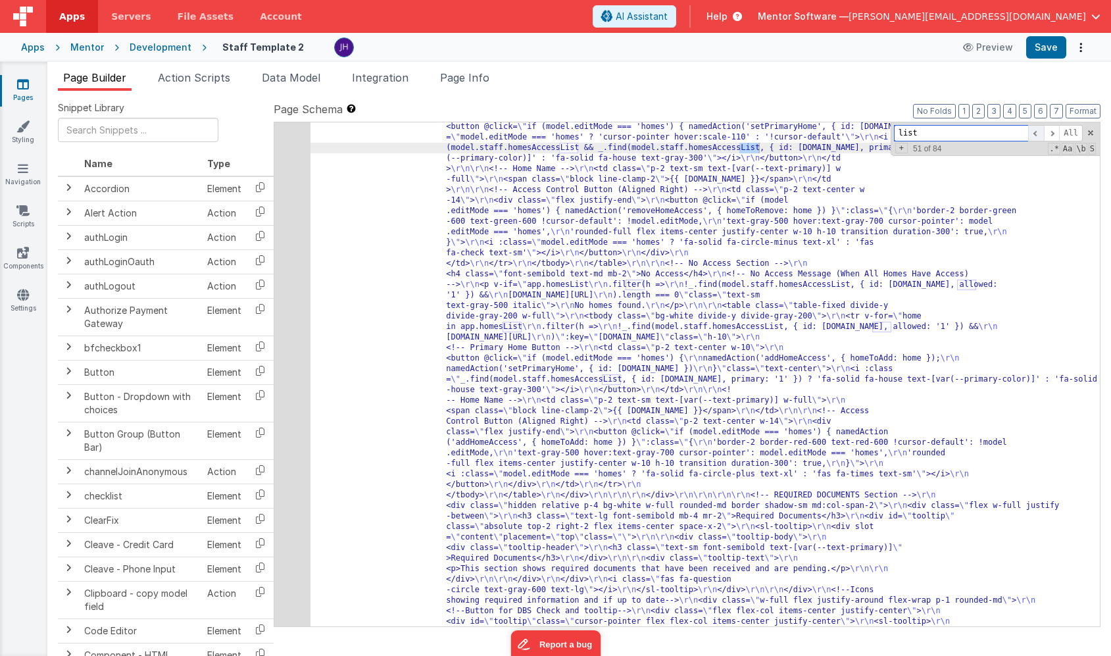
click at [1040, 131] on span at bounding box center [1036, 133] width 16 height 16
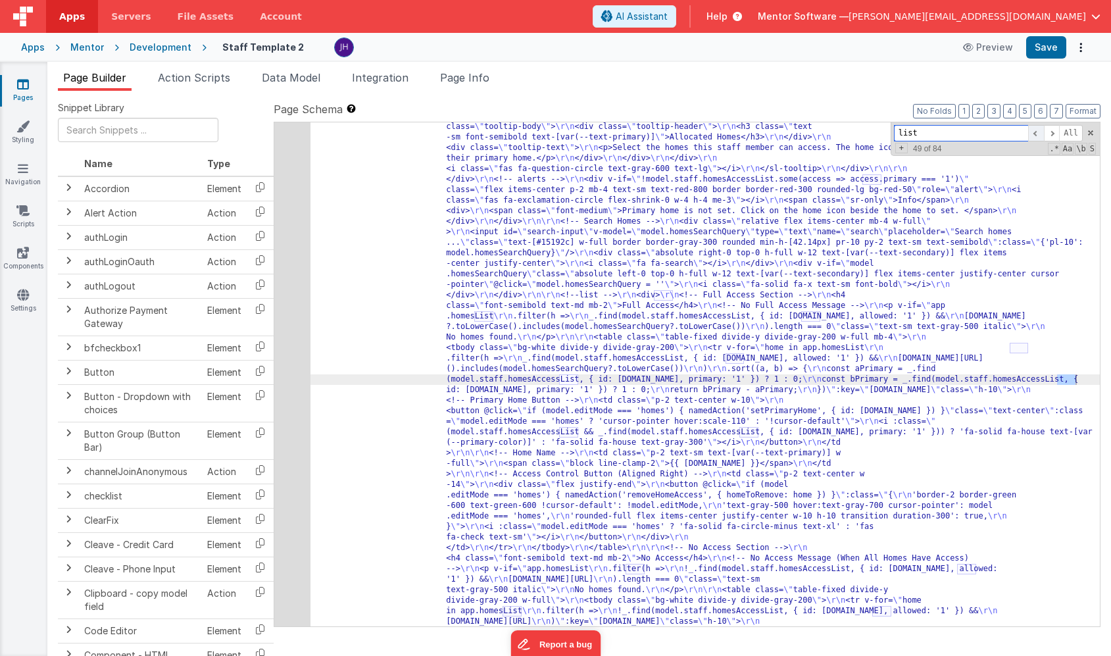
scroll to position [4535, 0]
click at [1040, 131] on span at bounding box center [1036, 133] width 16 height 16
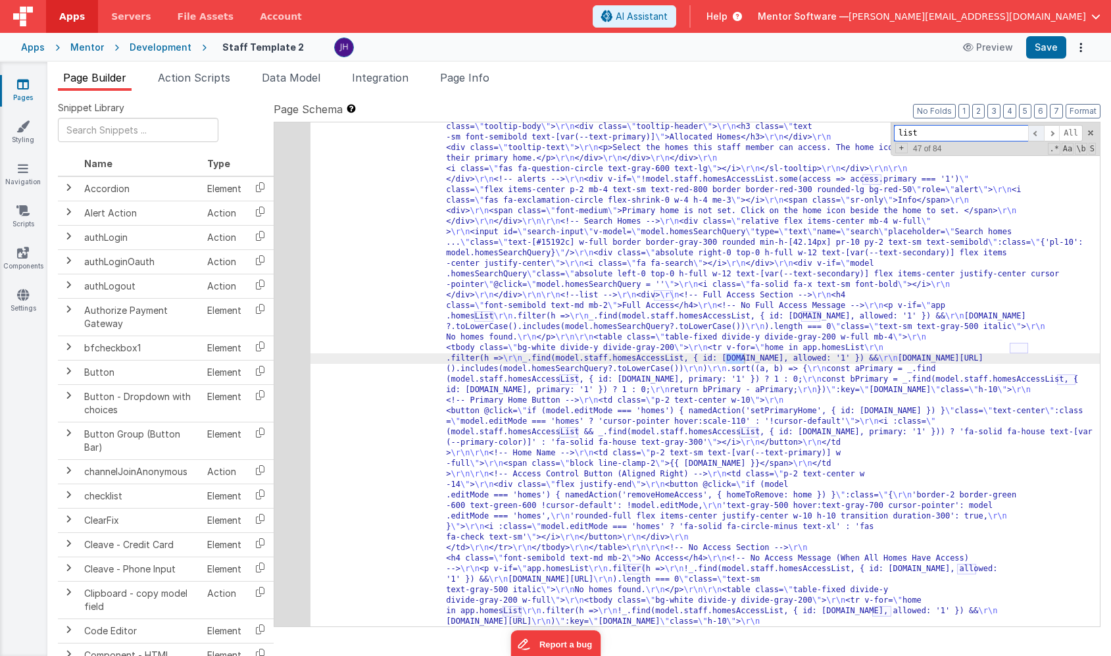
click at [1040, 131] on span at bounding box center [1036, 133] width 16 height 16
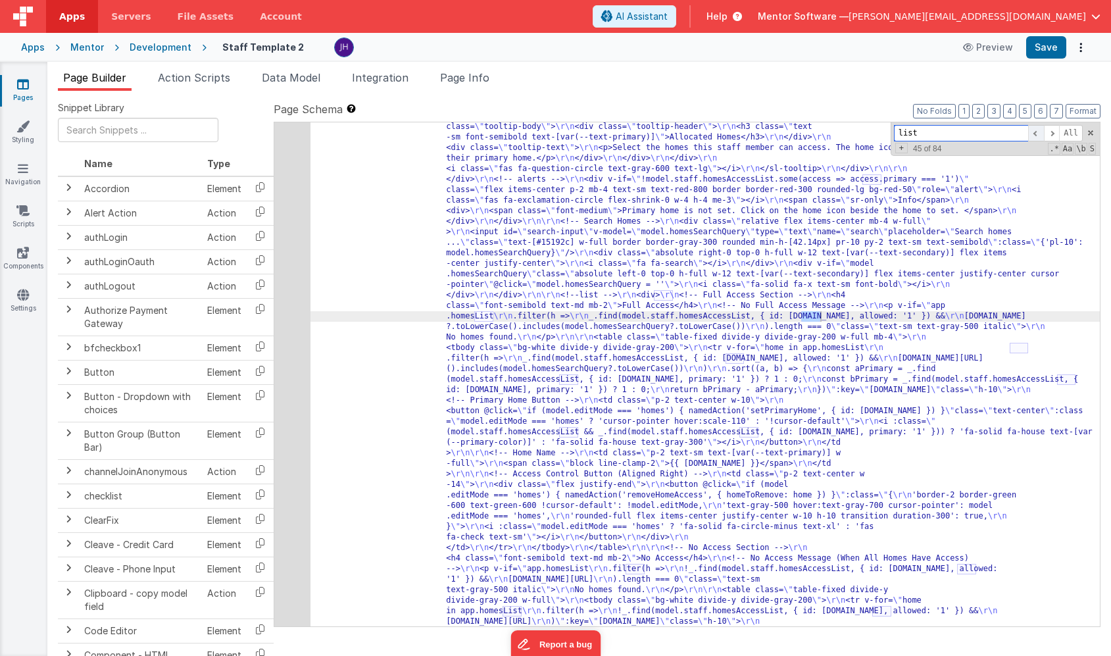
click at [1040, 131] on span at bounding box center [1036, 133] width 16 height 16
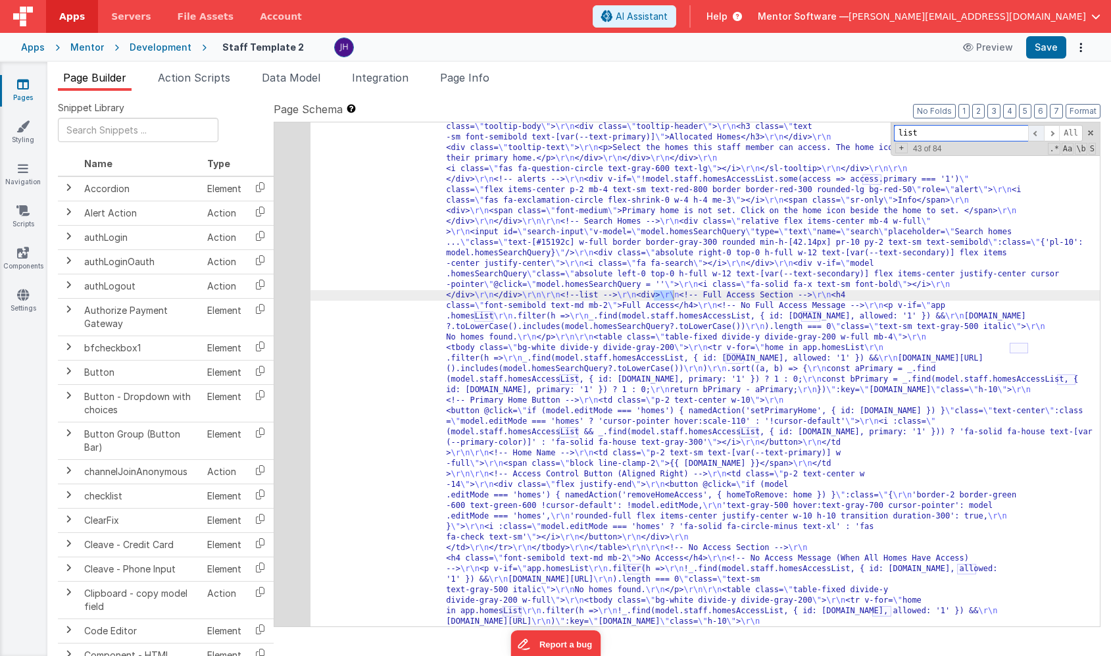
click at [1040, 131] on span at bounding box center [1036, 133] width 16 height 16
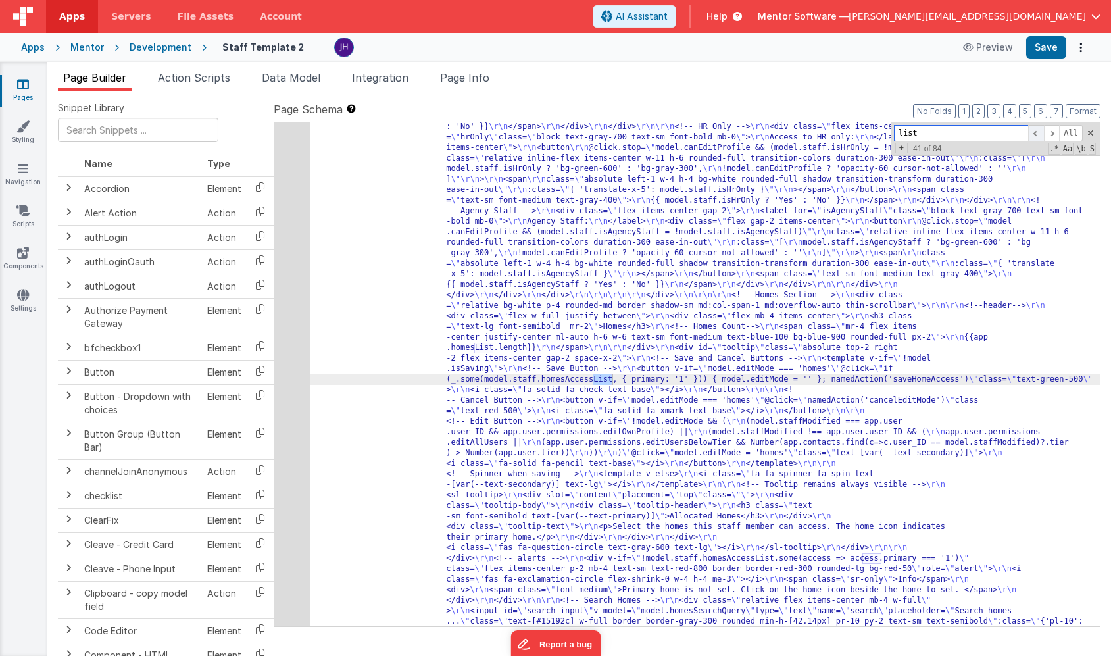
click at [1040, 131] on span at bounding box center [1036, 133] width 16 height 16
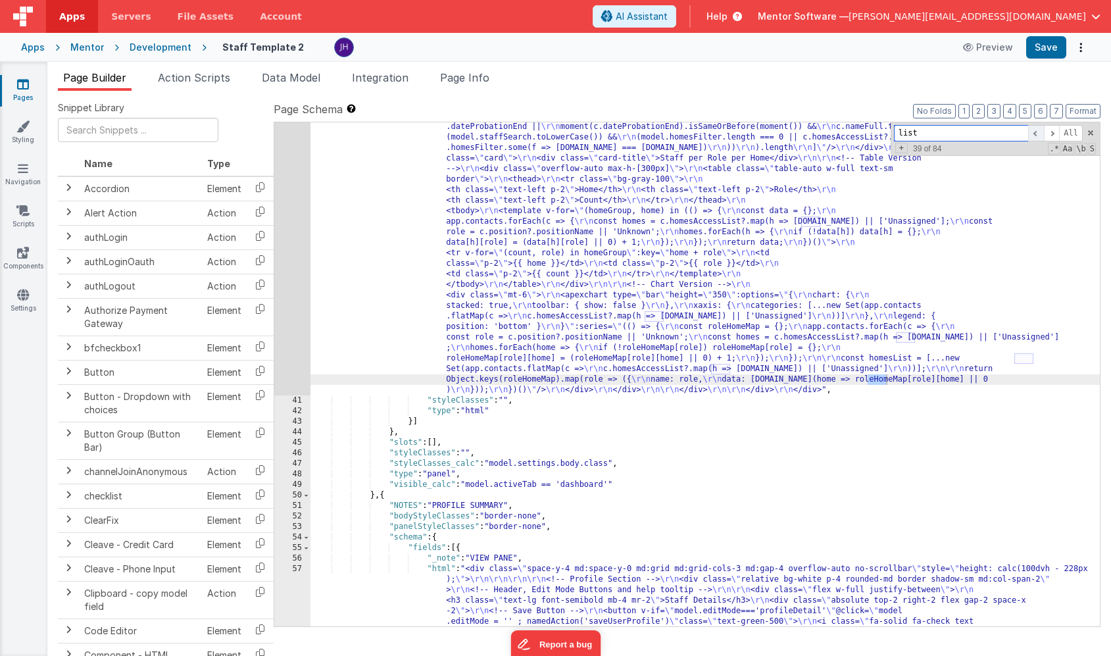
click at [1040, 131] on span at bounding box center [1036, 133] width 16 height 16
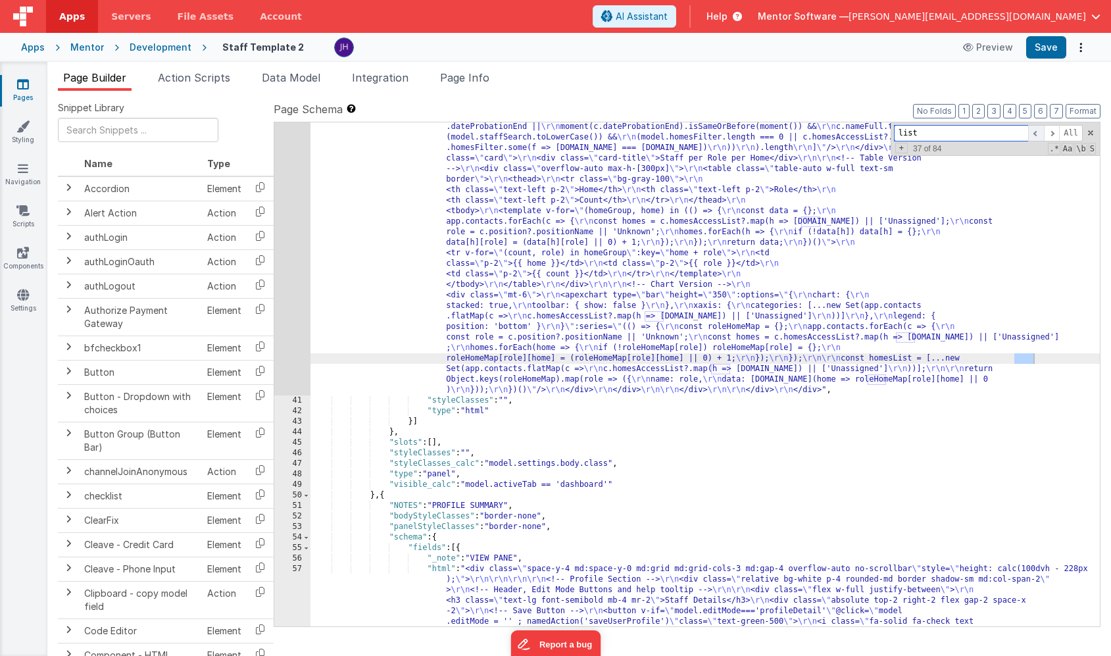
click at [1040, 131] on span at bounding box center [1036, 133] width 16 height 16
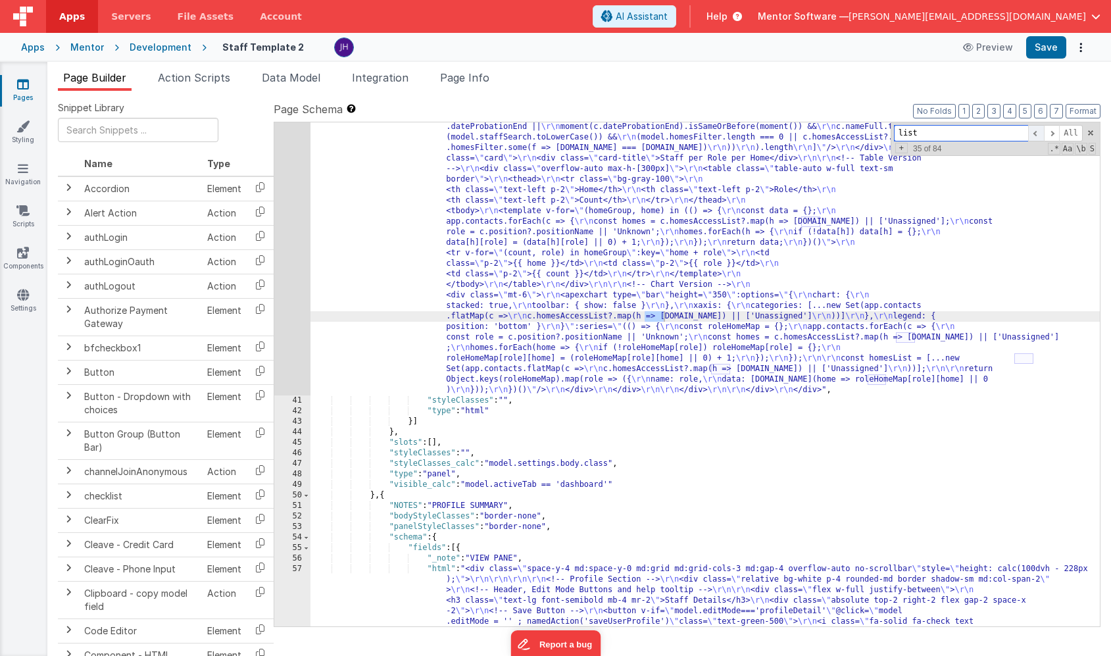
click at [1040, 131] on span at bounding box center [1036, 133] width 16 height 16
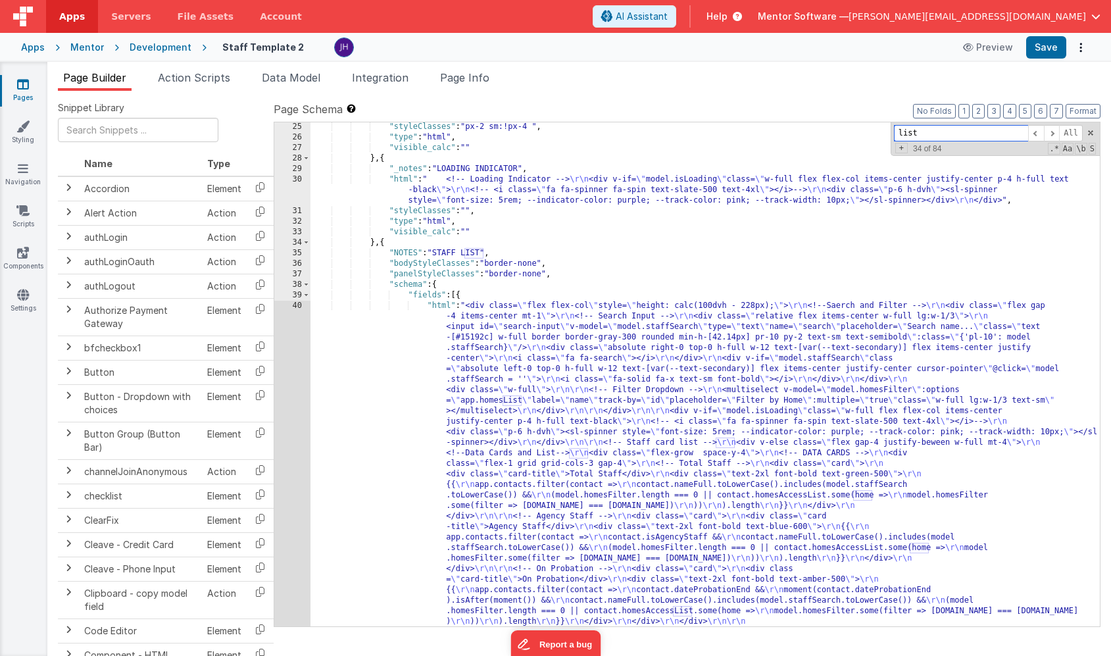
scroll to position [1445, 0]
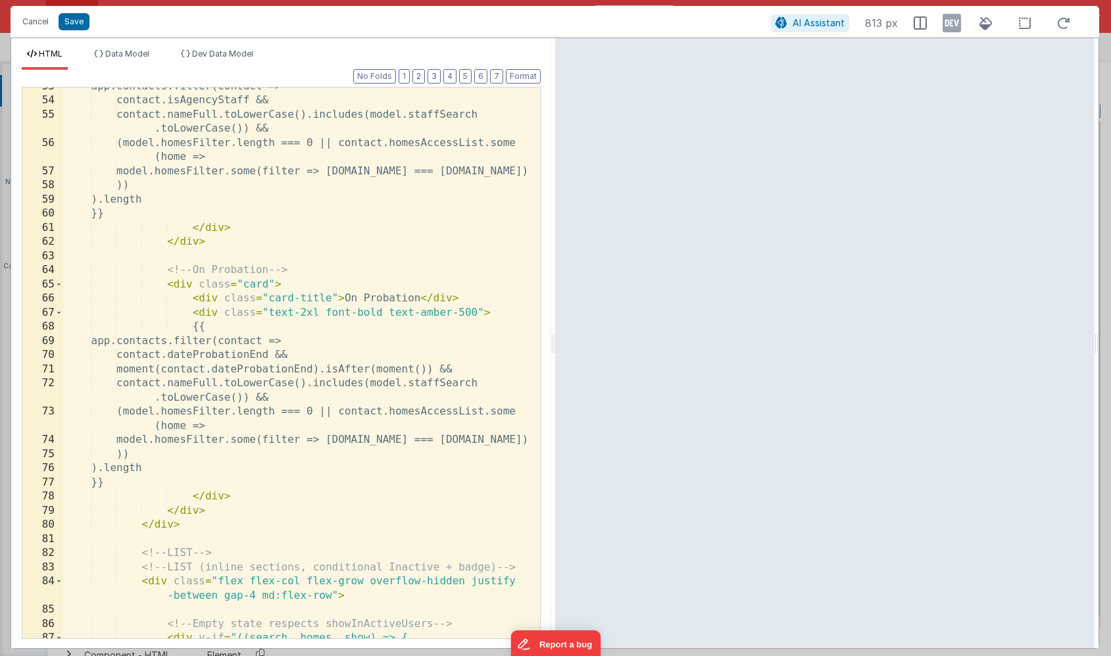
scroll to position [981, 0]
click at [33, 22] on button "Cancel" at bounding box center [35, 22] width 39 height 18
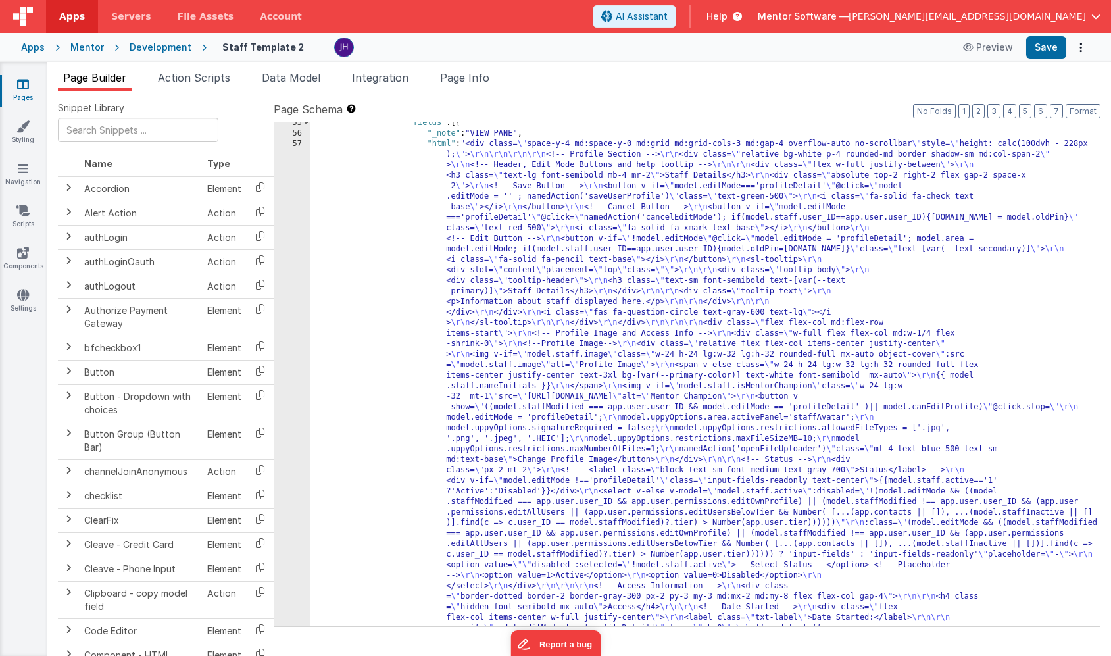
scroll to position [3098, 0]
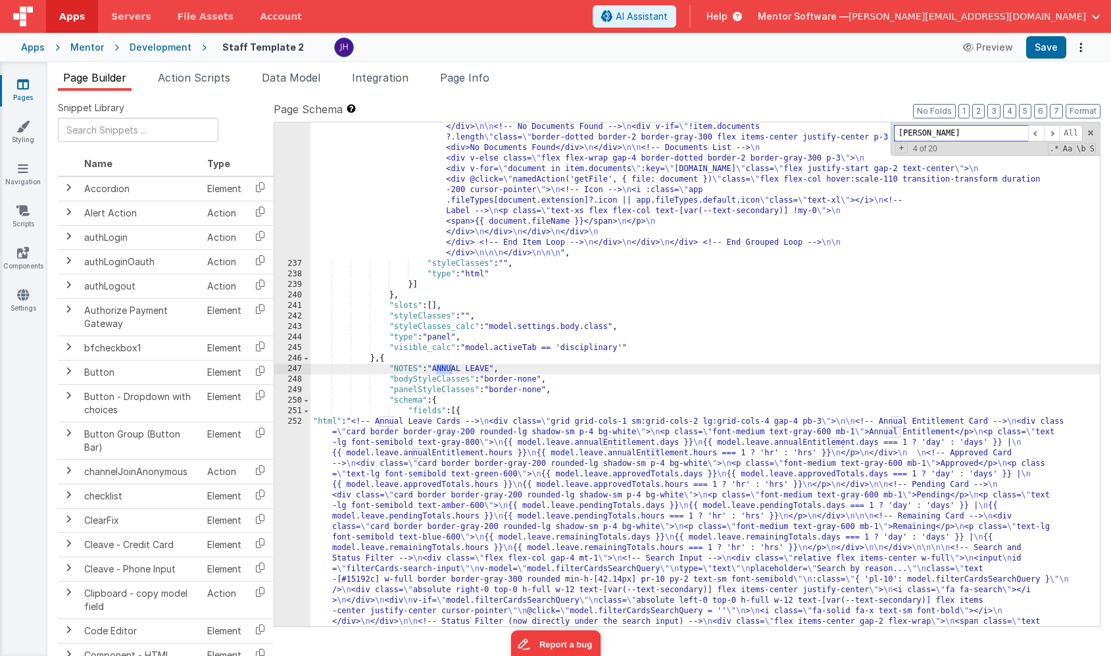
scroll to position [13398, 0]
type input "annual leave"
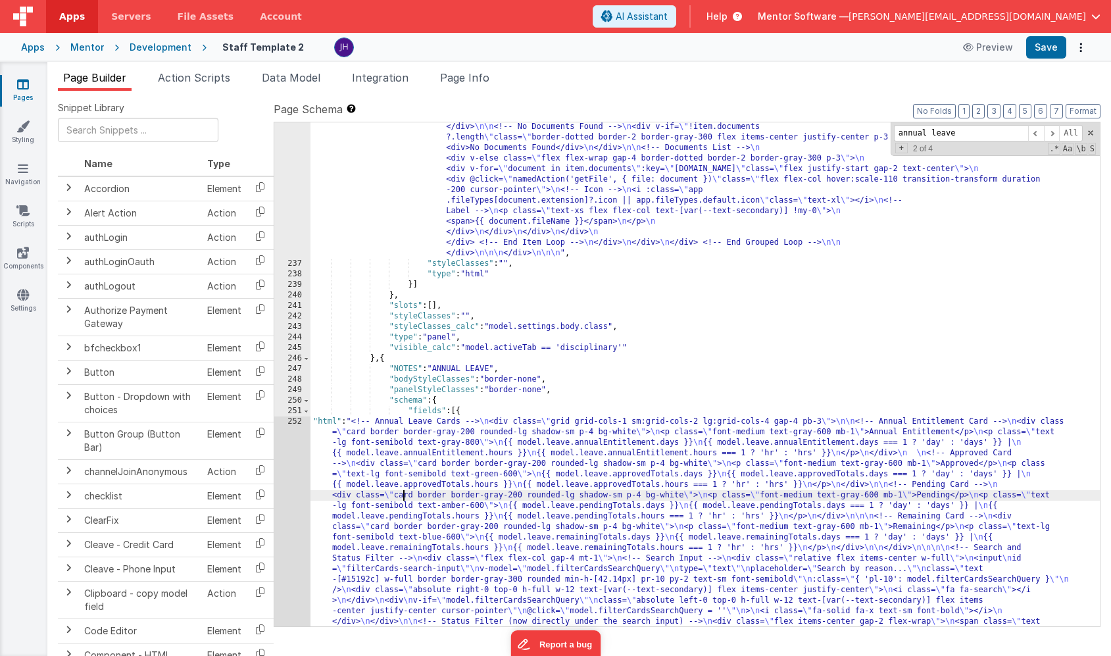
click at [403, 498] on div ""html" : "<bfcomp v-if= \" model.staffModified == app.user.user_ID \" name= \" …" at bounding box center [706, 405] width 790 height 1641
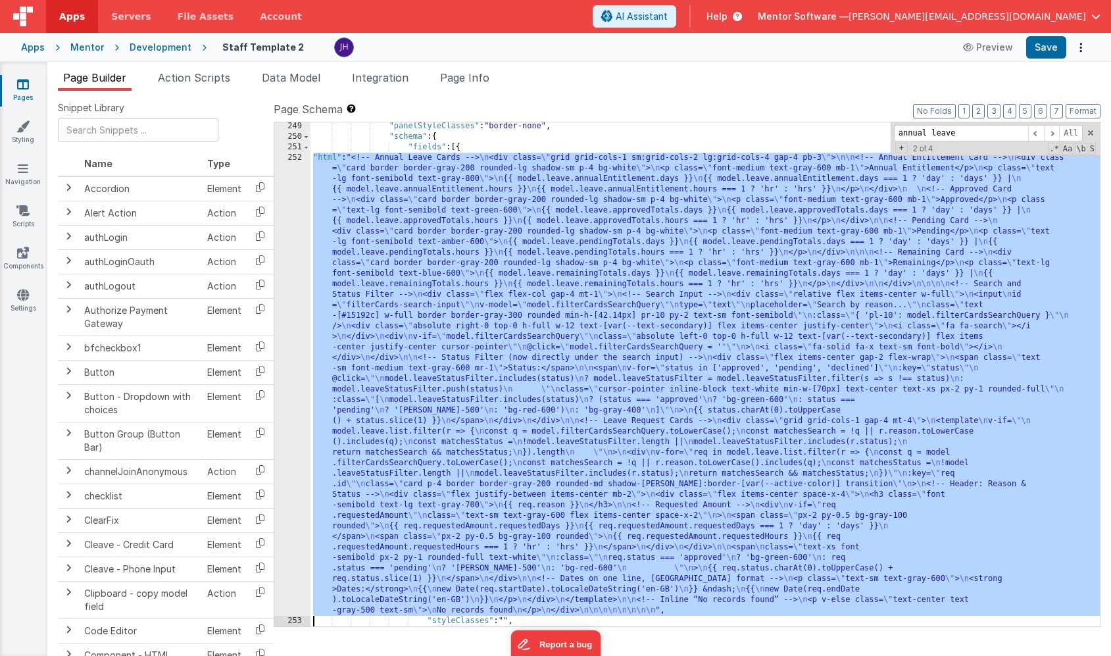
scroll to position [13605, 0]
click at [308, 340] on div "252" at bounding box center [292, 384] width 36 height 463
click at [291, 333] on div "252" at bounding box center [292, 384] width 36 height 463
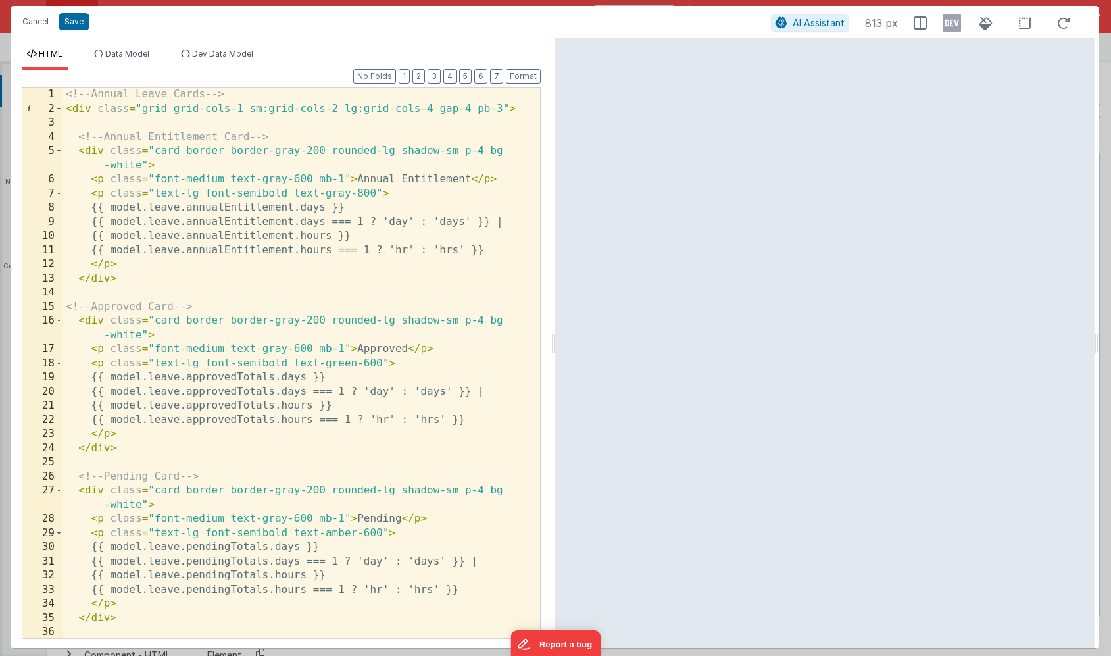
click at [155, 180] on div "<!-- Annual Leave Cards --> < div class = "grid grid-cols-1 sm:grid-cols-2 lg:g…" at bounding box center [301, 377] width 477 height 579
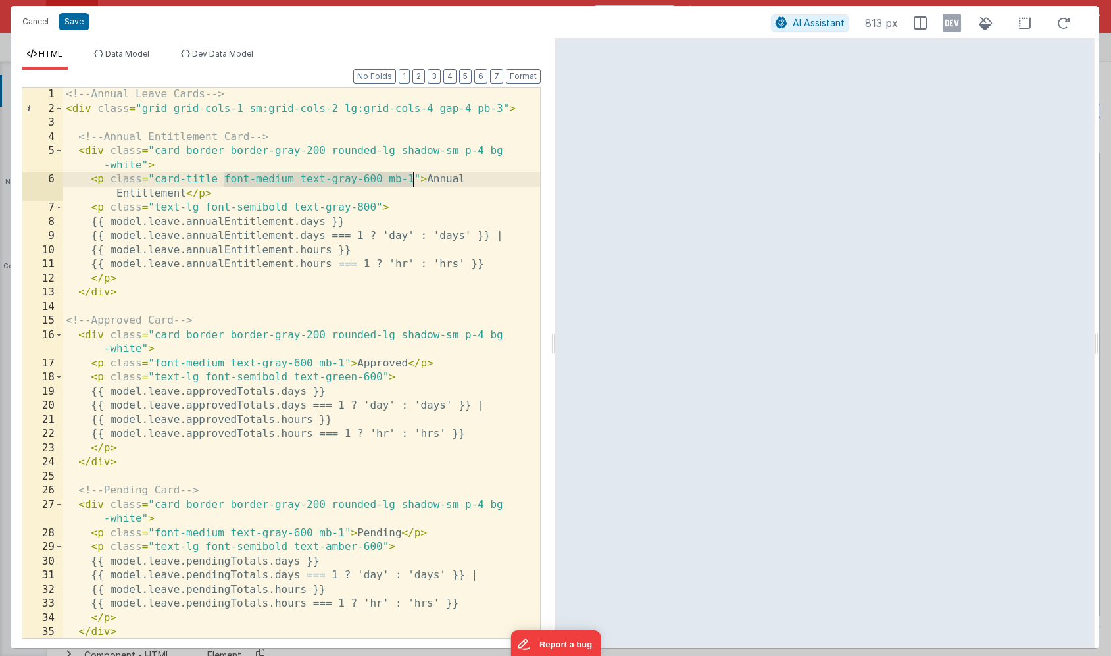
drag, startPoint x: 224, startPoint y: 180, endPoint x: 411, endPoint y: 179, distance: 187.5
click at [411, 179] on div "<!-- Annual Leave Cards --> < div class = "grid grid-cols-1 sm:grid-cols-2 lg:g…" at bounding box center [301, 377] width 477 height 579
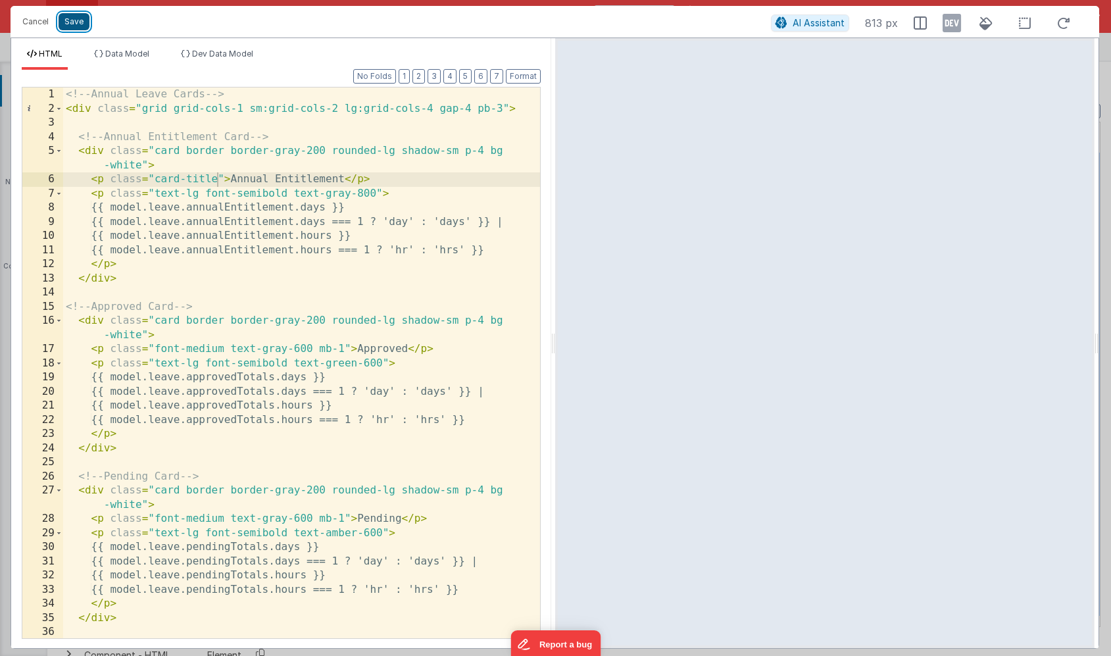
click at [75, 17] on button "Save" at bounding box center [74, 21] width 31 height 17
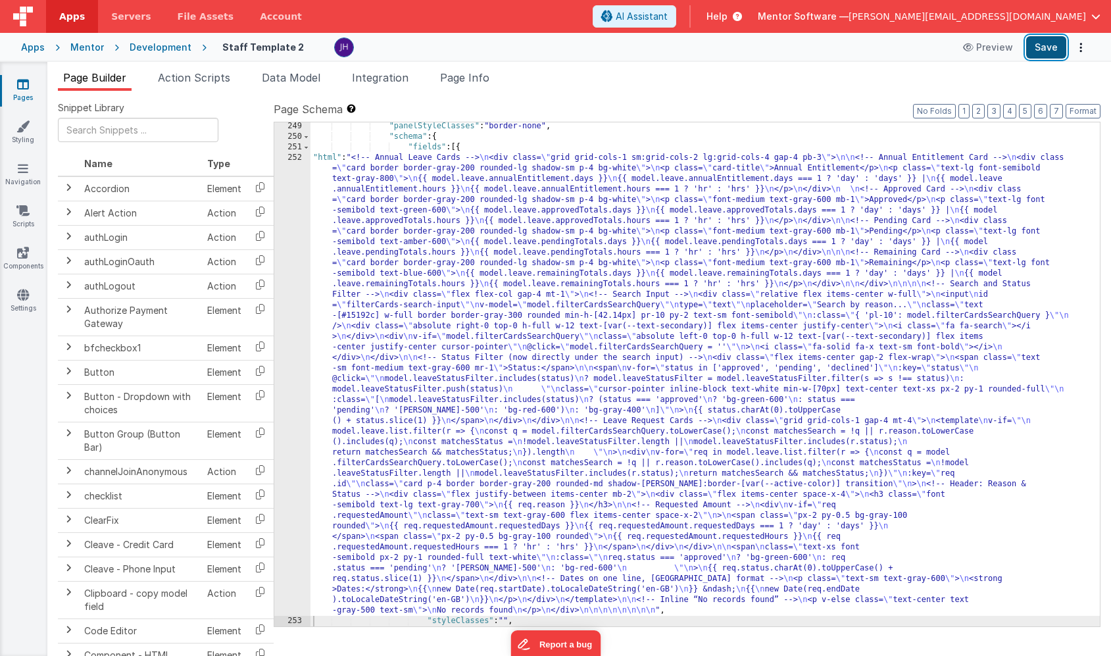
click at [1043, 43] on button "Save" at bounding box center [1046, 47] width 40 height 22
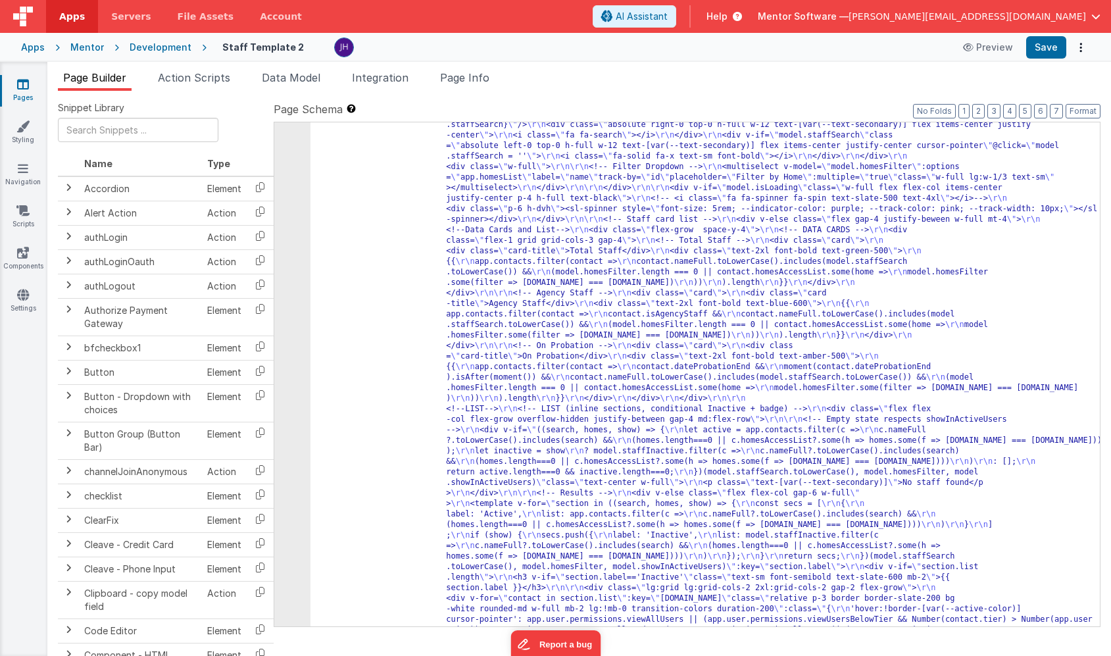
scroll to position [1553, 0]
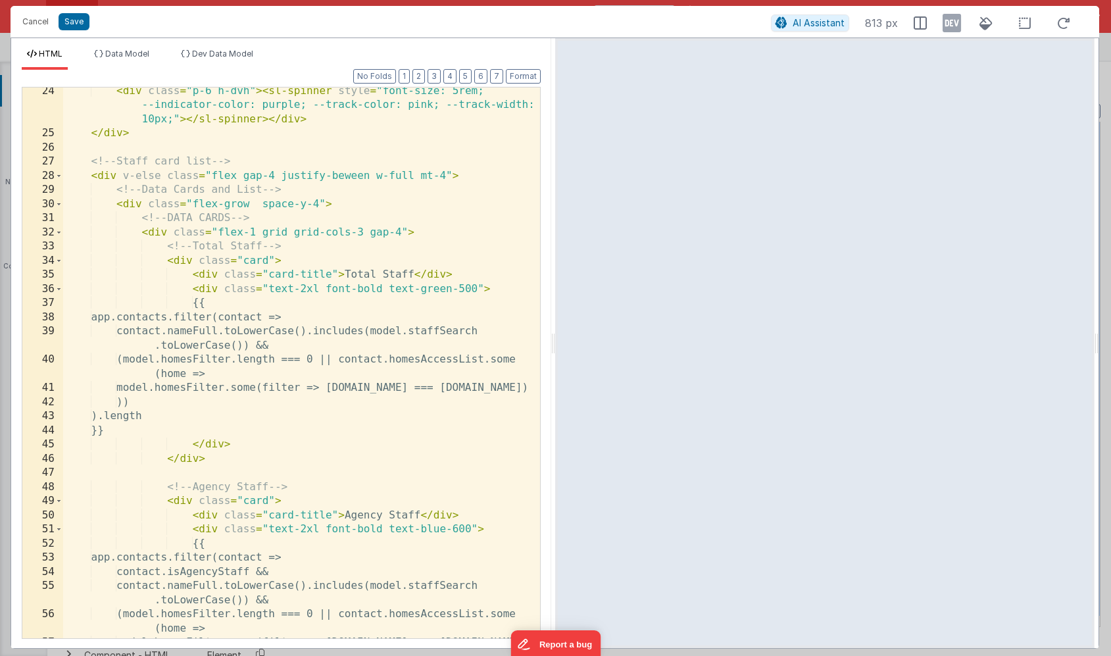
scroll to position [0, 0]
drag, startPoint x: 268, startPoint y: 288, endPoint x: 381, endPoint y: 282, distance: 113.3
click at [381, 282] on div "< div class = "p-6 h-dvh" > < sl-spinner style = "font-size: 5rem; --indicator-…" at bounding box center [301, 387] width 477 height 607
click at [39, 20] on button "Cancel" at bounding box center [35, 22] width 39 height 18
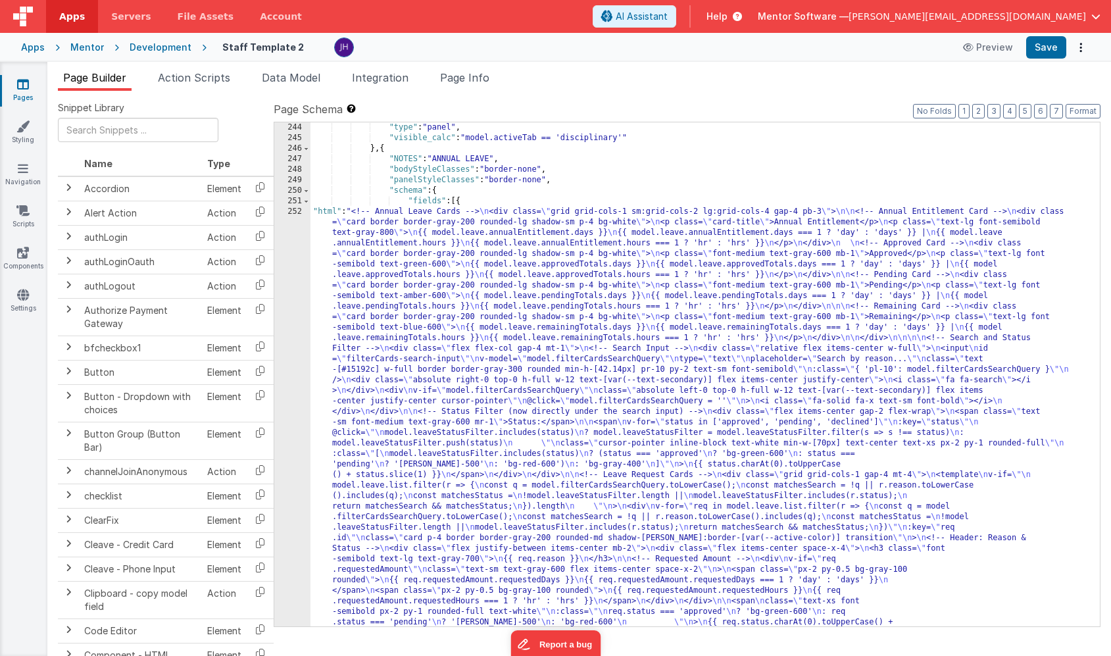
scroll to position [13492, 0]
click at [371, 278] on div ""styleClasses_calc" : "model.settings.body.class" , "type" : "panel" , "visible…" at bounding box center [706, 601] width 790 height 978
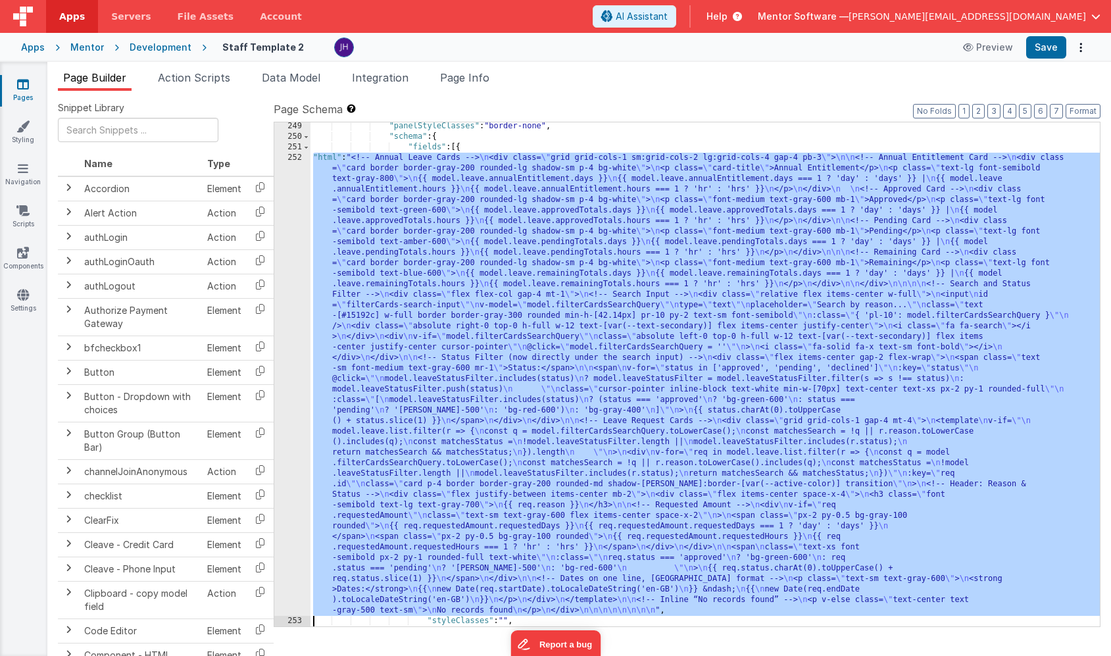
scroll to position [13605, 0]
click at [288, 244] on div "252" at bounding box center [292, 384] width 36 height 463
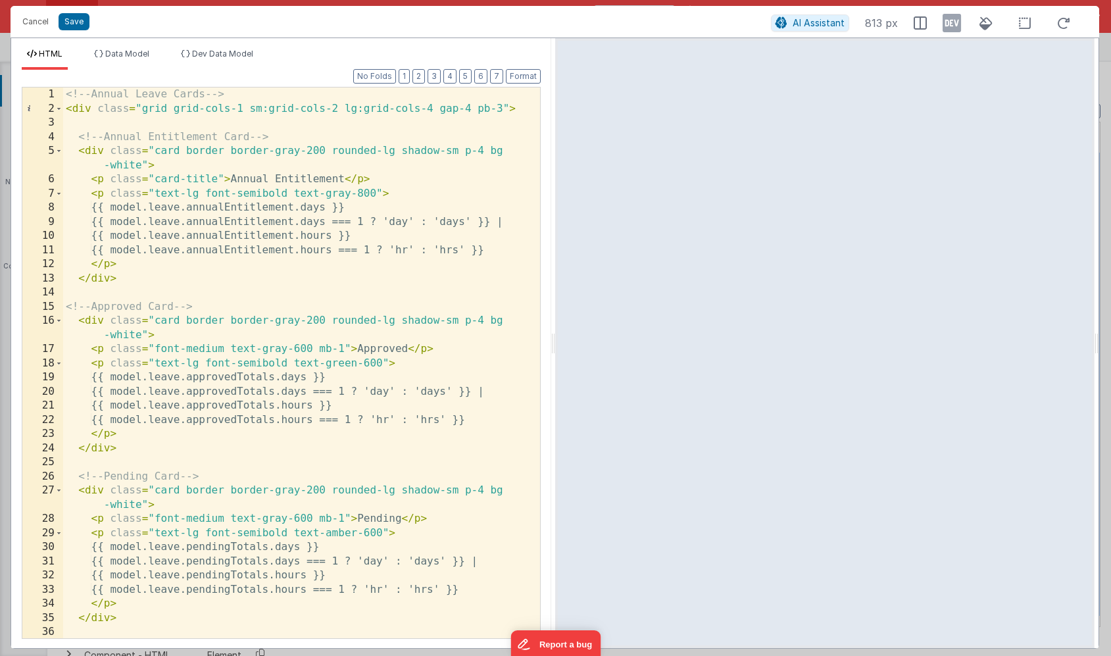
scroll to position [0, 0]
drag, startPoint x: 155, startPoint y: 193, endPoint x: 286, endPoint y: 193, distance: 131.6
click at [286, 193] on div "<!-- Annual Leave Cards --> < div class = "grid grid-cols-1 sm:grid-cols-2 lg:g…" at bounding box center [301, 377] width 477 height 579
drag, startPoint x: 155, startPoint y: 347, endPoint x: 343, endPoint y: 347, distance: 188.8
click at [343, 347] on div "<!-- Annual Leave Cards --> < div class = "grid grid-cols-1 sm:grid-cols-2 lg:g…" at bounding box center [301, 377] width 477 height 579
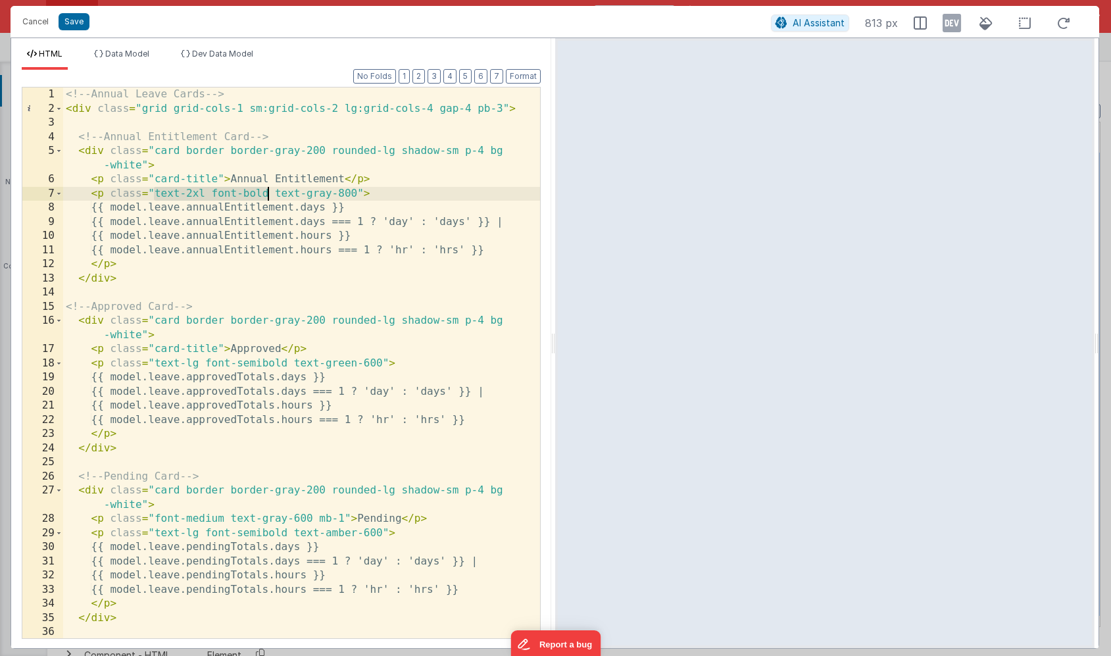
drag, startPoint x: 155, startPoint y: 191, endPoint x: 268, endPoint y: 190, distance: 113.2
click at [268, 190] on div "<!-- Annual Leave Cards --> < div class = "grid grid-cols-1 sm:grid-cols-2 lg:g…" at bounding box center [301, 377] width 477 height 579
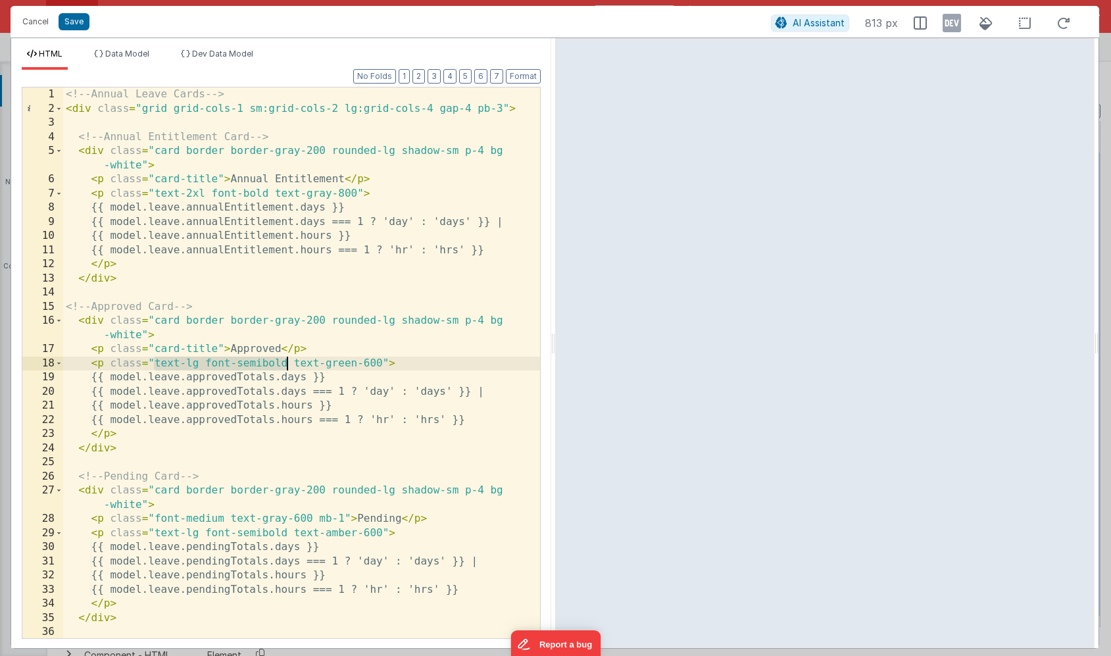
drag, startPoint x: 153, startPoint y: 361, endPoint x: 286, endPoint y: 360, distance: 132.9
click at [286, 360] on div "<!-- Annual Leave Cards --> < div class = "grid grid-cols-1 sm:grid-cols-2 lg:g…" at bounding box center [301, 377] width 477 height 579
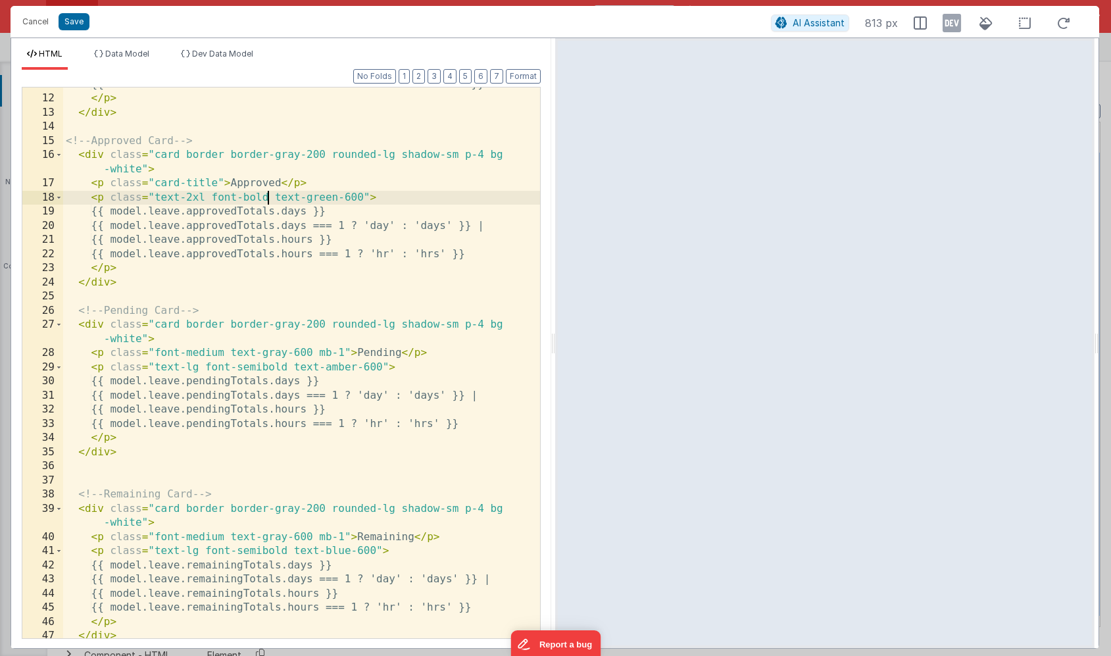
scroll to position [166, 0]
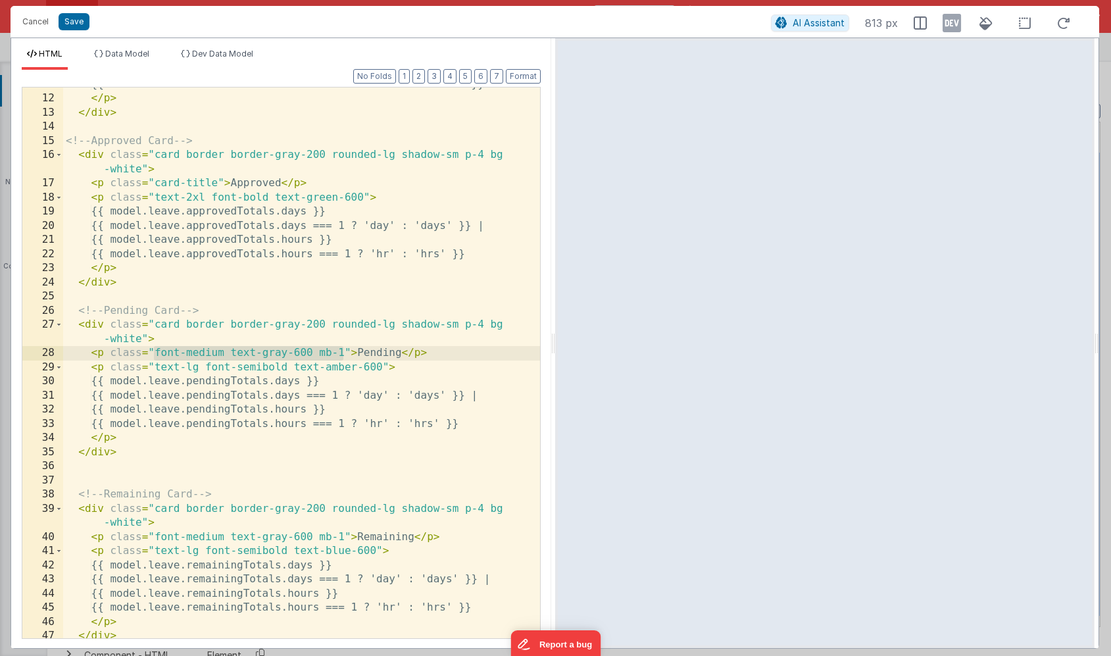
drag, startPoint x: 155, startPoint y: 353, endPoint x: 345, endPoint y: 350, distance: 190.2
click at [345, 350] on div "{{ model.leave.annualEntitlement.hours === 1 ? 'hr' : 'hrs' }} </ p > </ div > …" at bounding box center [301, 367] width 477 height 579
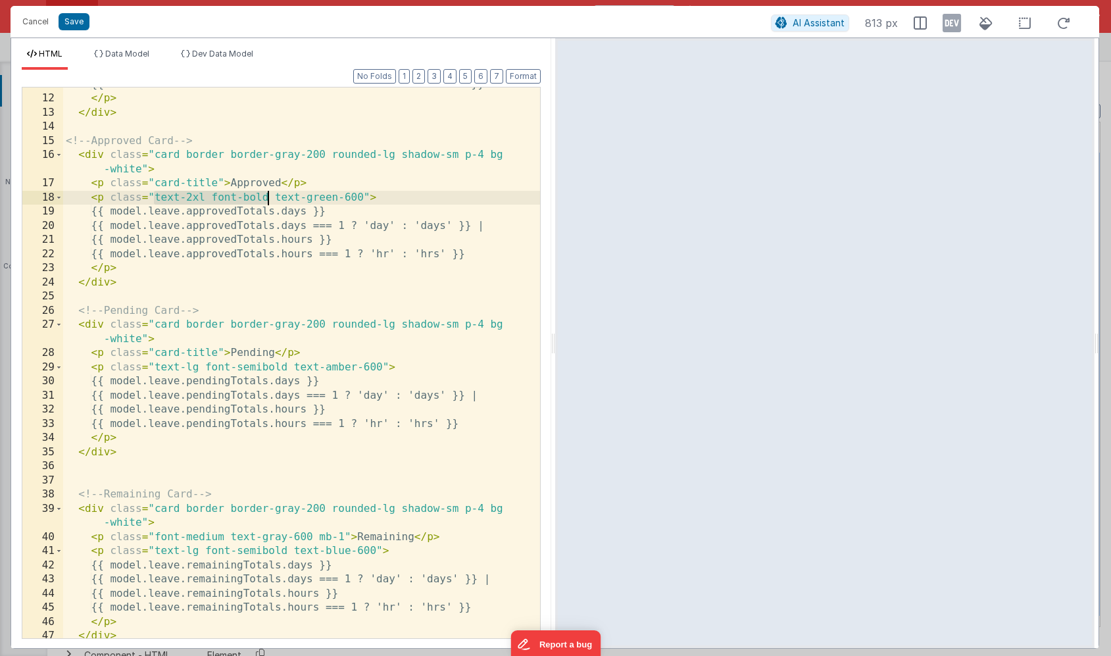
drag, startPoint x: 155, startPoint y: 194, endPoint x: 268, endPoint y: 193, distance: 113.2
click at [268, 193] on div "{{ model.leave.annualEntitlement.hours === 1 ? 'hr' : 'hrs' }} </ p > </ div > …" at bounding box center [301, 367] width 477 height 579
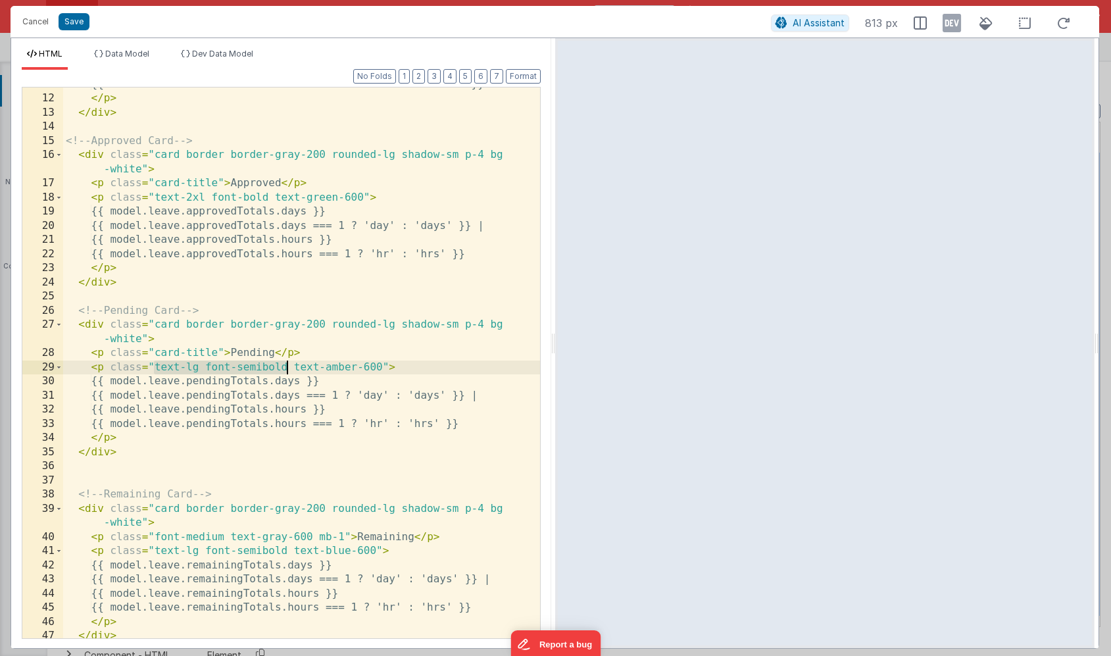
drag, startPoint x: 155, startPoint y: 366, endPoint x: 288, endPoint y: 363, distance: 132.9
click at [288, 363] on div "{{ model.leave.annualEntitlement.hours === 1 ? 'hr' : 'hrs' }} </ p > </ div > …" at bounding box center [301, 367] width 477 height 579
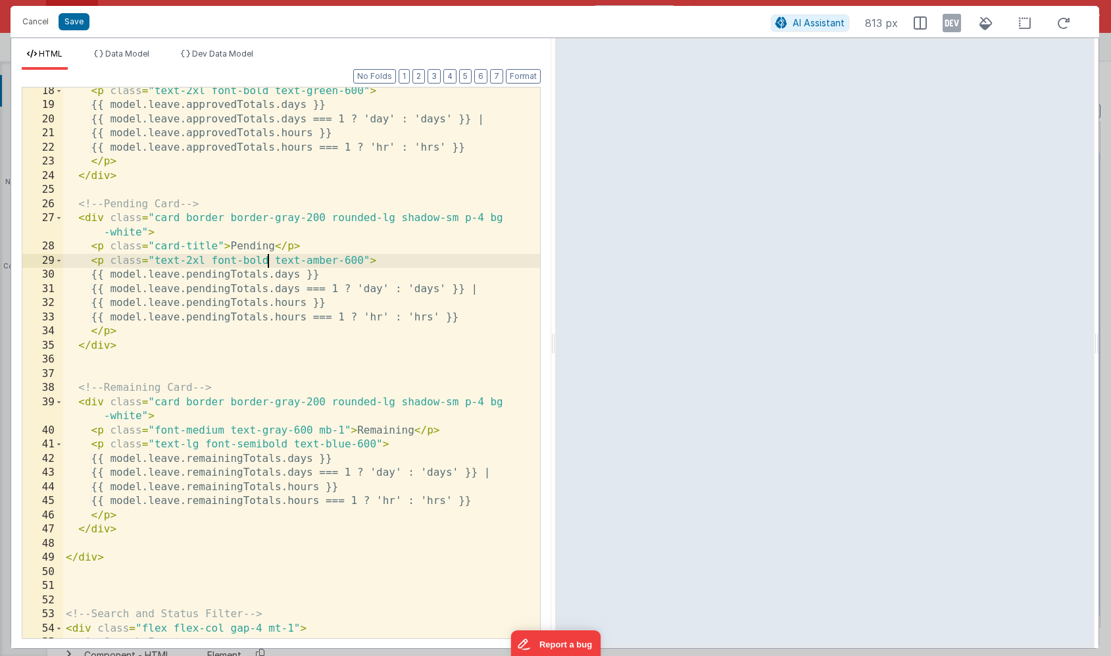
scroll to position [273, 0]
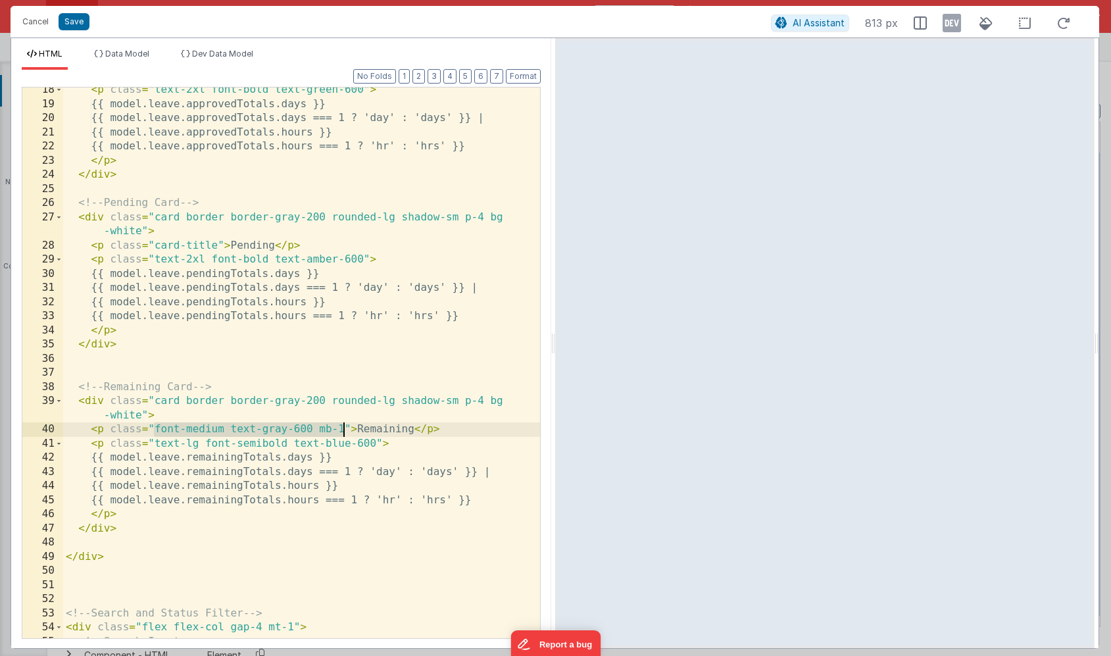
drag, startPoint x: 155, startPoint y: 429, endPoint x: 345, endPoint y: 424, distance: 190.2
click at [345, 424] on div "< p class = "text-2xl font-bold text-green-600" > {{ model.leave.approvedTotals…" at bounding box center [301, 372] width 477 height 579
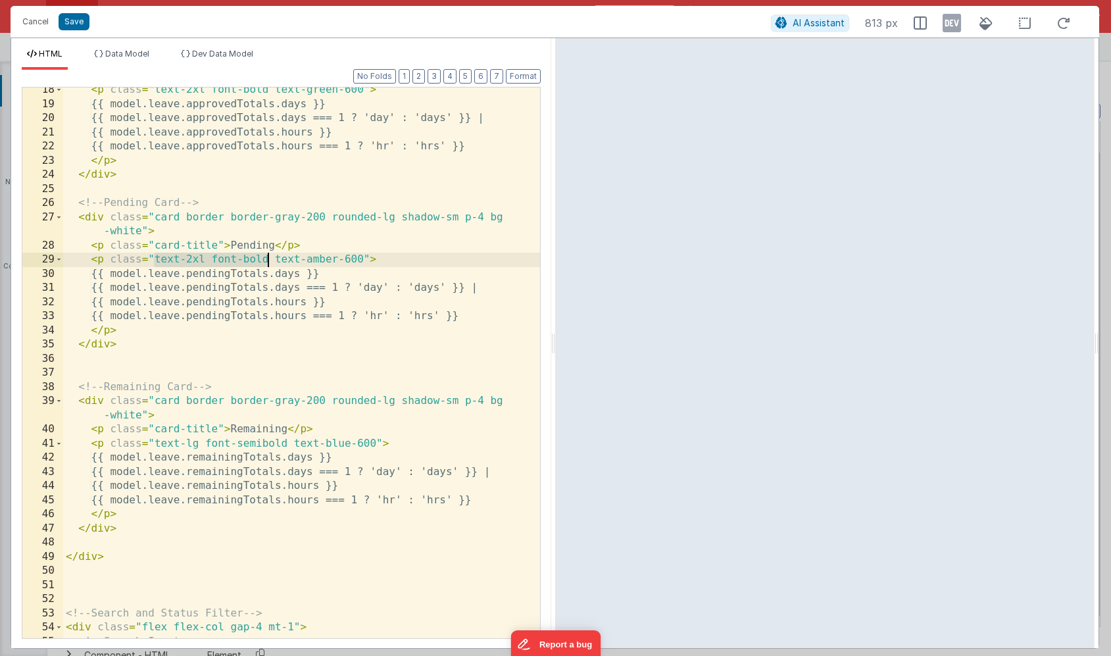
drag, startPoint x: 153, startPoint y: 259, endPoint x: 266, endPoint y: 257, distance: 112.5
click at [266, 257] on div "< p class = "text-2xl font-bold text-green-600" > {{ model.leave.approvedTotals…" at bounding box center [301, 372] width 477 height 579
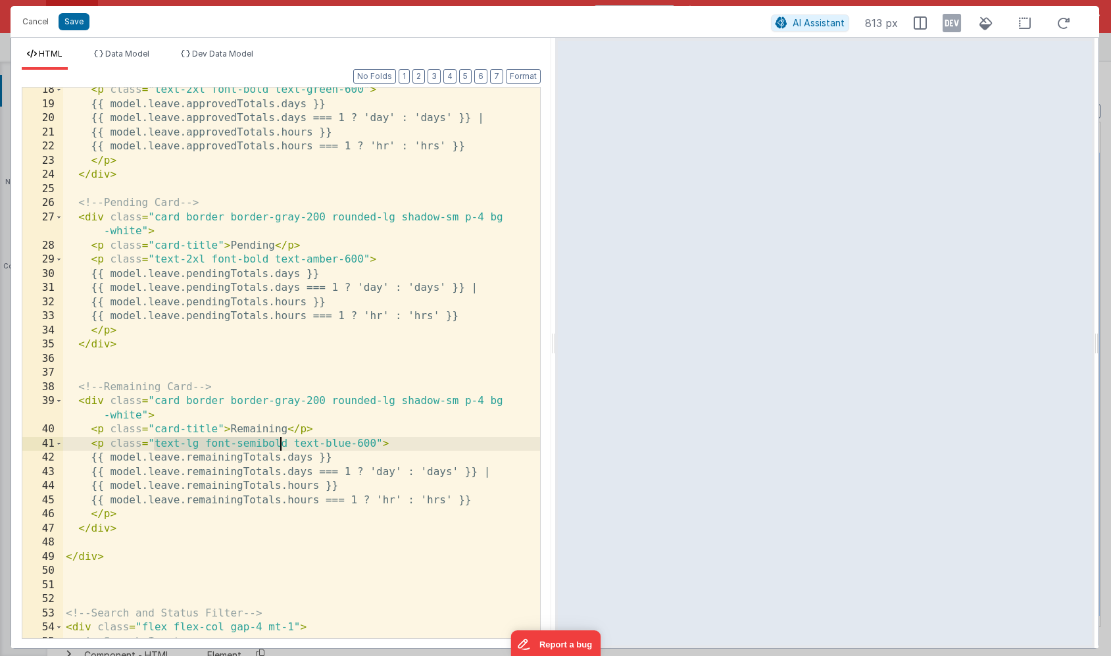
drag, startPoint x: 155, startPoint y: 440, endPoint x: 284, endPoint y: 441, distance: 128.3
click at [284, 441] on div "< p class = "text-2xl font-bold text-green-600" > {{ model.leave.approvedTotals…" at bounding box center [301, 372] width 477 height 579
click at [287, 441] on div "< p class = "text-2xl font-bold text-green-600" > {{ model.leave.approvedTotals…" at bounding box center [301, 372] width 477 height 579
drag, startPoint x: 287, startPoint y: 442, endPoint x: 157, endPoint y: 441, distance: 130.3
click at [157, 441] on div "< p class = "text-2xl font-bold text-green-600" > {{ model.leave.approvedTotals…" at bounding box center [301, 372] width 477 height 579
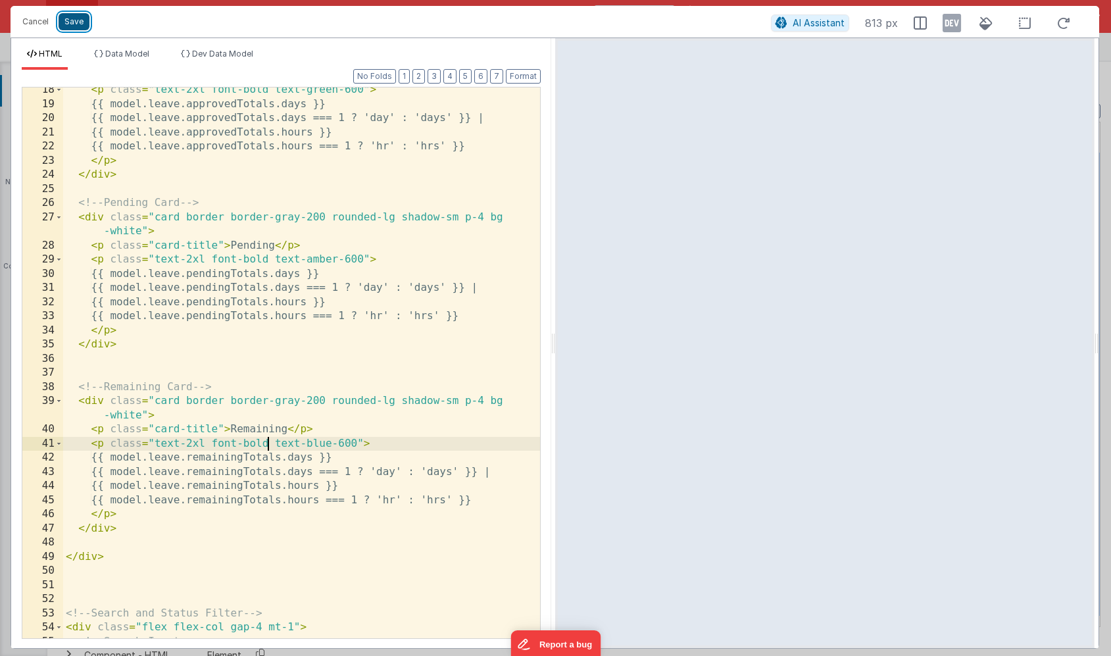
click at [78, 27] on button "Save" at bounding box center [74, 21] width 31 height 17
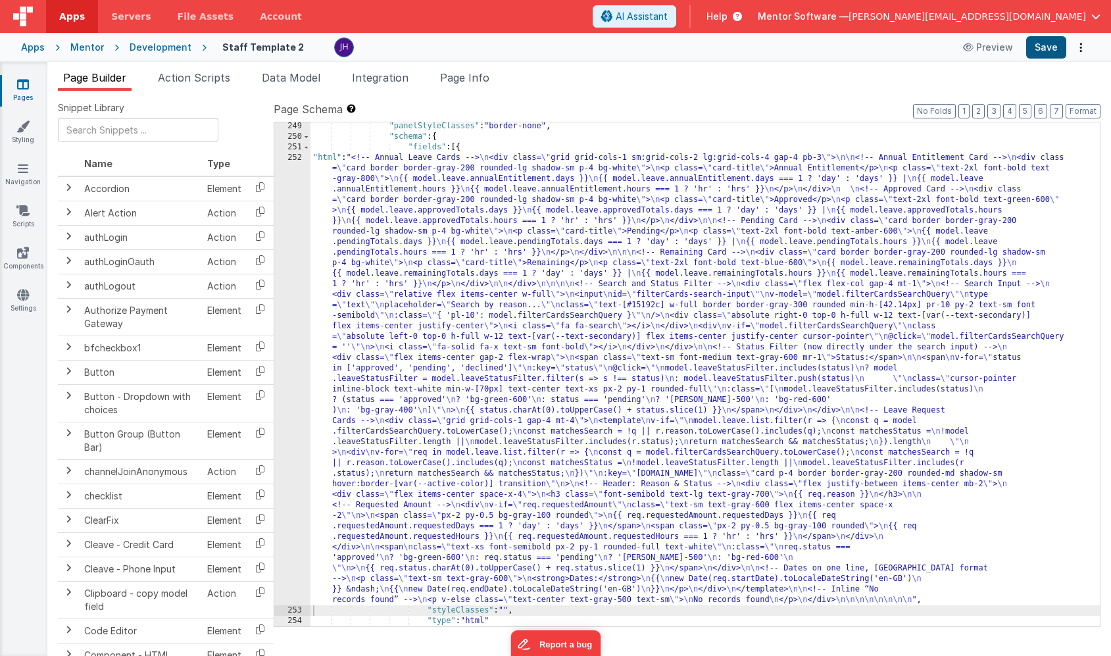
scroll to position [13610, 0]
click at [1046, 45] on button "Save" at bounding box center [1046, 47] width 40 height 22
click at [370, 297] on div ""panelStyleClasses" : "border-none" , "schema" : { "fields" : [{ "html" : "<!--…" at bounding box center [706, 383] width 790 height 525
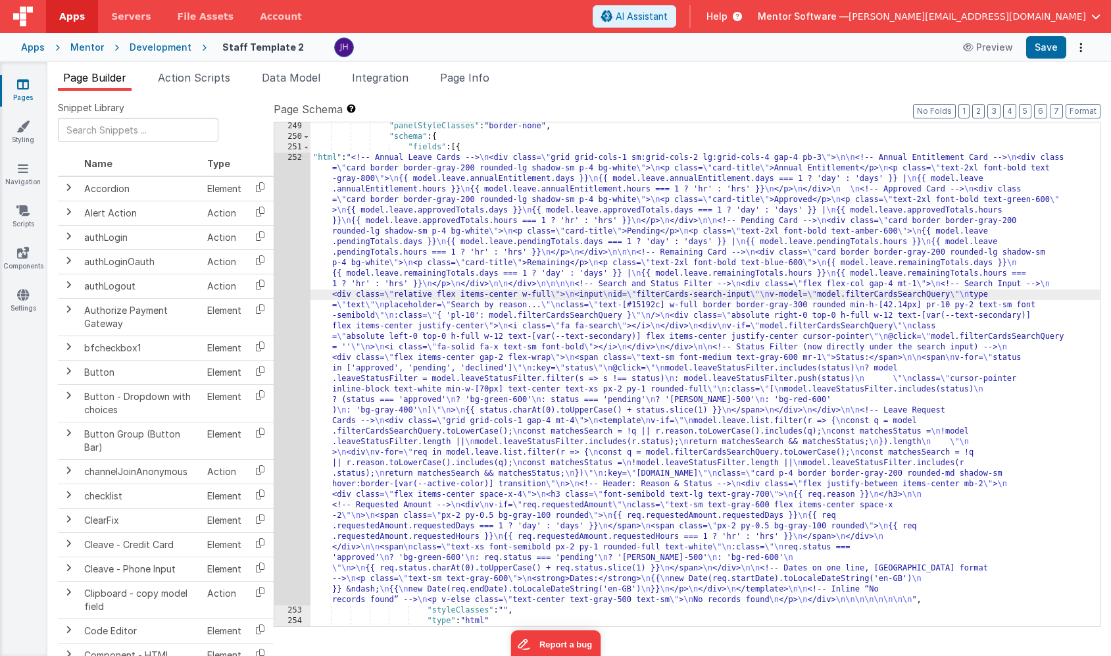
click at [298, 285] on div "252" at bounding box center [292, 379] width 36 height 453
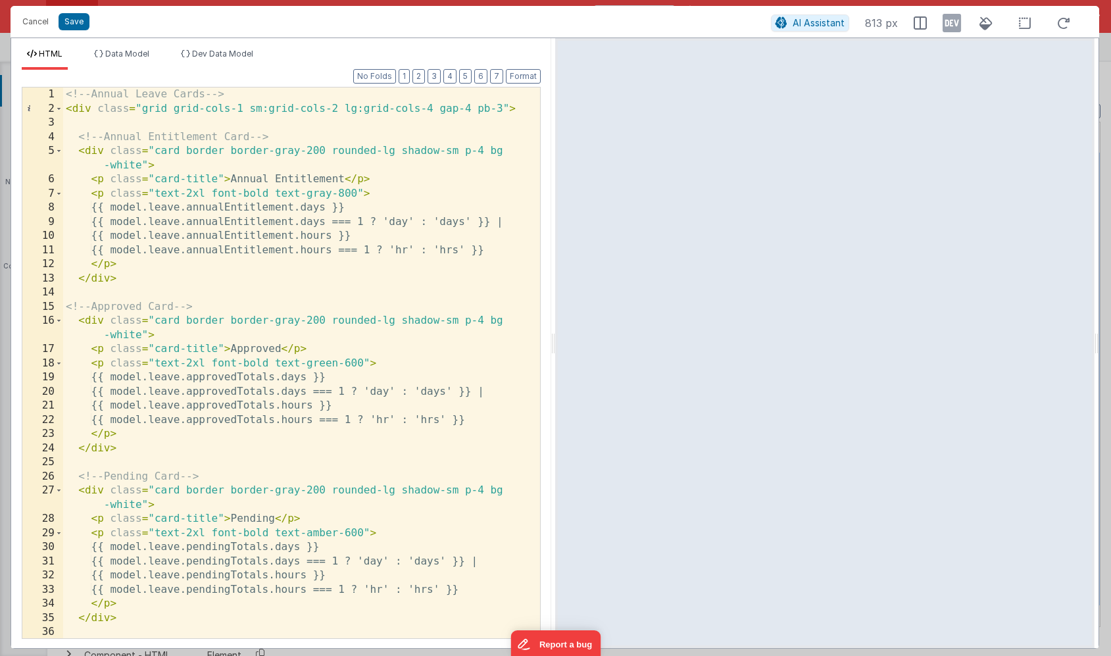
scroll to position [0, 0]
drag, startPoint x: 401, startPoint y: 151, endPoint x: 454, endPoint y: 151, distance: 52.6
click at [454, 151] on div "<!-- Annual Leave Cards --> < div class = "grid grid-cols-1 sm:grid-cols-2 lg:g…" at bounding box center [301, 377] width 477 height 579
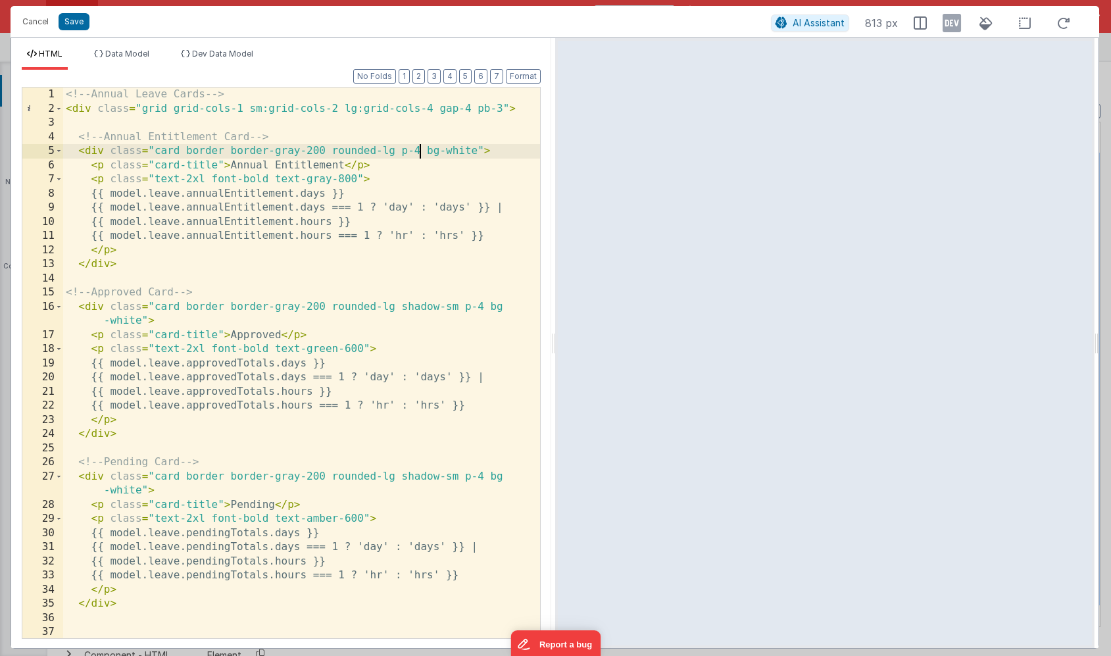
click at [418, 153] on div "<!-- Annual Leave Cards --> < div class = "grid grid-cols-1 sm:grid-cols-2 lg:g…" at bounding box center [301, 377] width 477 height 579
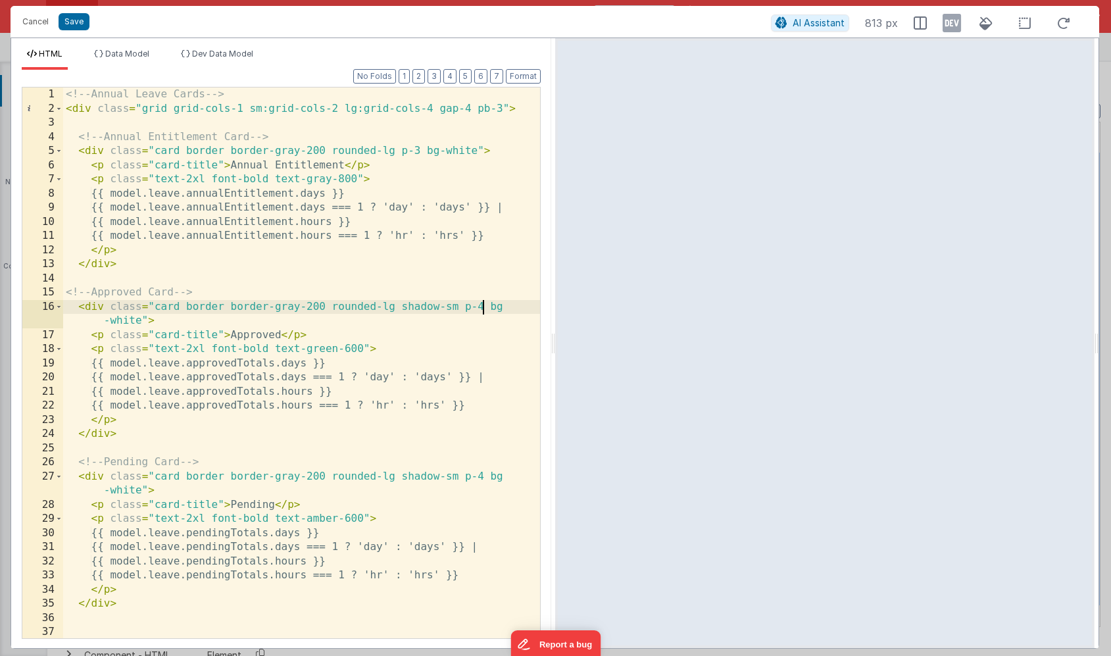
click at [482, 307] on div "<!-- Annual Leave Cards --> < div class = "grid grid-cols-1 sm:grid-cols-2 lg:g…" at bounding box center [301, 377] width 477 height 579
click at [416, 307] on div "<!-- Annual Leave Cards --> < div class = "grid grid-cols-1 sm:grid-cols-2 lg:g…" at bounding box center [301, 377] width 477 height 579
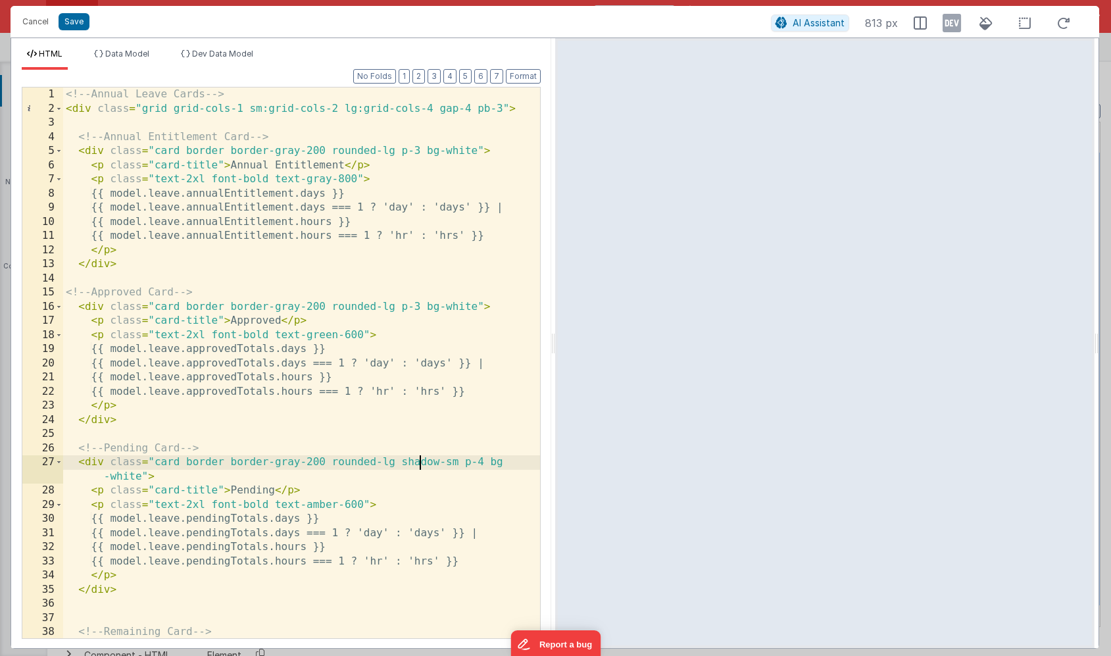
click at [419, 460] on div "<!-- Annual Leave Cards --> < div class = "grid grid-cols-1 sm:grid-cols-2 lg:g…" at bounding box center [301, 384] width 477 height 593
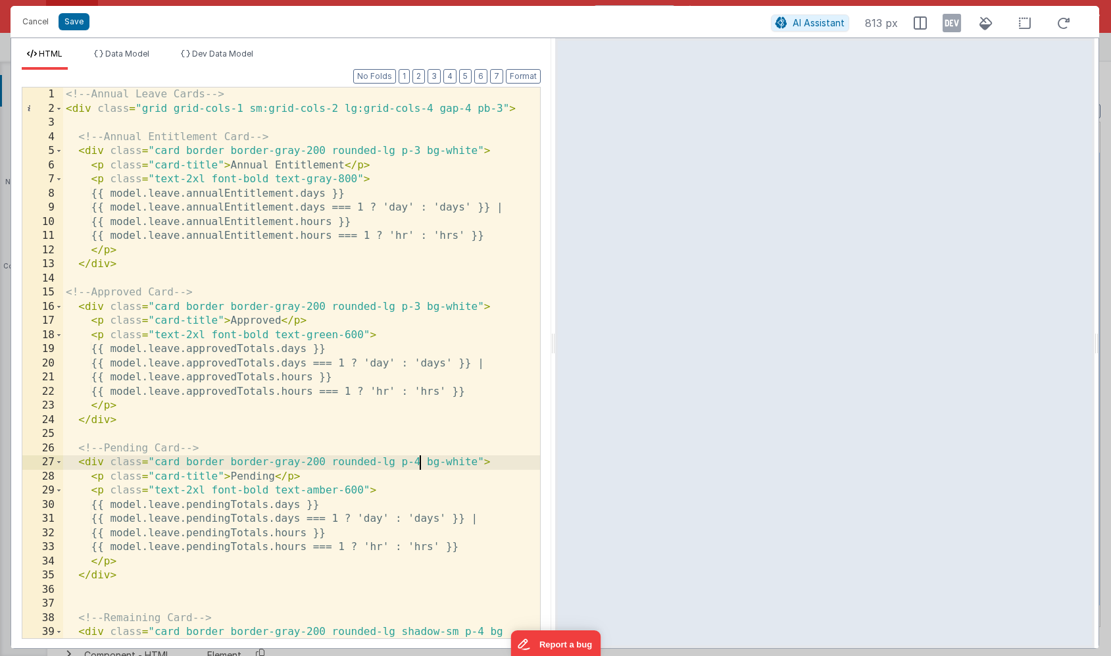
click at [417, 461] on div "<!-- Annual Leave Cards --> < div class = "grid grid-cols-1 sm:grid-cols-2 lg:g…" at bounding box center [301, 384] width 477 height 593
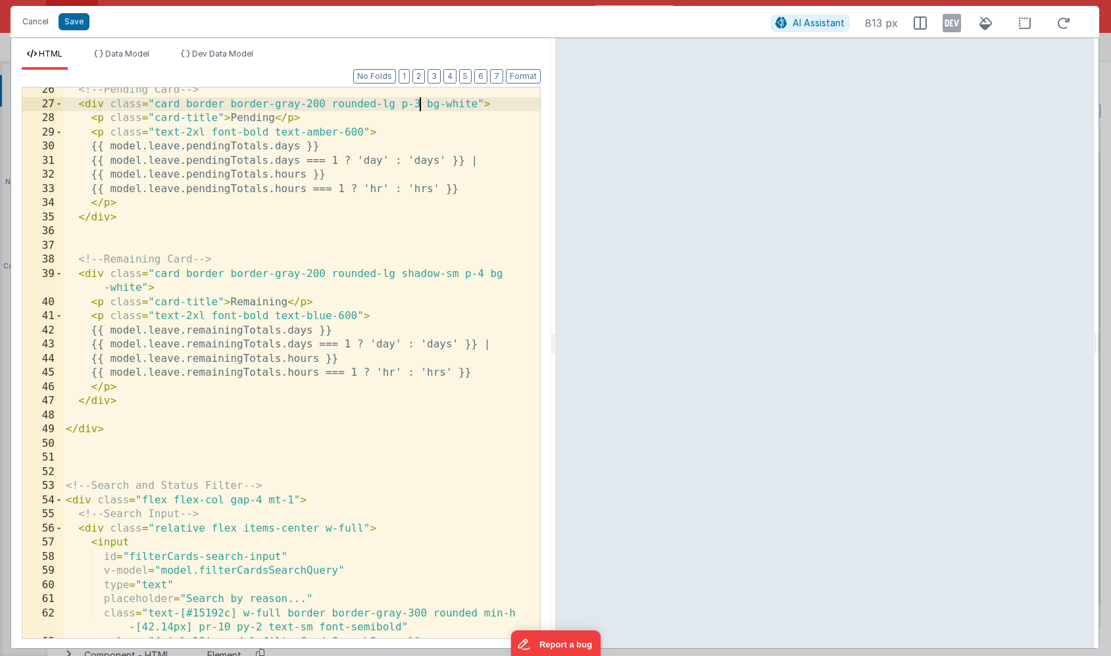
scroll to position [368, 0]
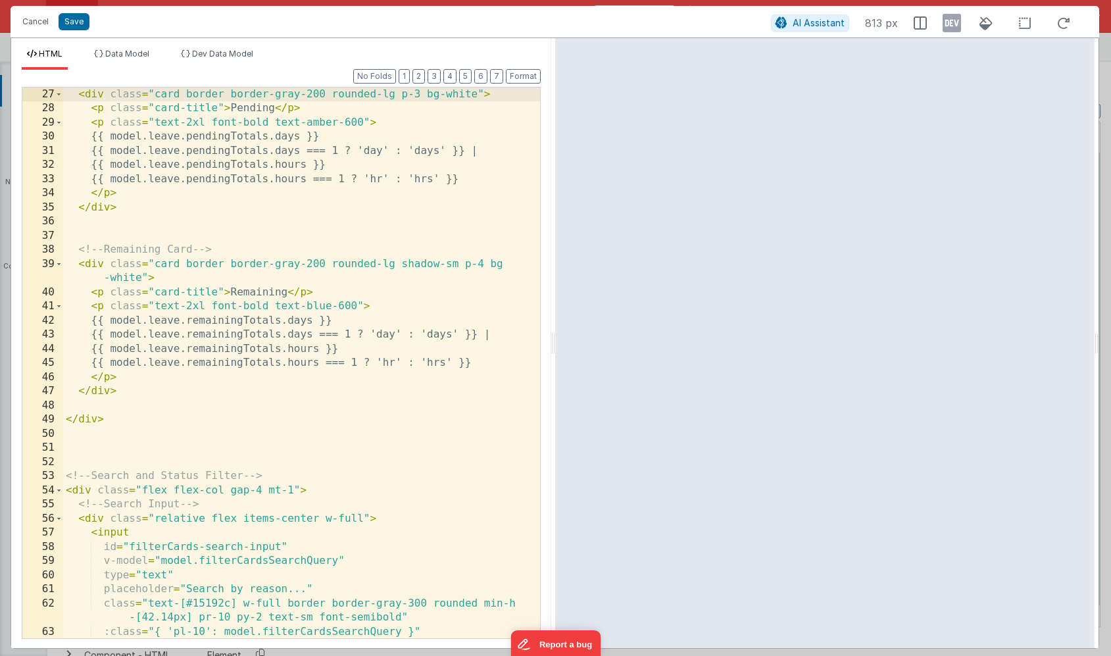
click at [414, 265] on div "< div class = "card border border-gray-200 rounded-lg p-3 bg-white" > < p class…" at bounding box center [301, 377] width 477 height 579
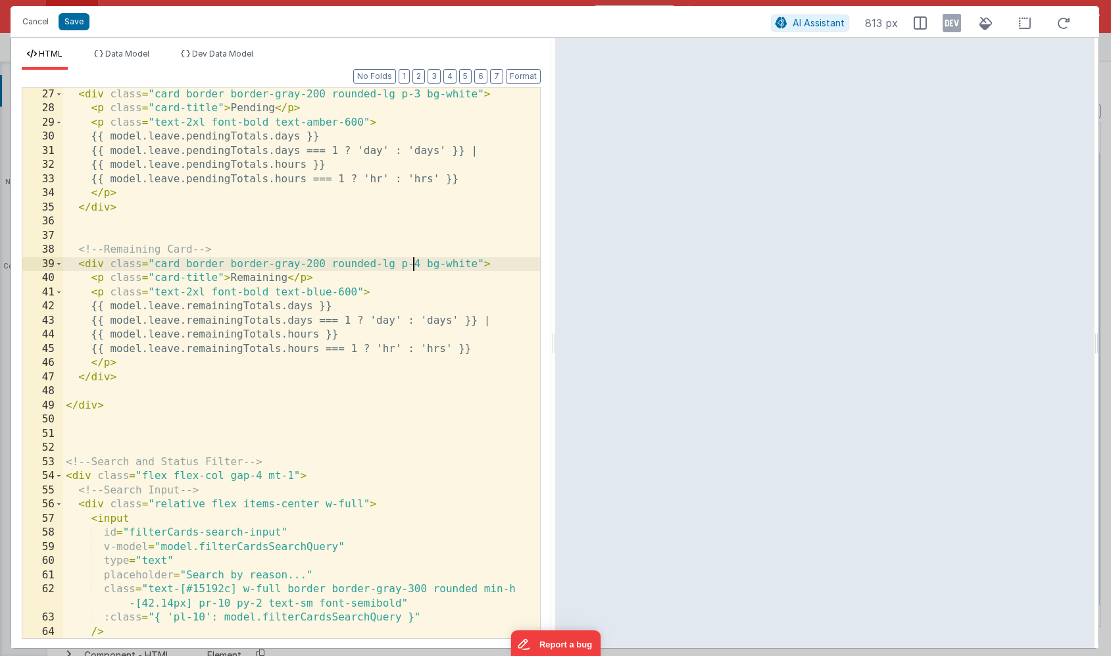
click at [416, 261] on div "< div class = "card border border-gray-200 rounded-lg p-3 bg-white" > < p class…" at bounding box center [301, 384] width 477 height 593
click at [79, 22] on button "Save" at bounding box center [74, 21] width 31 height 17
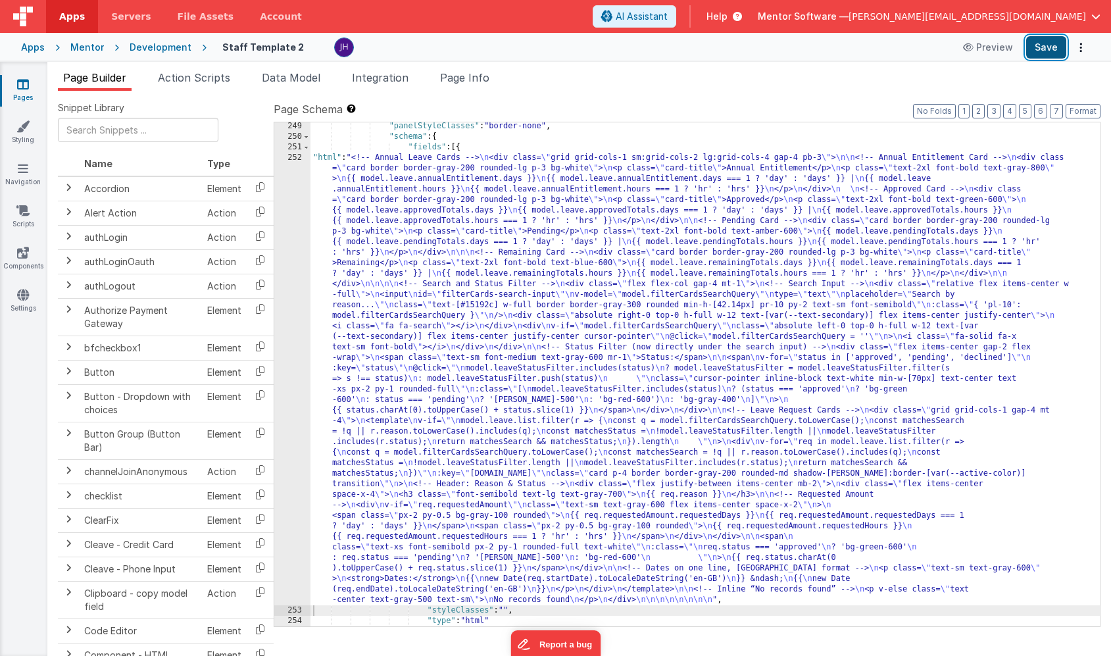
click at [1045, 49] on button "Save" at bounding box center [1046, 47] width 40 height 22
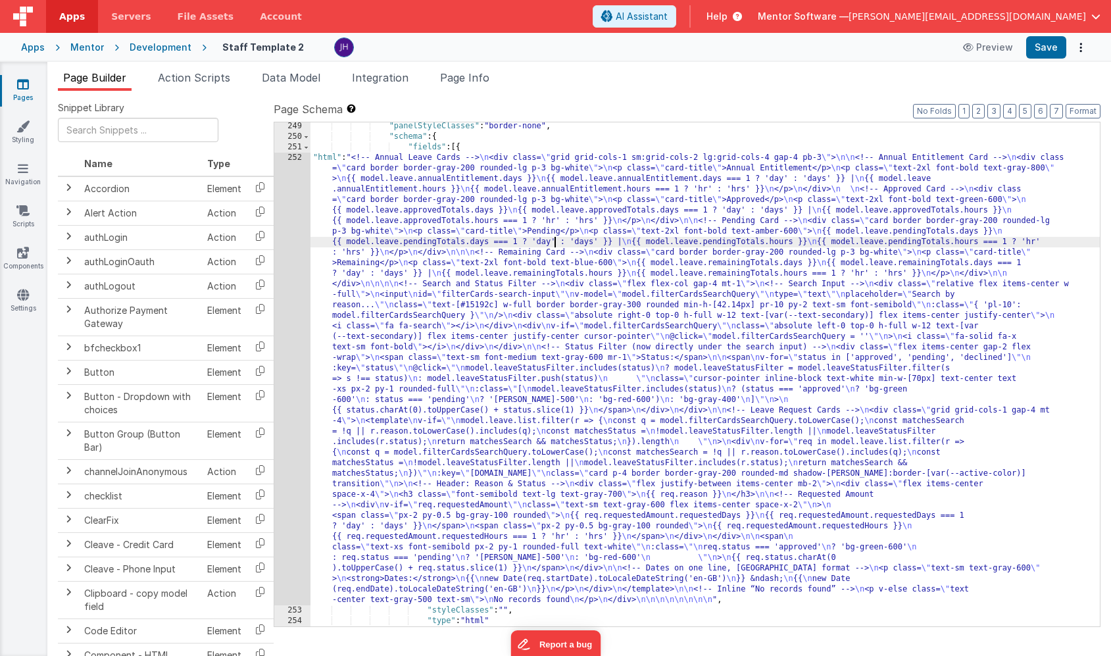
click at [555, 242] on div ""panelStyleClasses" : "border-none" , "schema" : { "fields" : [{ "html" : "<!--…" at bounding box center [706, 383] width 790 height 525
click at [287, 262] on div "252" at bounding box center [292, 379] width 36 height 453
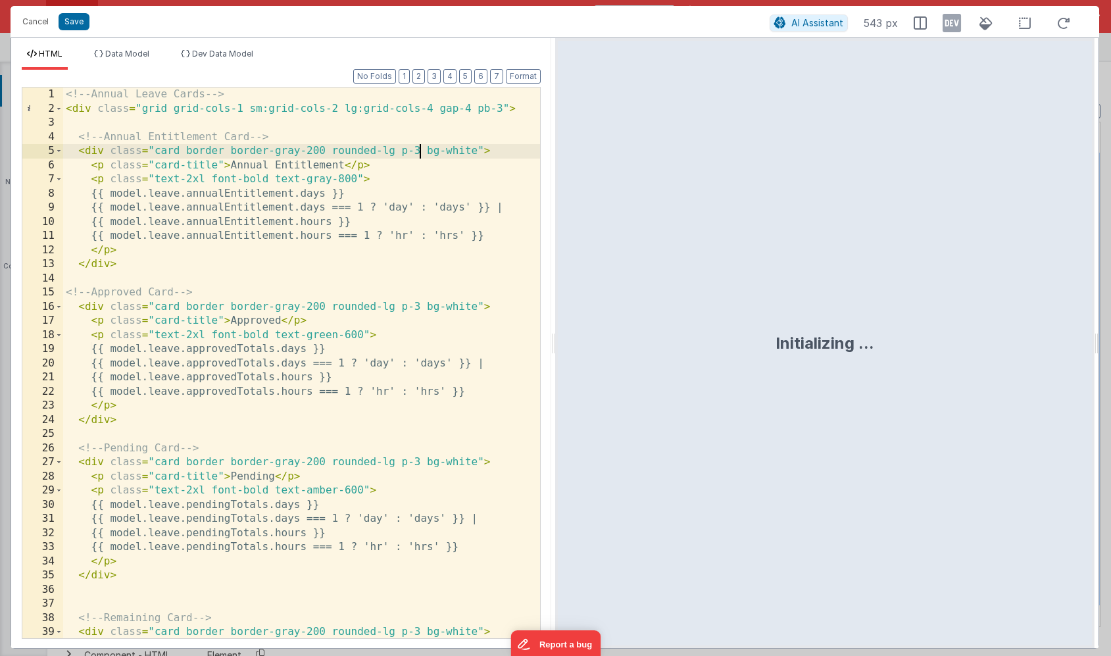
click at [417, 151] on div "<!-- Annual Leave Cards --> < div class = "grid grid-cols-1 sm:grid-cols-2 lg:g…" at bounding box center [301, 377] width 477 height 579
click at [416, 301] on div "<!-- Annual Leave Cards --> < div class = "grid grid-cols-1 sm:grid-cols-2 lg:g…" at bounding box center [301, 377] width 477 height 579
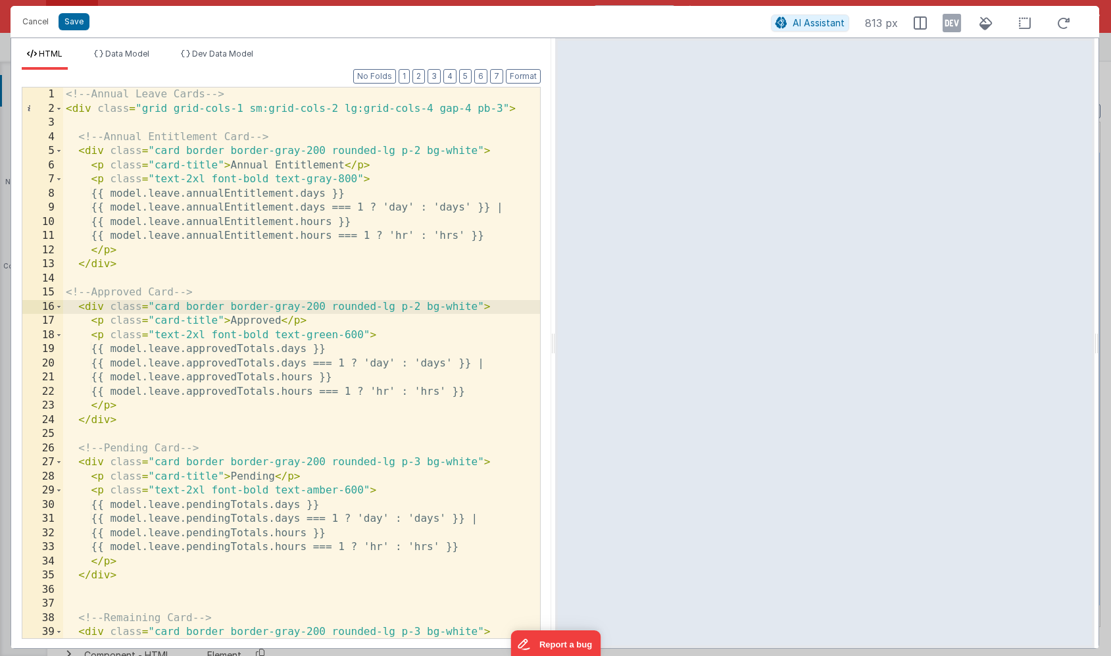
click at [418, 463] on div "<!-- Annual Leave Cards --> < div class = "grid grid-cols-1 sm:grid-cols-2 lg:g…" at bounding box center [301, 377] width 477 height 579
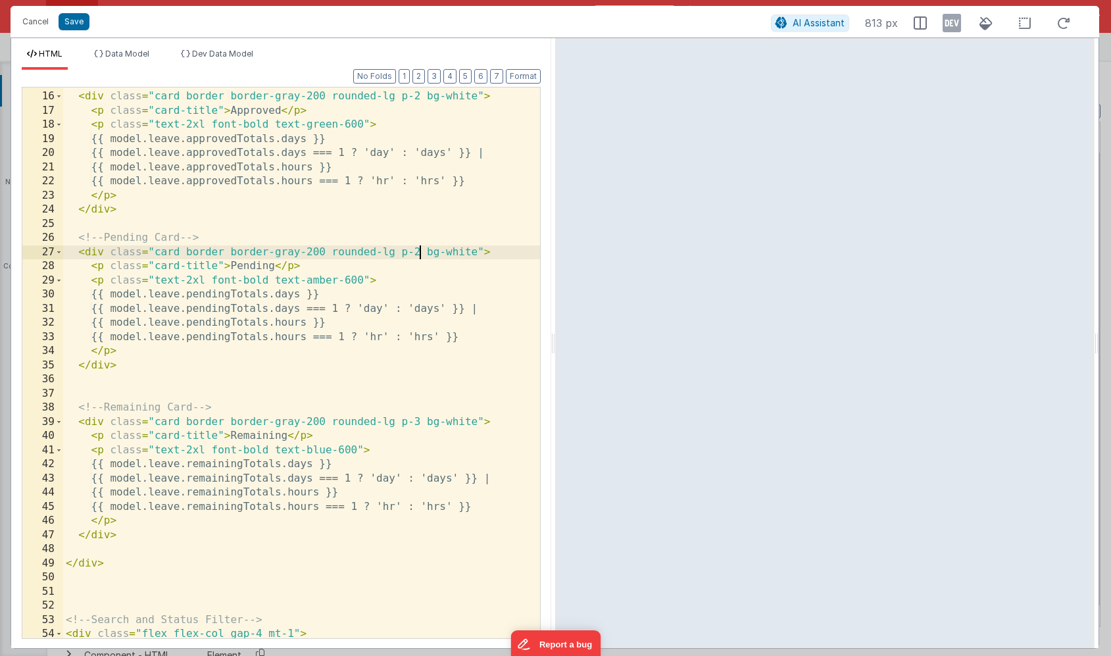
scroll to position [237, 0]
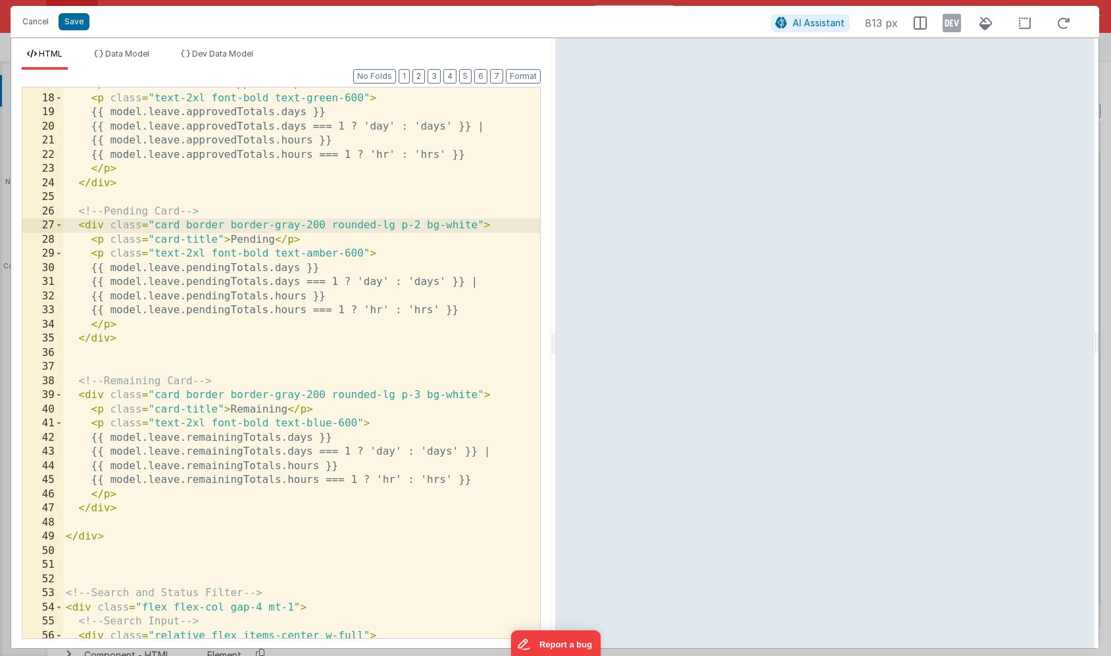
click at [418, 397] on div "< p class = "card-title" > Approved </ p > < p class = "text-2xl font-bold text…" at bounding box center [301, 366] width 477 height 579
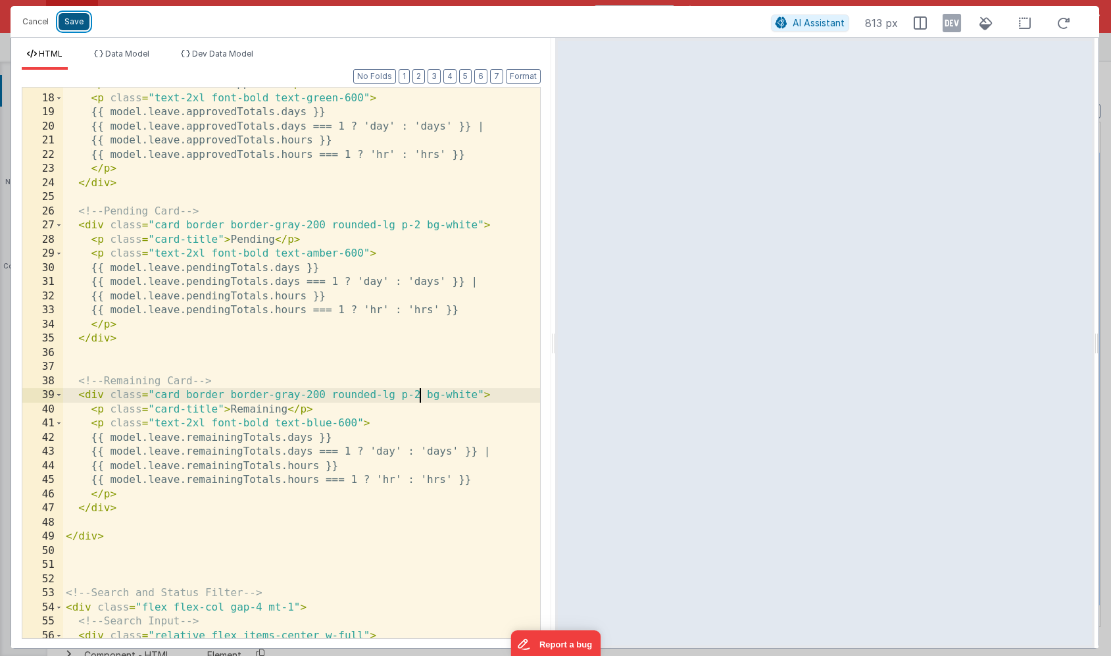
click at [74, 23] on button "Save" at bounding box center [74, 21] width 31 height 17
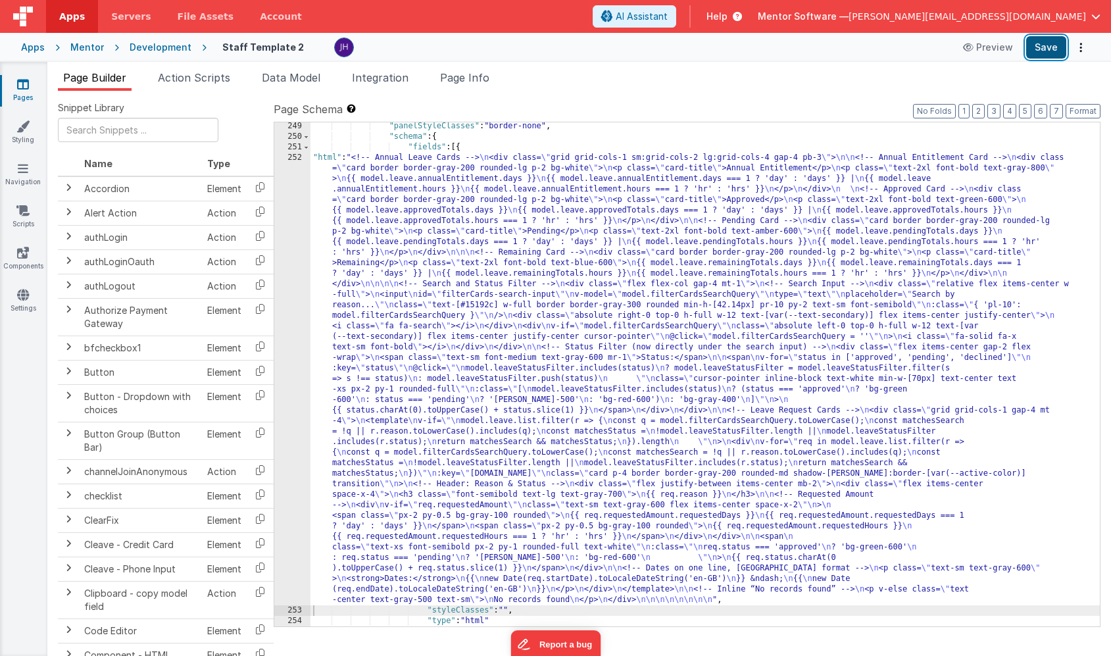
click at [1046, 47] on button "Save" at bounding box center [1046, 47] width 40 height 22
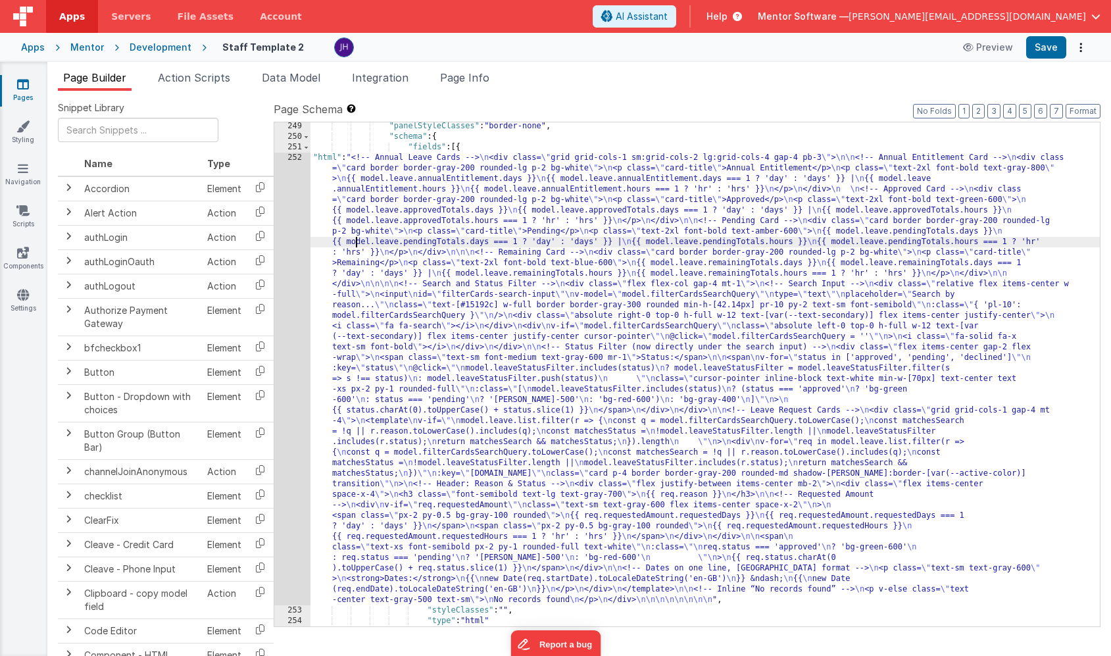
click at [354, 243] on div ""panelStyleClasses" : "border-none" , "schema" : { "fields" : [{ "html" : "<!--…" at bounding box center [706, 383] width 790 height 525
click at [290, 229] on div "252" at bounding box center [292, 379] width 36 height 453
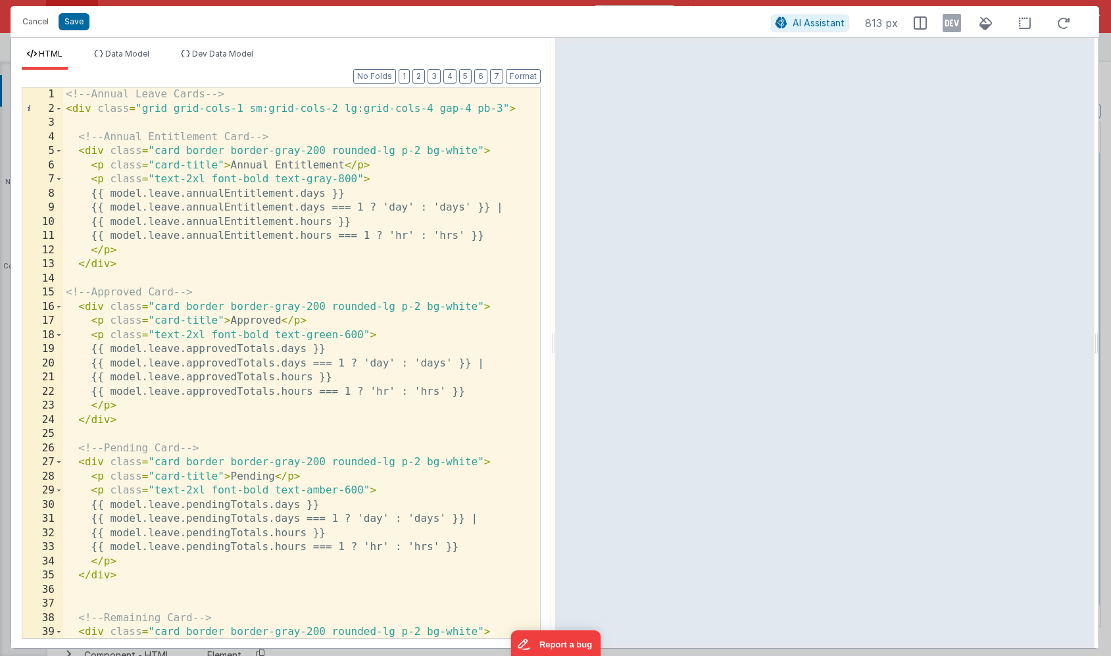
click at [418, 149] on div "<!-- Annual Leave Cards --> < div class = "grid grid-cols-1 sm:grid-cols-2 lg:g…" at bounding box center [301, 377] width 477 height 579
click at [418, 306] on div "<!-- Annual Leave Cards --> < div class = "grid grid-cols-1 sm:grid-cols-2 lg:g…" at bounding box center [301, 377] width 477 height 579
click at [420, 463] on div "<!-- Annual Leave Cards --> < div class = "grid grid-cols-1 sm:grid-cols-2 lg:g…" at bounding box center [301, 377] width 477 height 579
click at [407, 154] on div "<!-- Annual Leave Cards --> < div class = "grid grid-cols-1 sm:grid-cols-2 lg:g…" at bounding box center [301, 377] width 477 height 579
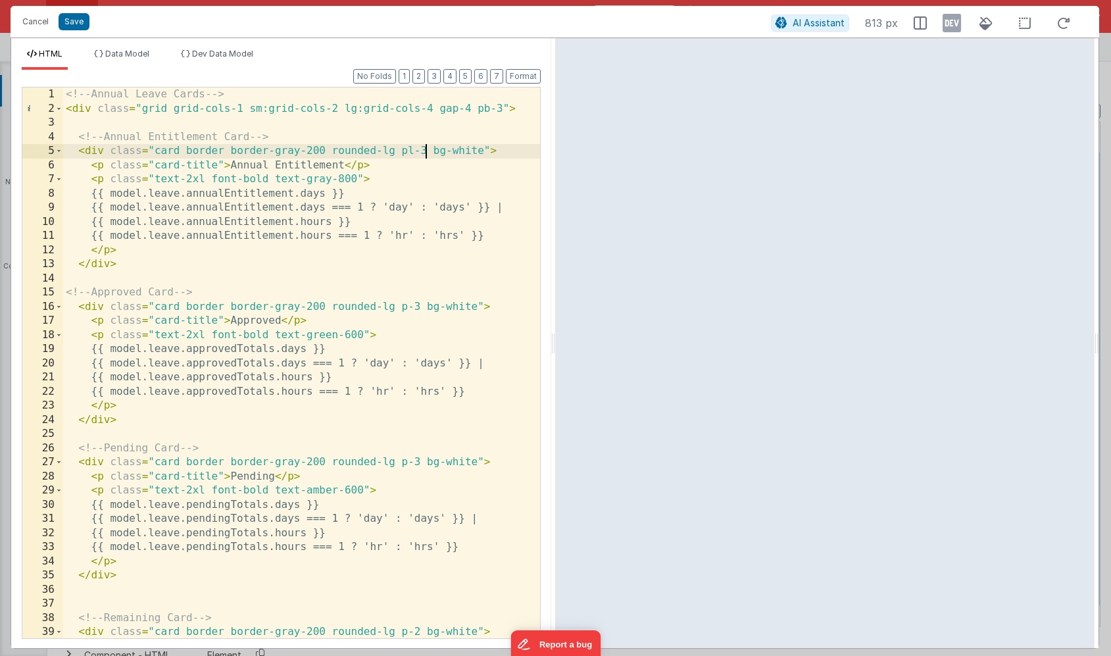
click at [424, 150] on div "<!-- Annual Leave Cards --> < div class = "grid grid-cols-1 sm:grid-cols-2 lg:g…" at bounding box center [301, 377] width 477 height 579
drag, startPoint x: 457, startPoint y: 151, endPoint x: 403, endPoint y: 151, distance: 54.6
click at [403, 151] on div "<!-- Annual Leave Cards --> < div class = "grid grid-cols-1 sm:grid-cols-2 lg:g…" at bounding box center [301, 377] width 477 height 579
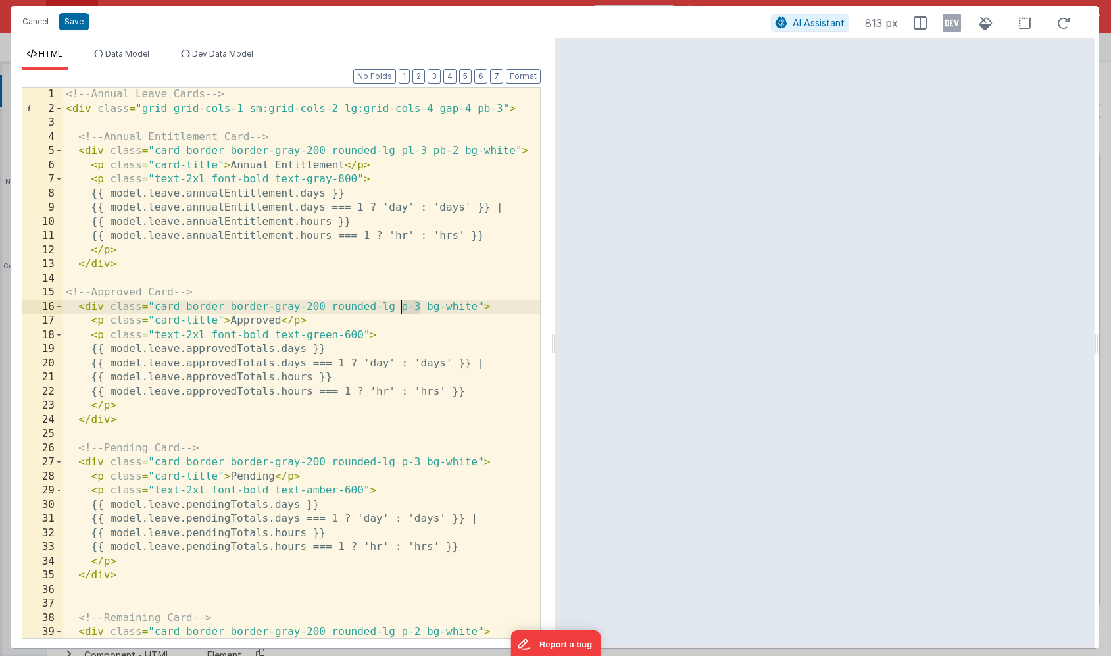
drag, startPoint x: 418, startPoint y: 305, endPoint x: 402, endPoint y: 306, distance: 16.5
click at [402, 306] on div "<!-- Annual Leave Cards --> < div class = "grid grid-cols-1 sm:grid-cols-2 lg:g…" at bounding box center [301, 377] width 477 height 579
click at [78, 21] on button "Save" at bounding box center [74, 21] width 31 height 17
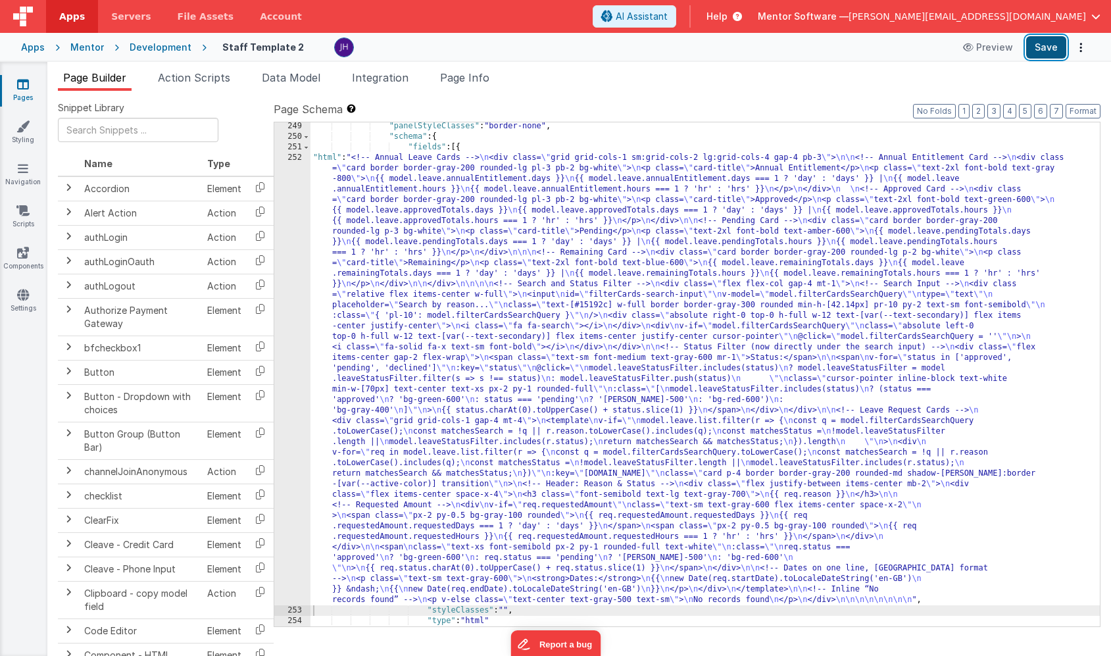
click at [1046, 49] on button "Save" at bounding box center [1046, 47] width 40 height 22
click at [480, 266] on div ""panelStyleClasses" : "border-none" , "schema" : { "fields" : [{ "html" : "<!--…" at bounding box center [706, 383] width 790 height 525
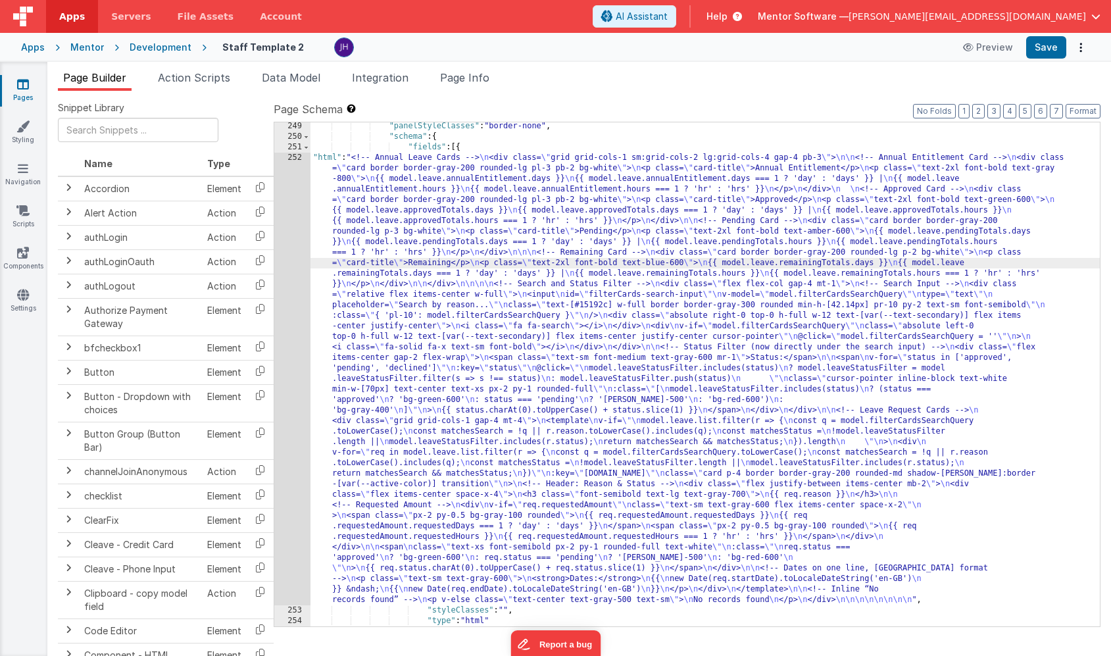
click at [293, 257] on div "252" at bounding box center [292, 379] width 36 height 453
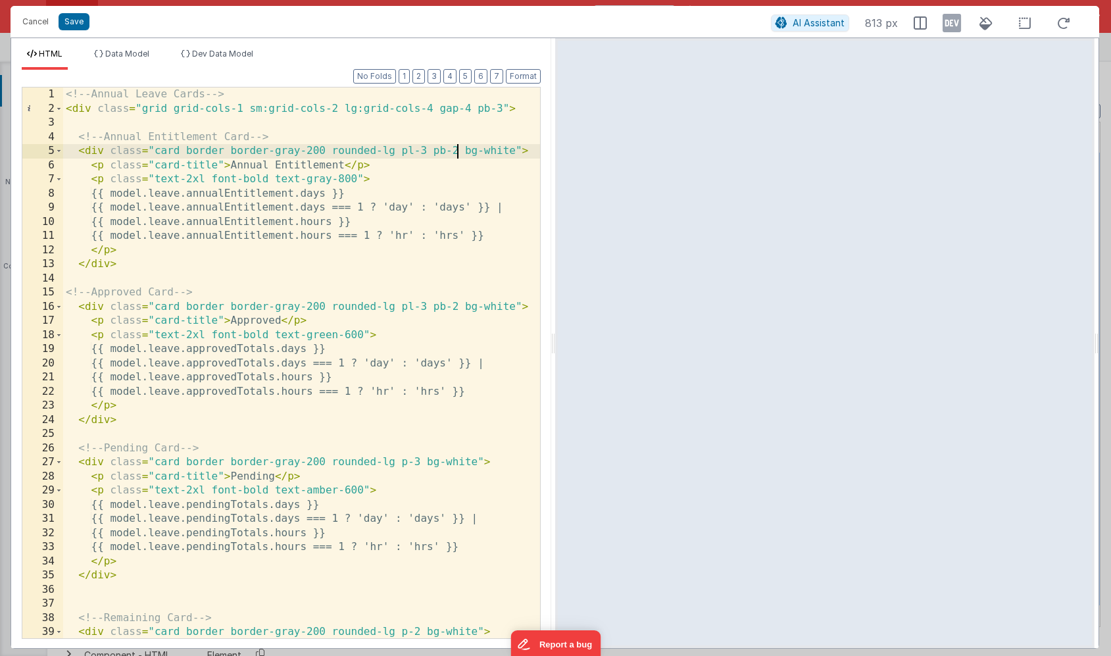
click at [455, 150] on div "<!-- Annual Leave Cards --> < div class = "grid grid-cols-1 sm:grid-cols-2 lg:g…" at bounding box center [301, 377] width 477 height 579
click at [455, 306] on div "<!-- Annual Leave Cards --> < div class = "grid grid-cols-1 sm:grid-cols-2 lg:g…" at bounding box center [301, 377] width 477 height 579
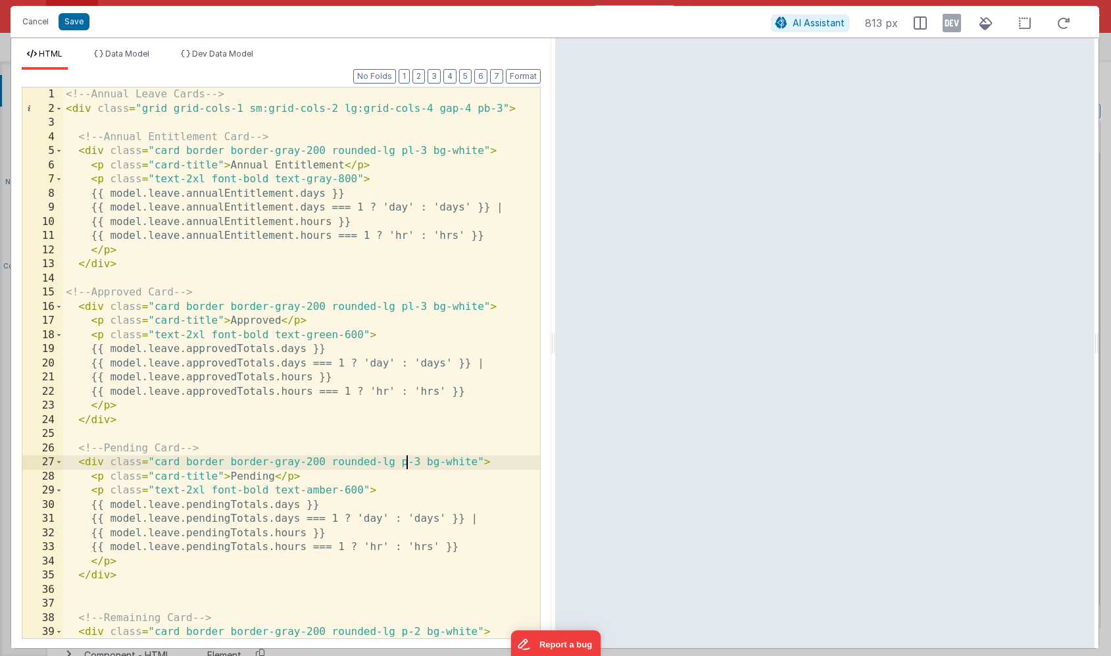
click at [407, 463] on div "<!-- Annual Leave Cards --> < div class = "grid grid-cols-1 sm:grid-cols-2 lg:g…" at bounding box center [301, 377] width 477 height 579
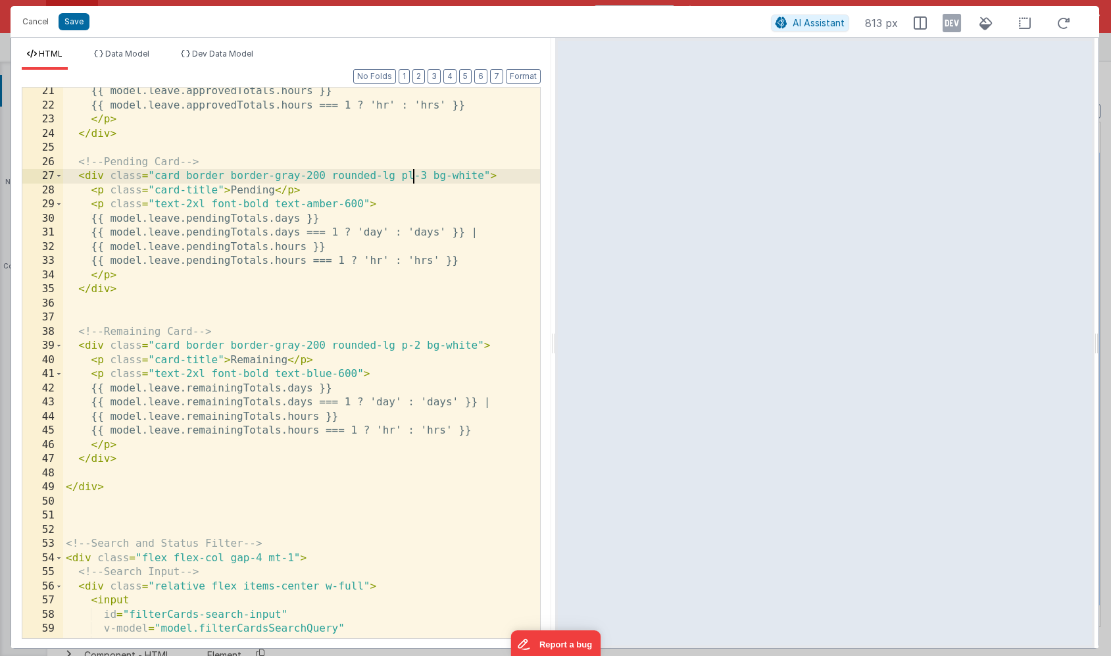
scroll to position [286, 0]
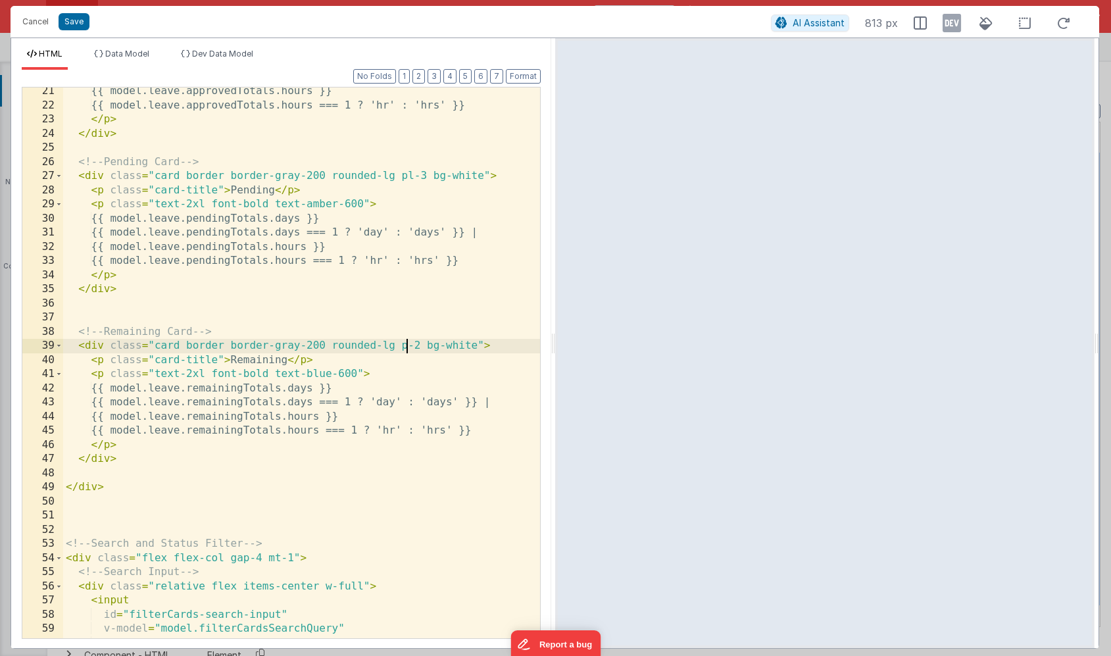
click at [405, 349] on div "{{ model.leave.approvedTotals.hours }} {{ model.leave.approvedTotals.hours === …" at bounding box center [301, 373] width 477 height 579
click at [421, 347] on div "{{ model.leave.approvedTotals.hours }} {{ model.leave.approvedTotals.hours === …" at bounding box center [301, 373] width 477 height 579
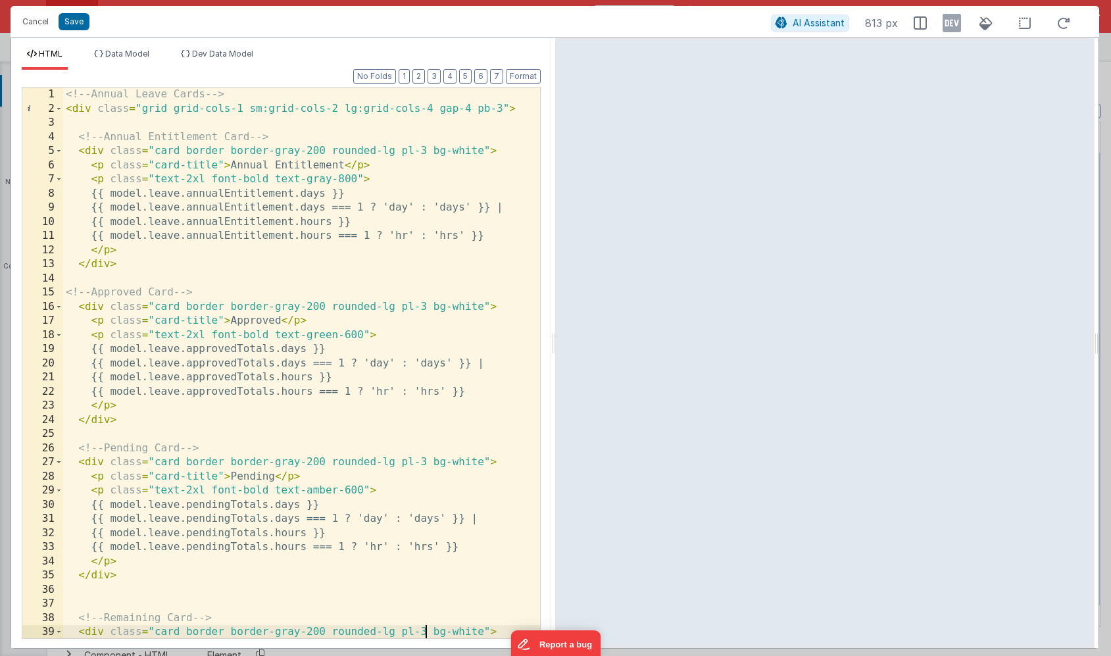
scroll to position [0, 0]
click at [61, 113] on span at bounding box center [58, 109] width 7 height 14
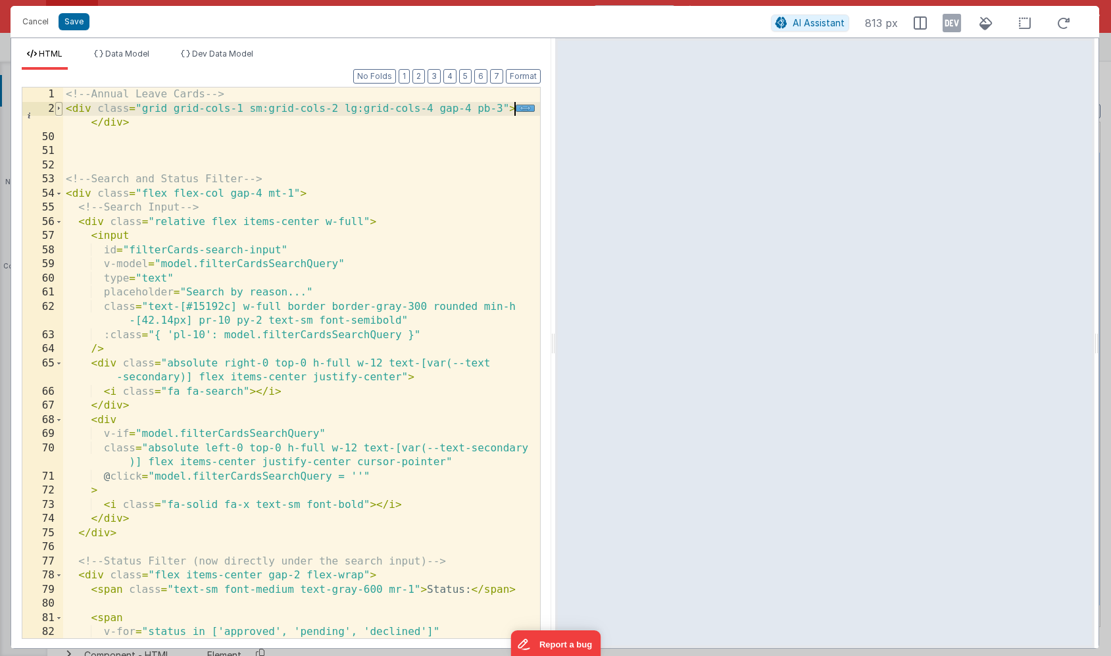
click at [61, 112] on span at bounding box center [58, 109] width 7 height 14
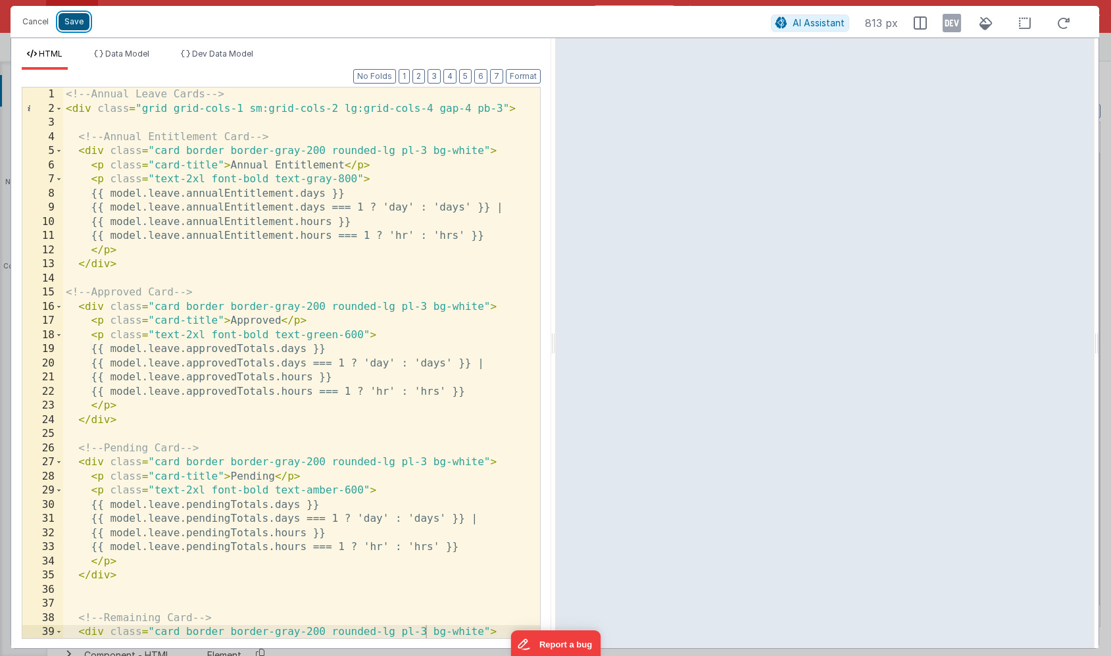
click at [73, 26] on button "Save" at bounding box center [74, 21] width 31 height 17
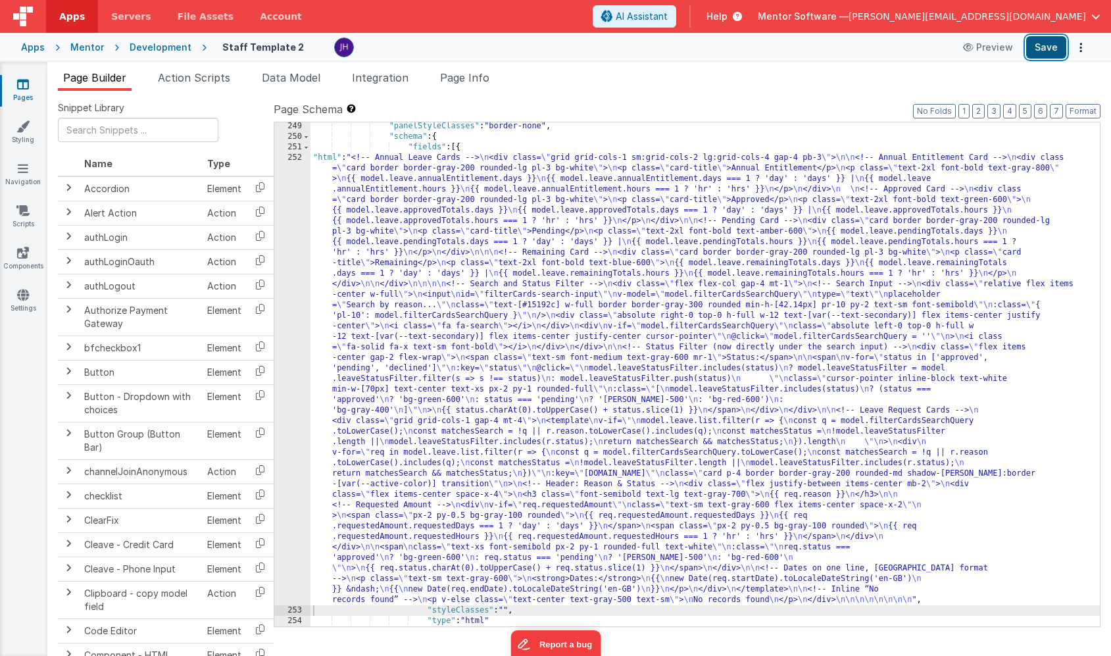
click at [1041, 43] on button "Save" at bounding box center [1046, 47] width 40 height 22
